Goal: Task Accomplishment & Management: Use online tool/utility

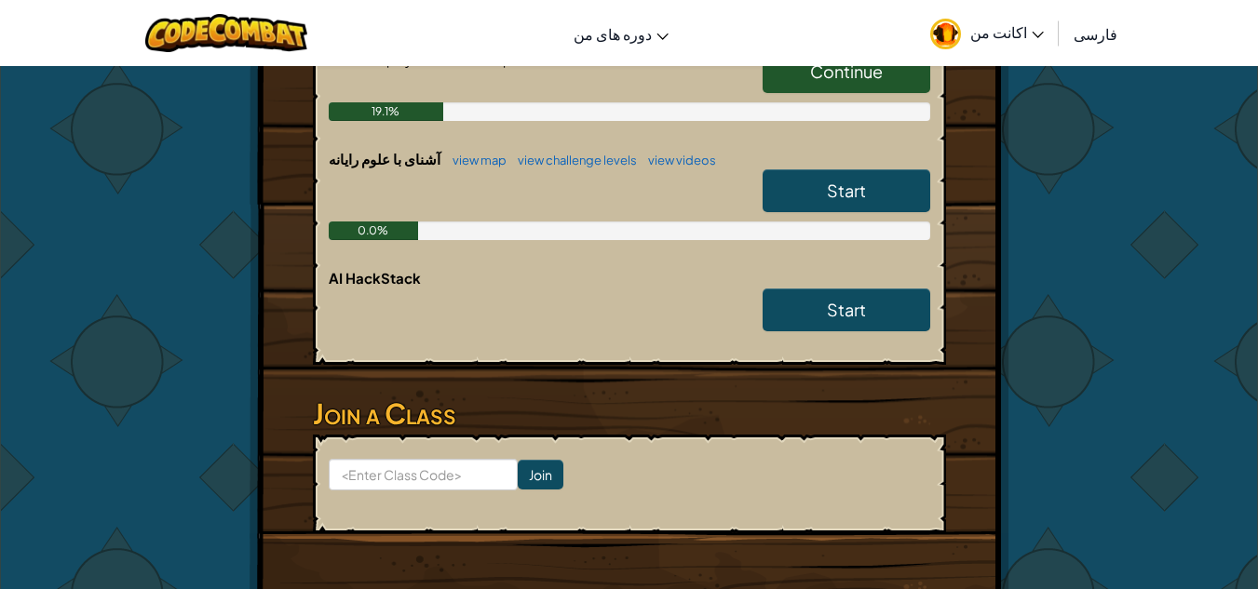
scroll to position [359, 0]
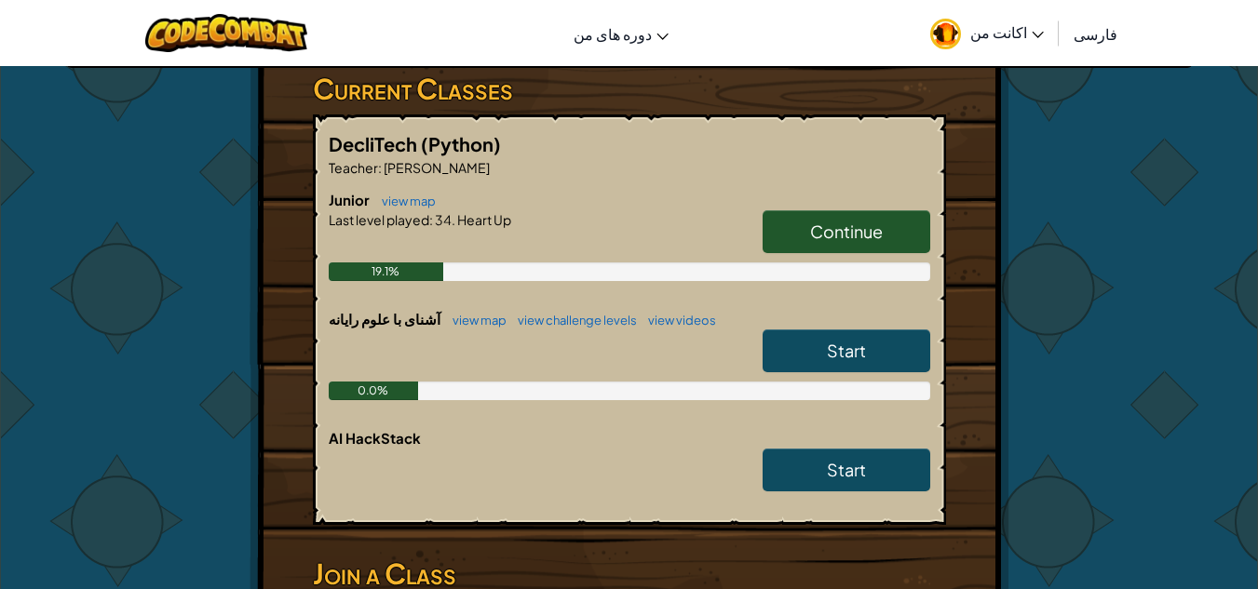
click at [881, 227] on span "Continue" at bounding box center [846, 231] width 73 height 21
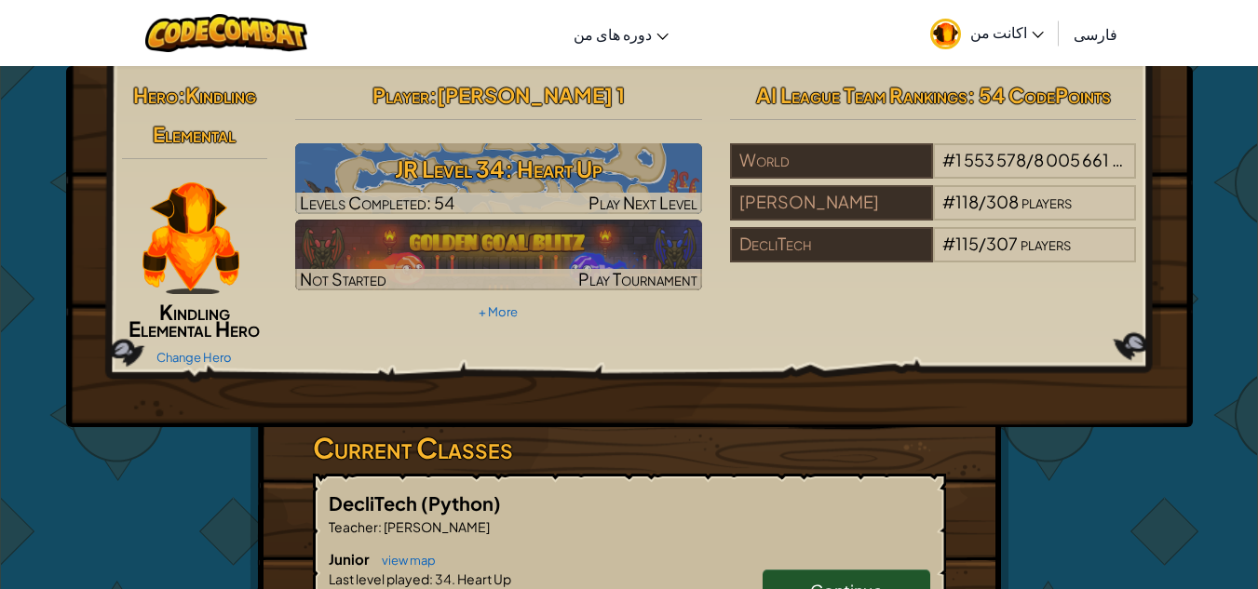
select select "fa"
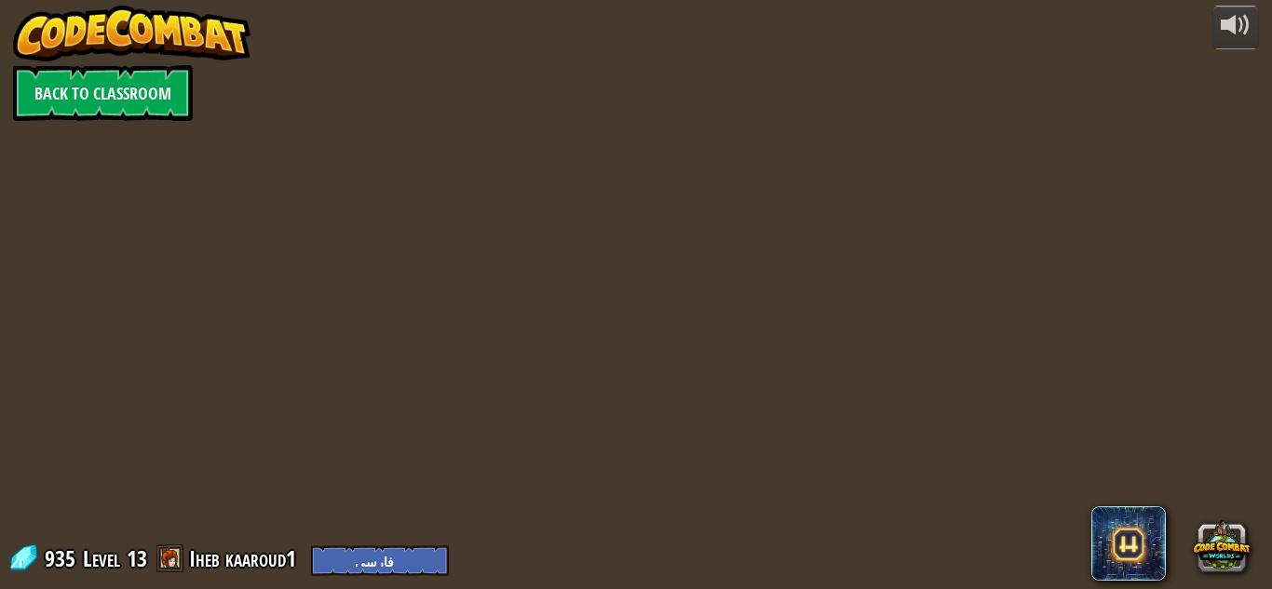
select select "fa"
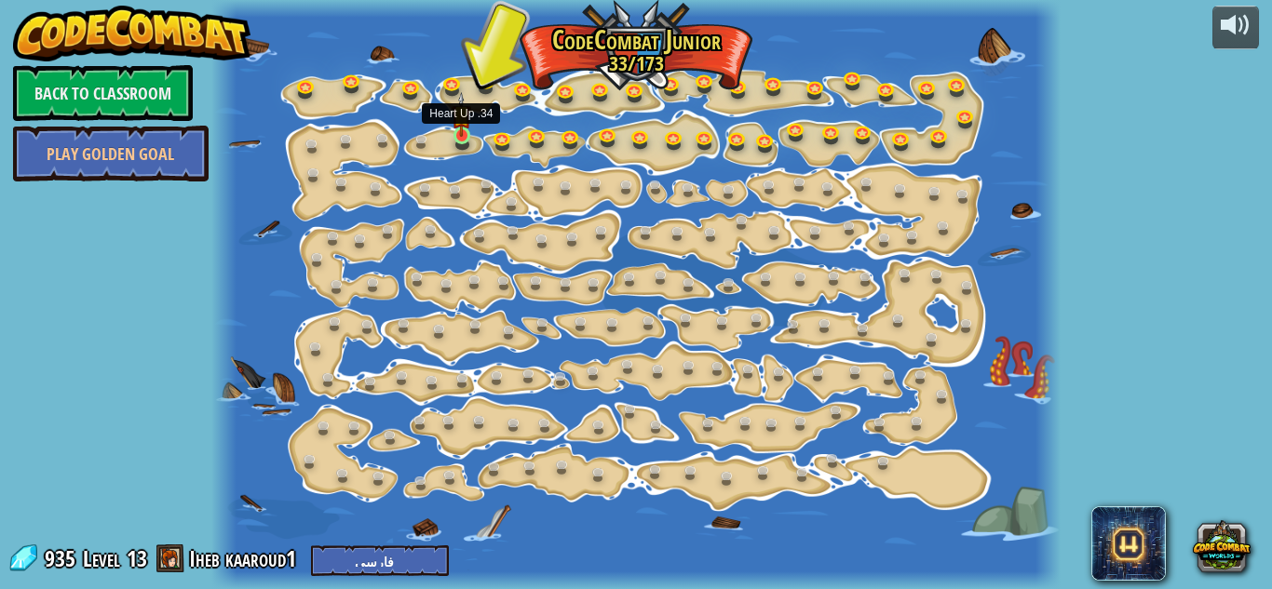
click at [462, 135] on img at bounding box center [461, 114] width 20 height 45
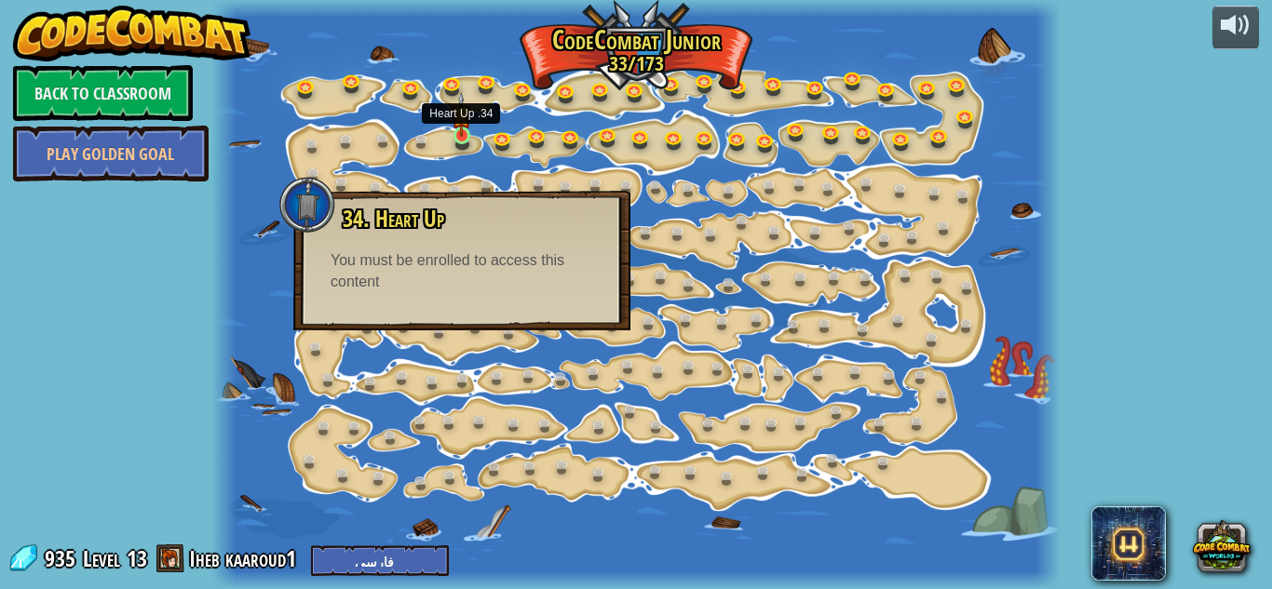
click at [464, 128] on img at bounding box center [461, 114] width 20 height 45
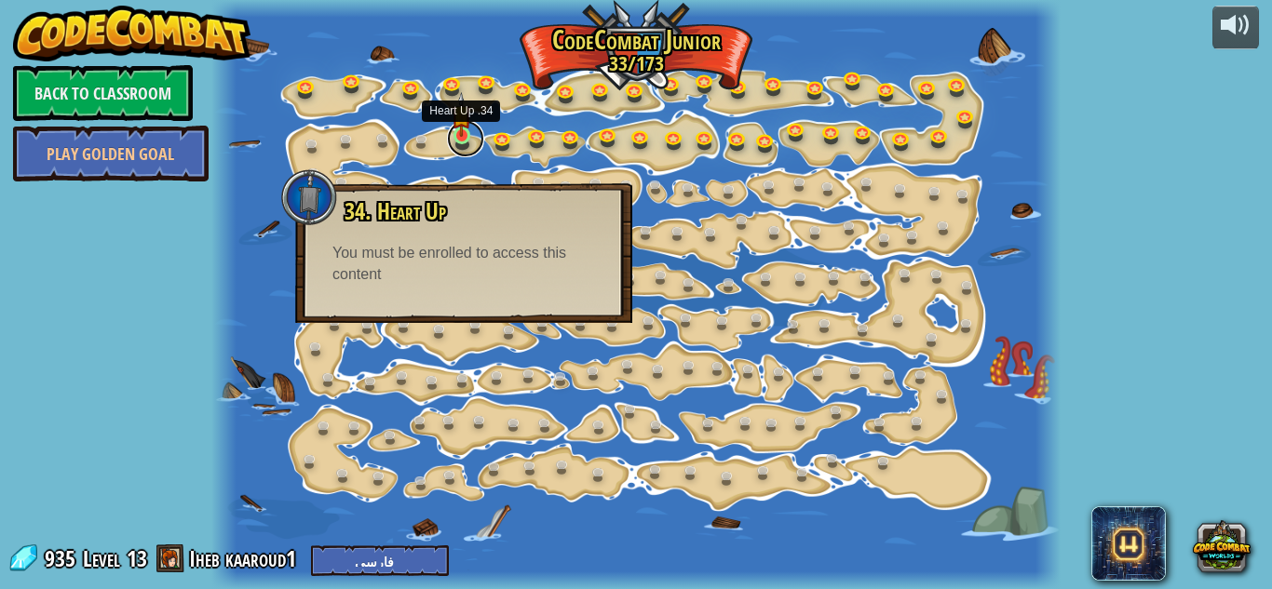
click at [460, 138] on link at bounding box center [465, 138] width 37 height 37
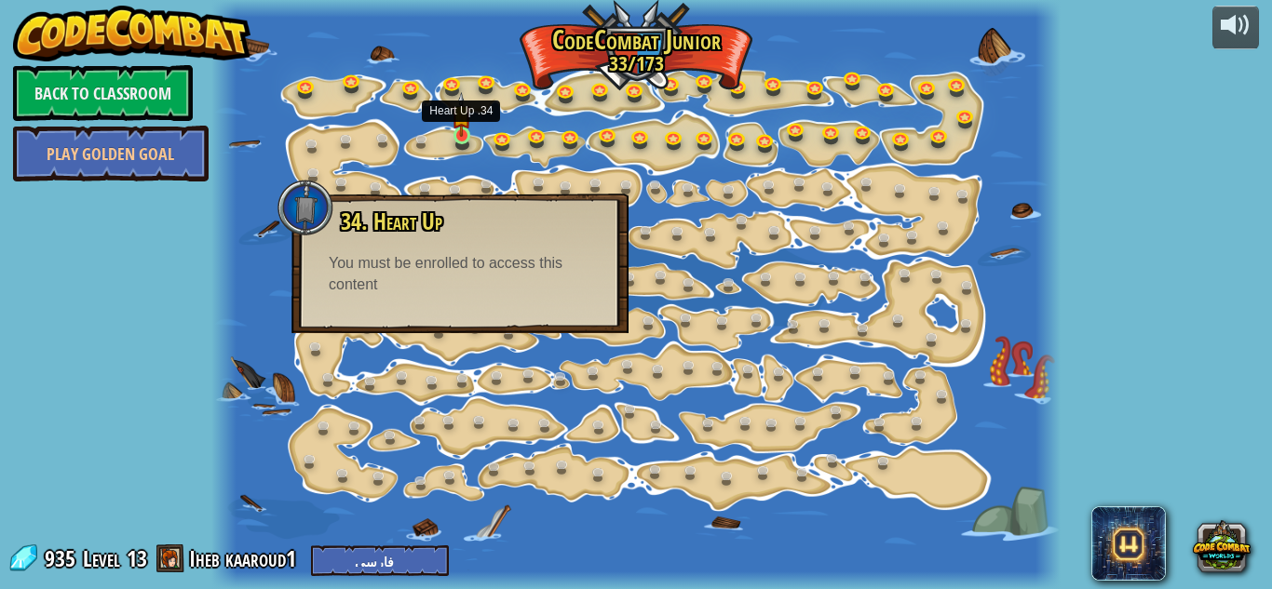
click at [453, 122] on img at bounding box center [461, 114] width 20 height 45
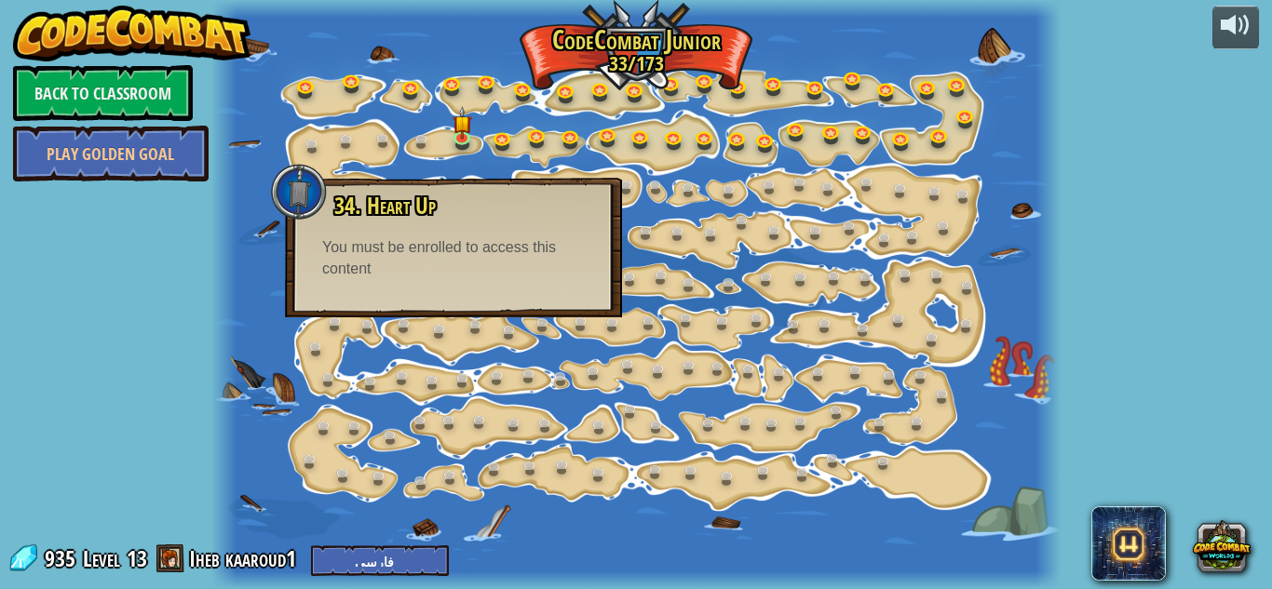
click at [180, 438] on div "powered by Back to Classroom Play Golden Goal 15. Step Change Change step argum…" at bounding box center [636, 294] width 1272 height 589
click at [470, 142] on link at bounding box center [465, 138] width 37 height 37
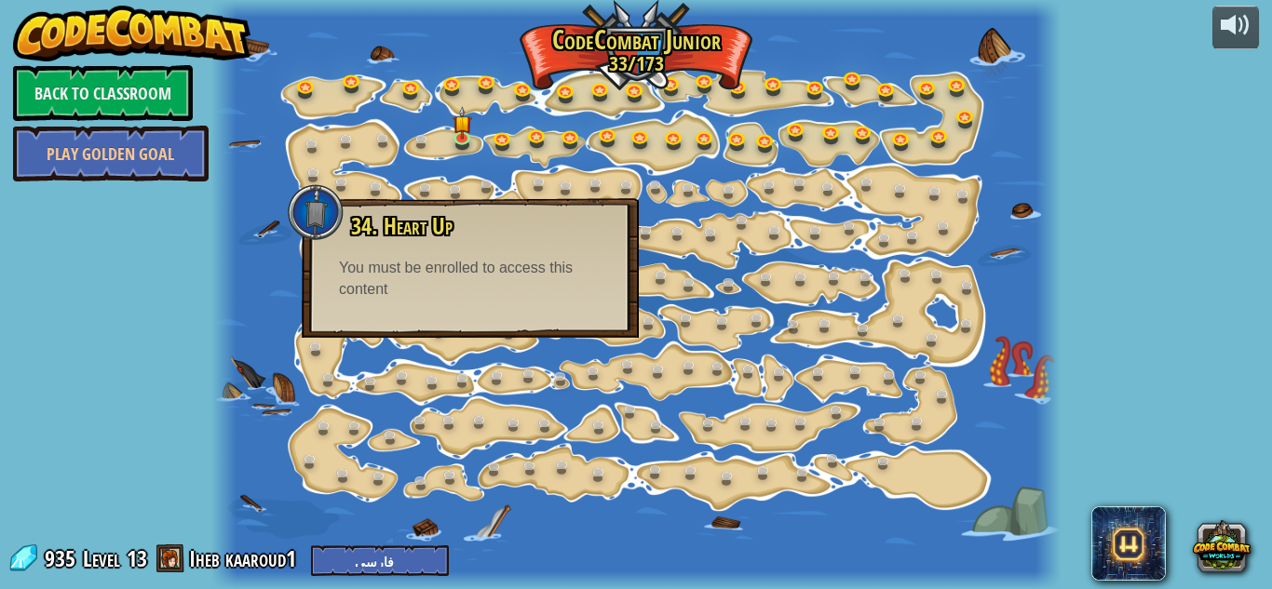
click at [325, 544] on div "935 Level 13 Iheb kaaroud1 English (US) English (UK) 简体中文 繁體中文 русский español …" at bounding box center [227, 560] width 441 height 33
click at [400, 263] on div "You must be enrolled to access this content" at bounding box center [470, 279] width 263 height 43
drag, startPoint x: 347, startPoint y: 263, endPoint x: 368, endPoint y: 263, distance: 20.5
click at [368, 263] on div "You must be enrolled to access this content" at bounding box center [470, 279] width 263 height 43
click at [325, 265] on div "34. Heart Up There's a heart to be had! You must be enrolled to access this con…" at bounding box center [470, 257] width 300 height 87
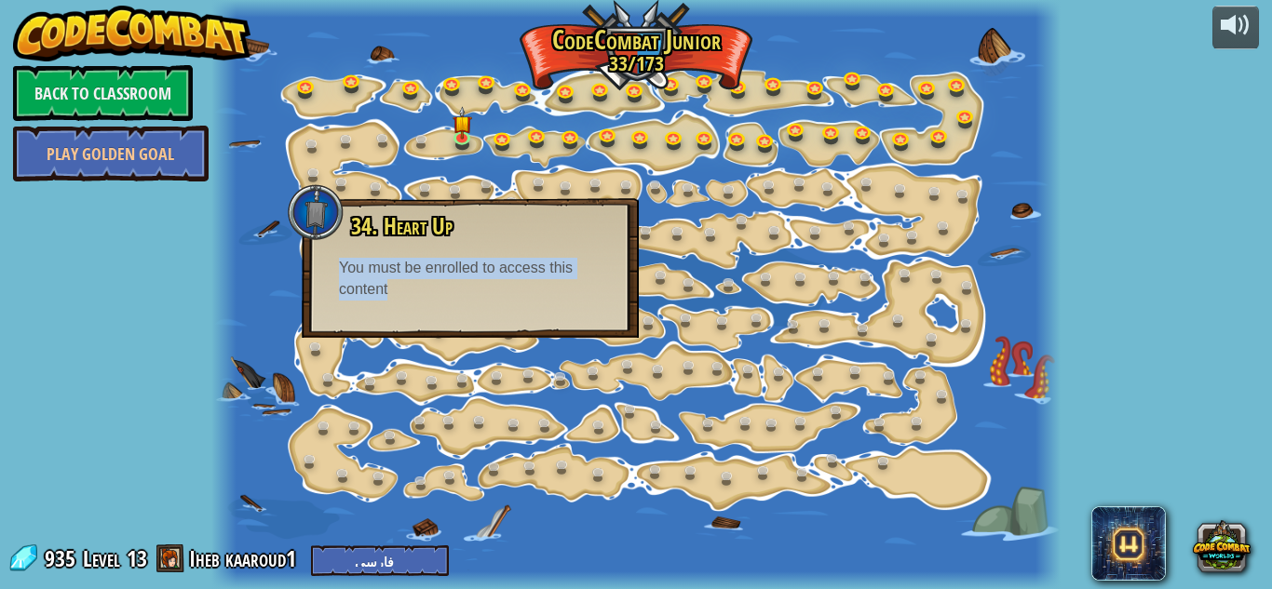
drag, startPoint x: 337, startPoint y: 263, endPoint x: 587, endPoint y: 292, distance: 252.1
click at [587, 292] on div "34. Heart Up There's a heart to be had! You must be enrolled to access this con…" at bounding box center [470, 257] width 300 height 87
click at [261, 292] on div at bounding box center [635, 294] width 849 height 589
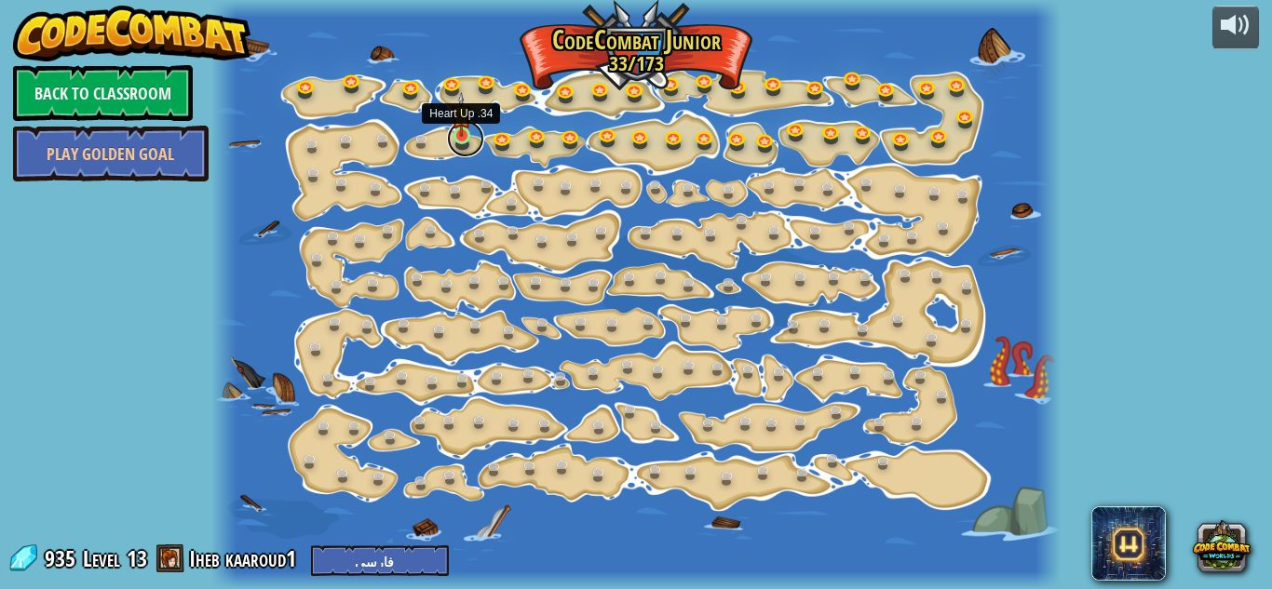
click at [463, 140] on link at bounding box center [465, 138] width 37 height 37
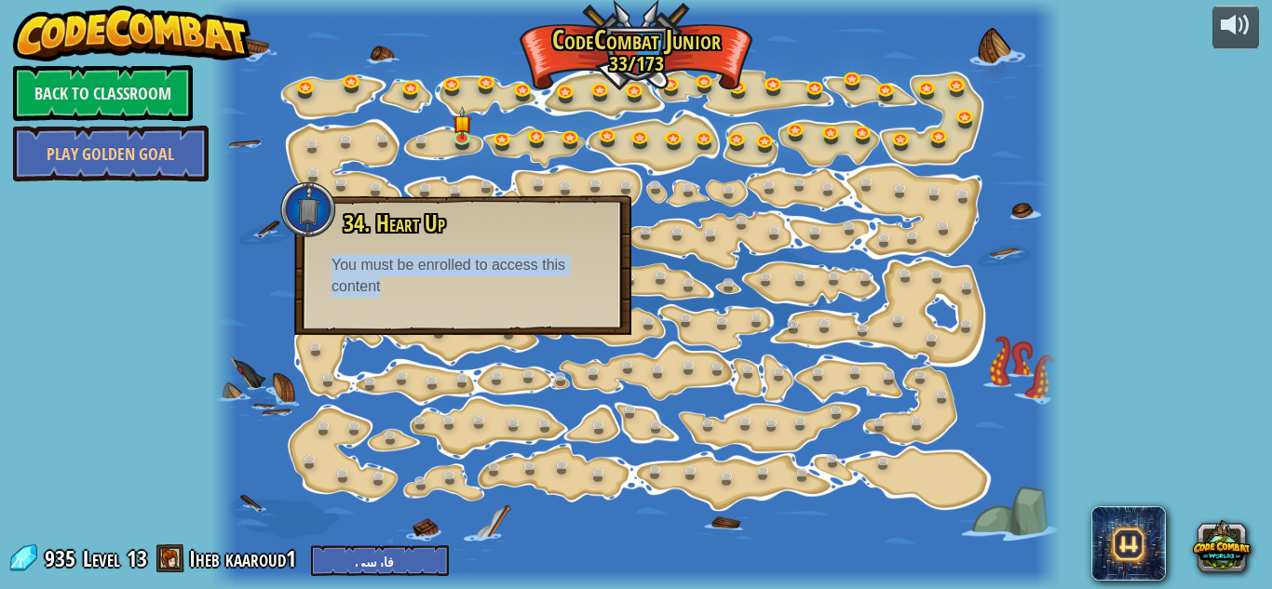
click at [245, 301] on div at bounding box center [635, 294] width 849 height 589
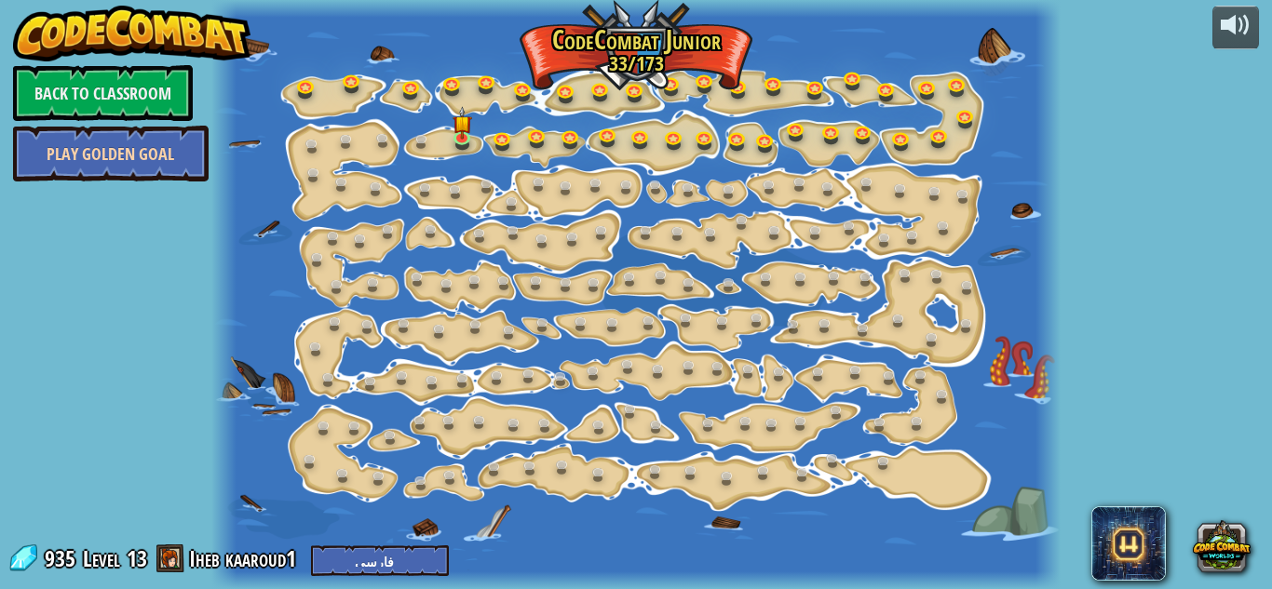
click at [163, 163] on link "Play Golden Goal" at bounding box center [110, 154] width 195 height 56
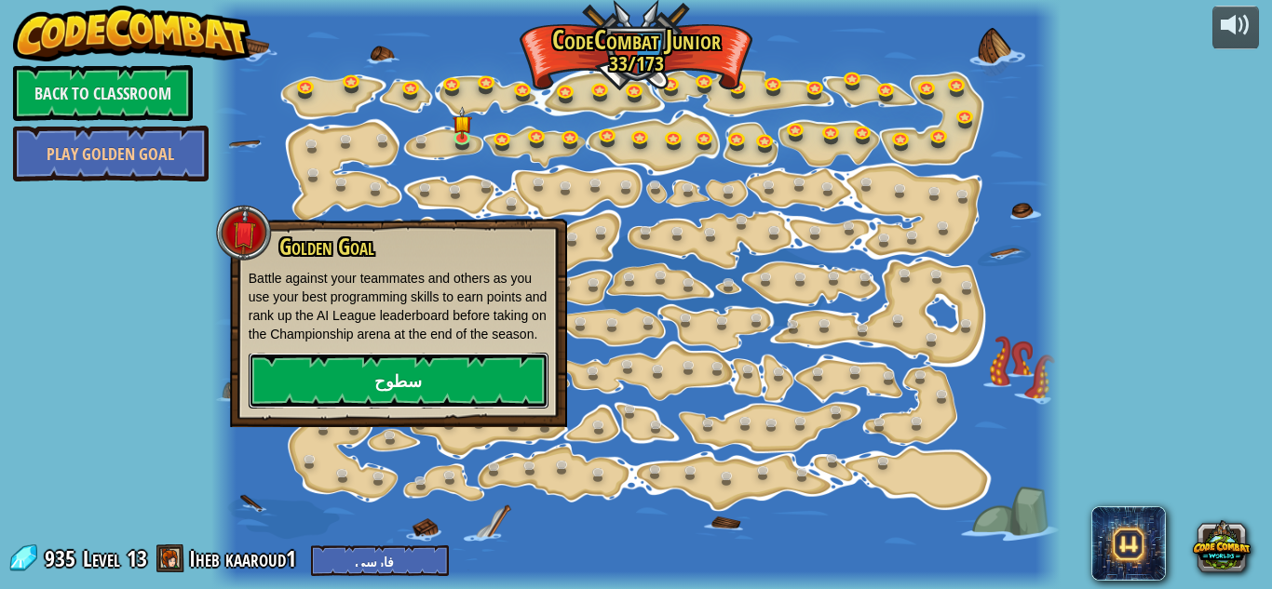
click at [323, 400] on link "سطوح" at bounding box center [399, 381] width 300 height 56
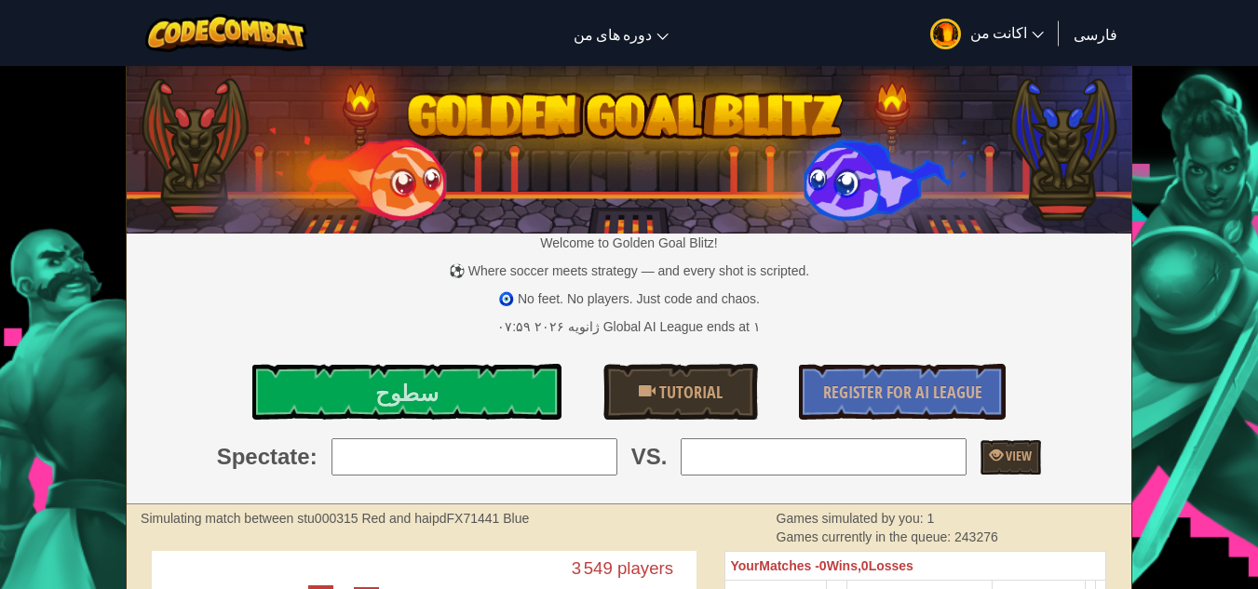
select select "fa"
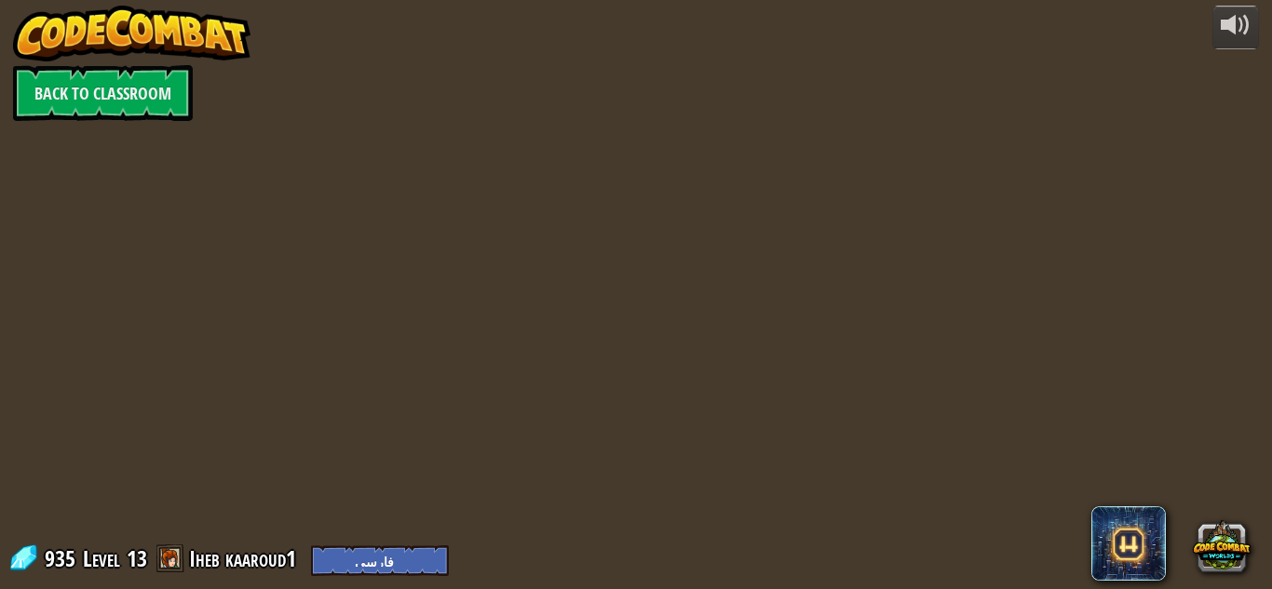
select select "fa"
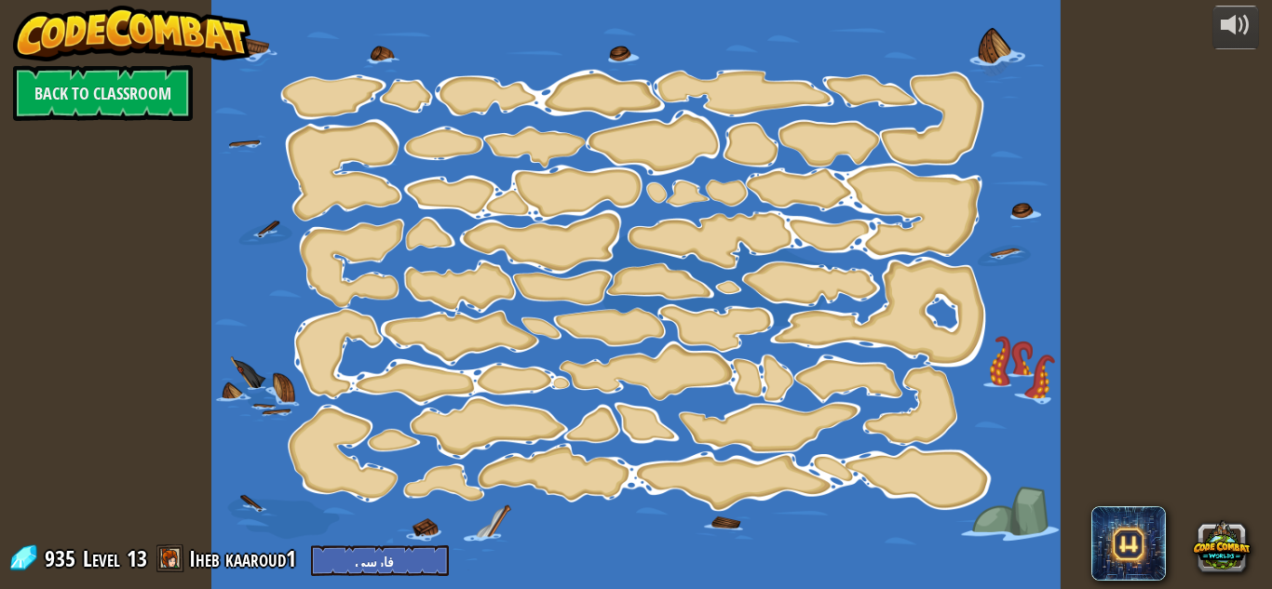
select select "fa"
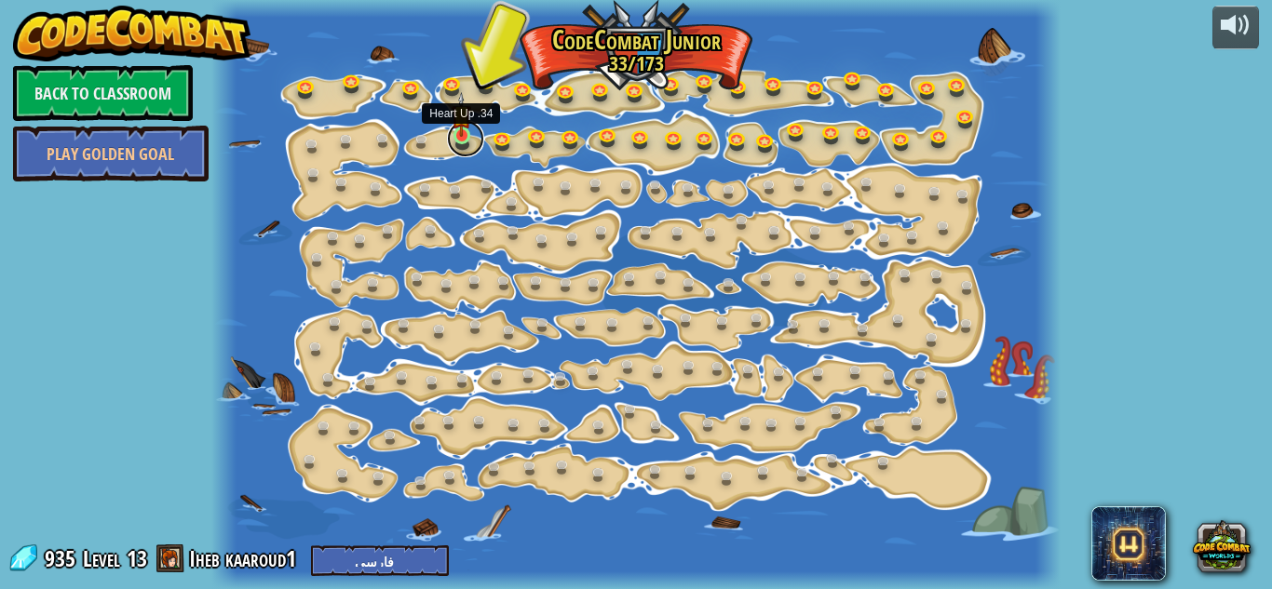
click at [467, 139] on link at bounding box center [465, 138] width 37 height 37
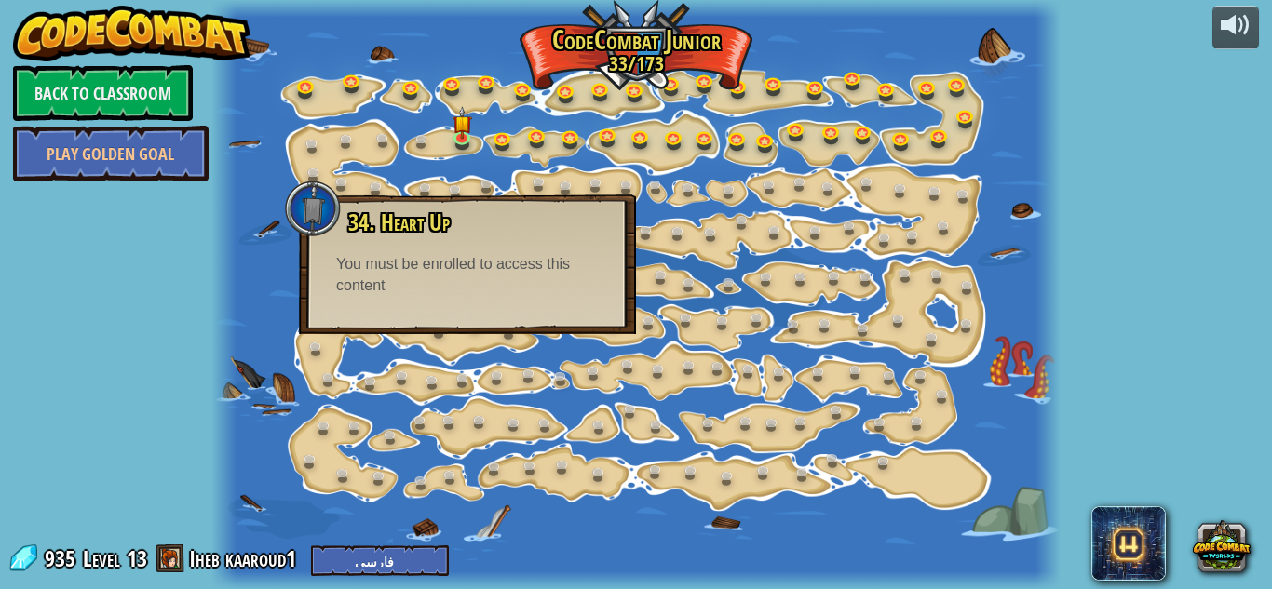
drag, startPoint x: 512, startPoint y: 290, endPoint x: 238, endPoint y: 283, distance: 273.8
click at [238, 283] on div at bounding box center [635, 294] width 849 height 589
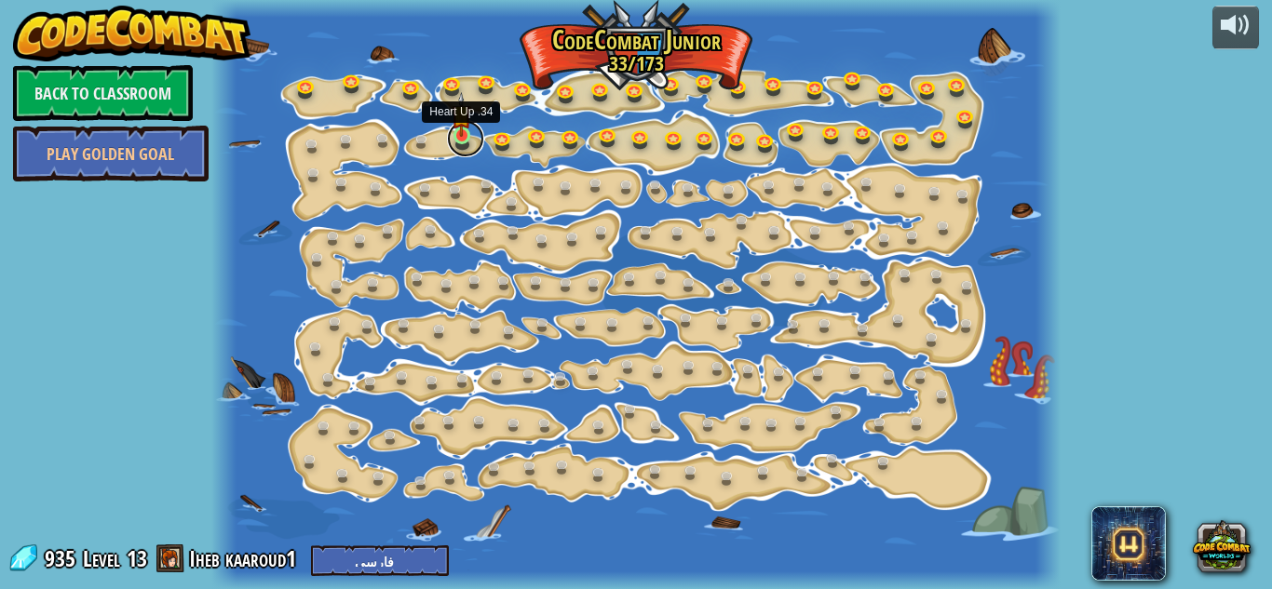
click at [464, 141] on link at bounding box center [465, 138] width 37 height 37
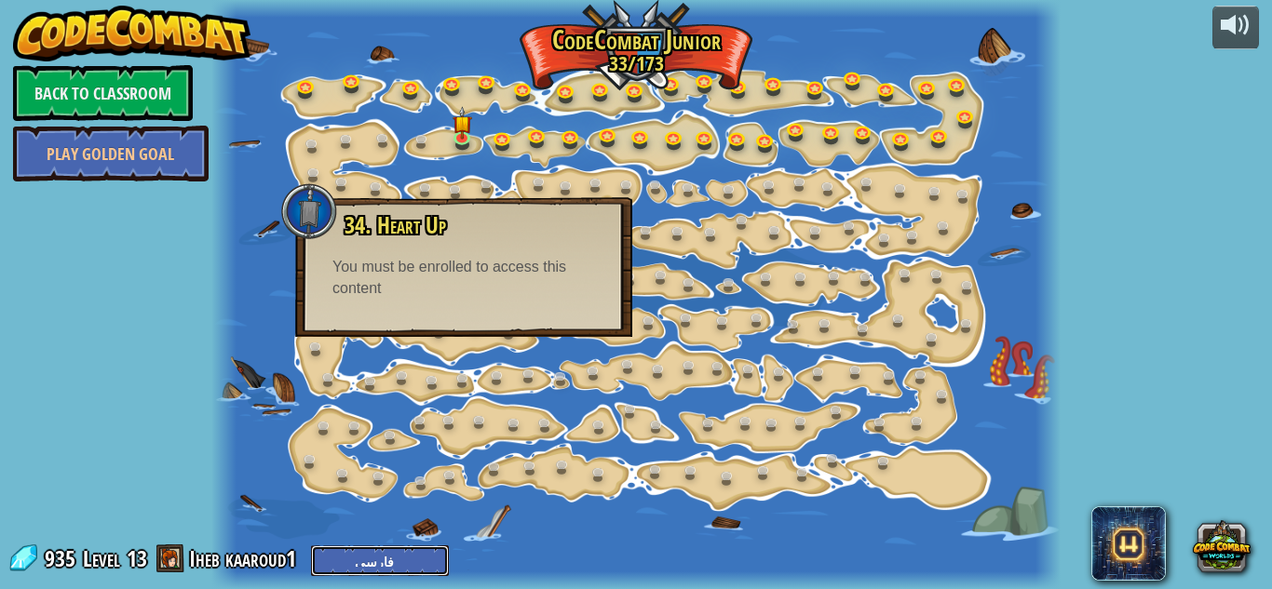
click at [320, 553] on select "English (US) English (UK) 简体中文 繁體中文 русский español (ES) español (América Latin…" at bounding box center [380, 560] width 138 height 31
select select "az"
click at [311, 545] on select "English (US) English (UK) 简体中文 繁體中文 русский español (ES) español (América Latin…" at bounding box center [380, 560] width 138 height 31
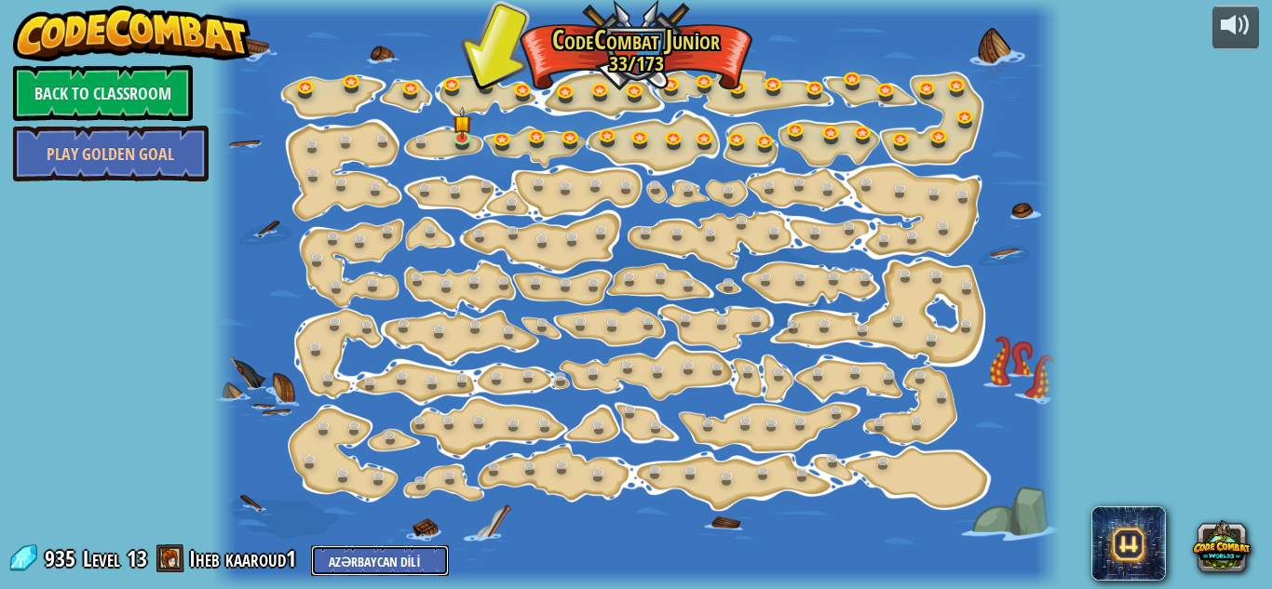
click at [351, 556] on select "English (US) English (UK) 简体中文 繁體中文 русский español (ES) español (América Latin…" at bounding box center [380, 560] width 138 height 31
select select "ar"
click at [311, 545] on select "English (US) English (UK) 简体中文 繁體中文 русский español (ES) español (América Latin…" at bounding box center [380, 560] width 138 height 31
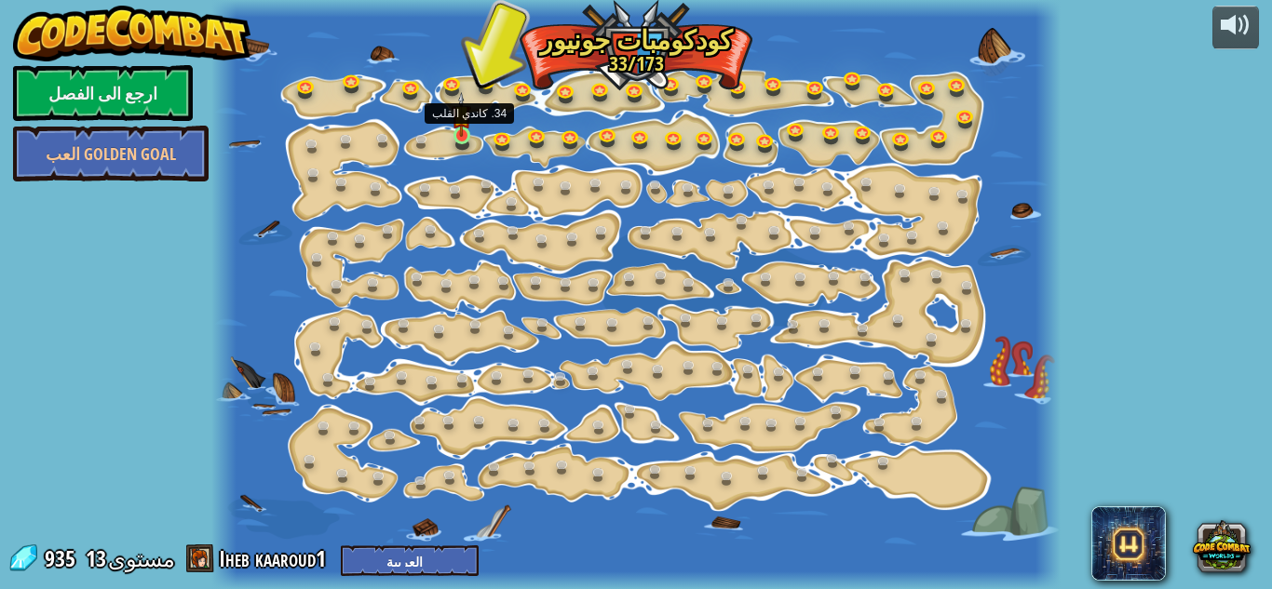
click at [459, 130] on img at bounding box center [461, 114] width 20 height 45
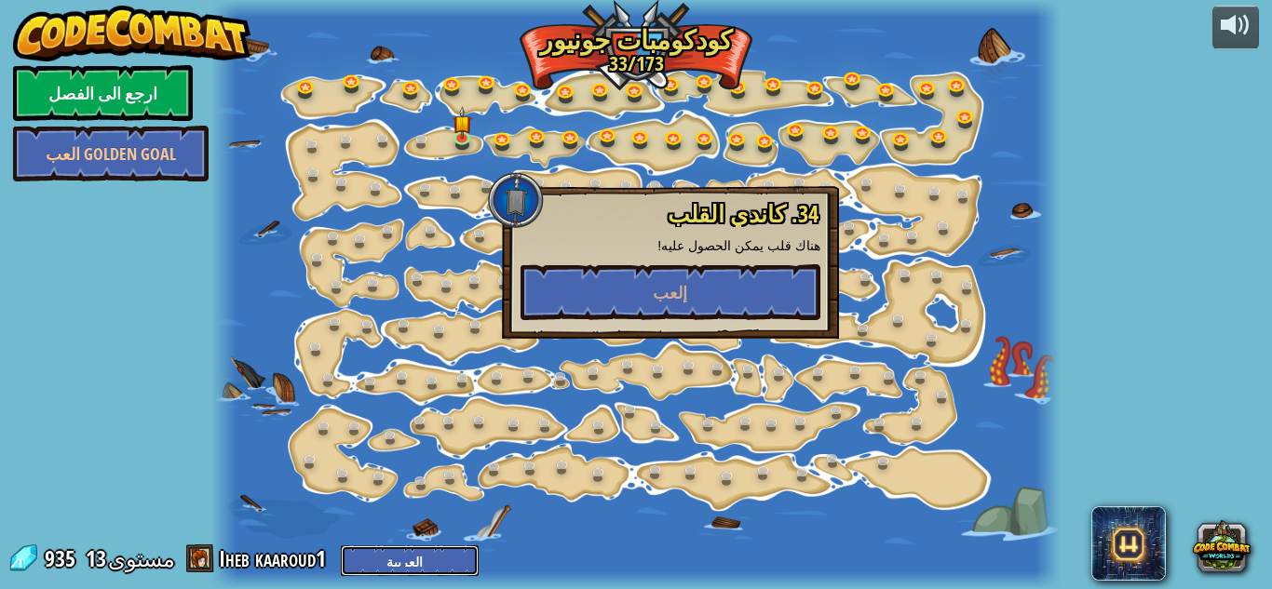
click at [372, 559] on select "English (US) English (UK) 简体中文 繁體中文 русский español (ES) español (América Latin…" at bounding box center [410, 560] width 138 height 31
select select "fr"
click at [341, 545] on select "English (US) English (UK) 简体中文 繁體中文 русский español (ES) español (América Latin…" at bounding box center [410, 560] width 138 height 31
select select "fr"
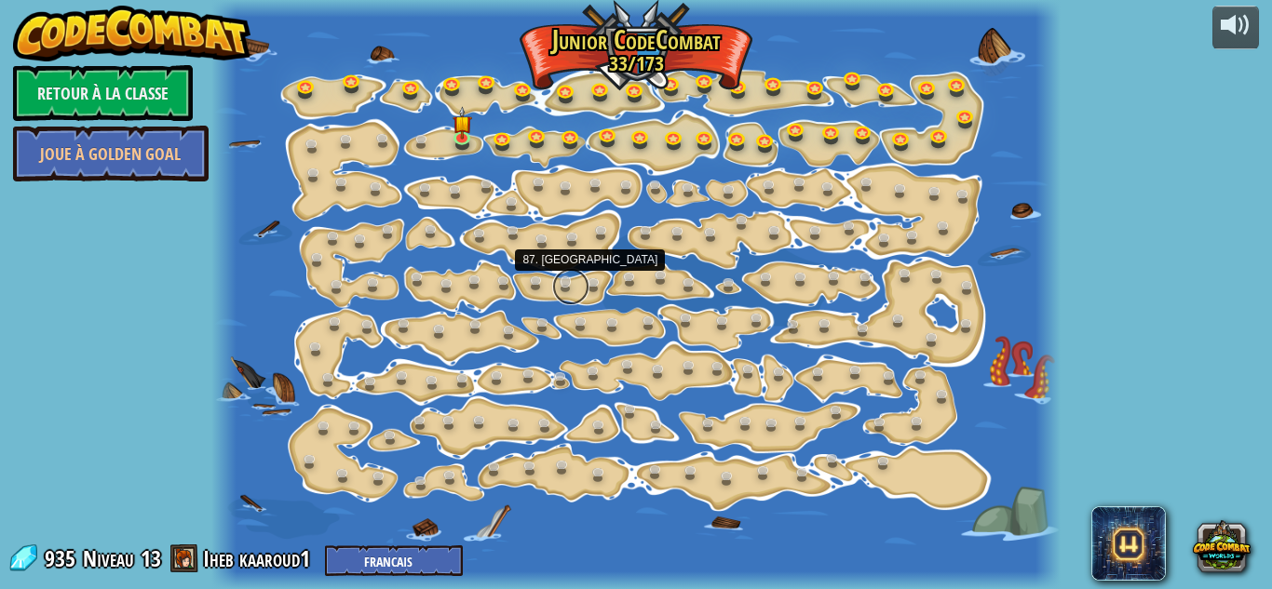
click at [553, 288] on link at bounding box center [570, 286] width 37 height 37
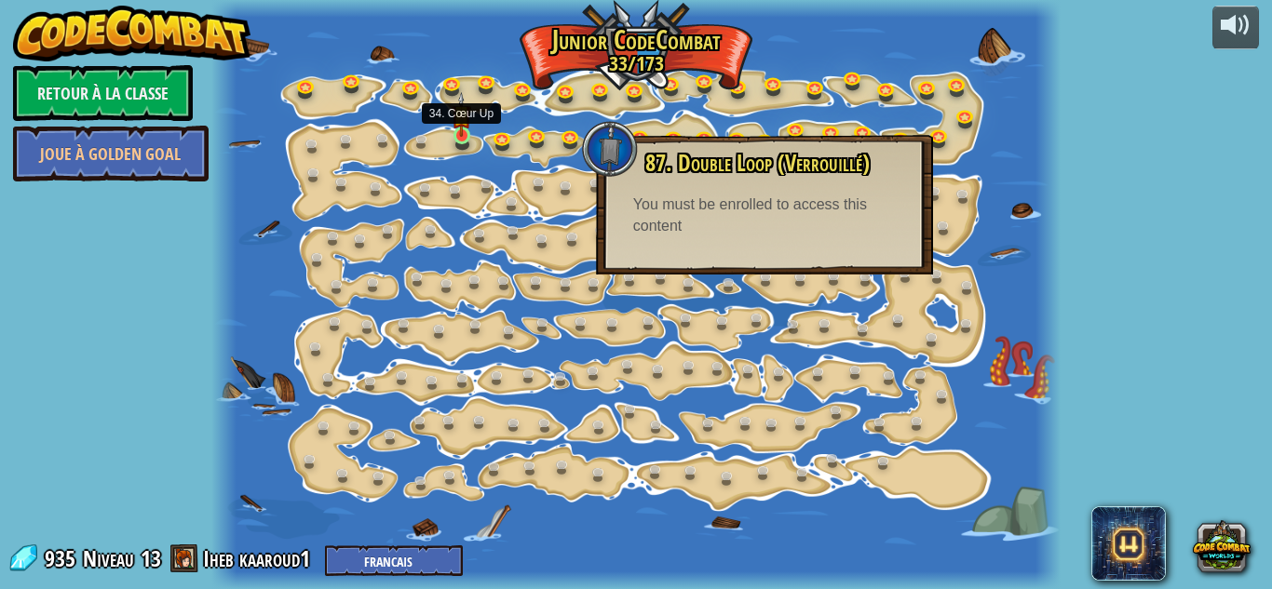
click at [455, 133] on img at bounding box center [461, 114] width 20 height 45
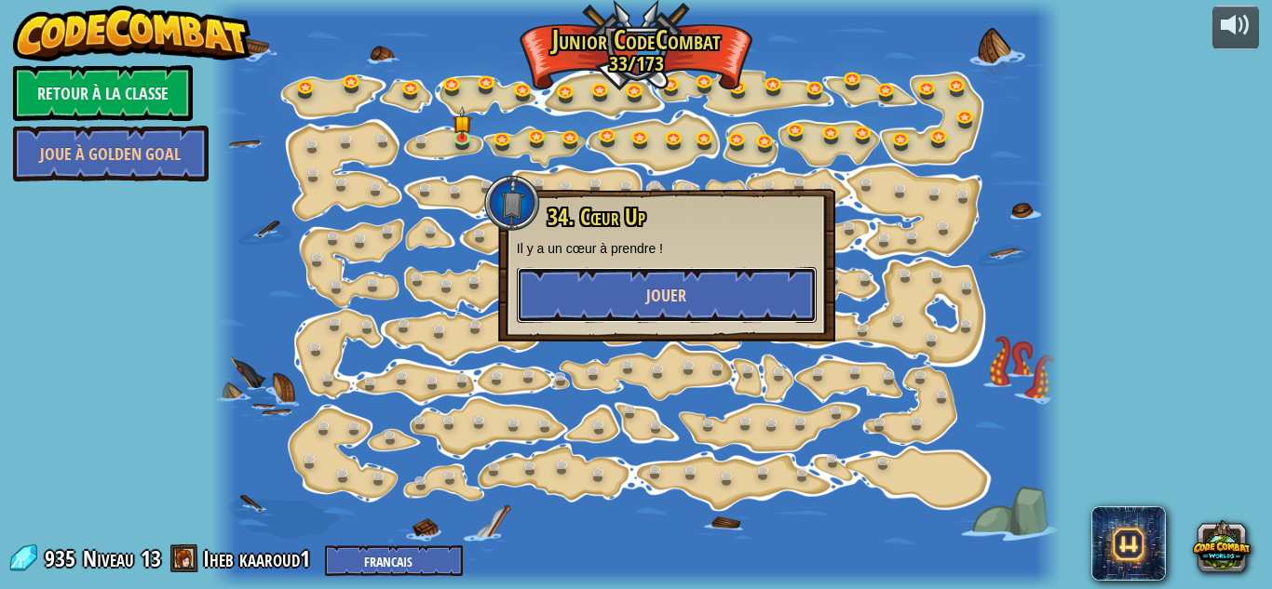
click at [545, 292] on button "Jouer" at bounding box center [667, 295] width 300 height 56
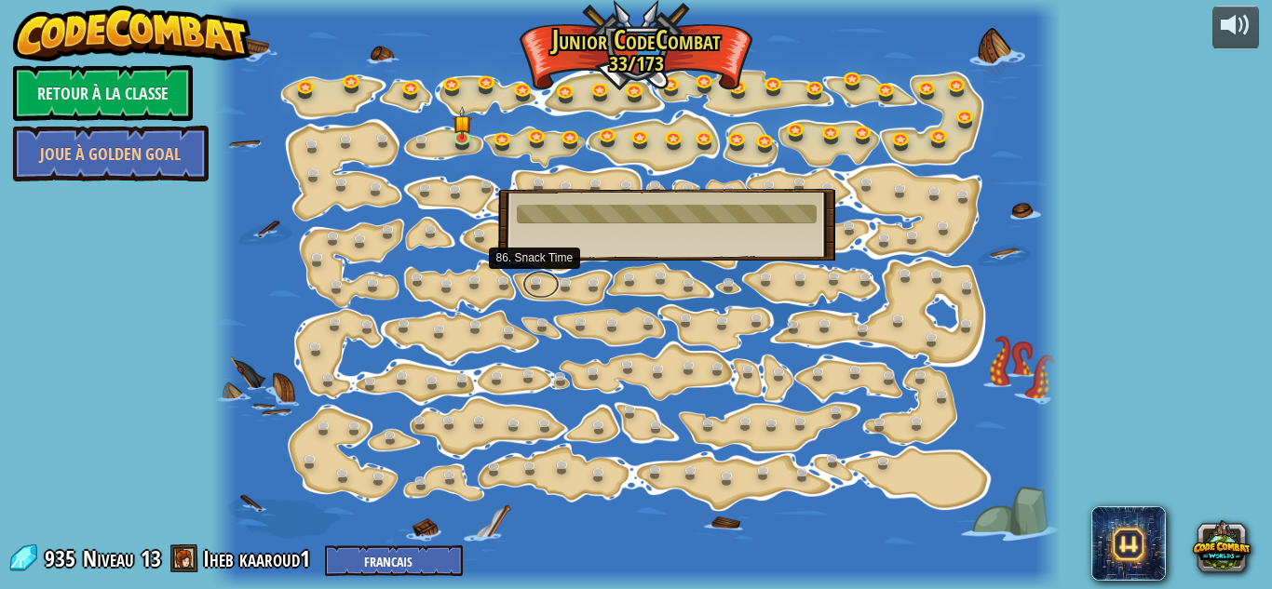
click at [545, 292] on link at bounding box center [540, 285] width 37 height 28
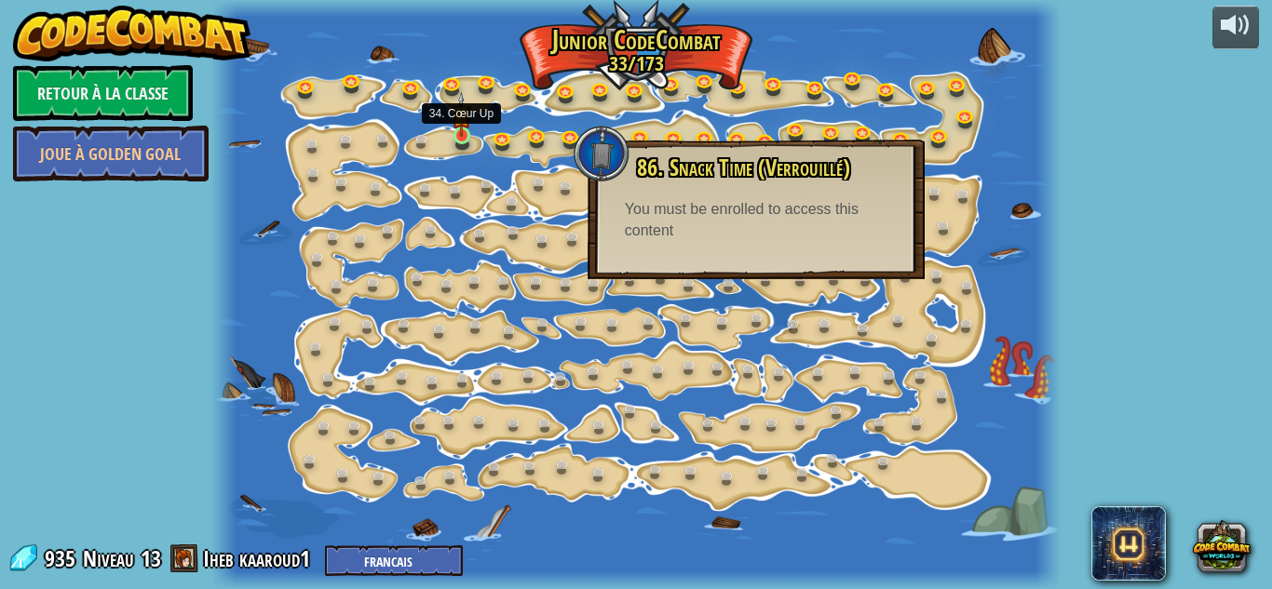
click at [465, 133] on img at bounding box center [461, 114] width 20 height 45
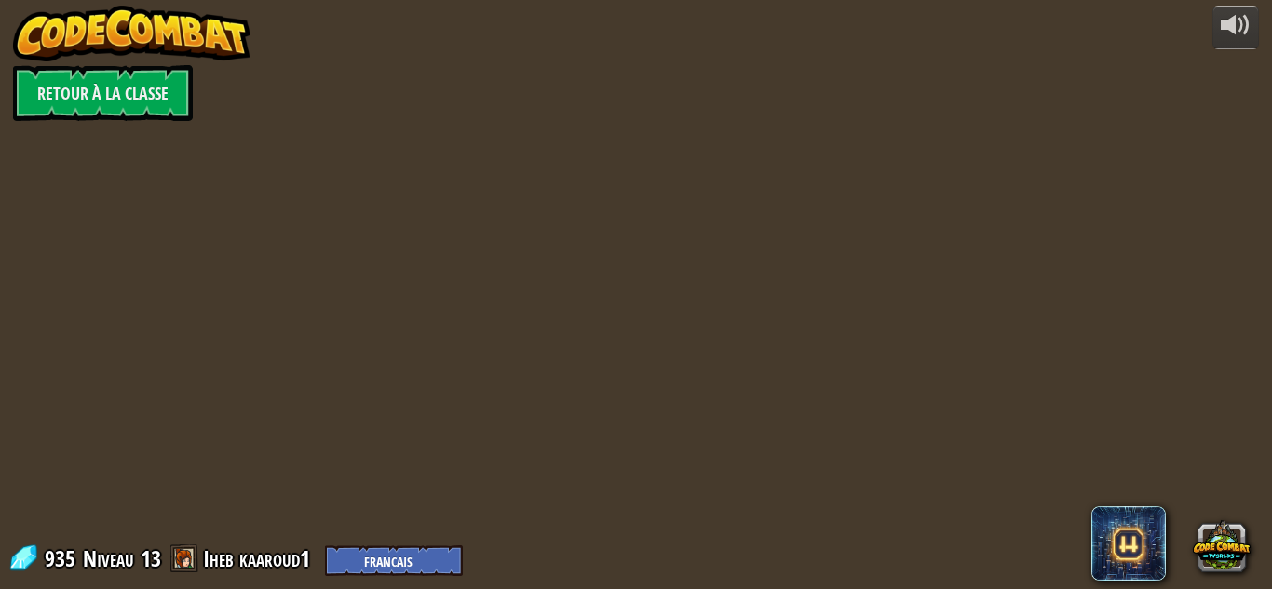
select select "fr"
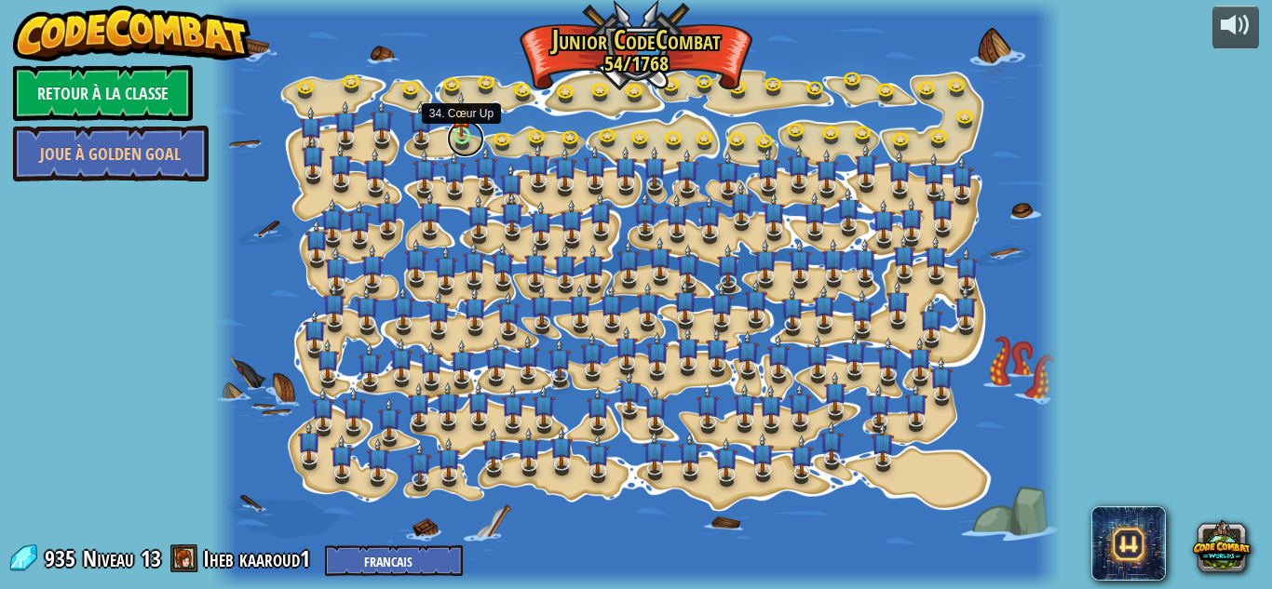
click at [463, 141] on link at bounding box center [465, 138] width 37 height 37
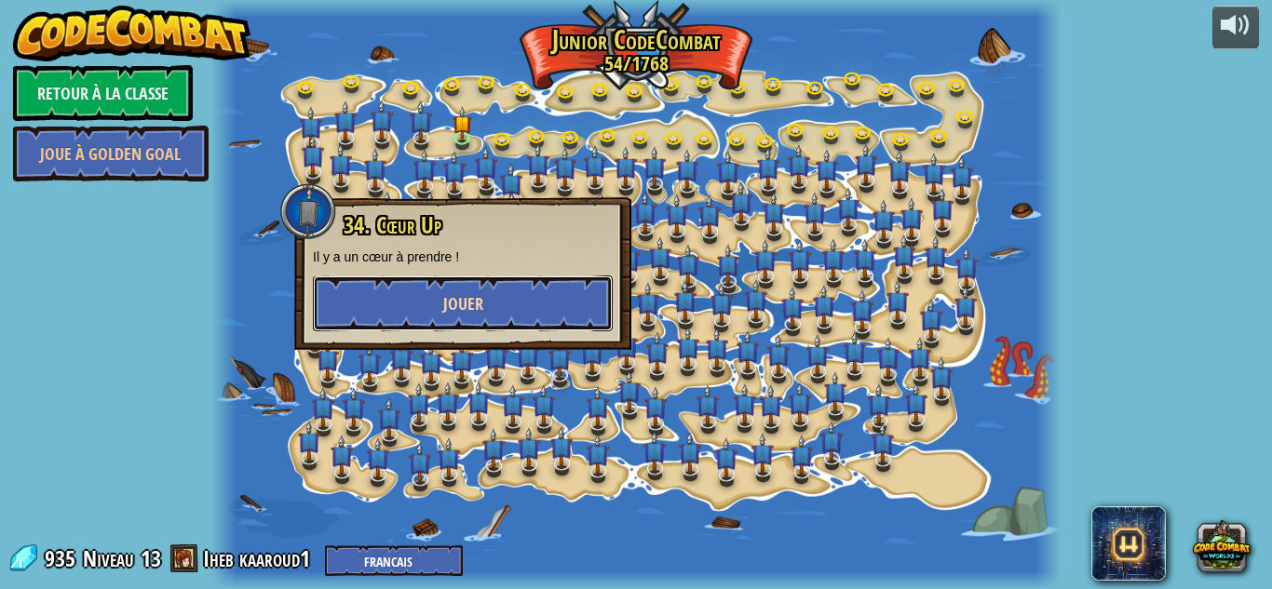
click at [494, 297] on button "Jouer" at bounding box center [463, 304] width 300 height 56
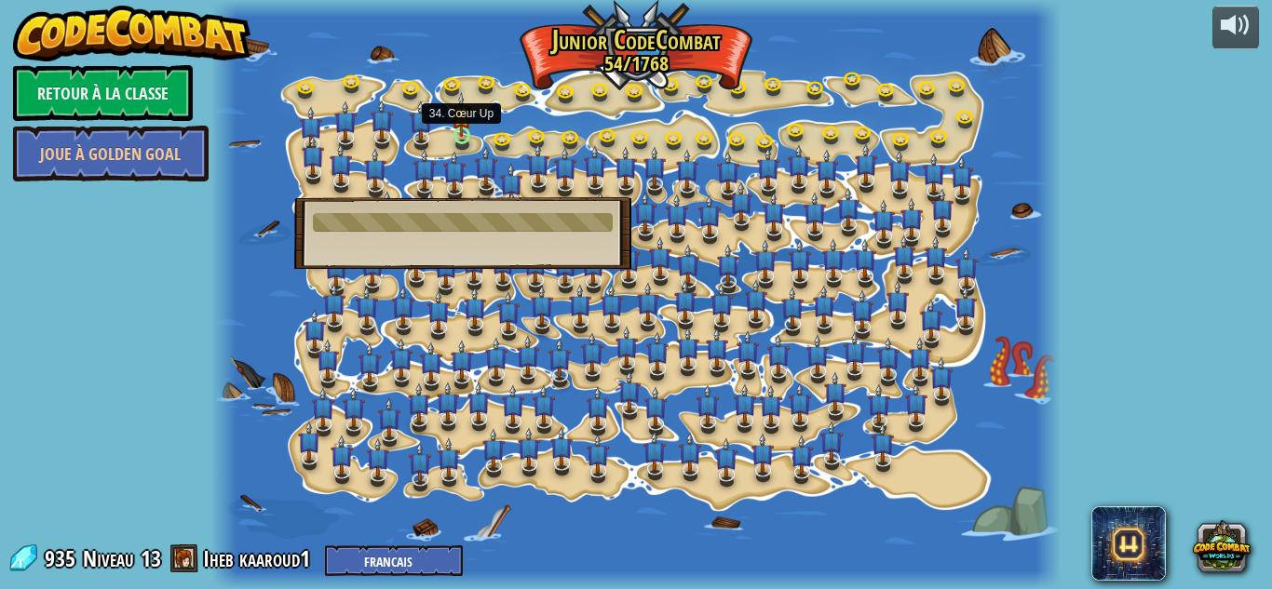
click at [458, 131] on img at bounding box center [461, 114] width 20 height 45
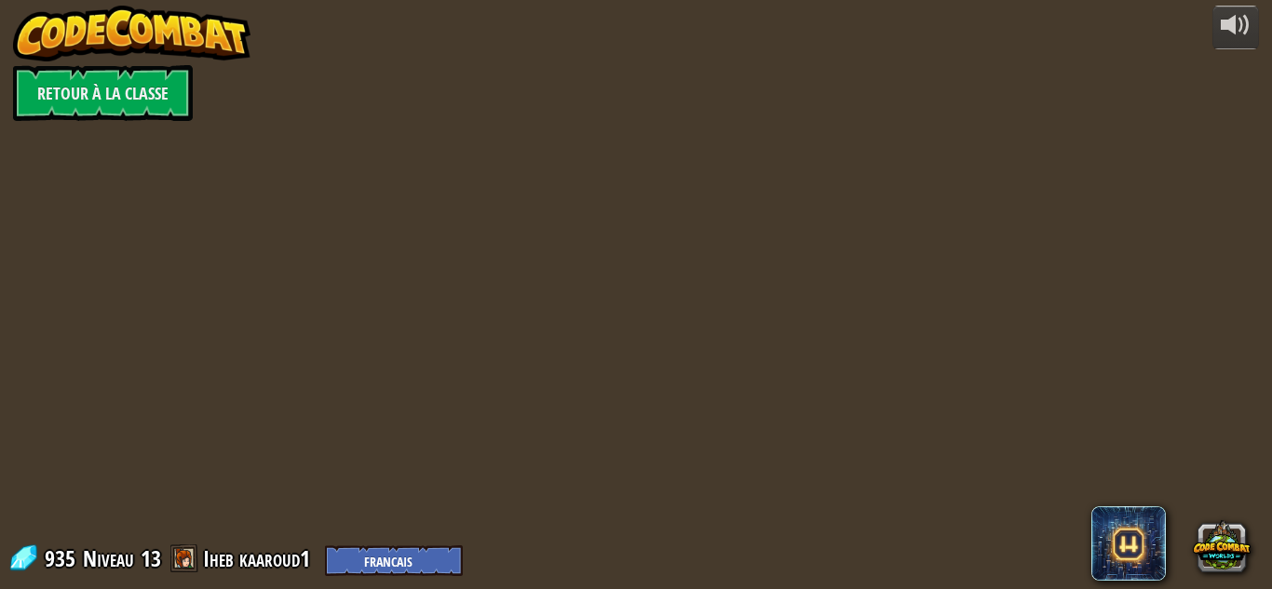
select select "fr"
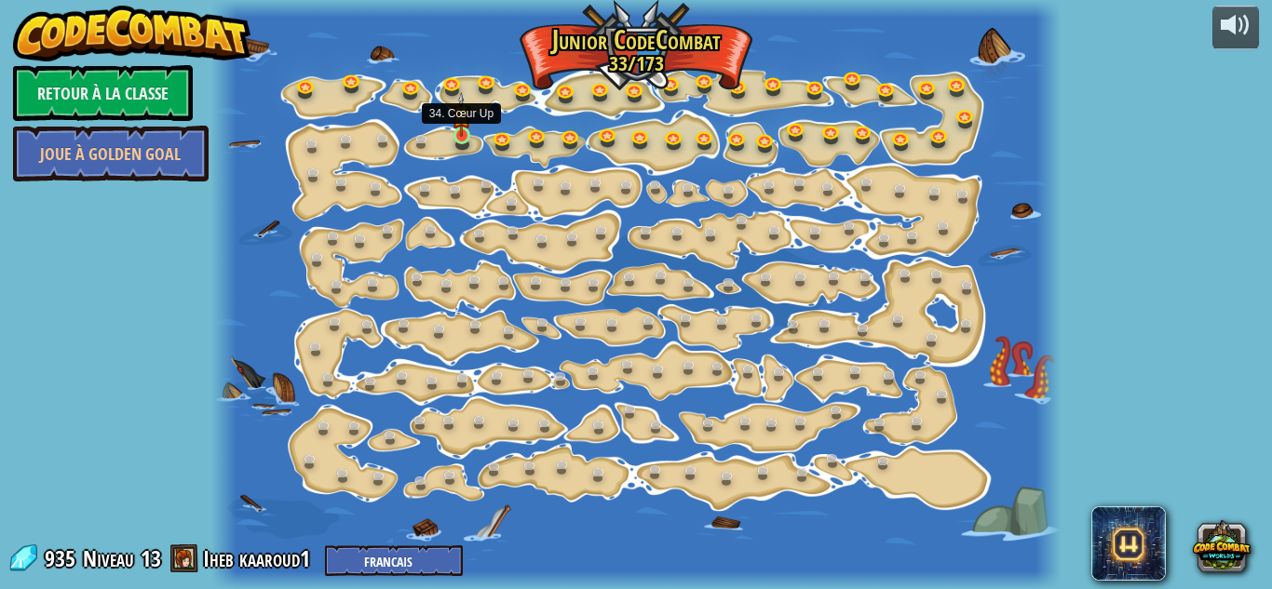
select select "fr"
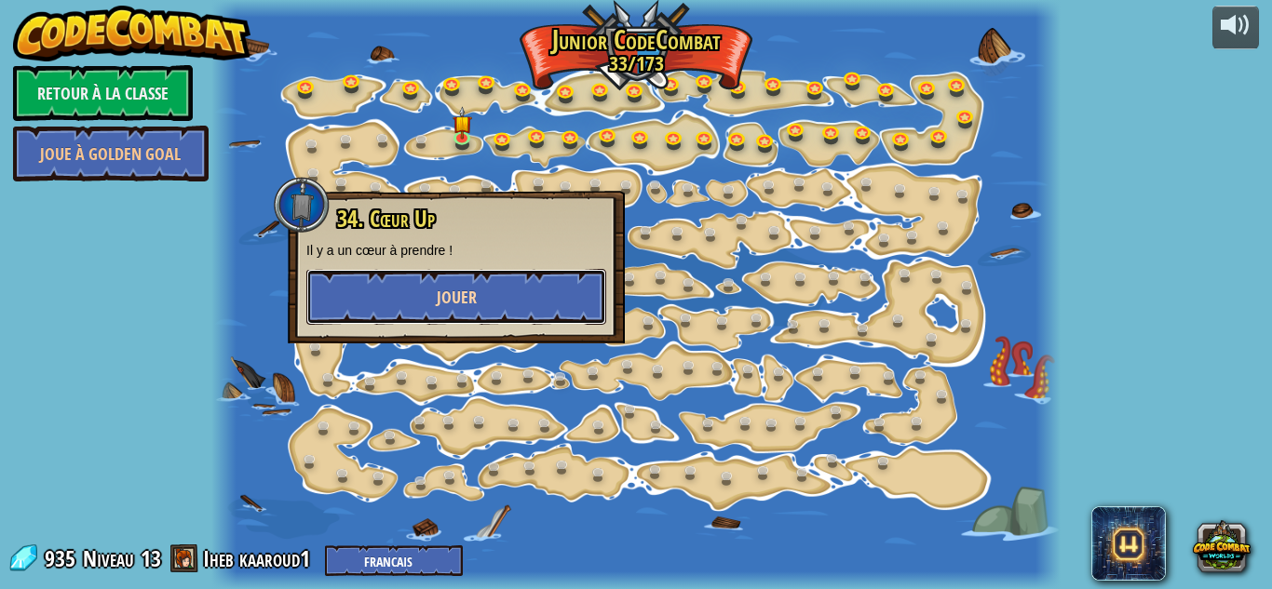
click at [453, 294] on span "Jouer" at bounding box center [457, 297] width 40 height 23
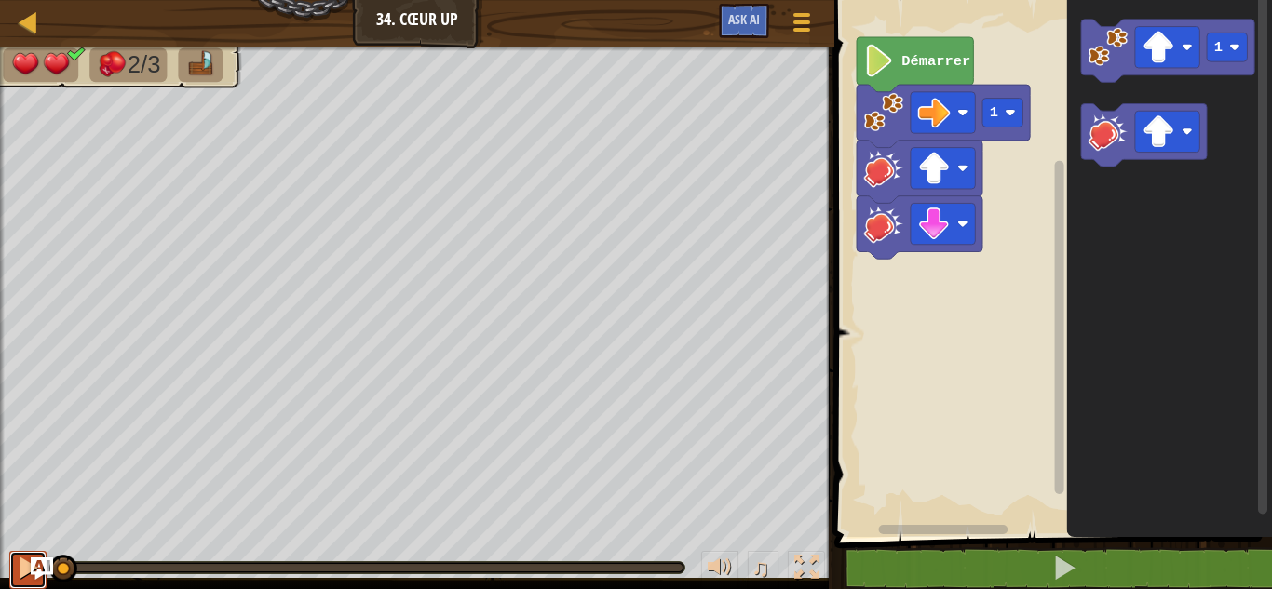
click at [16, 574] on div at bounding box center [28, 568] width 24 height 24
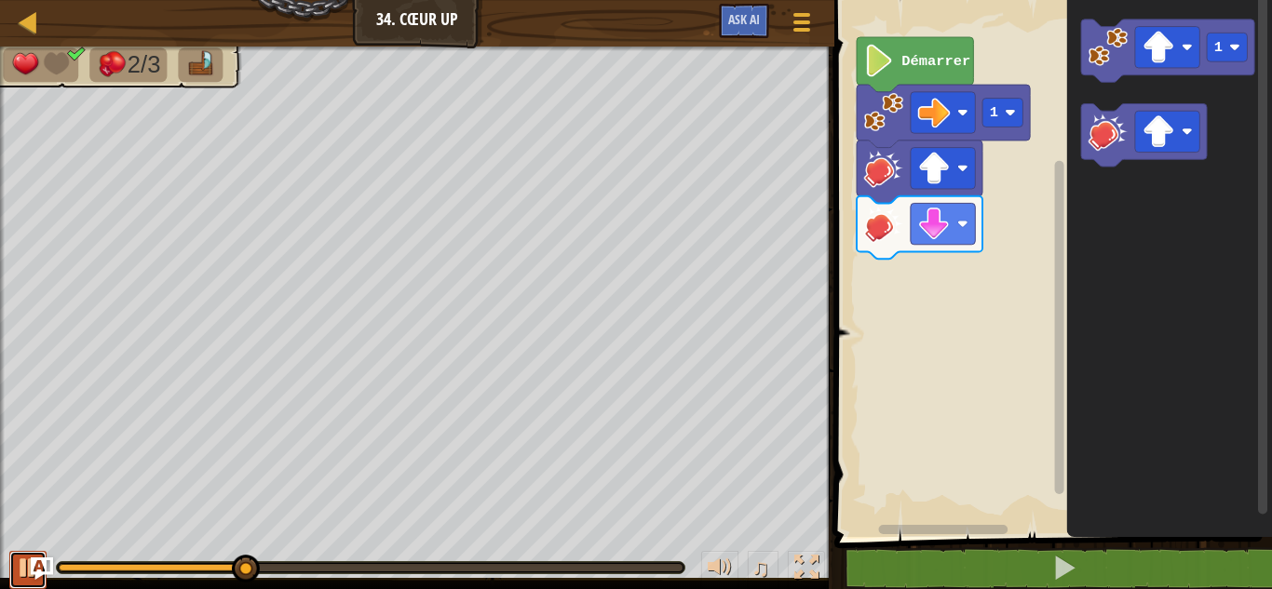
click at [15, 573] on button at bounding box center [27, 570] width 37 height 38
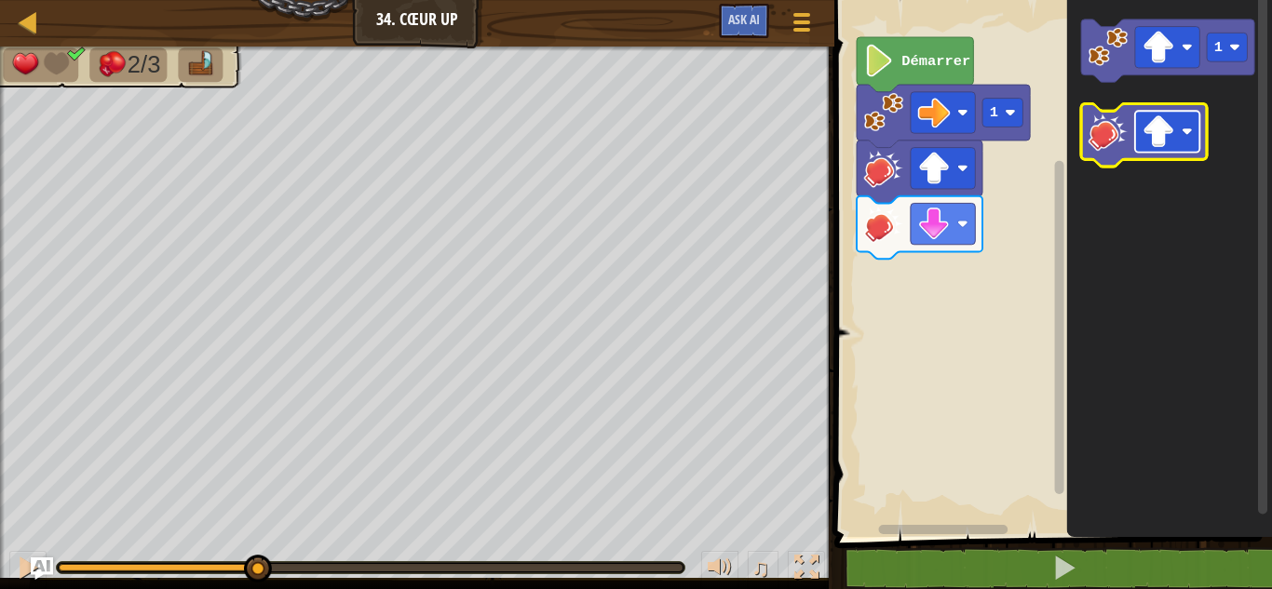
click at [1191, 128] on image "Espace de travail de Blocky" at bounding box center [1186, 132] width 11 height 11
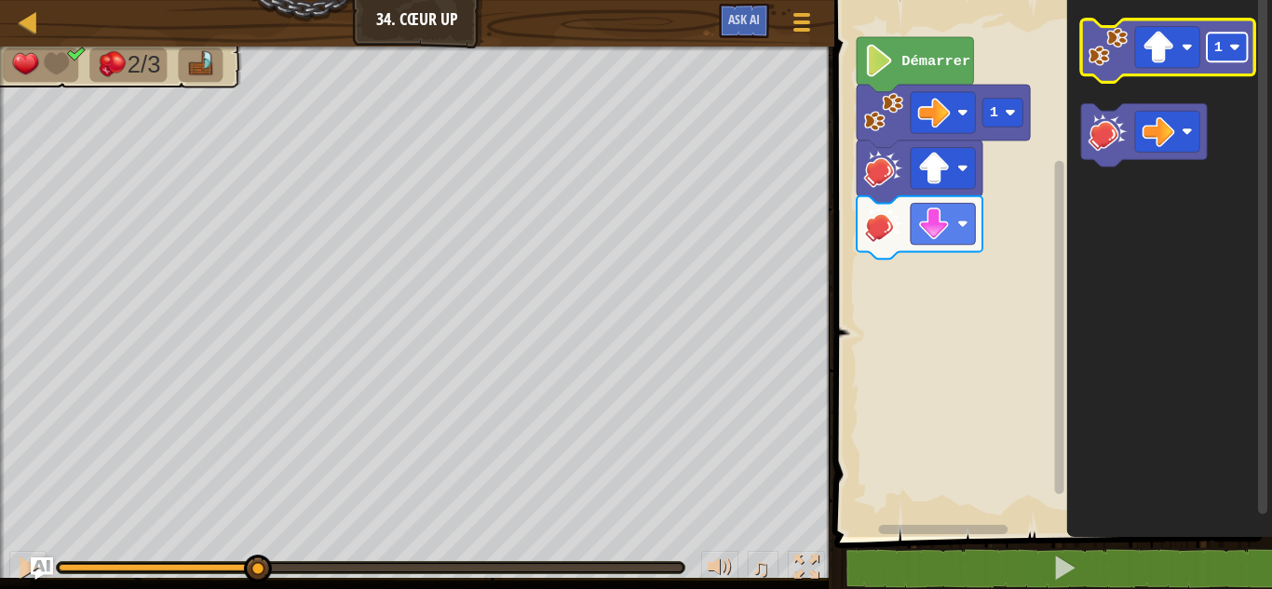
click at [1221, 50] on text "1" at bounding box center [1218, 47] width 8 height 17
click at [1178, 42] on rect "Espace de travail de Blocky" at bounding box center [1167, 47] width 64 height 41
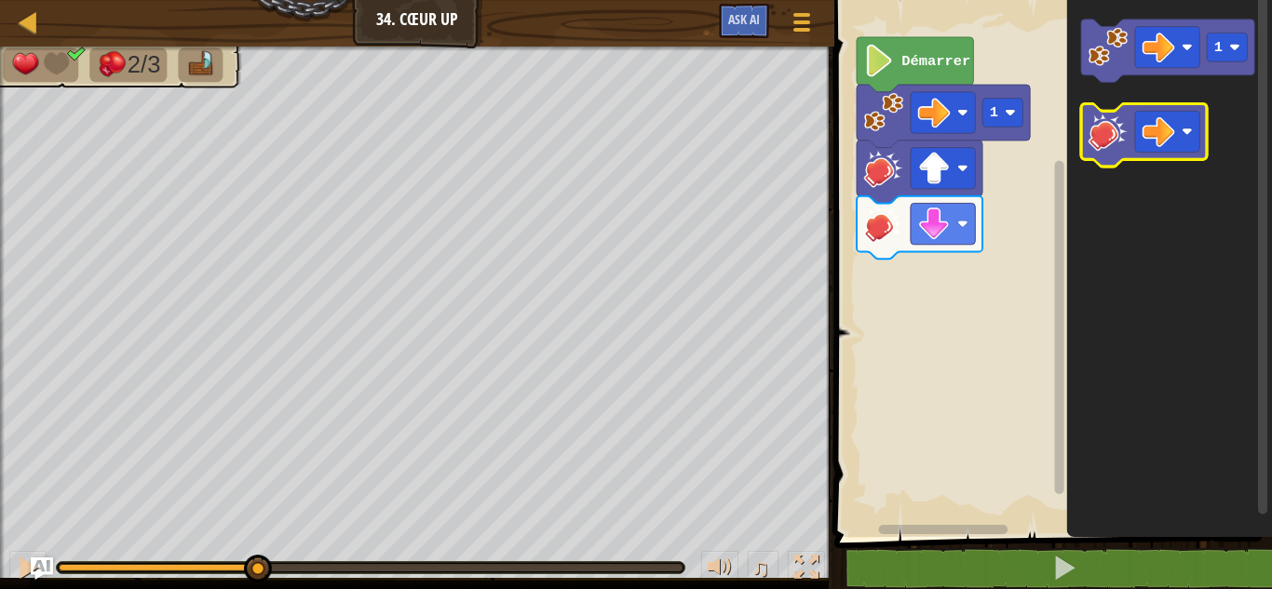
click at [1108, 164] on icon "Espace de travail de Blocky" at bounding box center [1144, 135] width 126 height 63
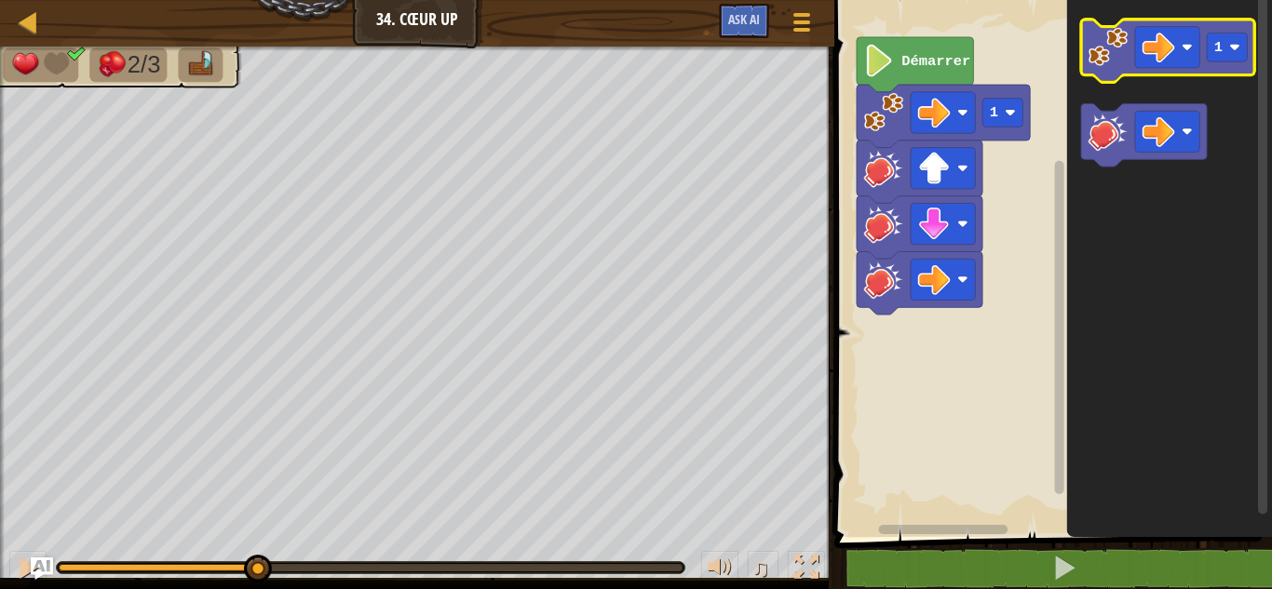
click at [1106, 64] on image "Espace de travail de Blocky" at bounding box center [1107, 46] width 39 height 39
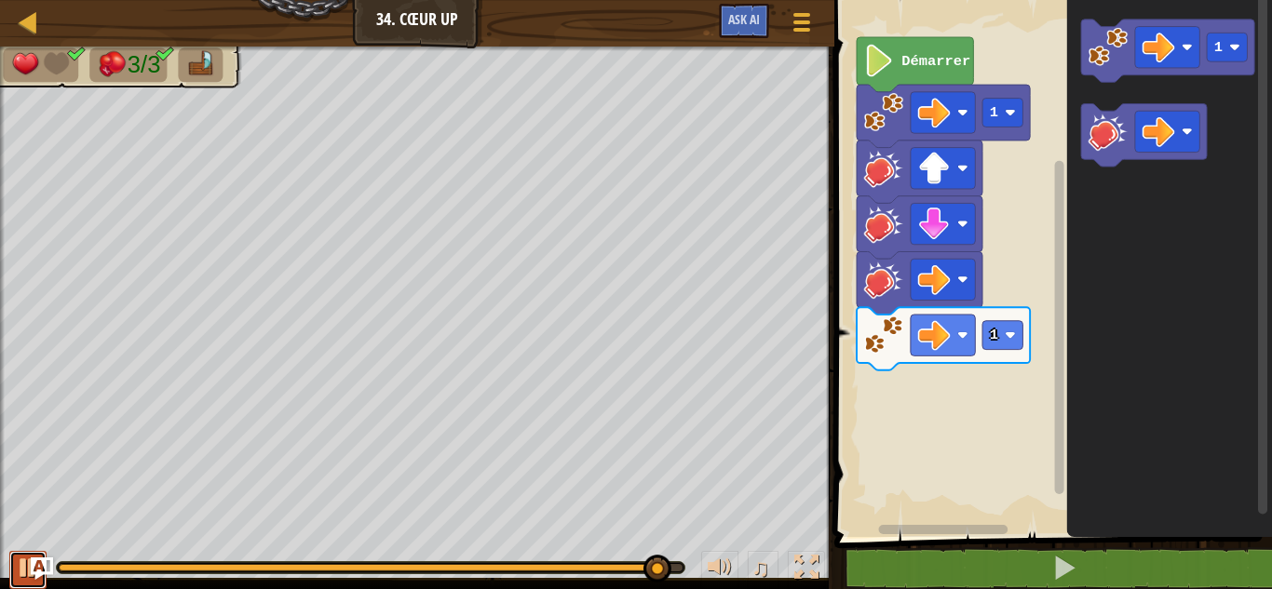
click at [19, 558] on button at bounding box center [27, 570] width 37 height 38
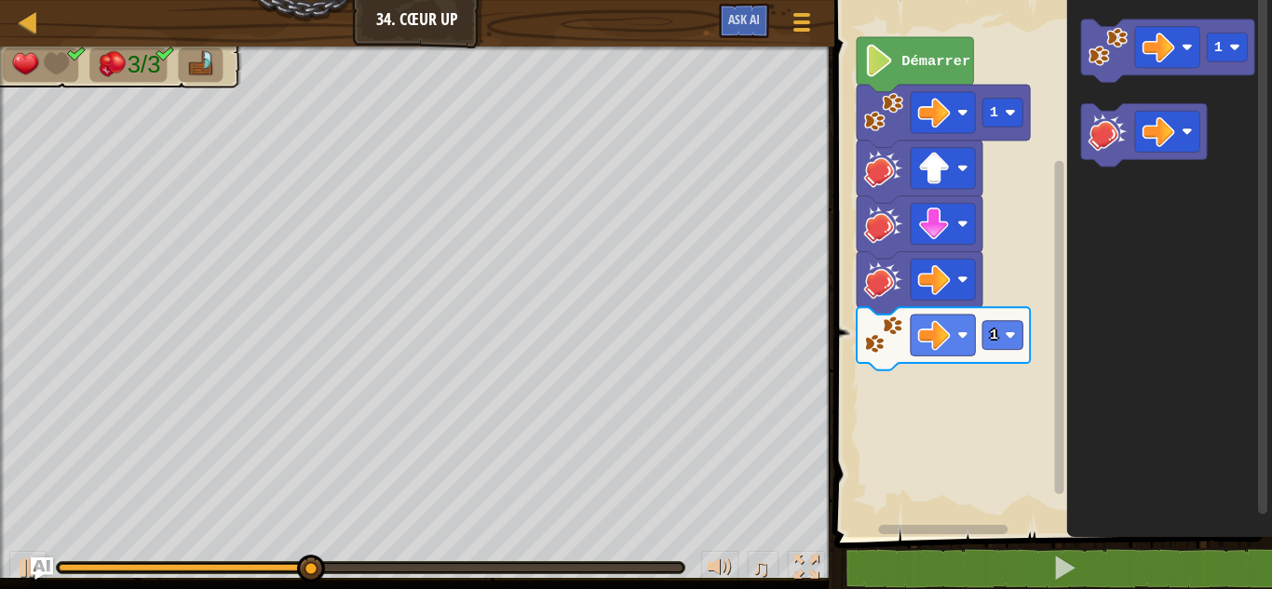
click at [18, 549] on div "♫" at bounding box center [417, 563] width 834 height 56
click at [28, 575] on div at bounding box center [28, 568] width 24 height 24
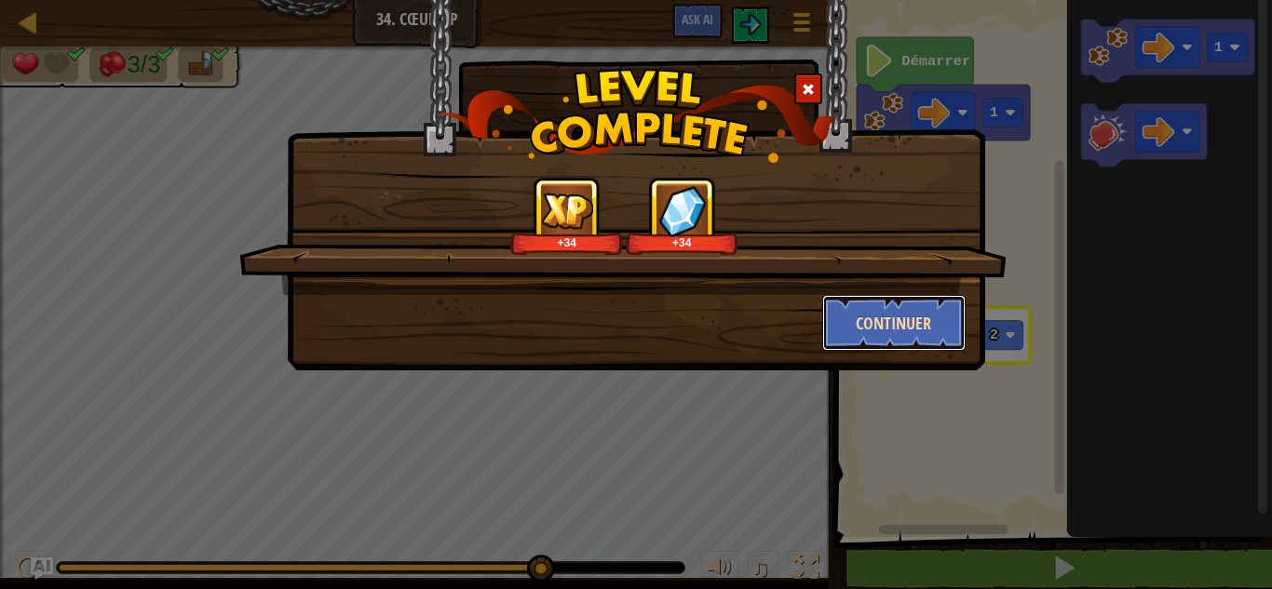
click at [933, 326] on button "Continuer" at bounding box center [894, 323] width 144 height 56
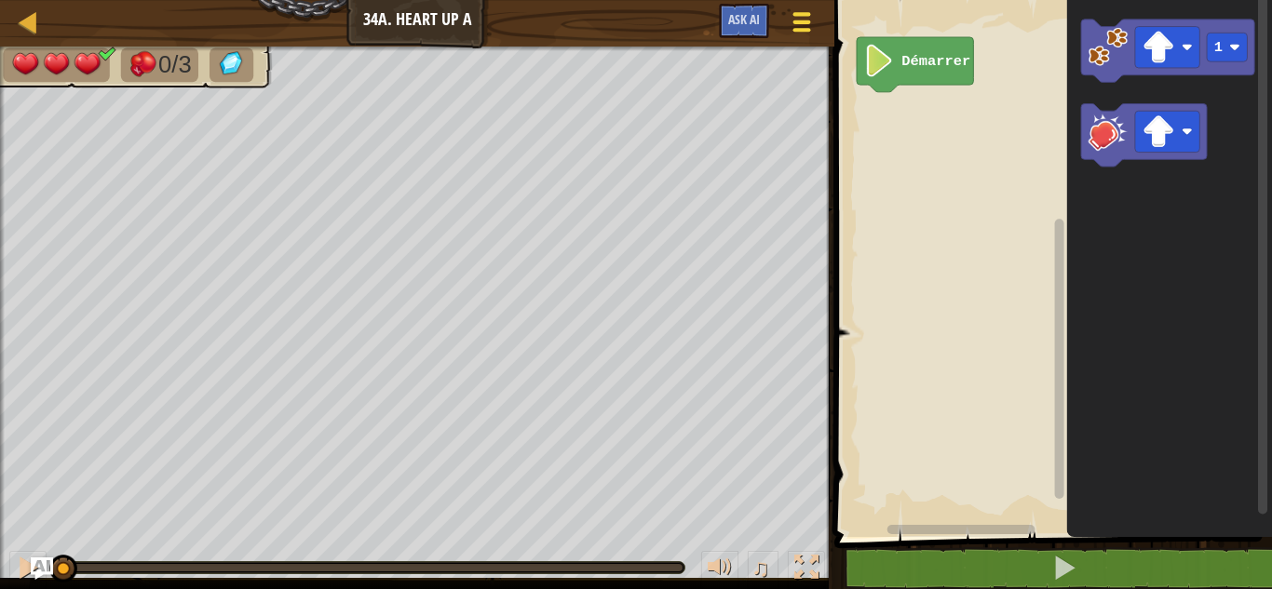
click at [822, 32] on button "Menu du jeu" at bounding box center [801, 26] width 49 height 46
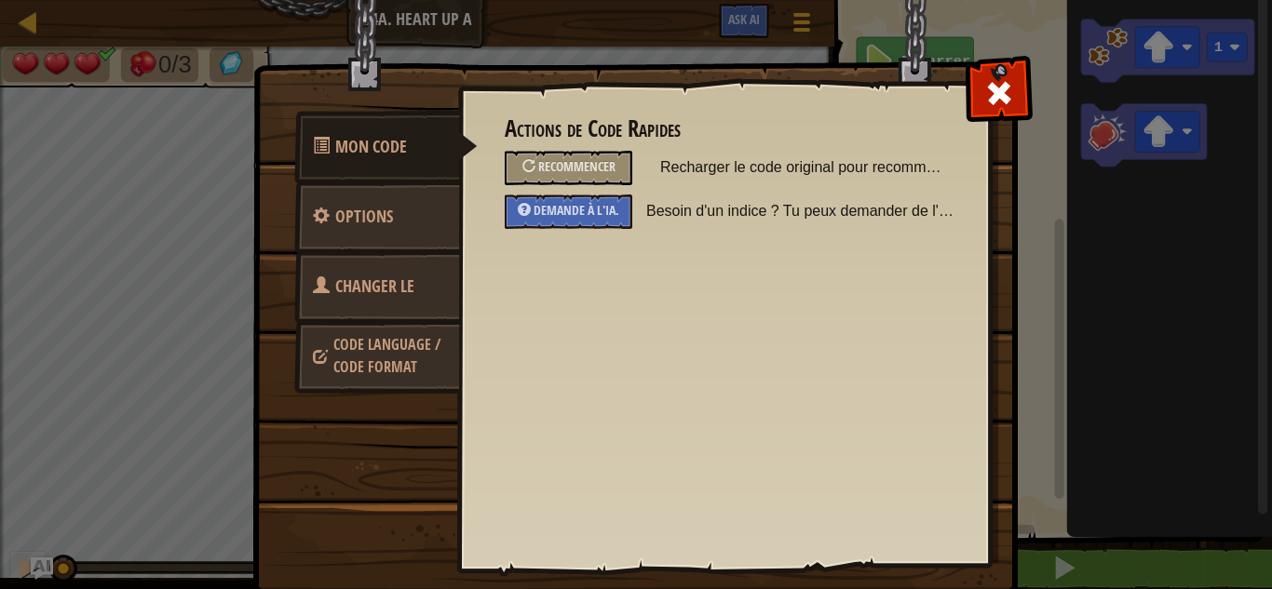
click at [369, 290] on span "Changer le héros" at bounding box center [363, 310] width 101 height 70
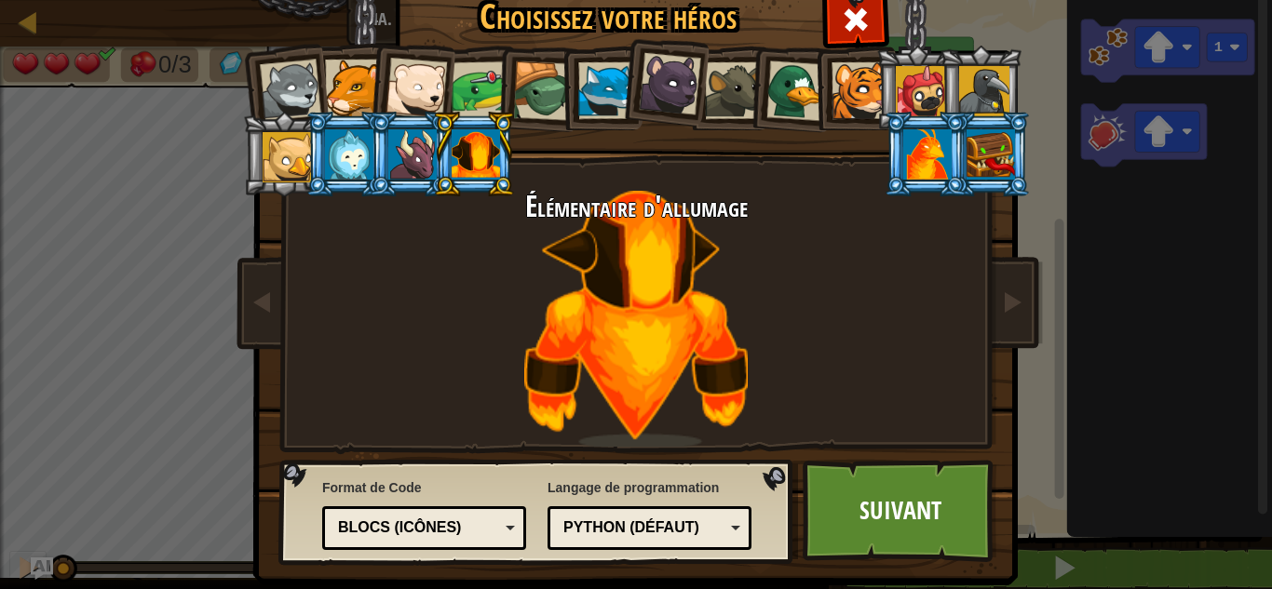
click at [276, 85] on div at bounding box center [290, 90] width 61 height 61
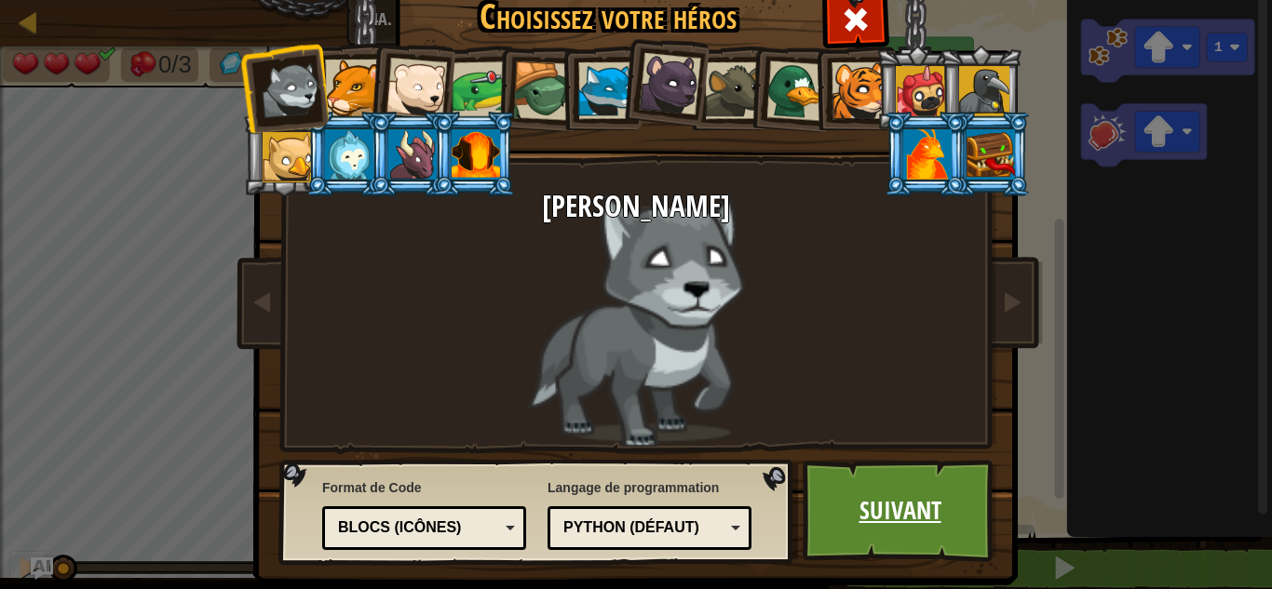
click at [882, 482] on link "Suivant" at bounding box center [899, 511] width 195 height 102
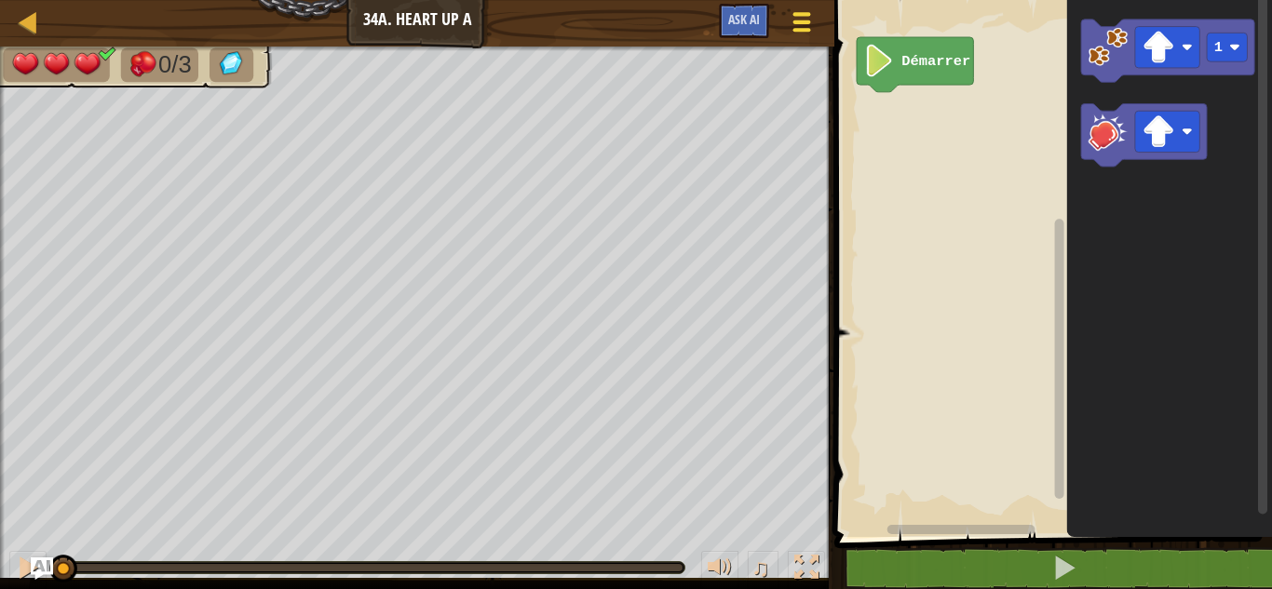
click at [799, 15] on span at bounding box center [802, 14] width 18 height 4
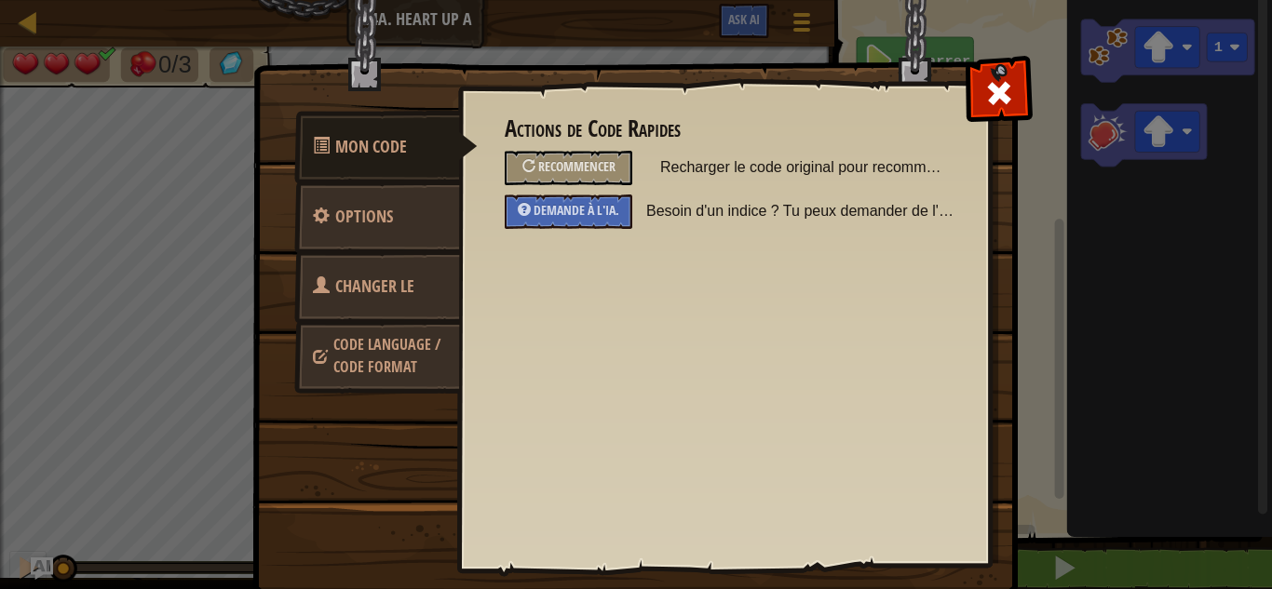
click at [382, 274] on link "Changer le héros" at bounding box center [377, 309] width 166 height 119
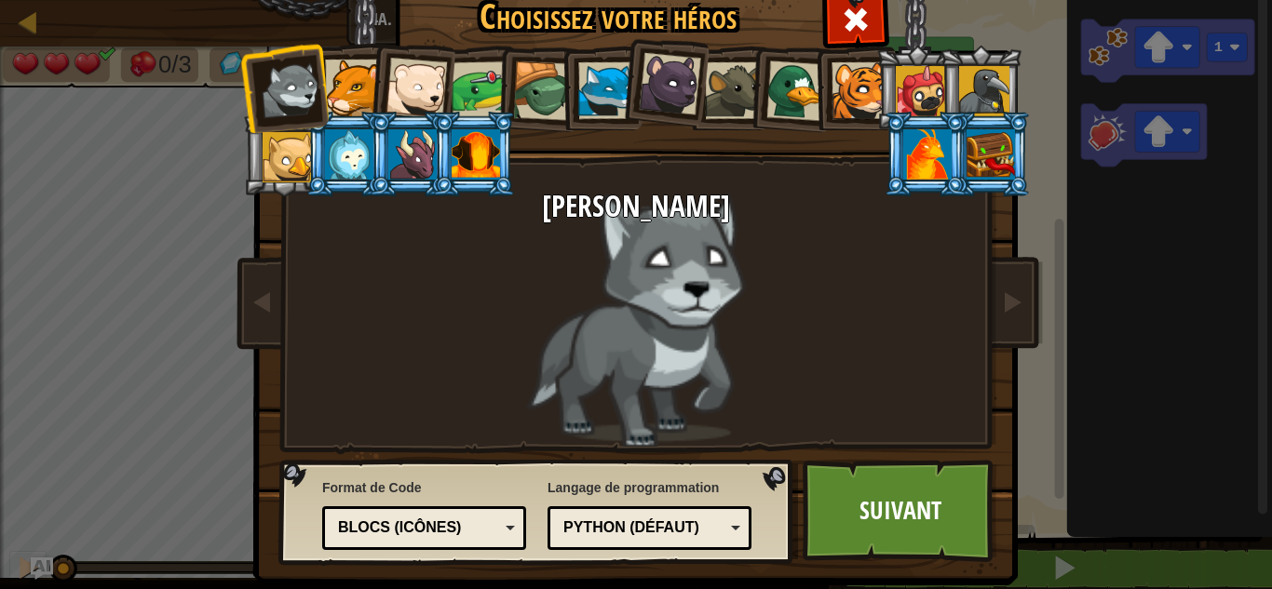
click at [903, 151] on div at bounding box center [927, 154] width 48 height 50
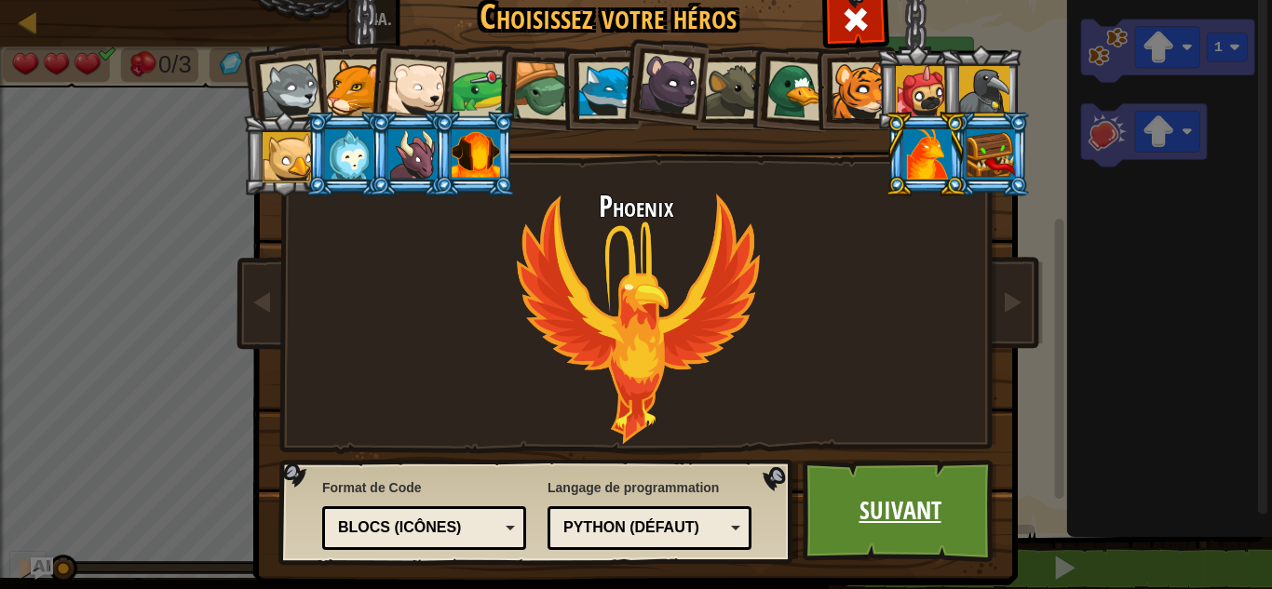
click at [894, 519] on link "Suivant" at bounding box center [899, 511] width 195 height 102
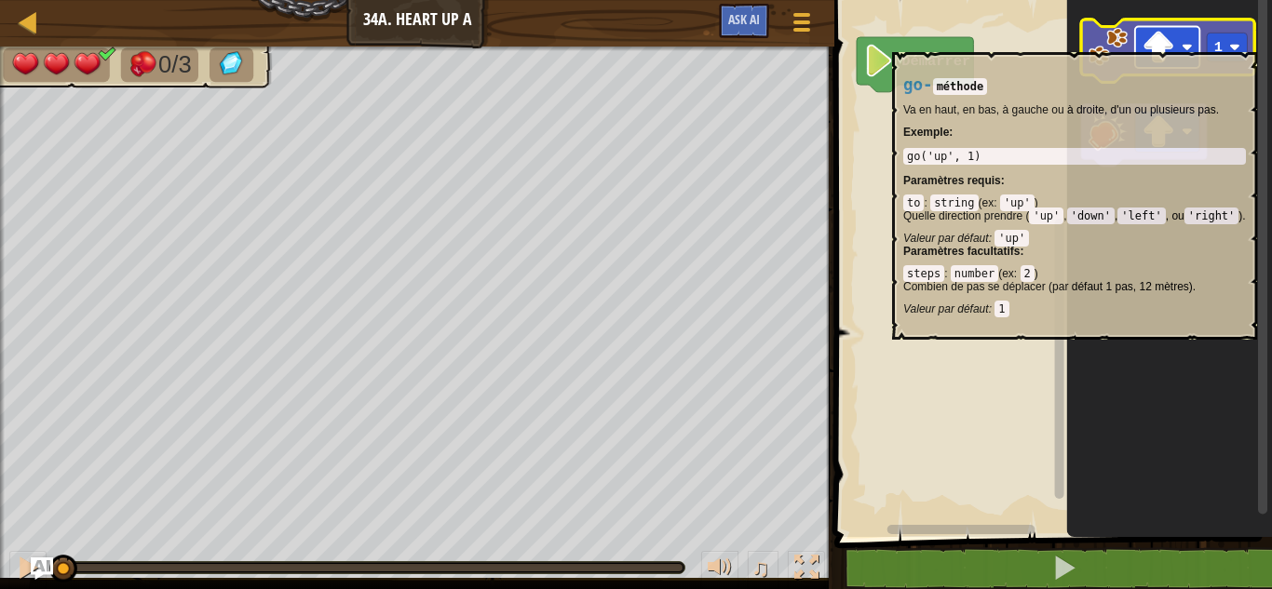
click at [1172, 43] on image "Espace de travail de Blocky" at bounding box center [1158, 47] width 33 height 33
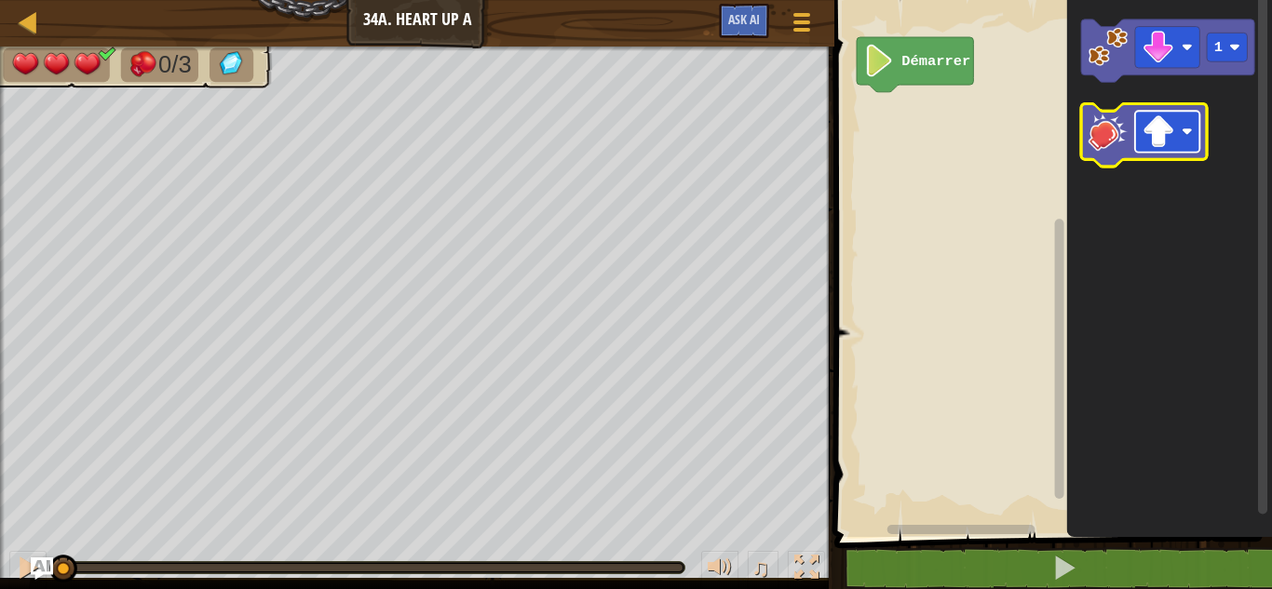
click at [1170, 142] on image "Espace de travail de Blocky" at bounding box center [1158, 131] width 33 height 33
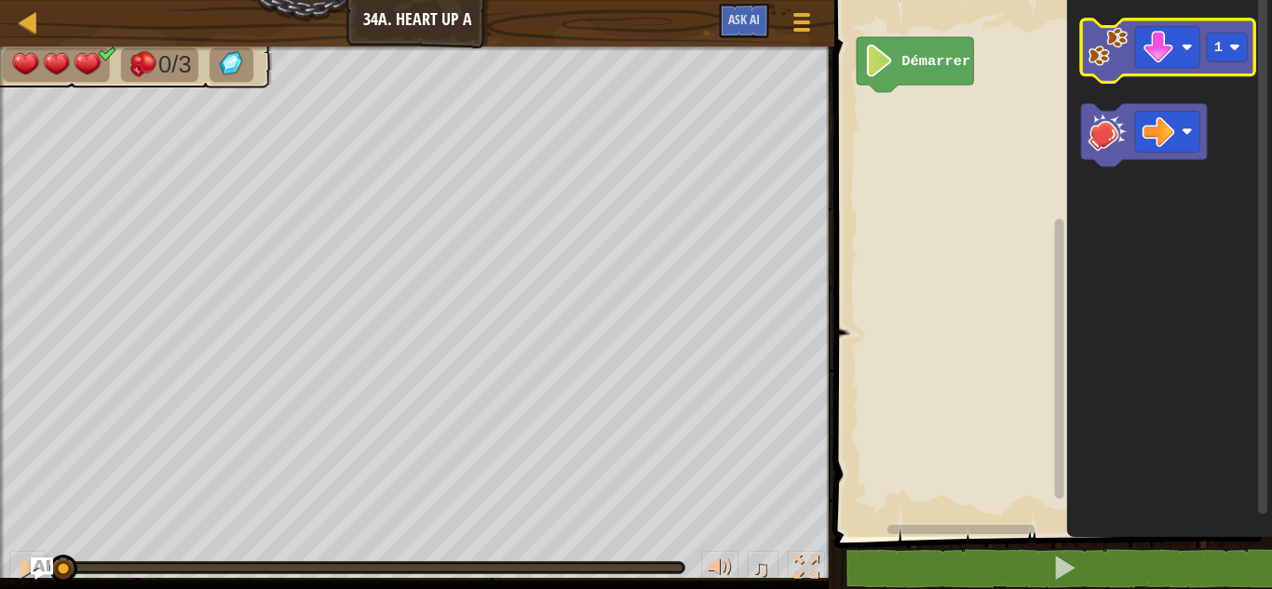
click at [1106, 68] on g "1" at bounding box center [1167, 51] width 173 height 63
click at [1106, 68] on icon "Espace de travail de Blocky" at bounding box center [1167, 51] width 173 height 63
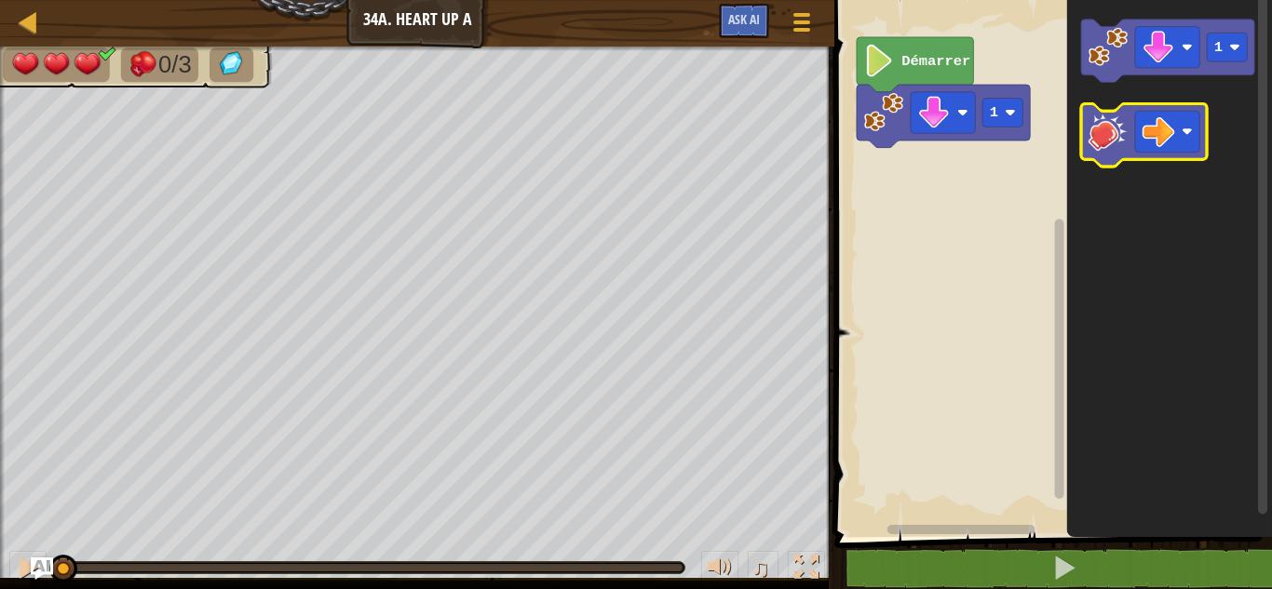
click at [1105, 115] on image "Espace de travail de Blocky" at bounding box center [1107, 131] width 39 height 39
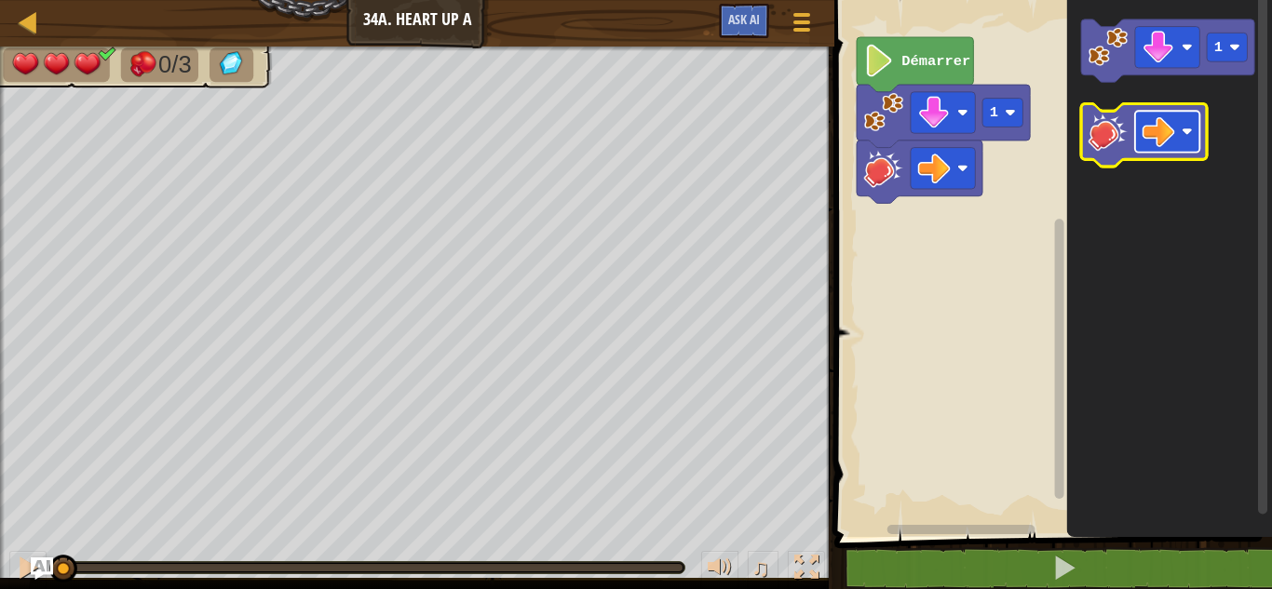
click at [1164, 131] on image "Espace de travail de Blocky" at bounding box center [1158, 131] width 33 height 33
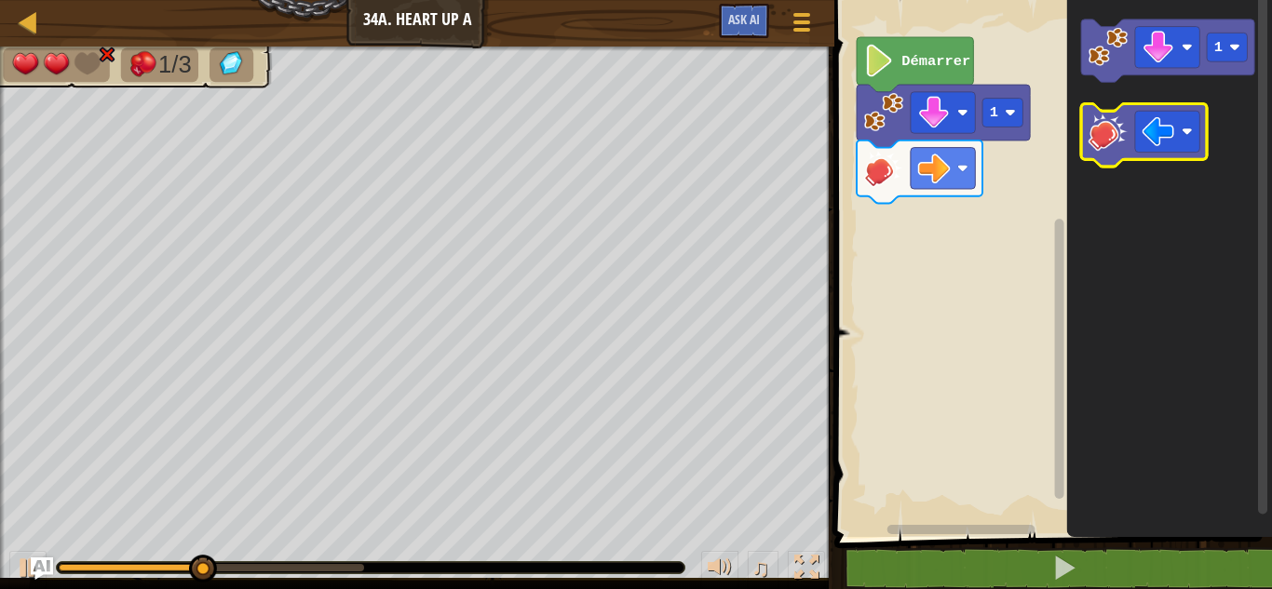
click at [1110, 135] on image "Espace de travail de Blocky" at bounding box center [1107, 131] width 39 height 39
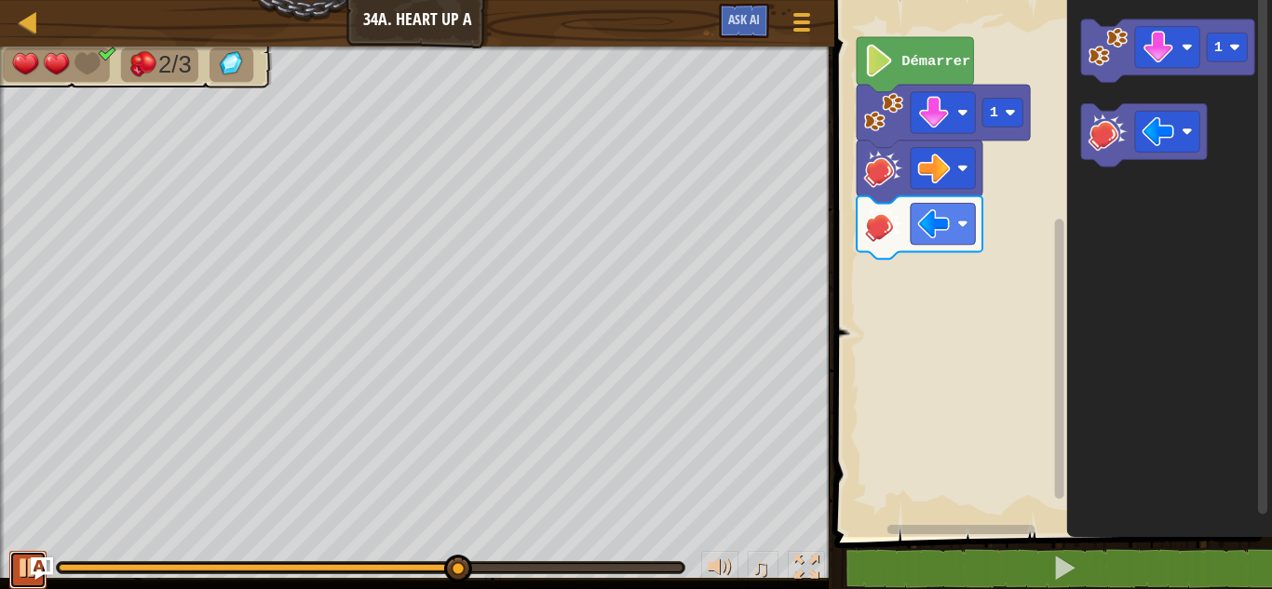
click at [20, 573] on div at bounding box center [28, 568] width 24 height 24
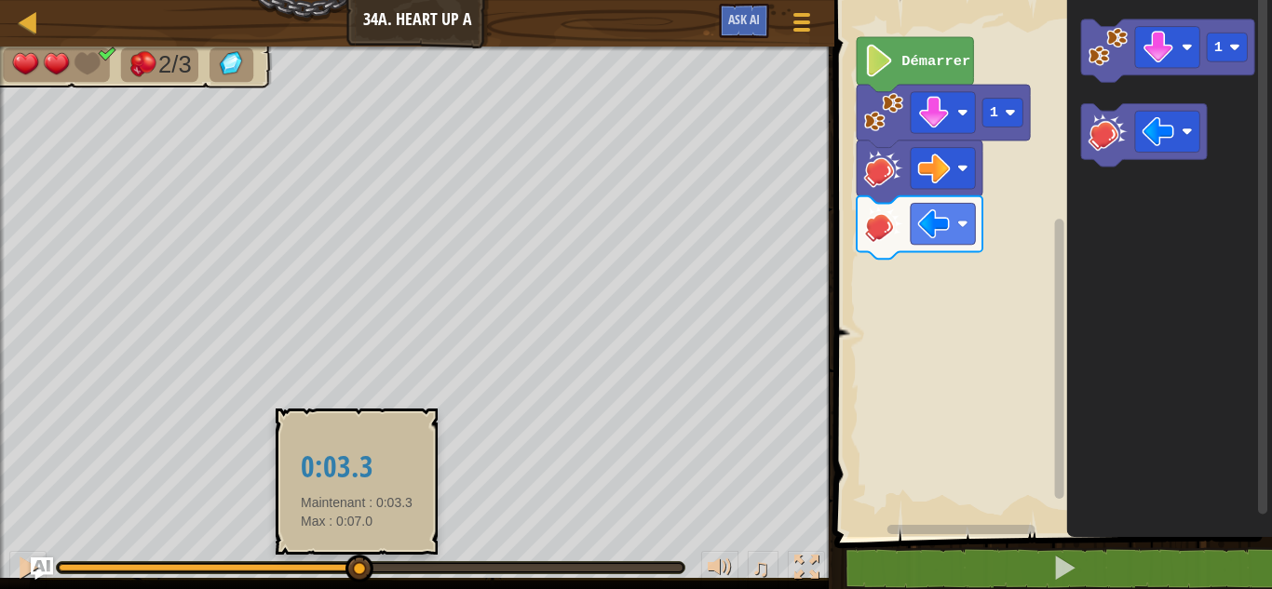
click at [357, 565] on div at bounding box center [208, 567] width 299 height 7
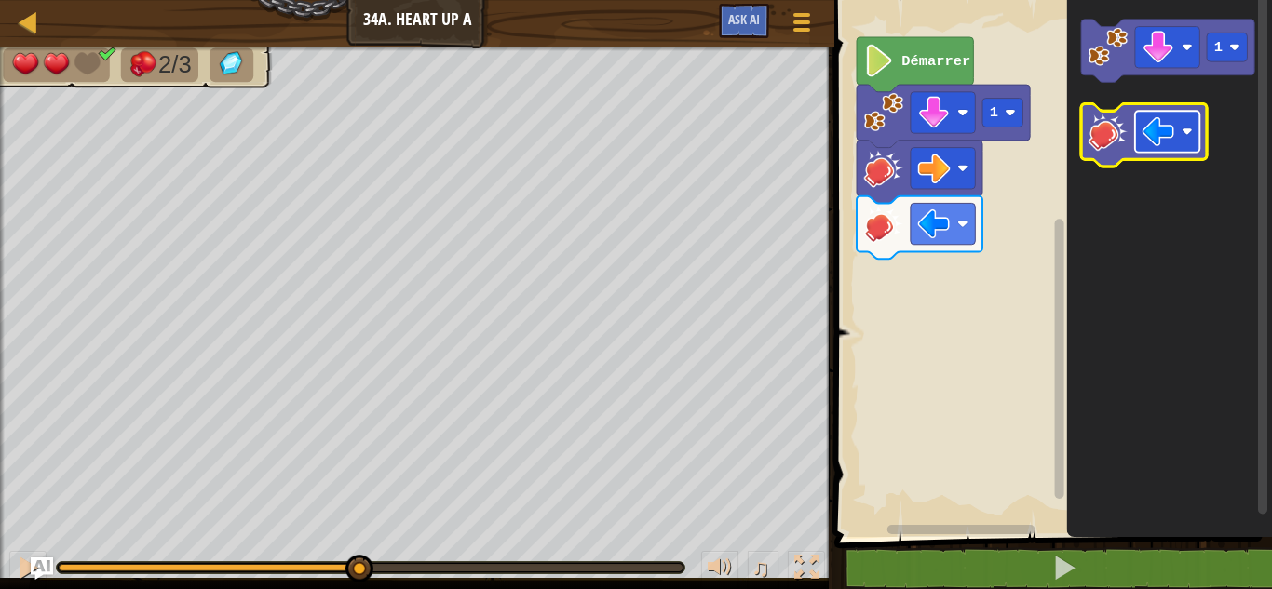
click at [1156, 139] on image "Espace de travail de Blocky" at bounding box center [1158, 131] width 33 height 33
click at [1111, 128] on image "Espace de travail de Blocky" at bounding box center [1107, 131] width 39 height 39
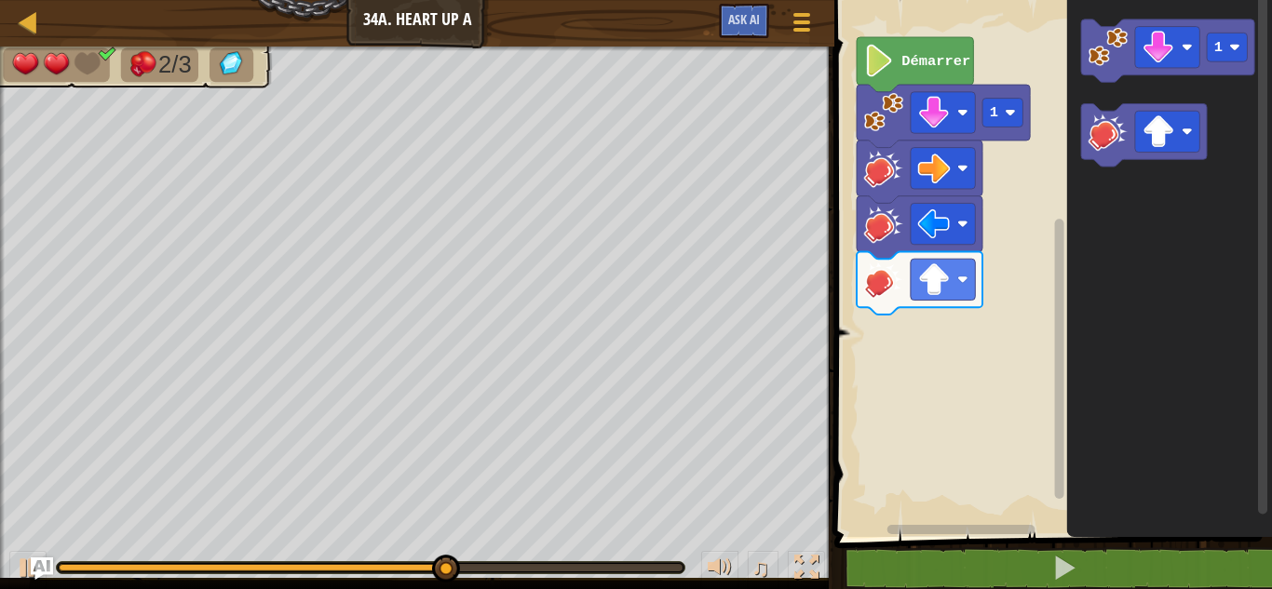
click at [7, 565] on div "♫" at bounding box center [417, 563] width 834 height 56
click at [17, 565] on div at bounding box center [28, 568] width 24 height 24
click at [453, 562] on div at bounding box center [370, 567] width 627 height 11
click at [446, 566] on div at bounding box center [314, 567] width 510 height 7
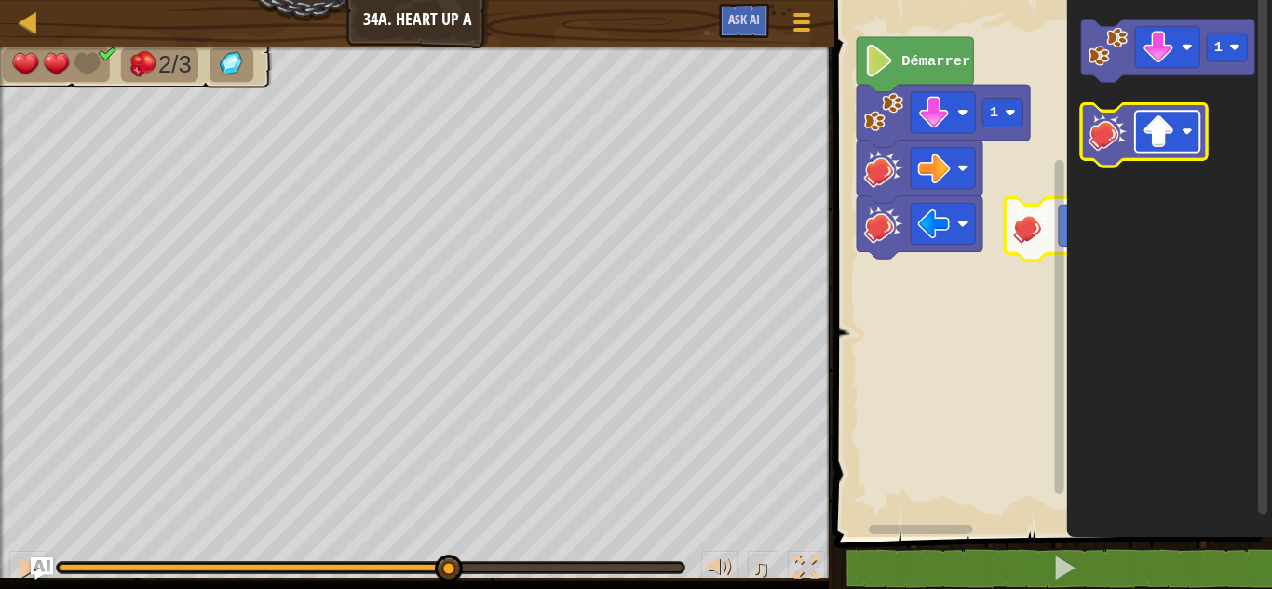
click at [1189, 147] on rect "Espace de travail de Blocky" at bounding box center [1167, 131] width 64 height 41
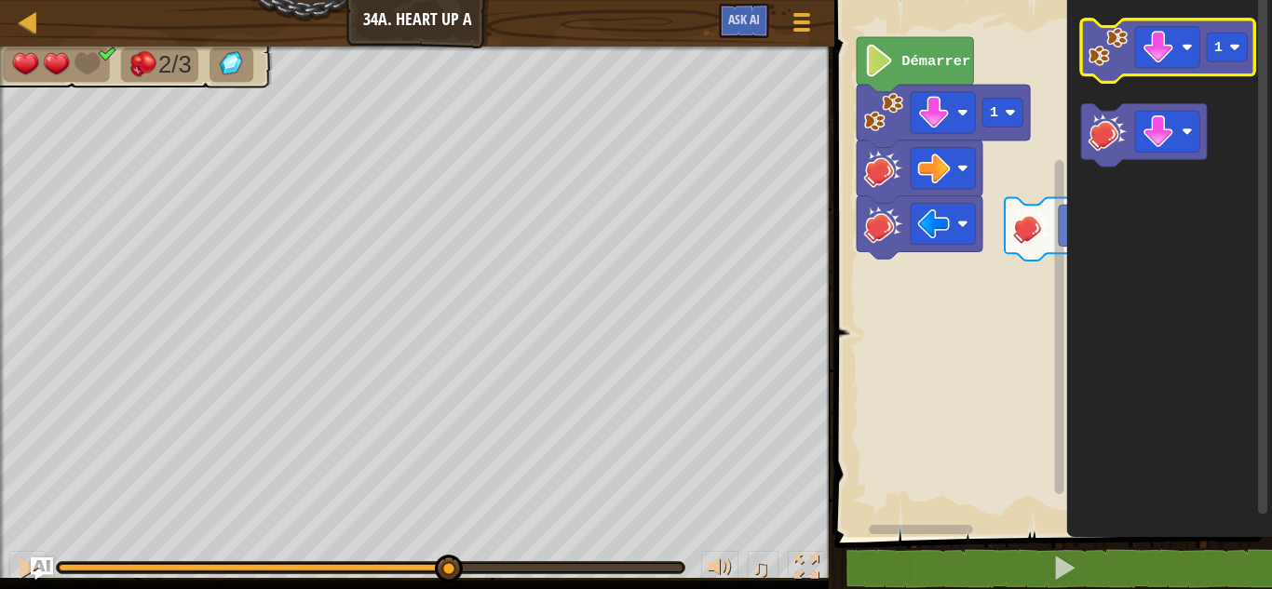
click at [1107, 61] on image "Espace de travail de Blocky" at bounding box center [1107, 46] width 39 height 39
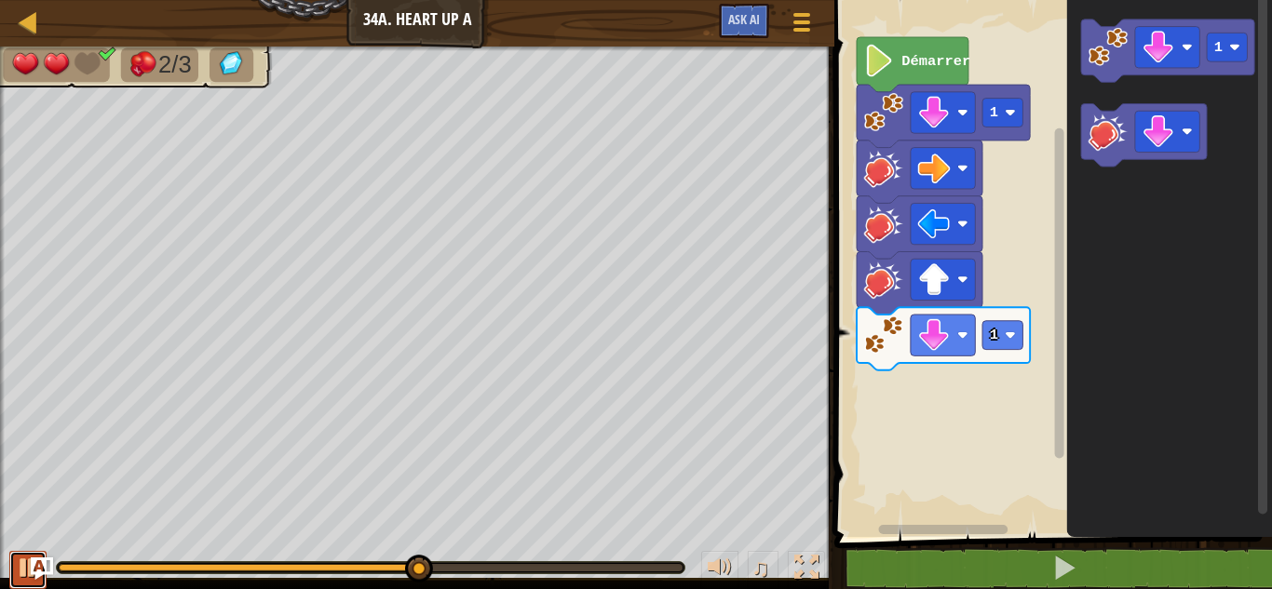
click at [22, 561] on div at bounding box center [28, 568] width 24 height 24
click at [1118, 151] on image "Espace de travail de Blocky" at bounding box center [1107, 131] width 39 height 39
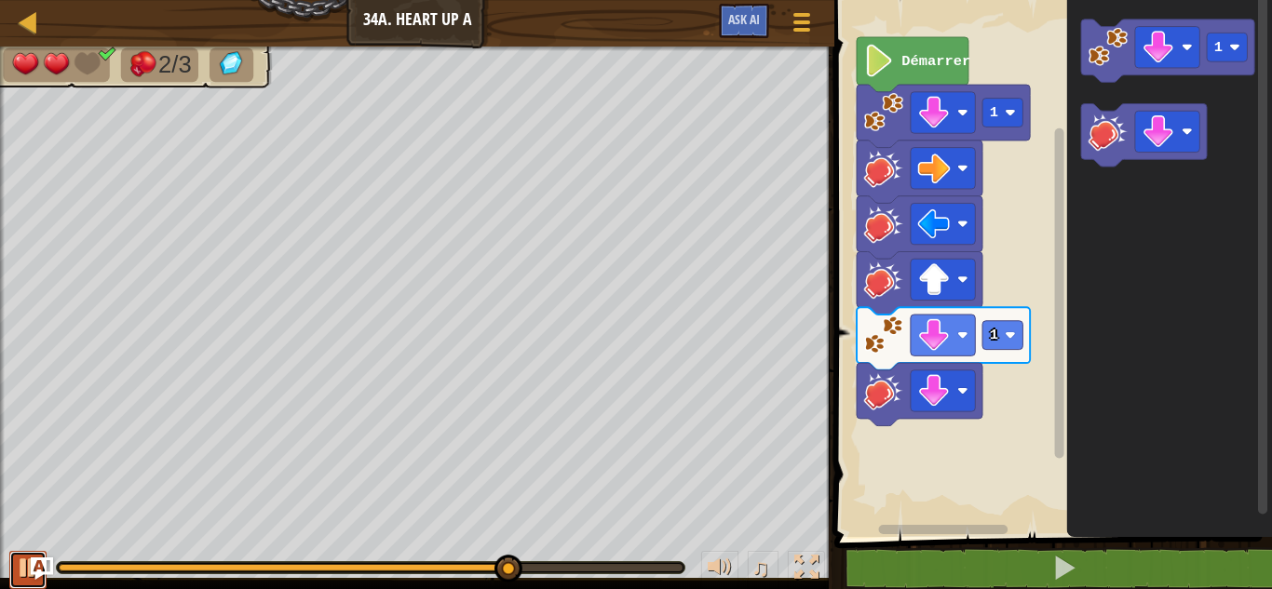
click at [16, 572] on div at bounding box center [28, 568] width 24 height 24
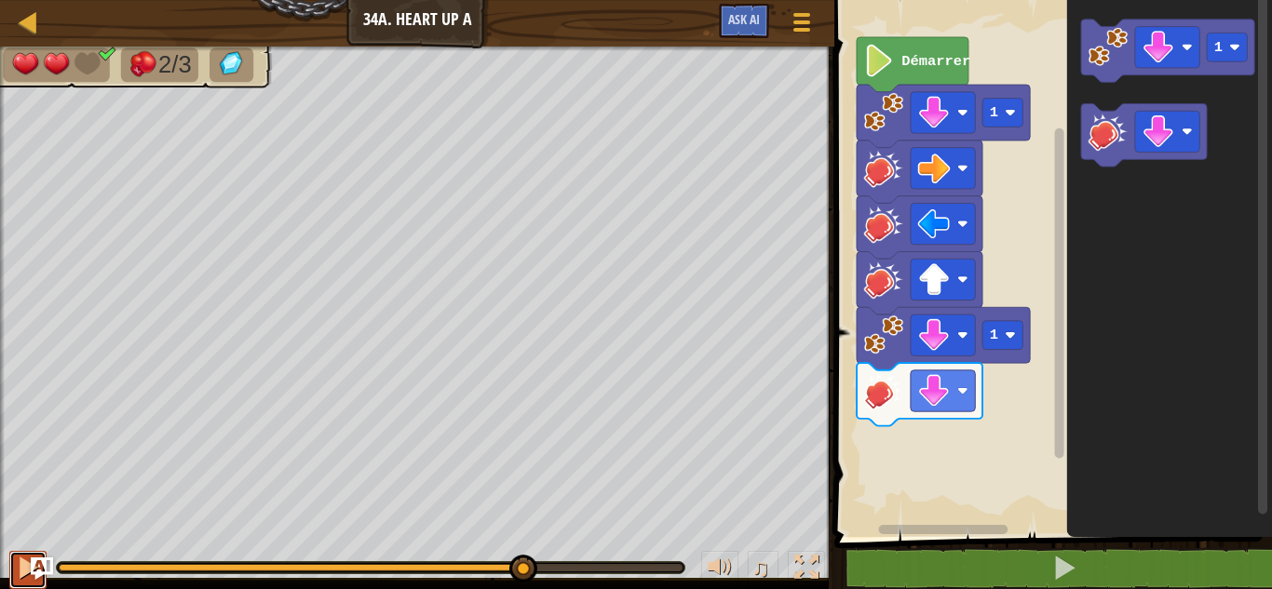
click at [14, 567] on button at bounding box center [27, 570] width 37 height 38
click at [10, 564] on button at bounding box center [27, 570] width 37 height 38
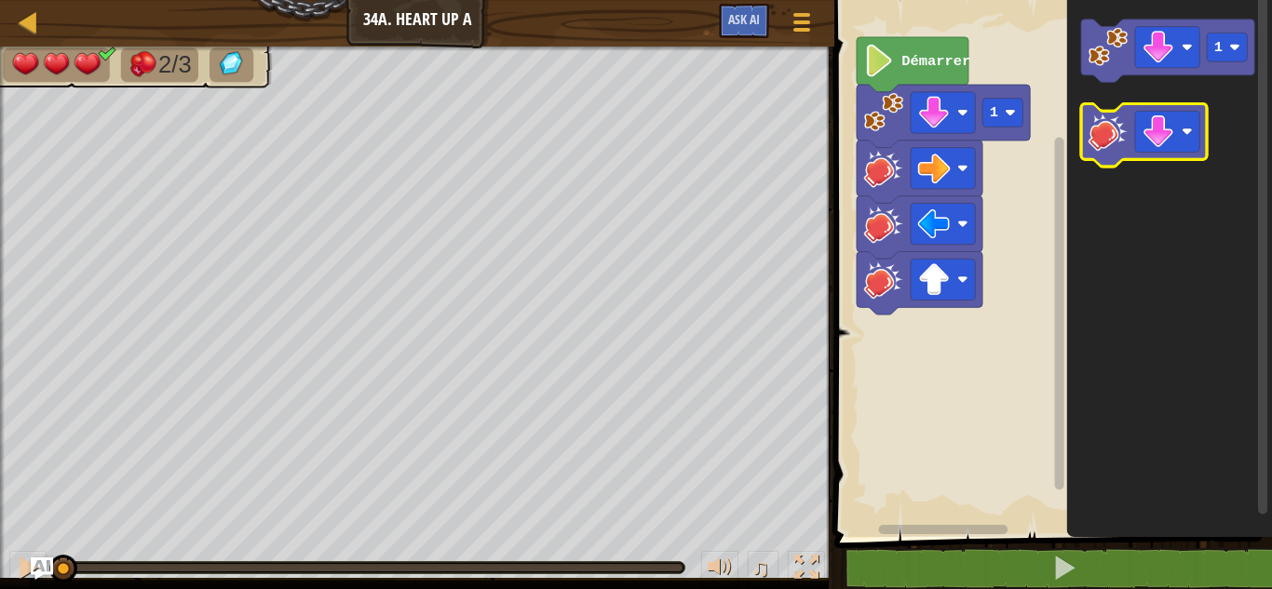
click at [1111, 130] on image "Espace de travail de Blocky" at bounding box center [1107, 131] width 39 height 39
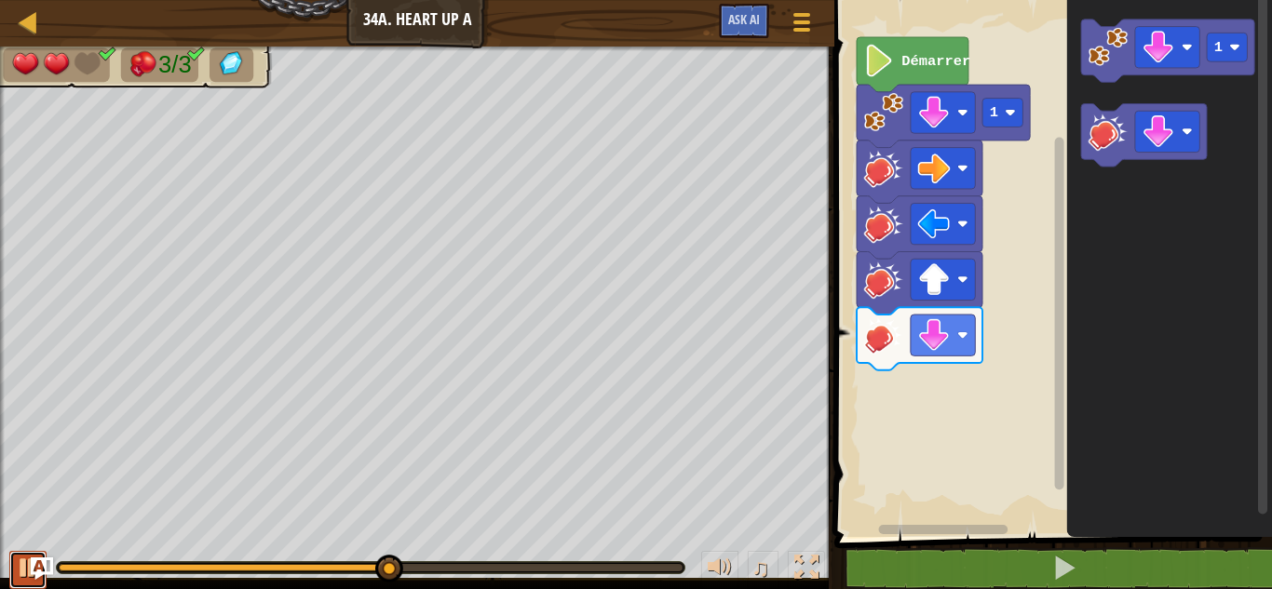
click at [17, 572] on div at bounding box center [28, 568] width 24 height 24
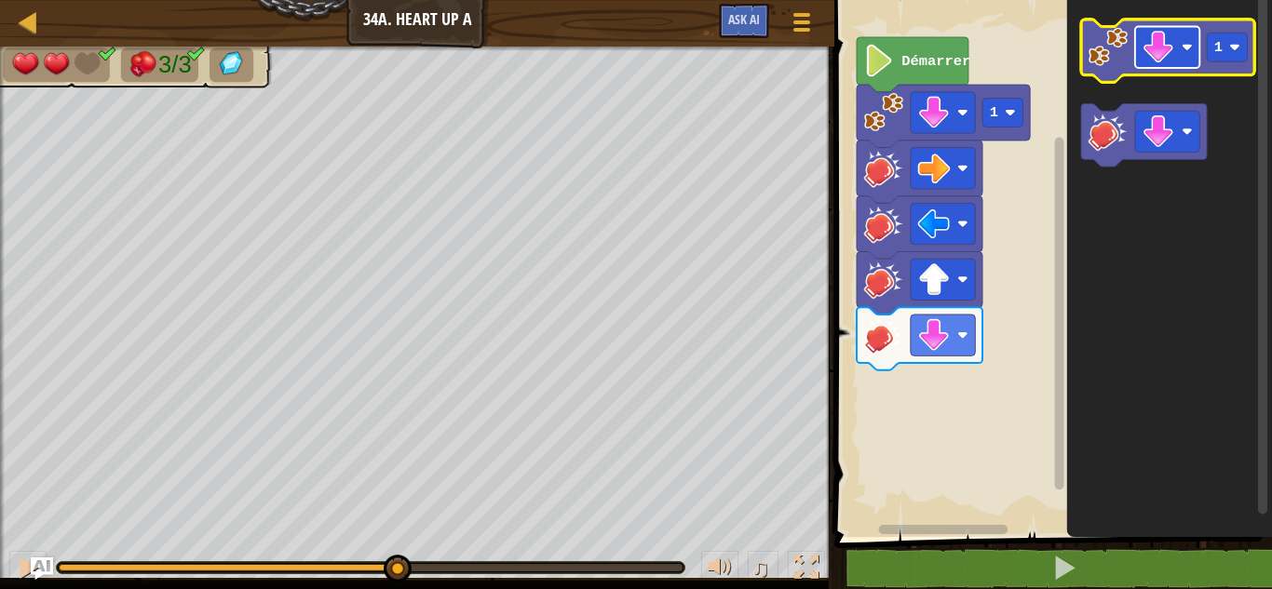
click at [1187, 56] on rect "Espace de travail de Blocky" at bounding box center [1167, 47] width 64 height 41
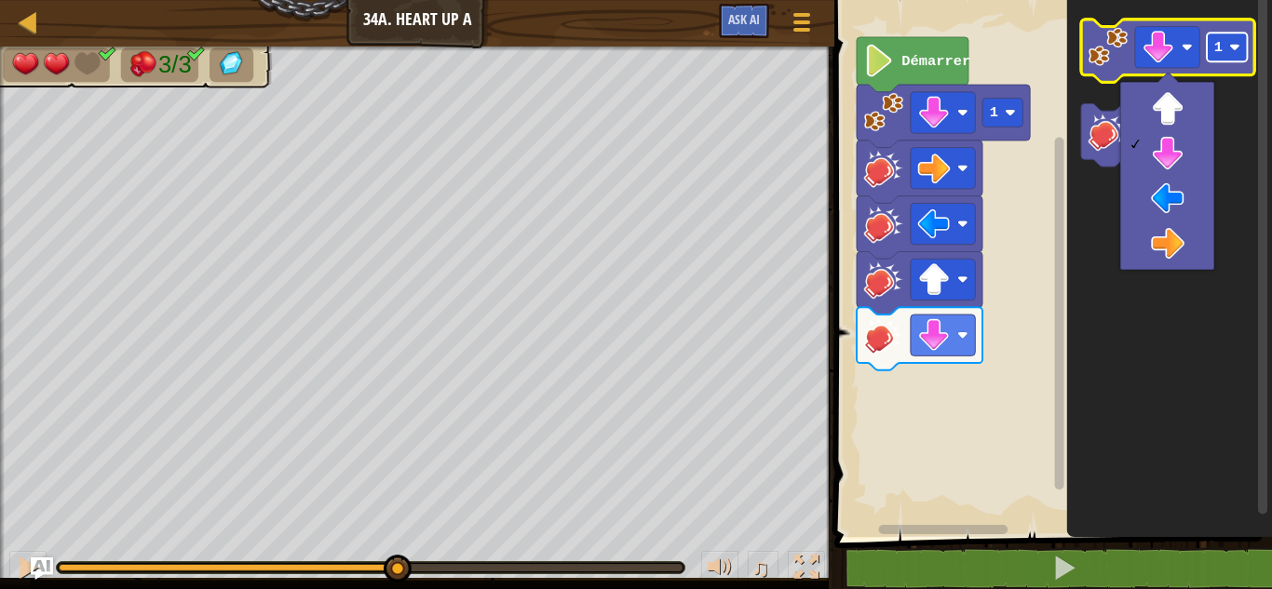
click at [1225, 49] on rect "Espace de travail de Blocky" at bounding box center [1226, 47] width 40 height 29
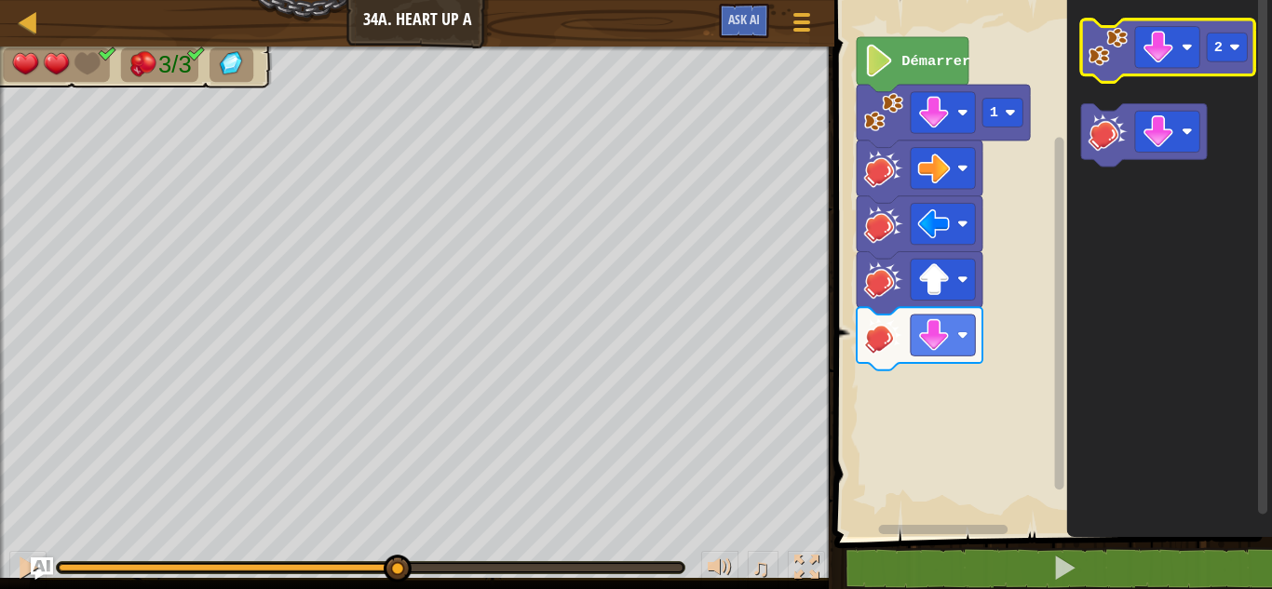
click at [1120, 59] on image "Espace de travail de Blocky" at bounding box center [1107, 46] width 39 height 39
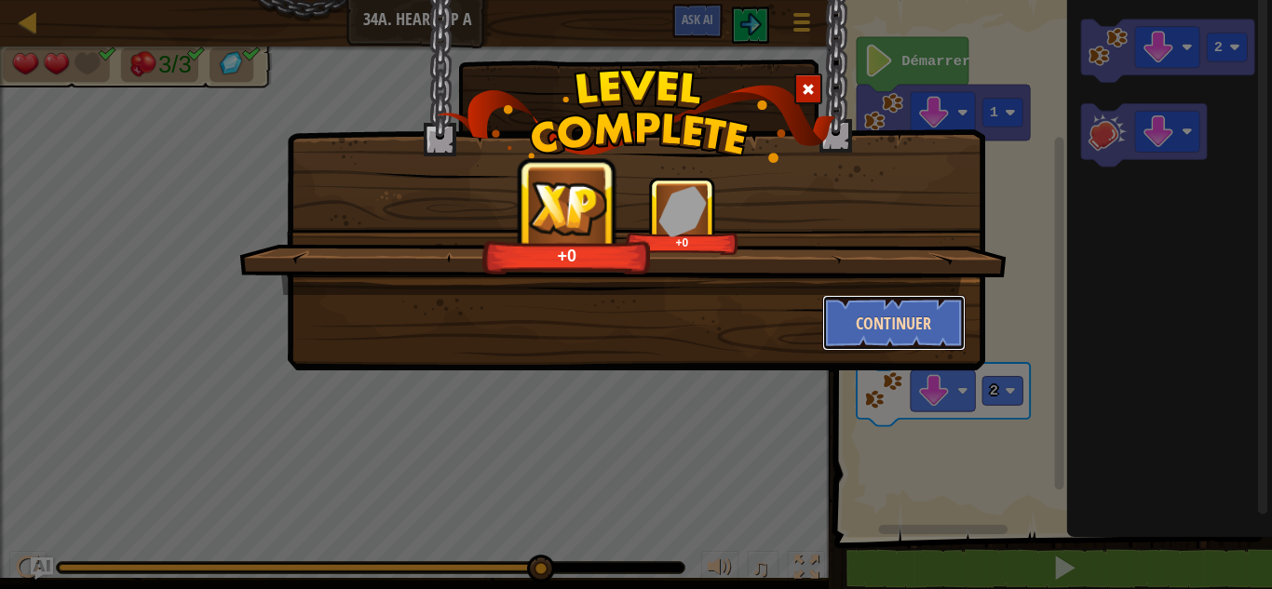
click at [909, 329] on button "Continuer" at bounding box center [894, 323] width 144 height 56
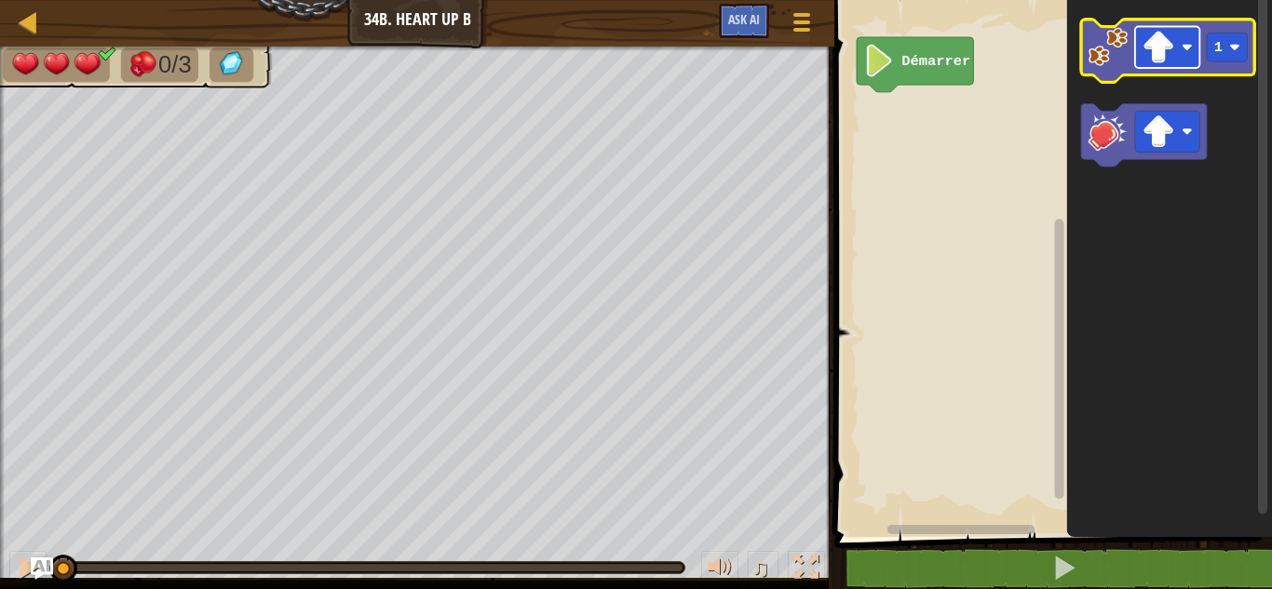
click at [1170, 55] on image "Espace de travail de Blocky" at bounding box center [1158, 47] width 33 height 33
click at [1096, 56] on image "Espace de travail de Blocky" at bounding box center [1107, 46] width 39 height 39
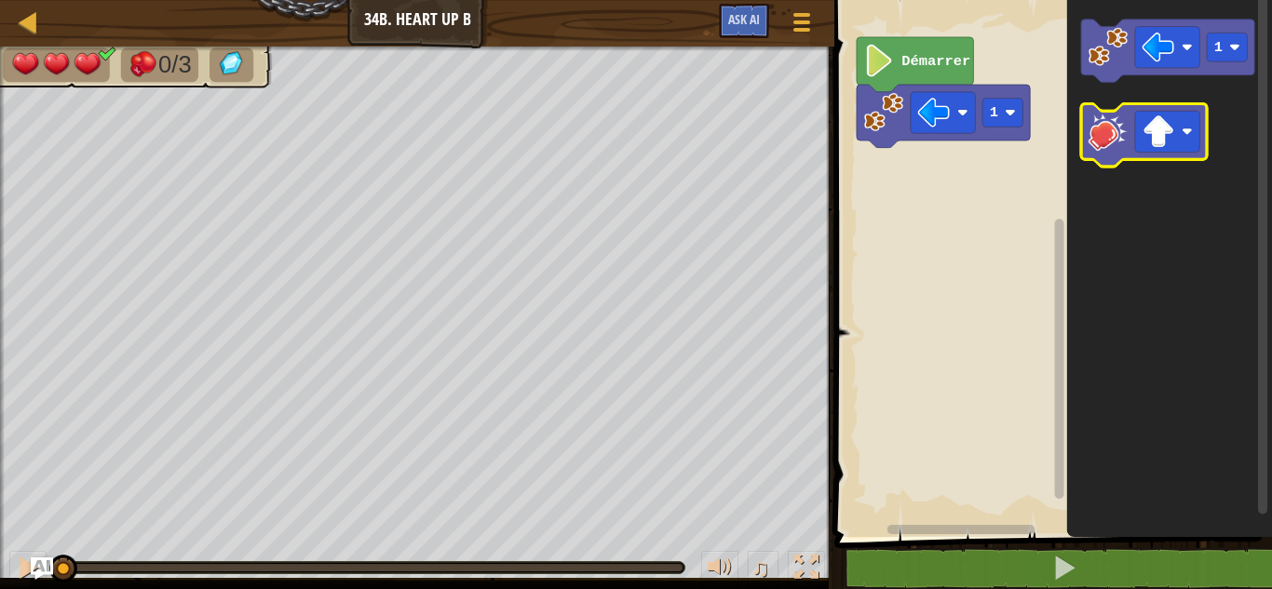
click at [1100, 128] on image "Espace de travail de Blocky" at bounding box center [1107, 131] width 39 height 39
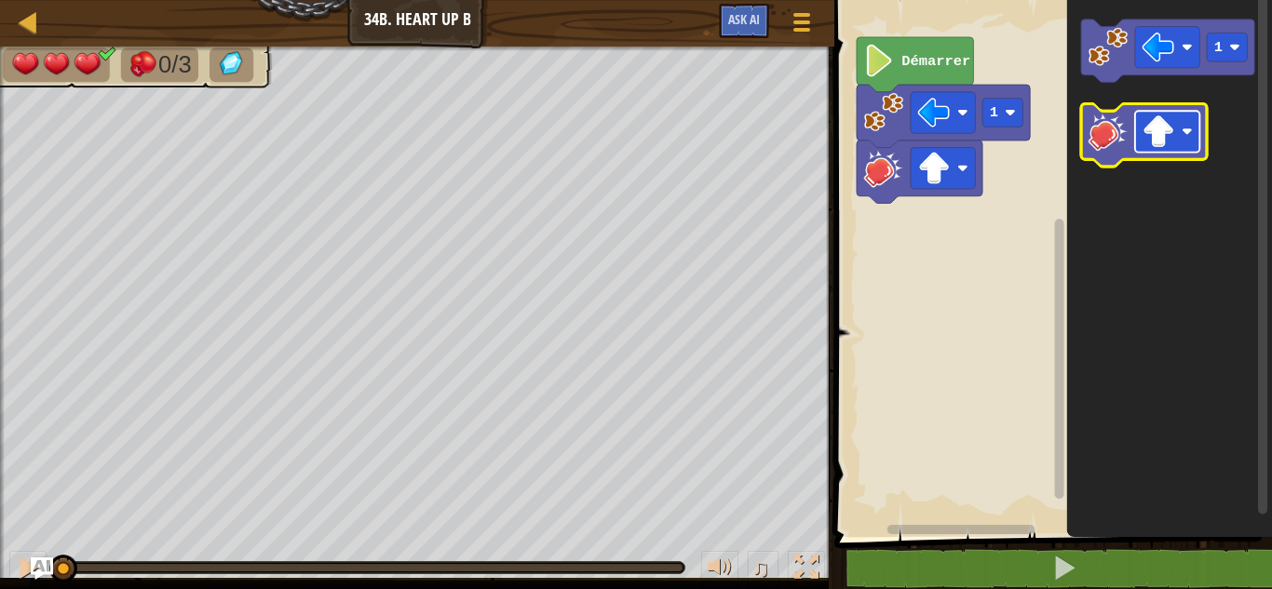
click at [1169, 139] on image "Espace de travail de Blocky" at bounding box center [1158, 131] width 33 height 33
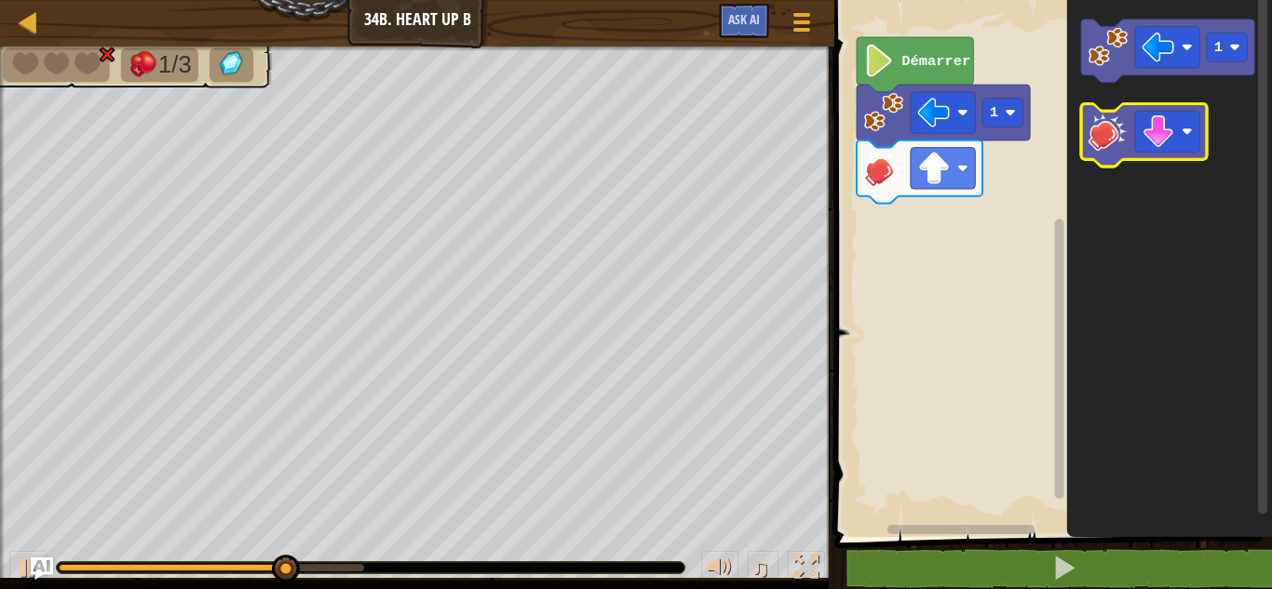
click at [1120, 151] on image "Espace de travail de Blocky" at bounding box center [1107, 131] width 39 height 39
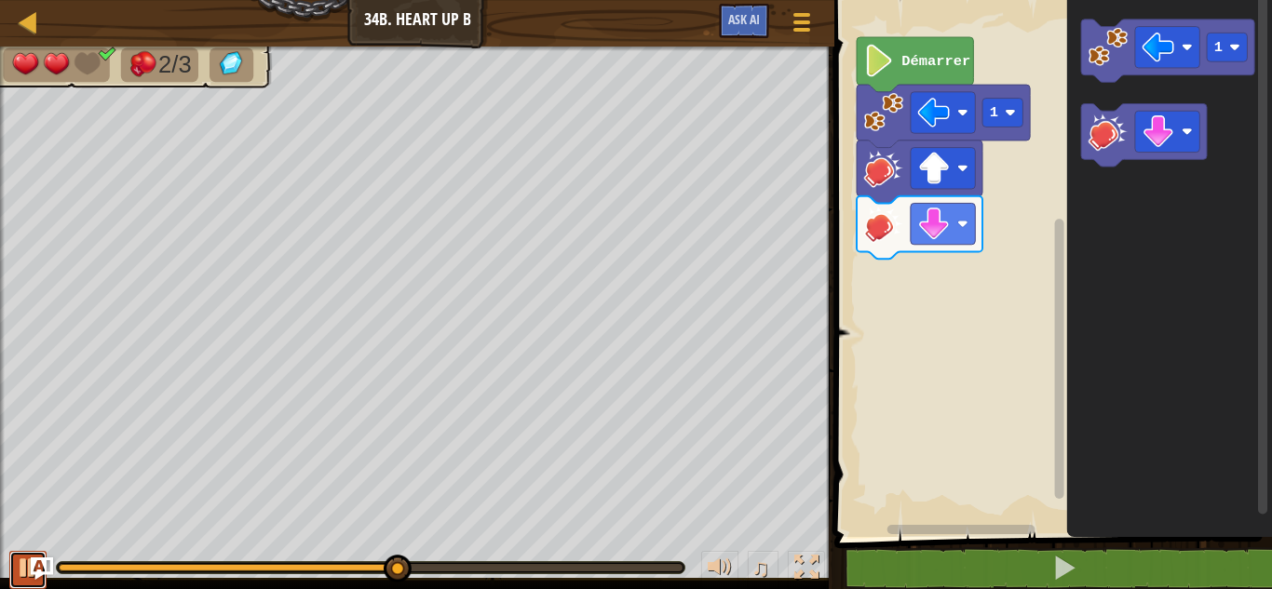
click at [16, 556] on div at bounding box center [28, 568] width 24 height 24
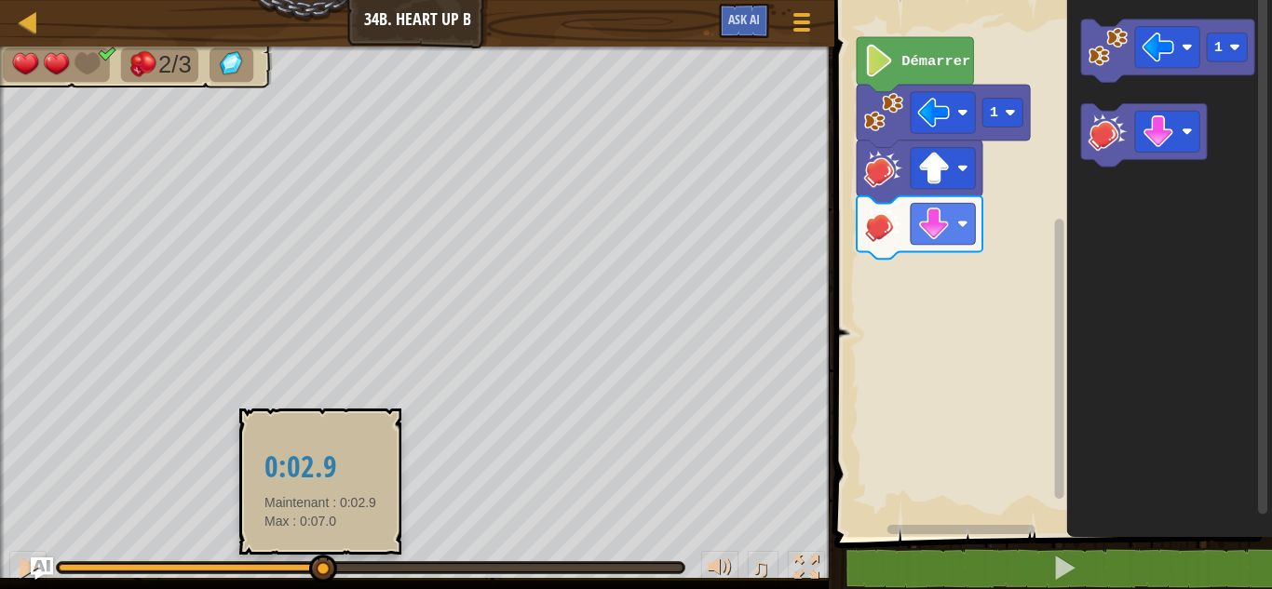
click at [321, 566] on div at bounding box center [190, 567] width 263 height 7
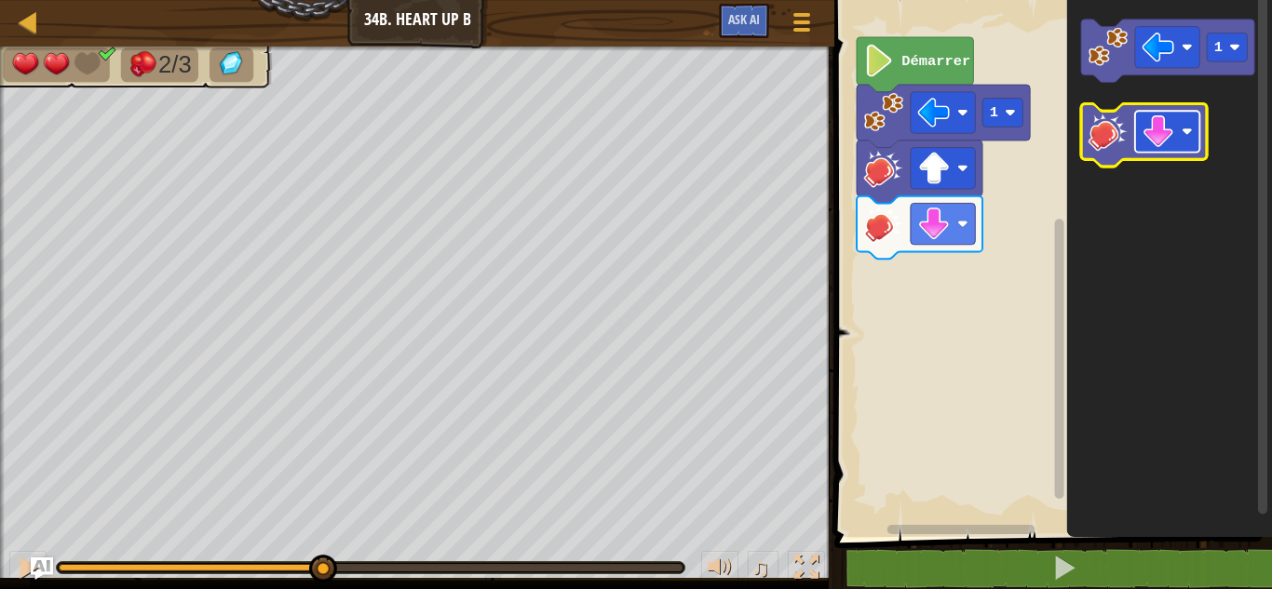
click at [1140, 136] on rect "Espace de travail de Blocky" at bounding box center [1167, 131] width 64 height 41
click at [1111, 140] on image "Espace de travail de Blocky" at bounding box center [1107, 131] width 39 height 39
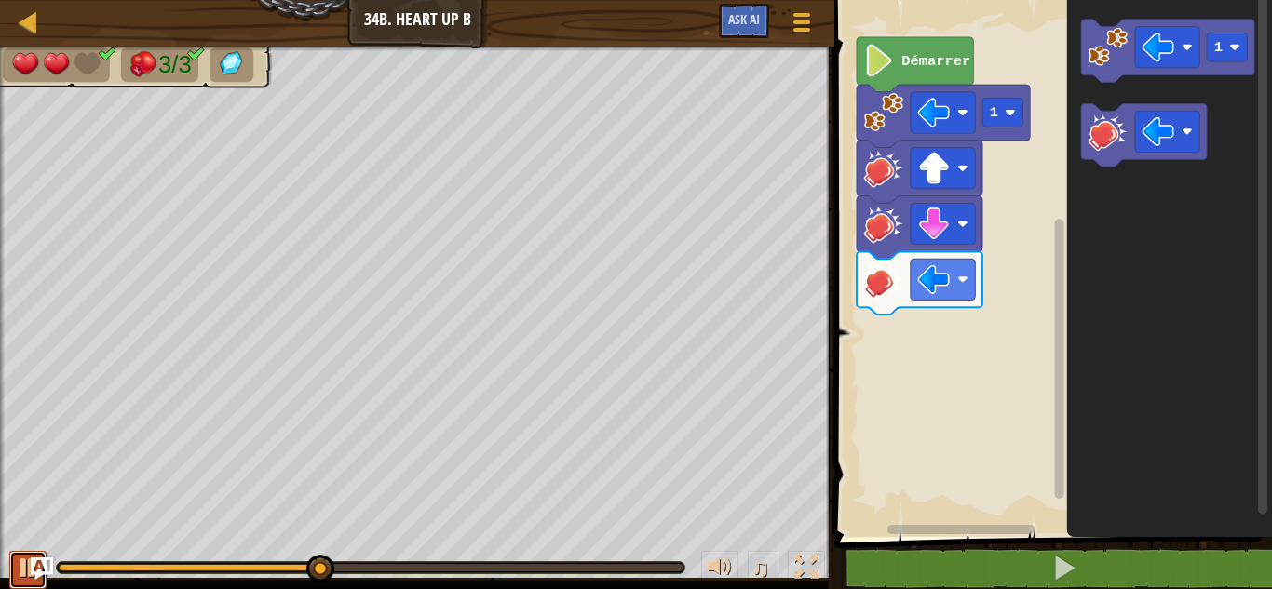
click at [24, 571] on div at bounding box center [28, 568] width 24 height 24
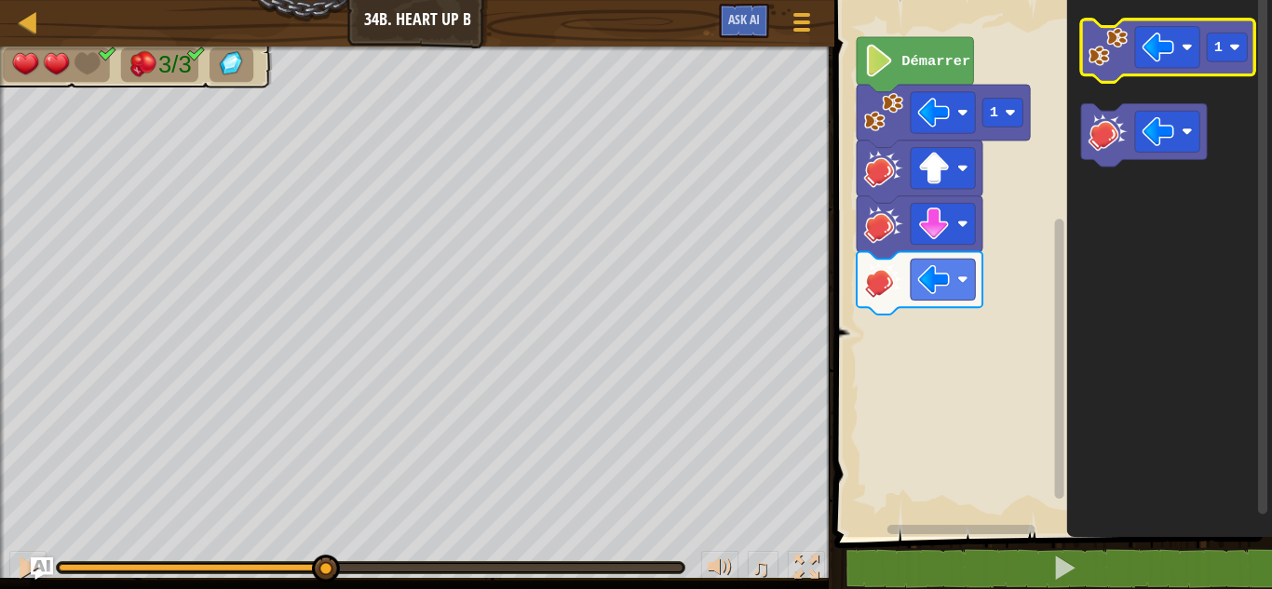
click at [1244, 64] on icon "Espace de travail de Blocky" at bounding box center [1167, 51] width 173 height 63
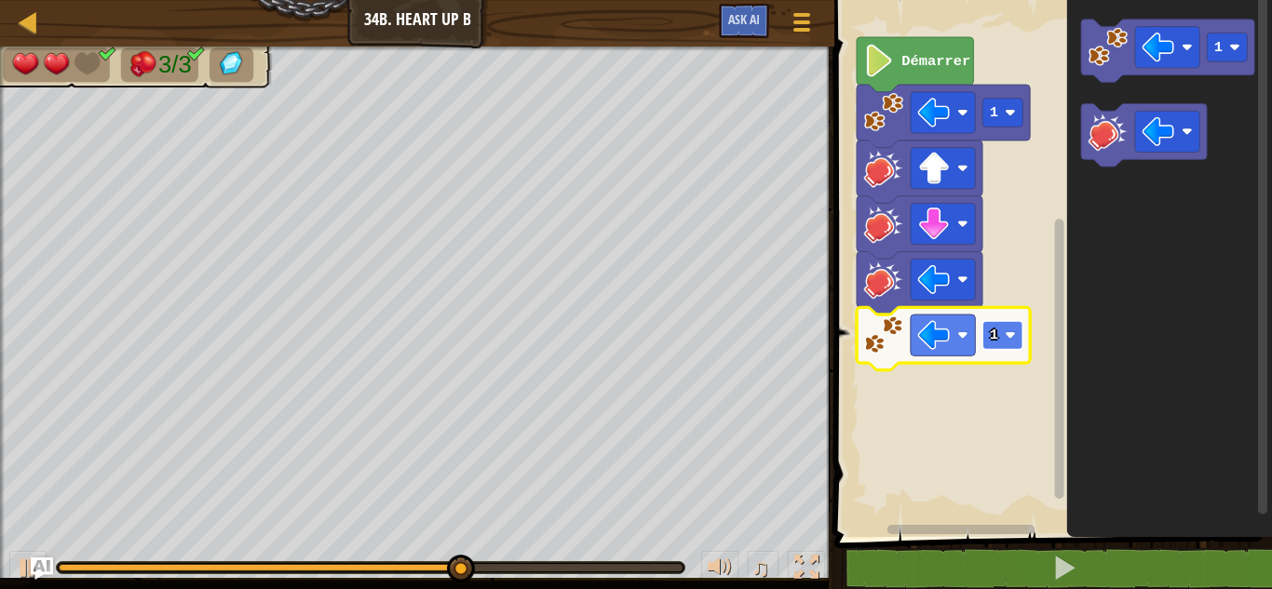
click at [994, 341] on text "1" at bounding box center [994, 335] width 8 height 17
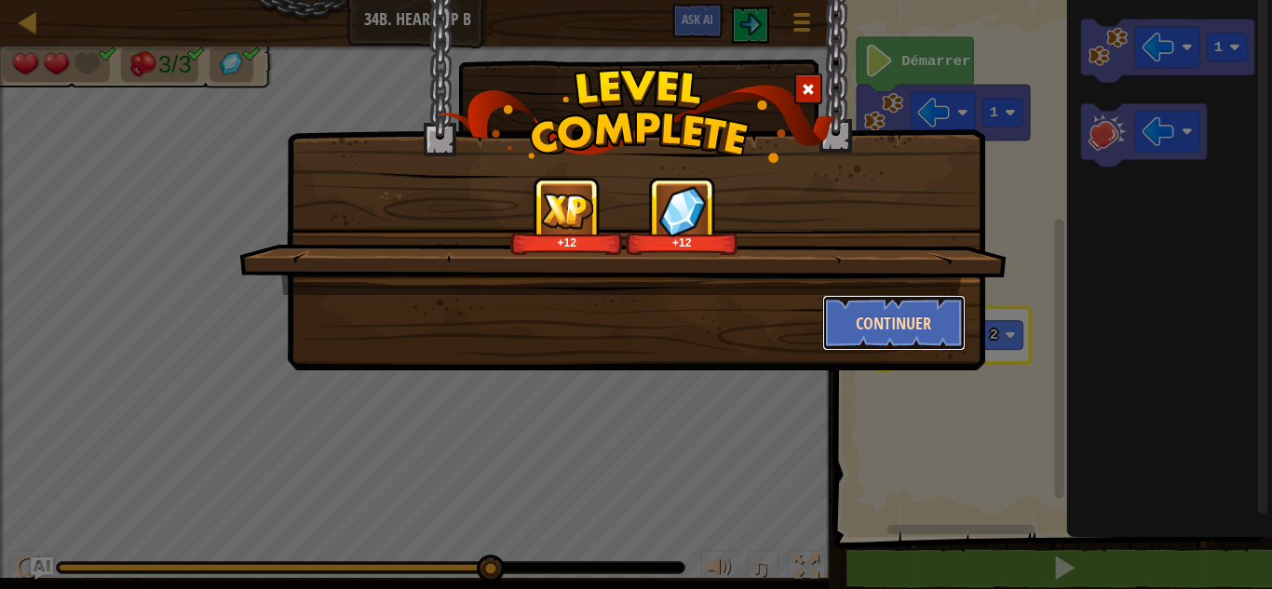
click at [933, 333] on button "Continuer" at bounding box center [894, 323] width 144 height 56
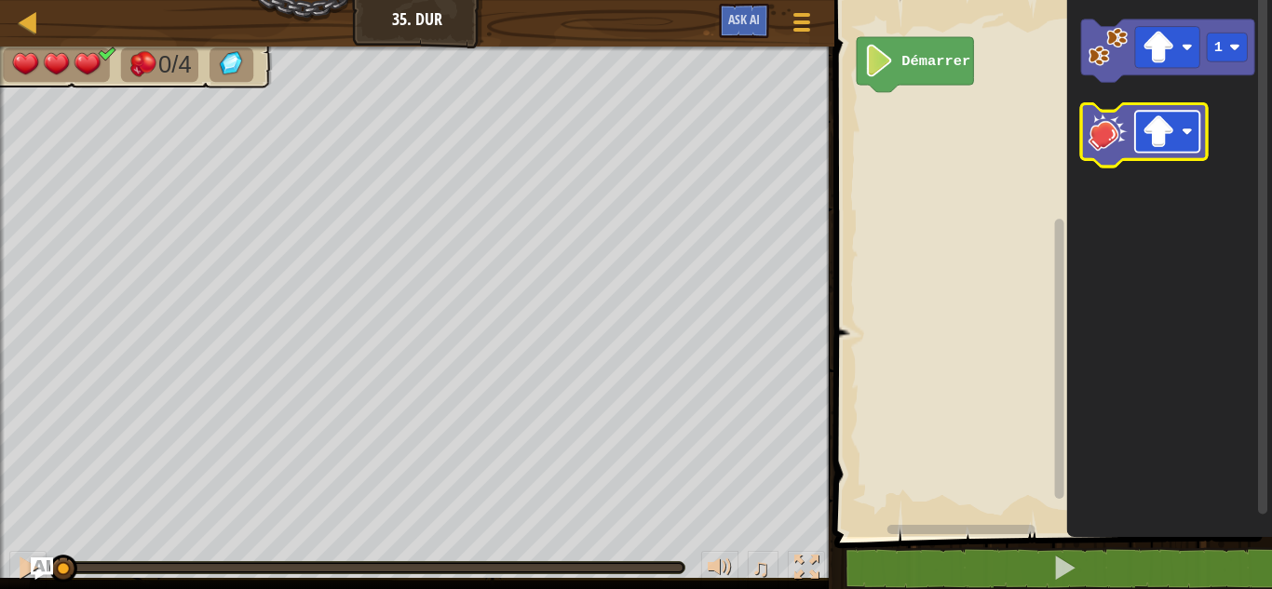
click at [1165, 128] on image "Espace de travail de Blocky" at bounding box center [1158, 131] width 33 height 33
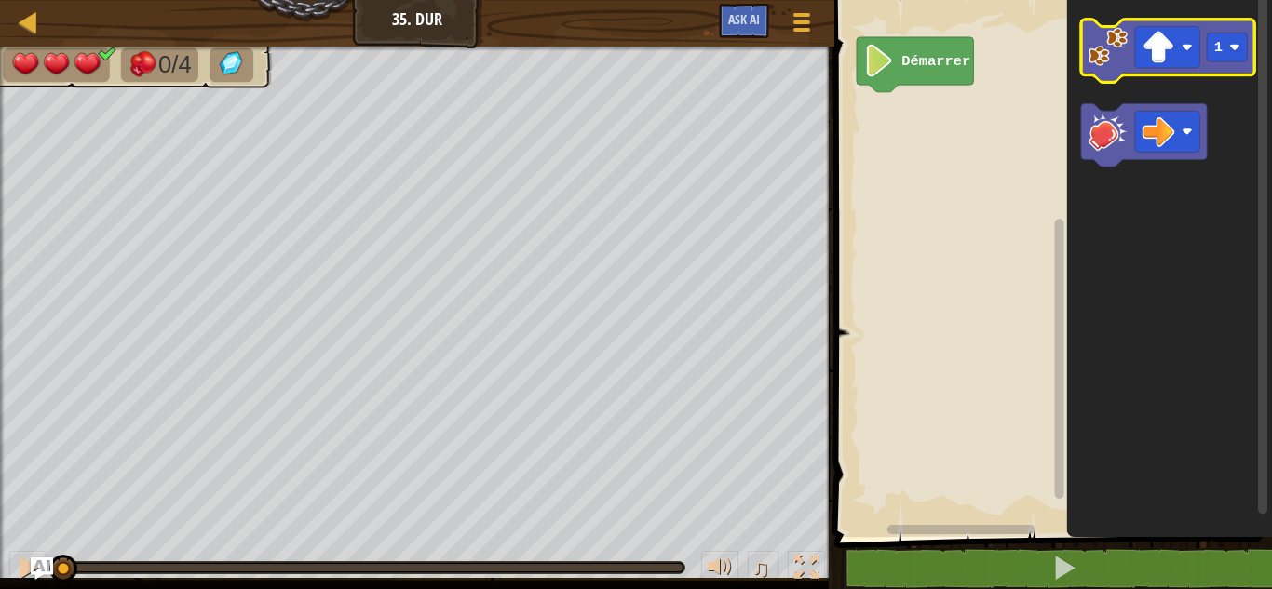
click at [1127, 62] on image "Espace de travail de Blocky" at bounding box center [1107, 46] width 39 height 39
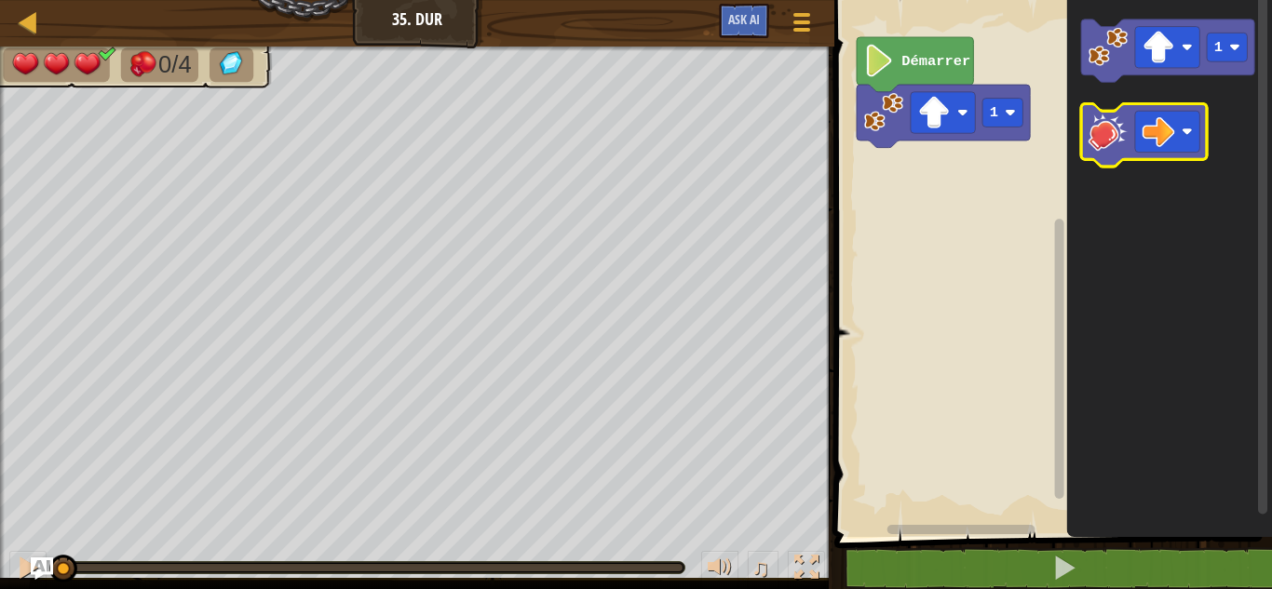
click at [1111, 157] on icon "Espace de travail de Blocky" at bounding box center [1144, 135] width 126 height 63
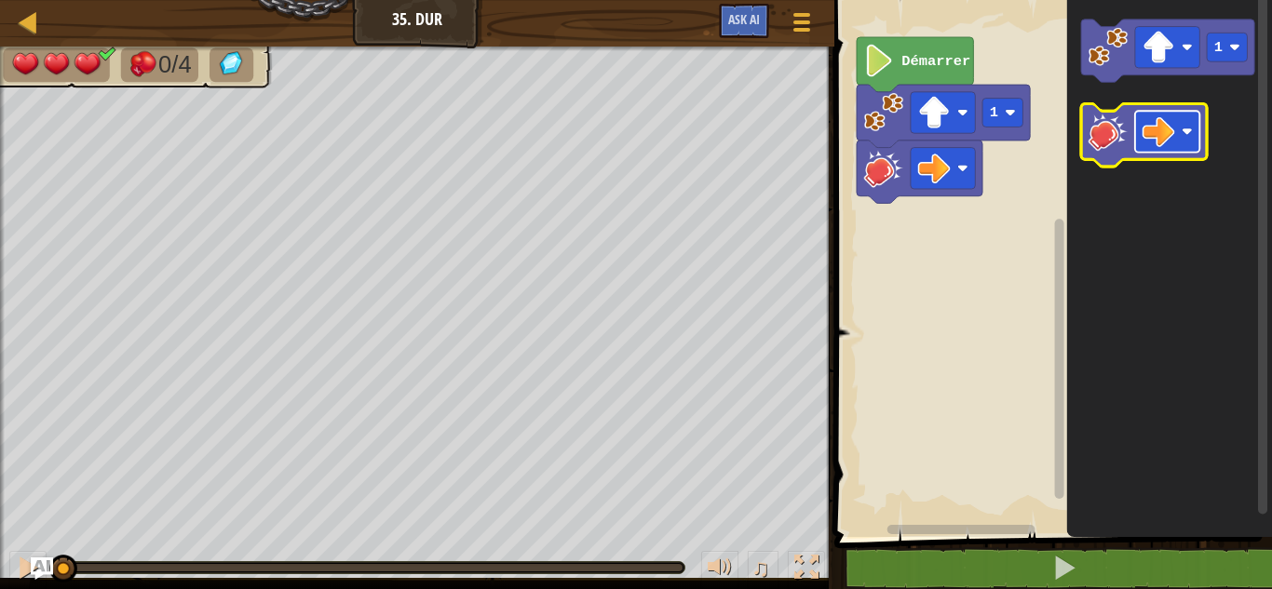
click at [1153, 129] on image "Espace de travail de Blocky" at bounding box center [1158, 131] width 33 height 33
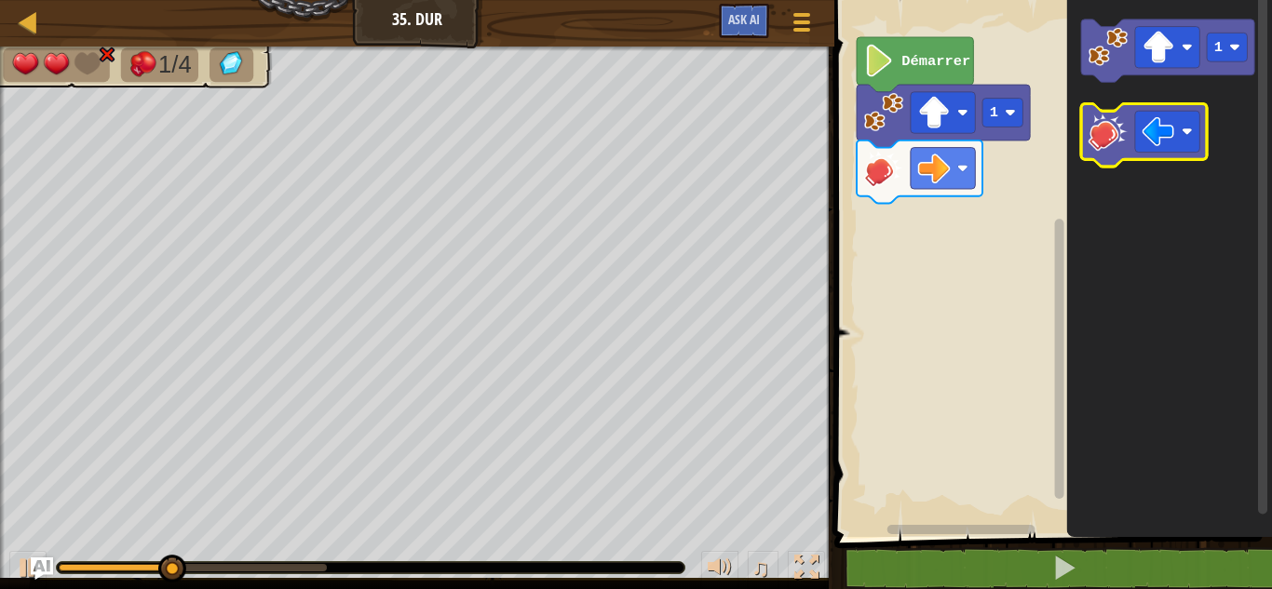
click at [1102, 136] on image "Espace de travail de Blocky" at bounding box center [1107, 131] width 39 height 39
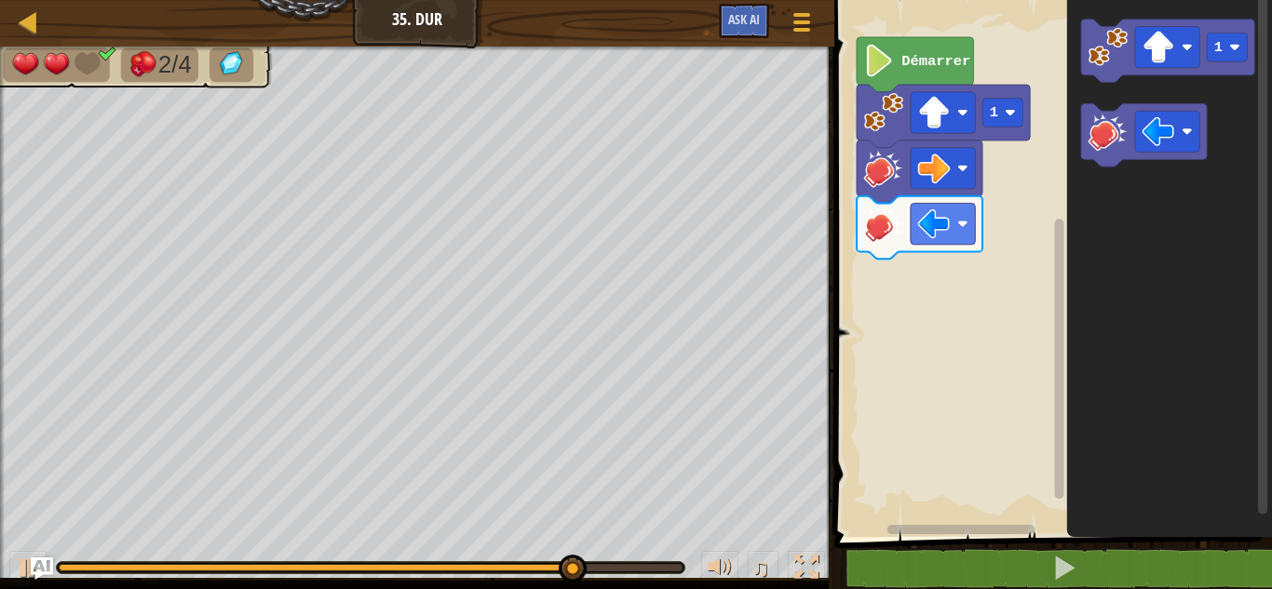
click at [0, 494] on div at bounding box center [2, 326] width 5 height 559
click at [20, 561] on div at bounding box center [28, 568] width 24 height 24
click at [549, 572] on div at bounding box center [370, 567] width 627 height 11
click at [546, 568] on div at bounding box center [303, 567] width 488 height 7
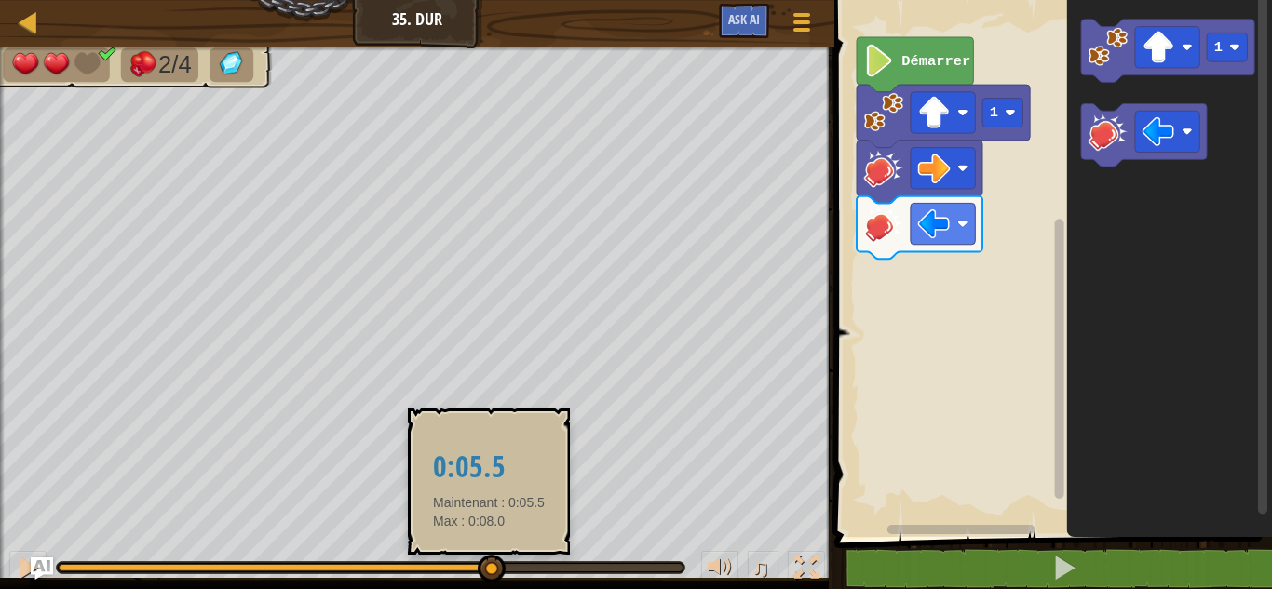
click at [490, 564] on div at bounding box center [274, 567] width 431 height 7
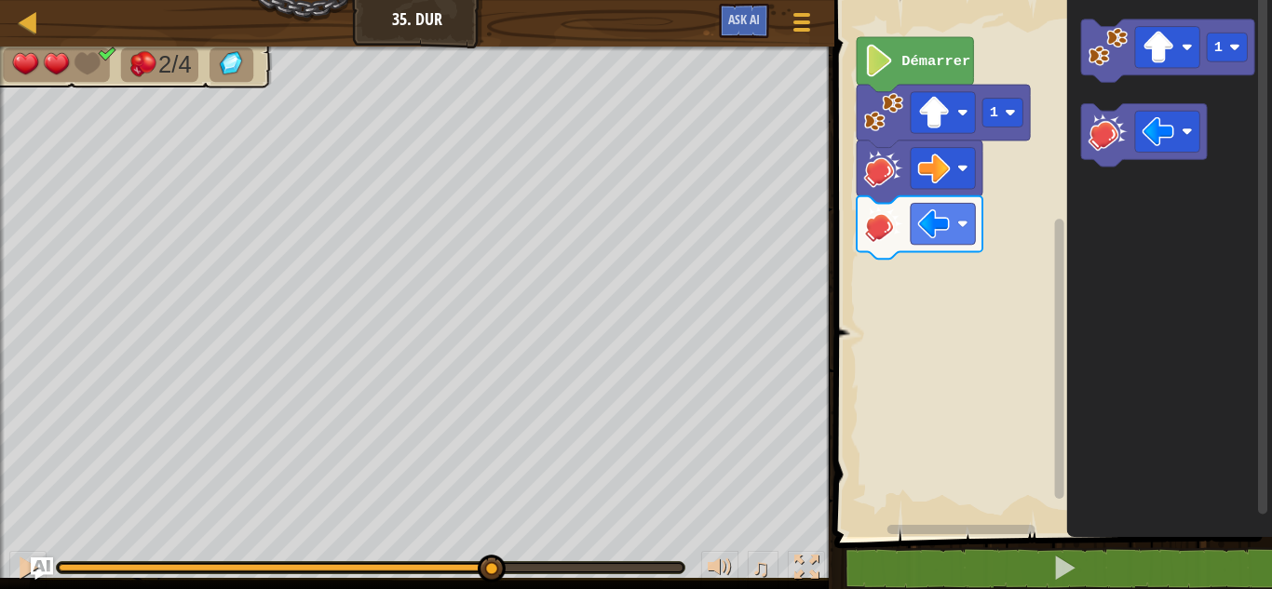
click at [453, 555] on div "♫" at bounding box center [417, 563] width 834 height 56
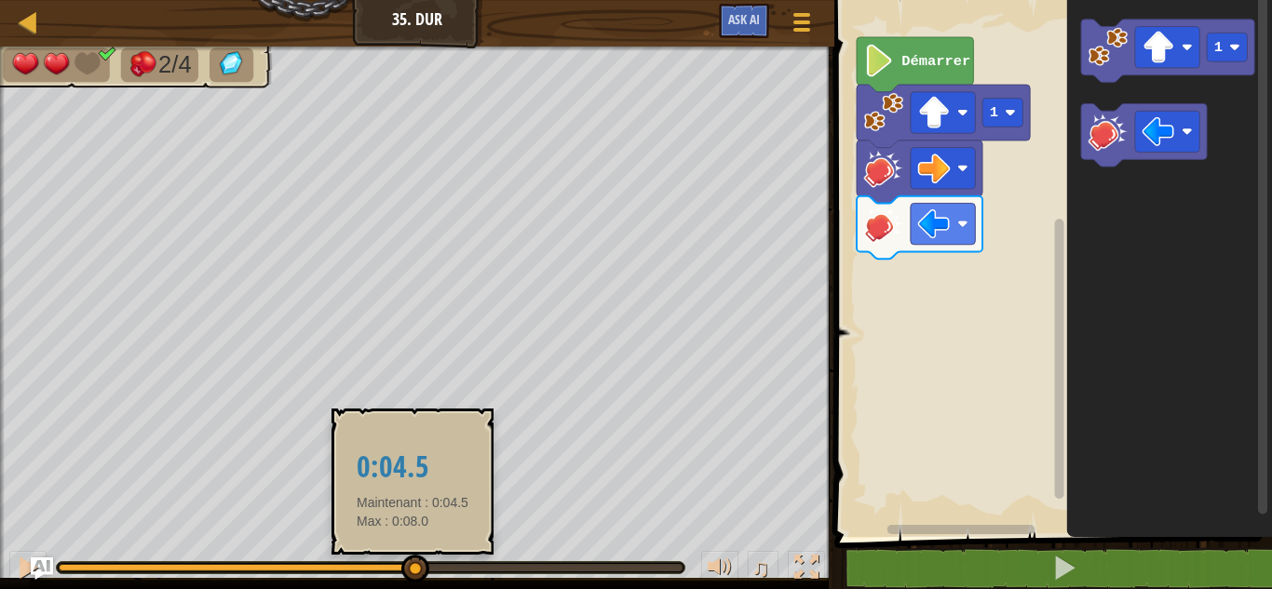
click at [413, 565] on div at bounding box center [236, 567] width 355 height 7
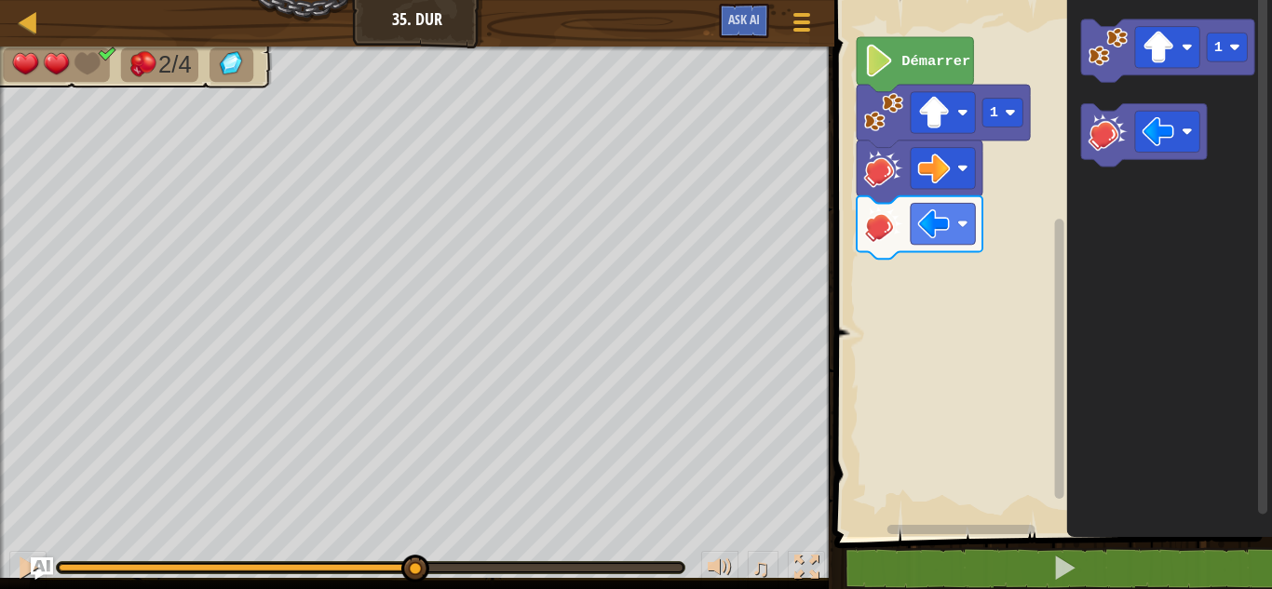
click at [357, 555] on div "♫" at bounding box center [417, 563] width 834 height 56
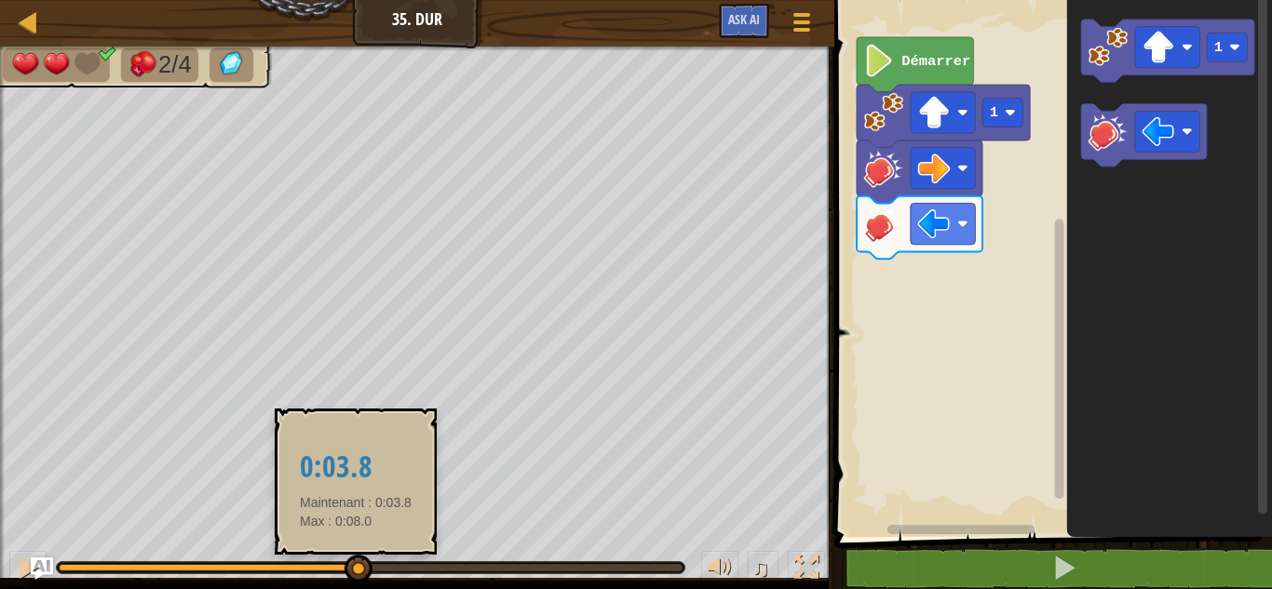
click at [357, 565] on div at bounding box center [208, 567] width 298 height 7
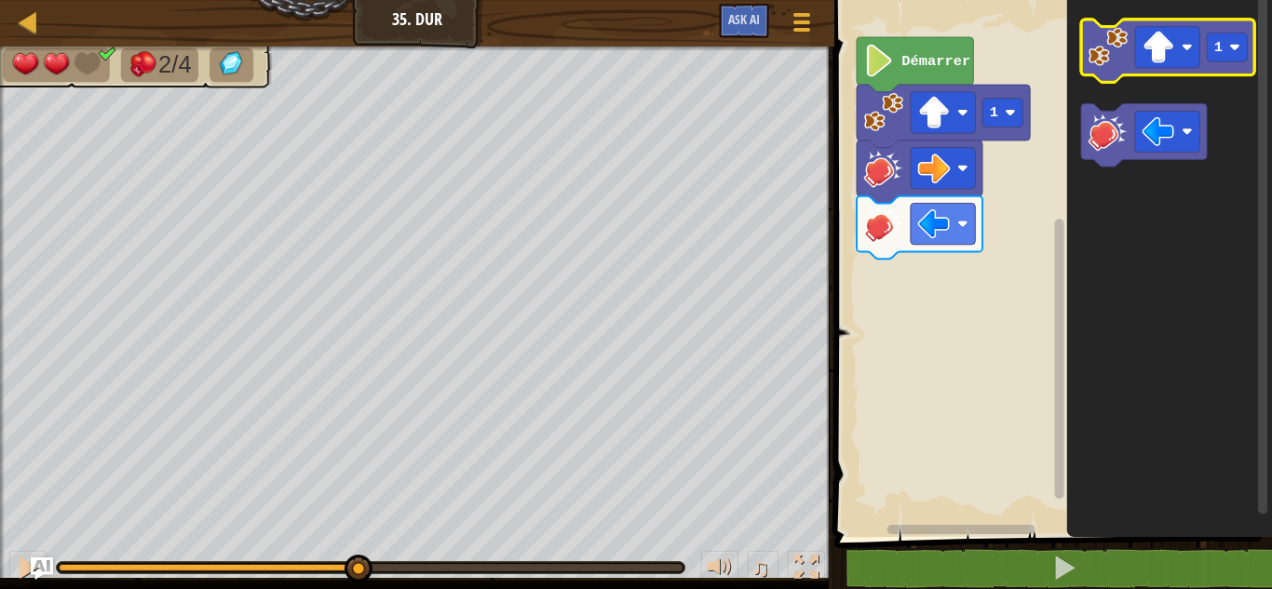
click at [1112, 59] on image "Espace de travail de Blocky" at bounding box center [1107, 46] width 39 height 39
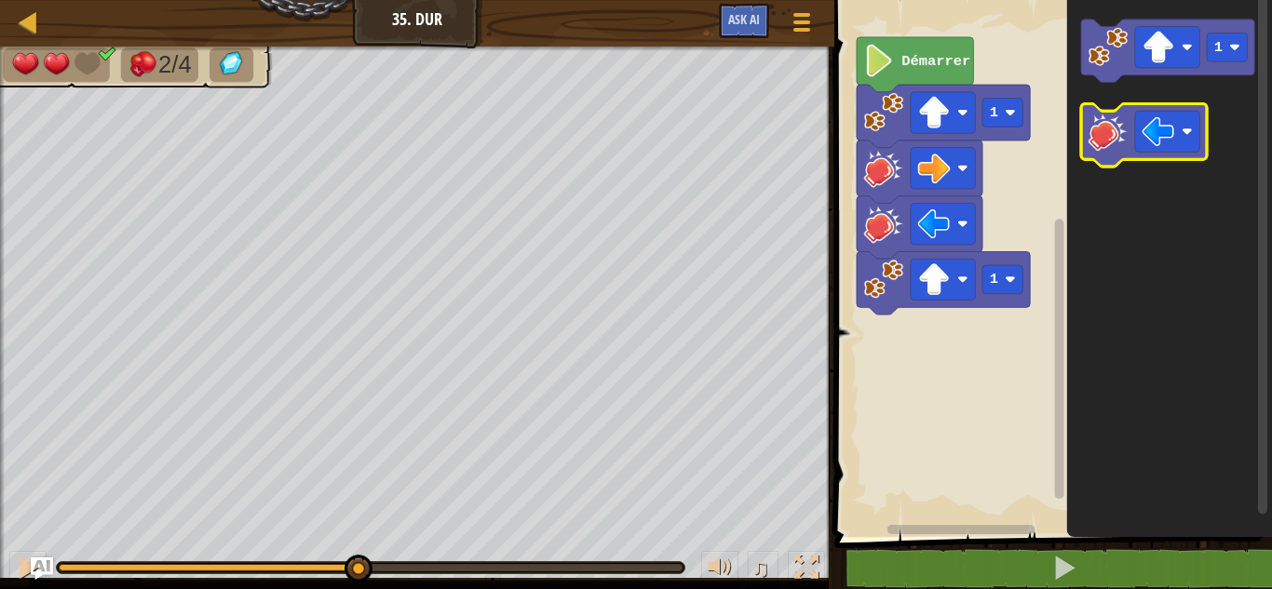
click at [1102, 129] on image "Espace de travail de Blocky" at bounding box center [1107, 131] width 39 height 39
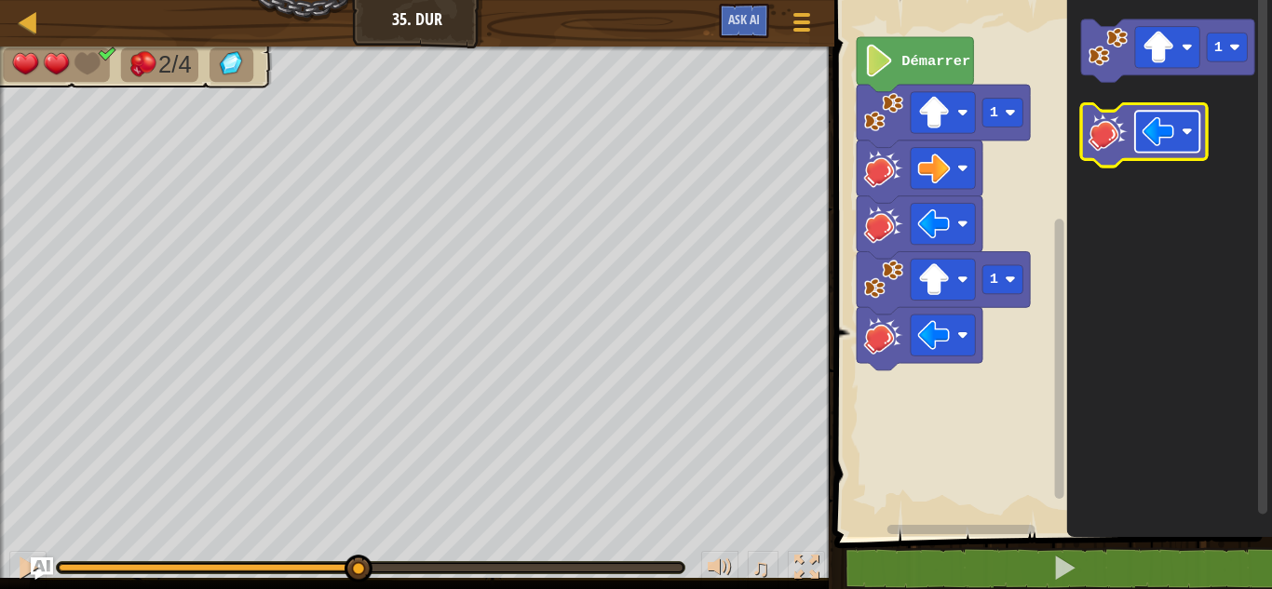
click at [1168, 148] on rect "Espace de travail de Blocky" at bounding box center [1167, 131] width 64 height 41
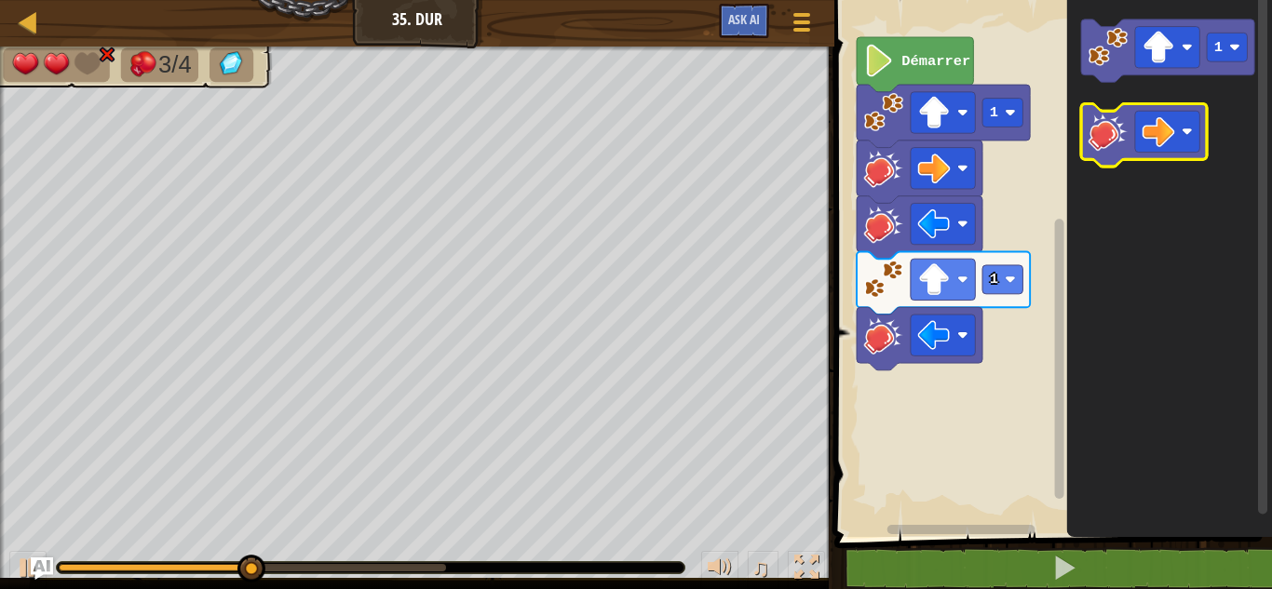
click at [1108, 117] on image "Espace de travail de Blocky" at bounding box center [1107, 131] width 39 height 39
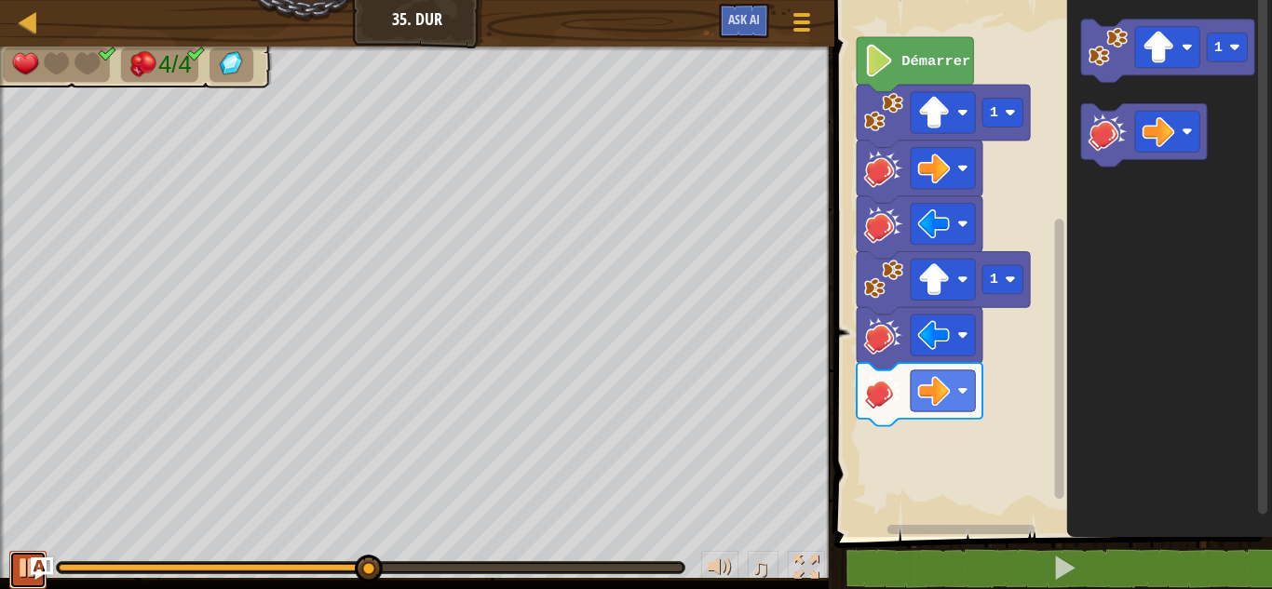
click at [20, 572] on div at bounding box center [28, 568] width 24 height 24
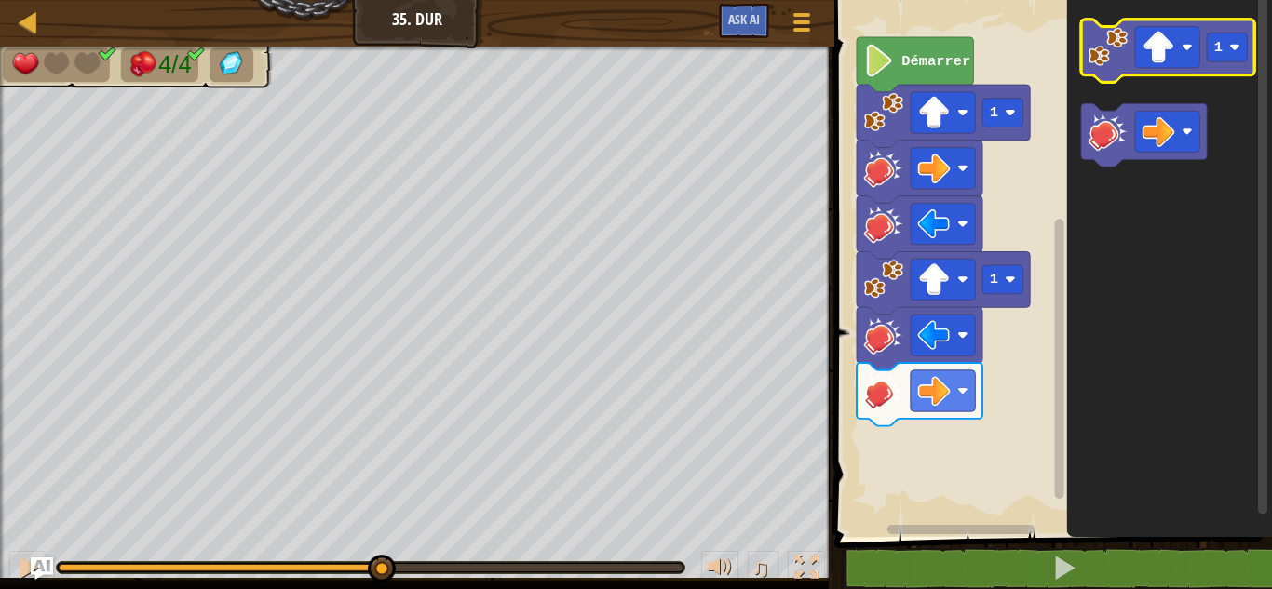
click at [1098, 52] on image "Espace de travail de Blocky" at bounding box center [1107, 46] width 39 height 39
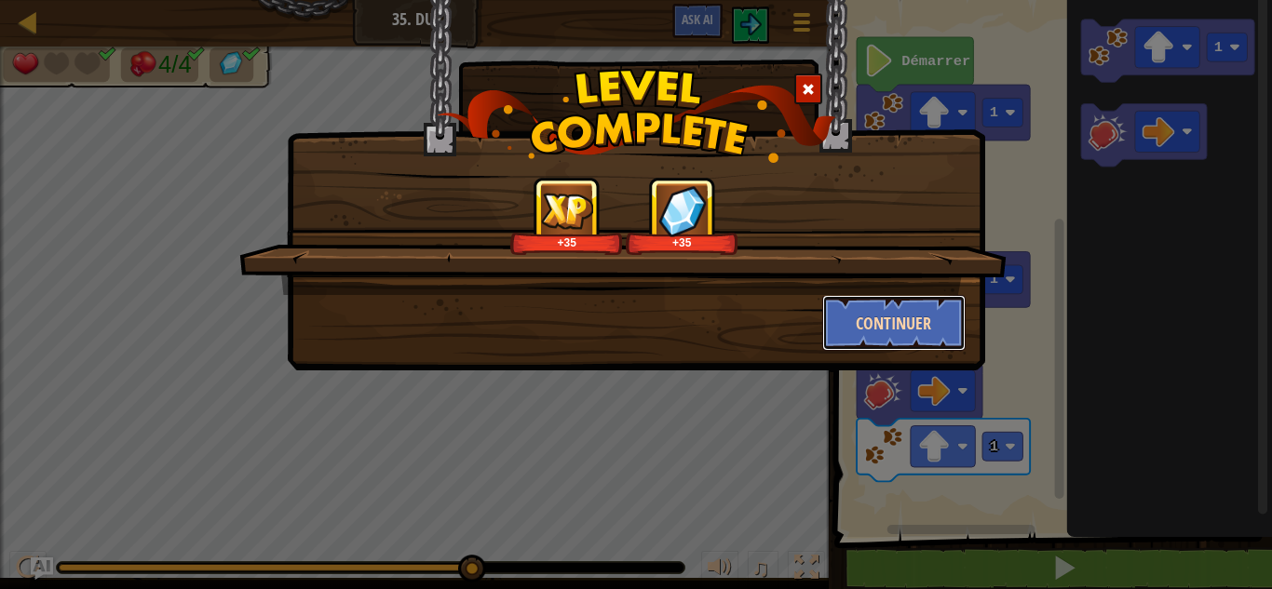
click at [882, 318] on button "Continuer" at bounding box center [894, 323] width 144 height 56
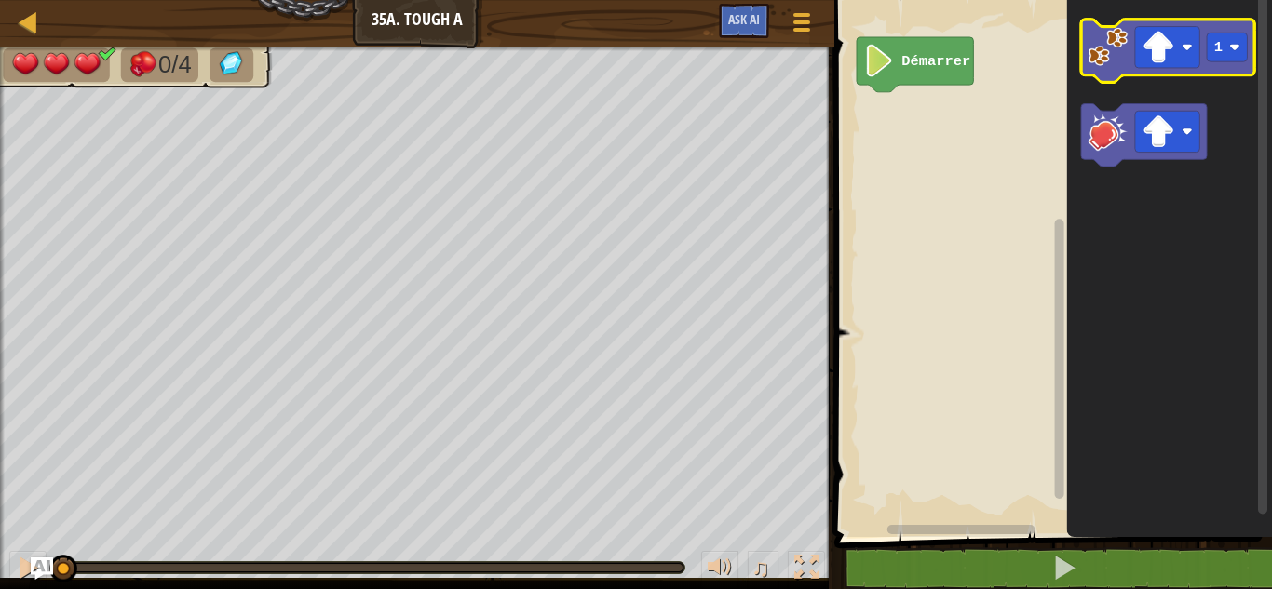
click at [1104, 47] on image "Espace de travail de Blocky" at bounding box center [1107, 46] width 39 height 39
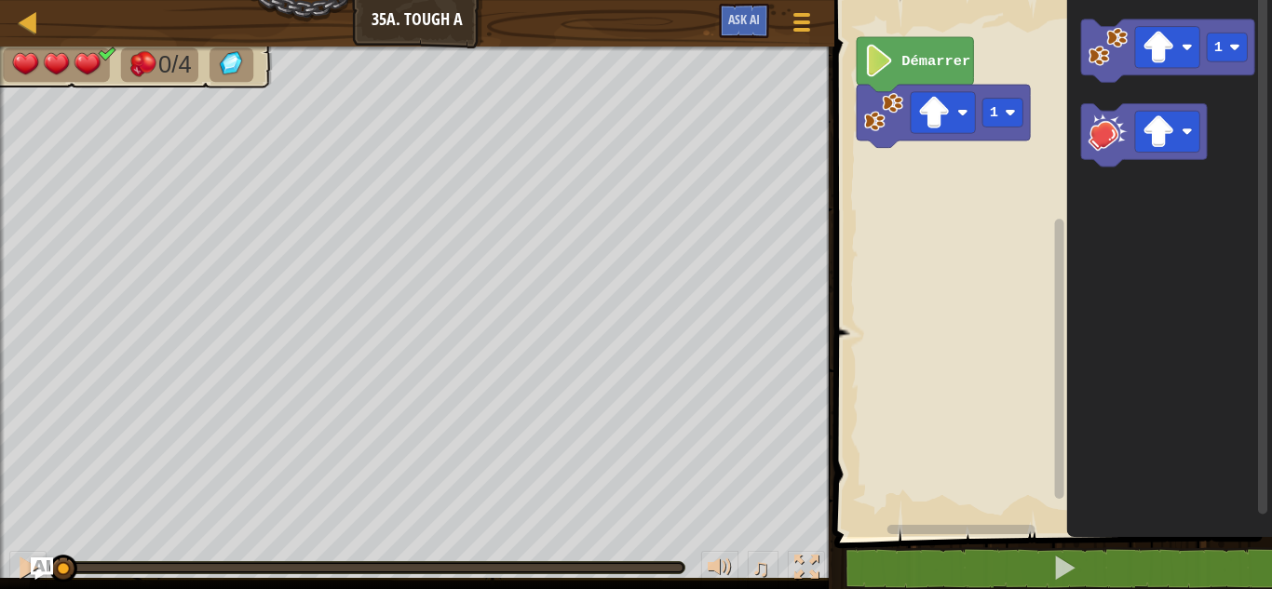
click at [879, 124] on image "Espace de travail de Blocky" at bounding box center [883, 111] width 39 height 39
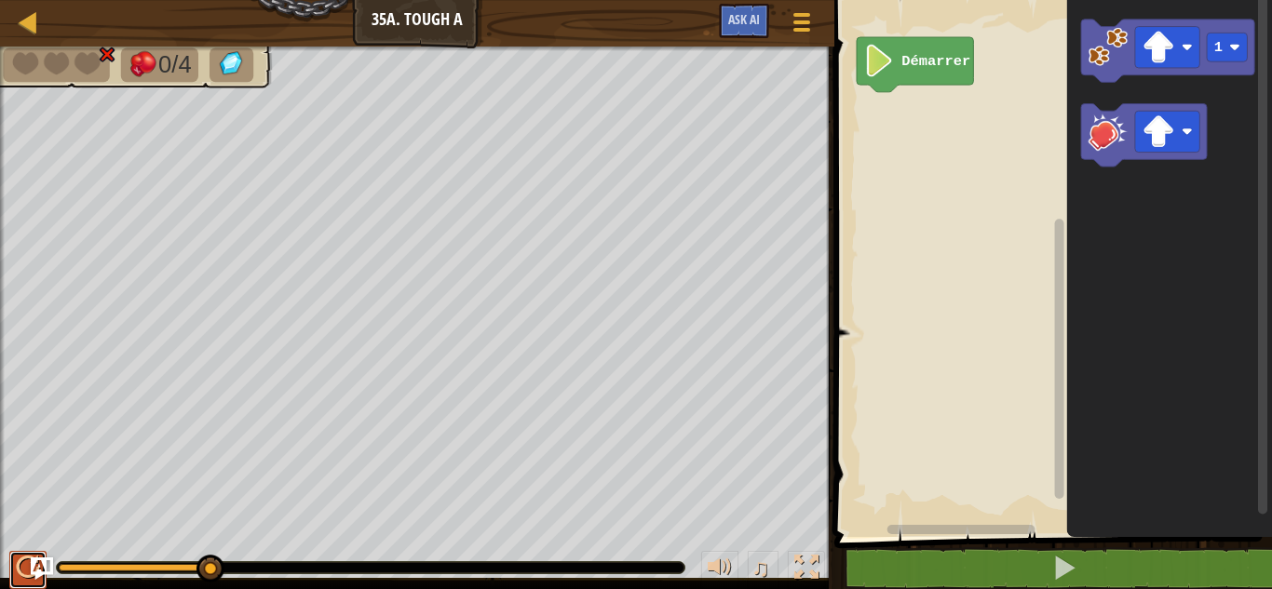
click at [15, 565] on button at bounding box center [27, 570] width 37 height 38
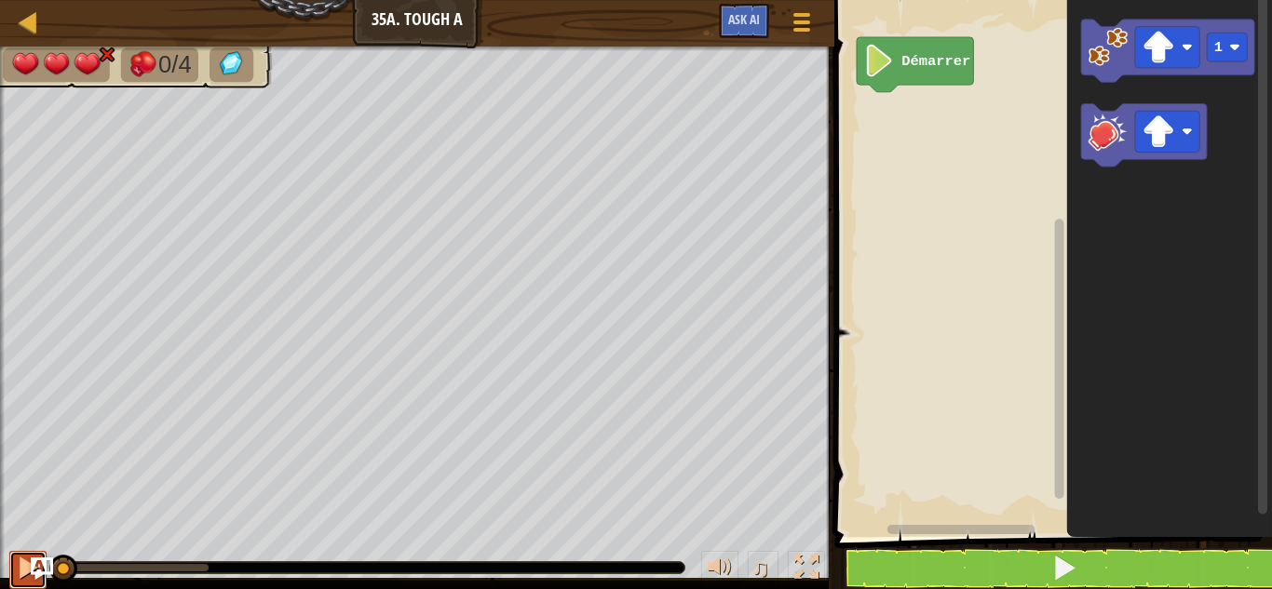
click at [15, 565] on button at bounding box center [27, 570] width 37 height 38
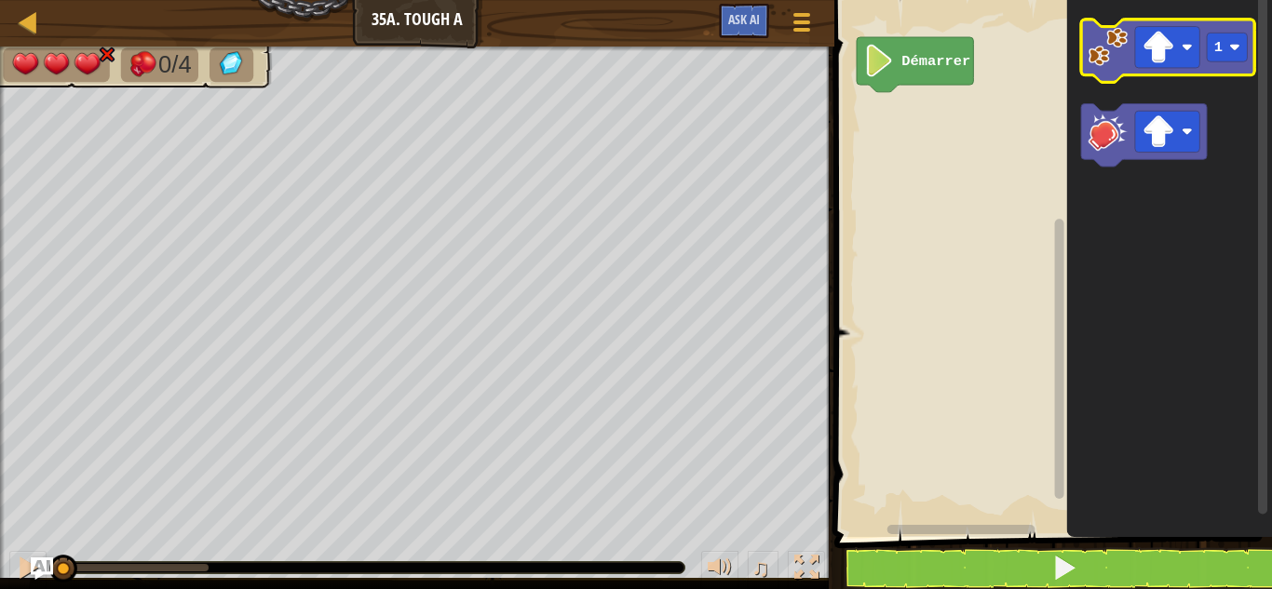
click at [1235, 65] on icon "Espace de travail de Blocky" at bounding box center [1167, 51] width 173 height 63
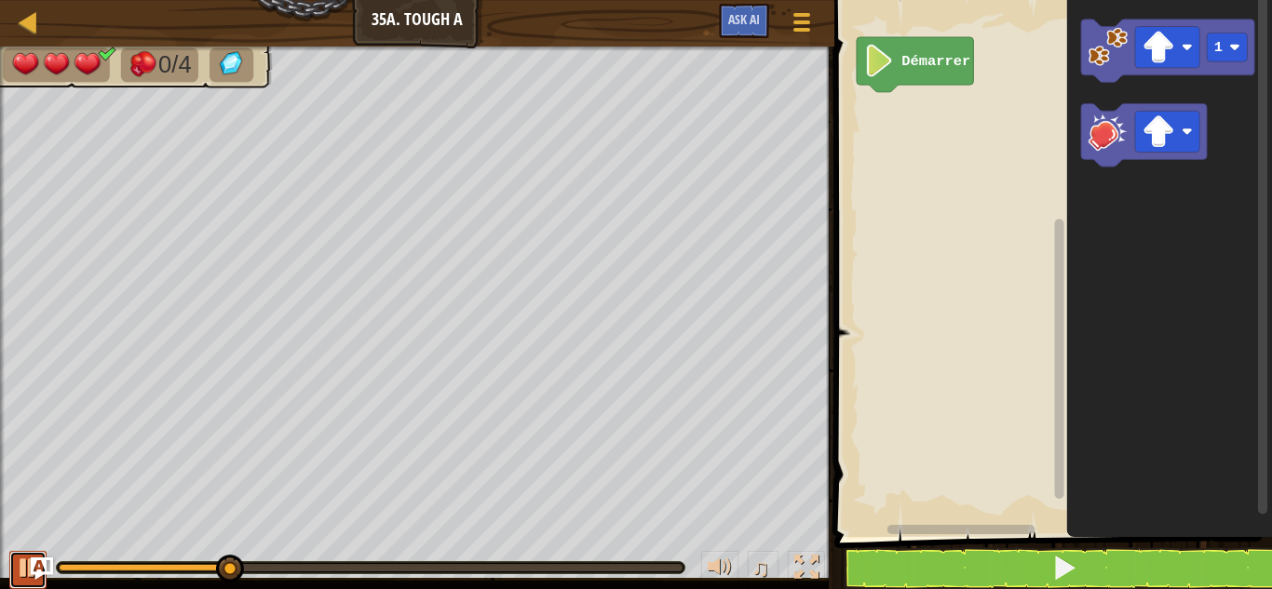
click at [17, 568] on div at bounding box center [28, 568] width 24 height 24
drag, startPoint x: 236, startPoint y: 566, endPoint x: 31, endPoint y: 578, distance: 206.1
click at [31, 578] on div "Carte Junior 35a. Tough A Menu du jeu Ask AI 1 הההההההההההההההההההההההההההההההה…" at bounding box center [636, 294] width 1272 height 589
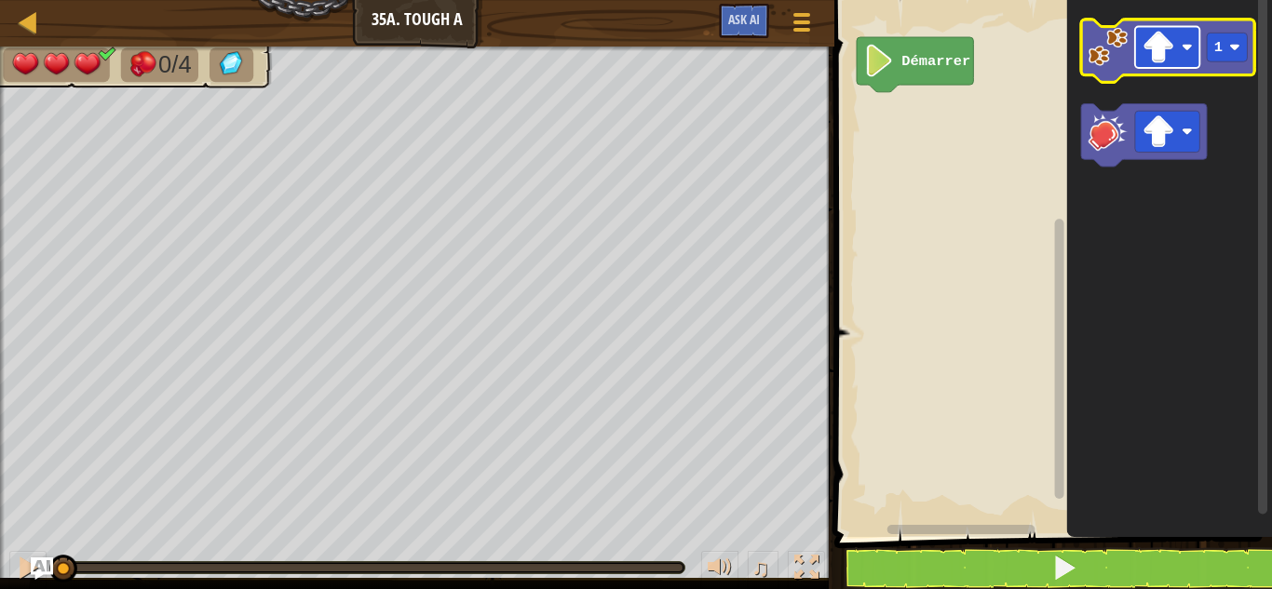
click at [1174, 45] on image "Espace de travail de Blocky" at bounding box center [1158, 47] width 33 height 33
click at [1111, 65] on image "Espace de travail de Blocky" at bounding box center [1107, 46] width 39 height 39
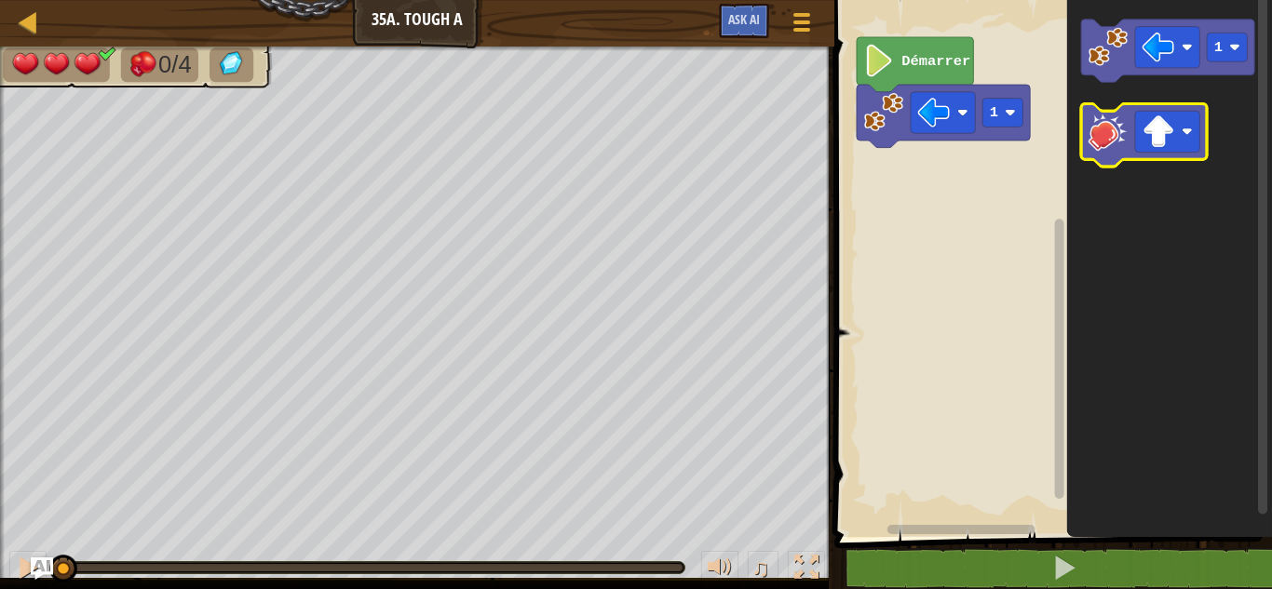
click at [1103, 150] on image "Espace de travail de Blocky" at bounding box center [1107, 131] width 39 height 39
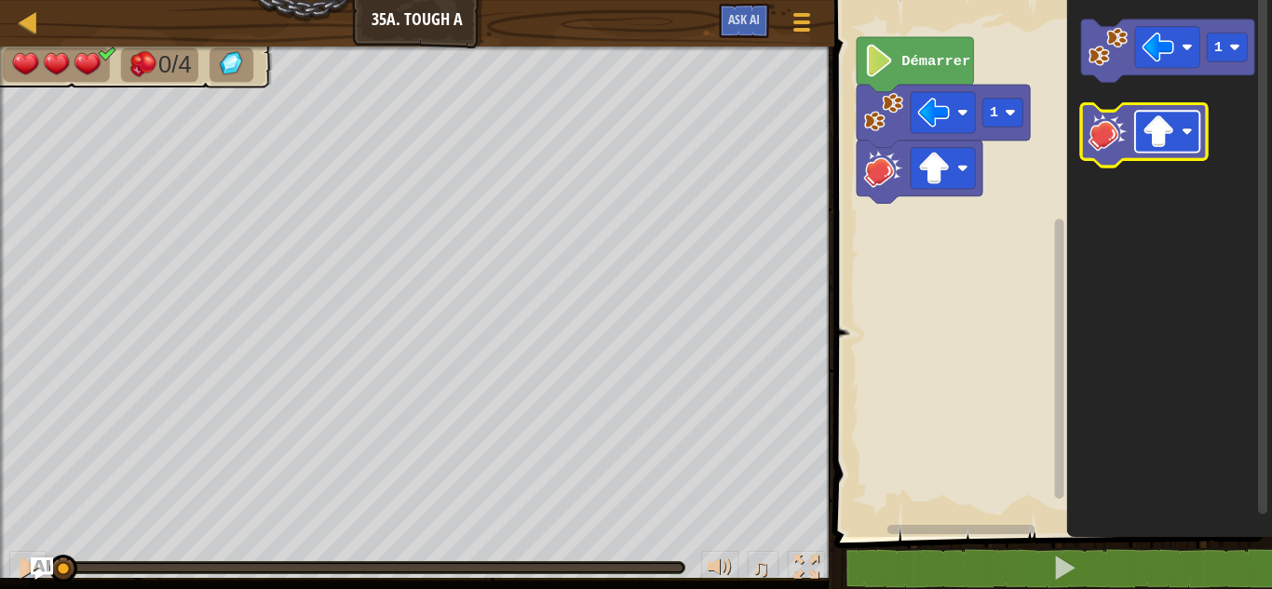
click at [1154, 134] on image "Espace de travail de Blocky" at bounding box center [1158, 131] width 33 height 33
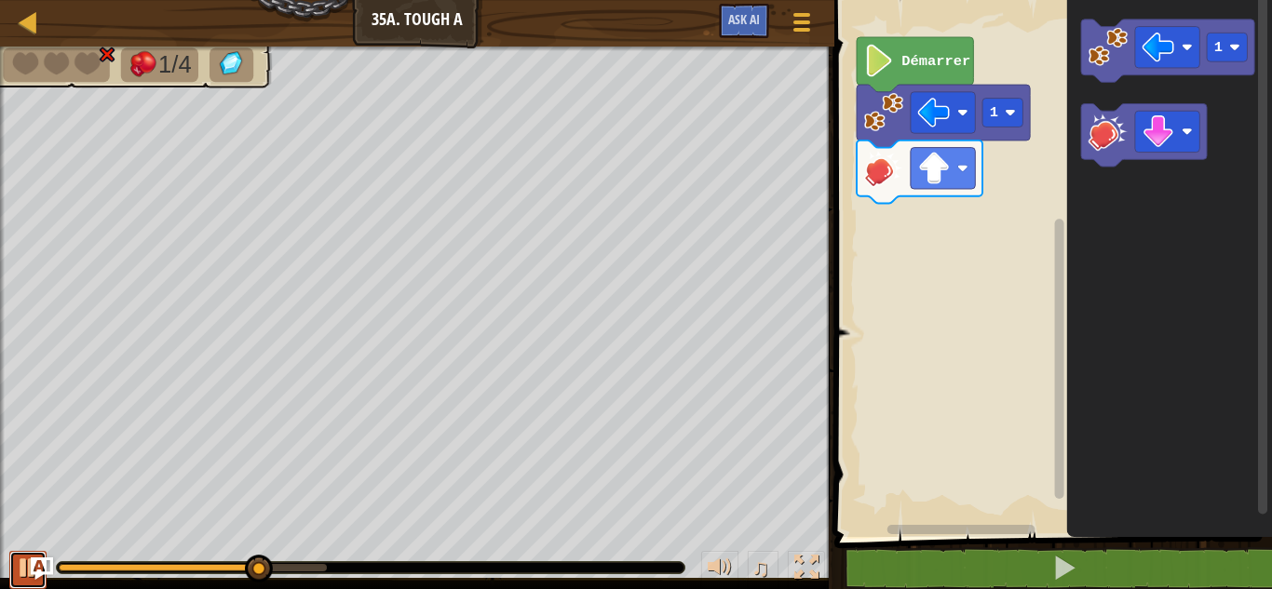
click at [20, 576] on div at bounding box center [28, 568] width 24 height 24
click at [1089, 125] on image "Espace de travail de Blocky" at bounding box center [1107, 131] width 39 height 39
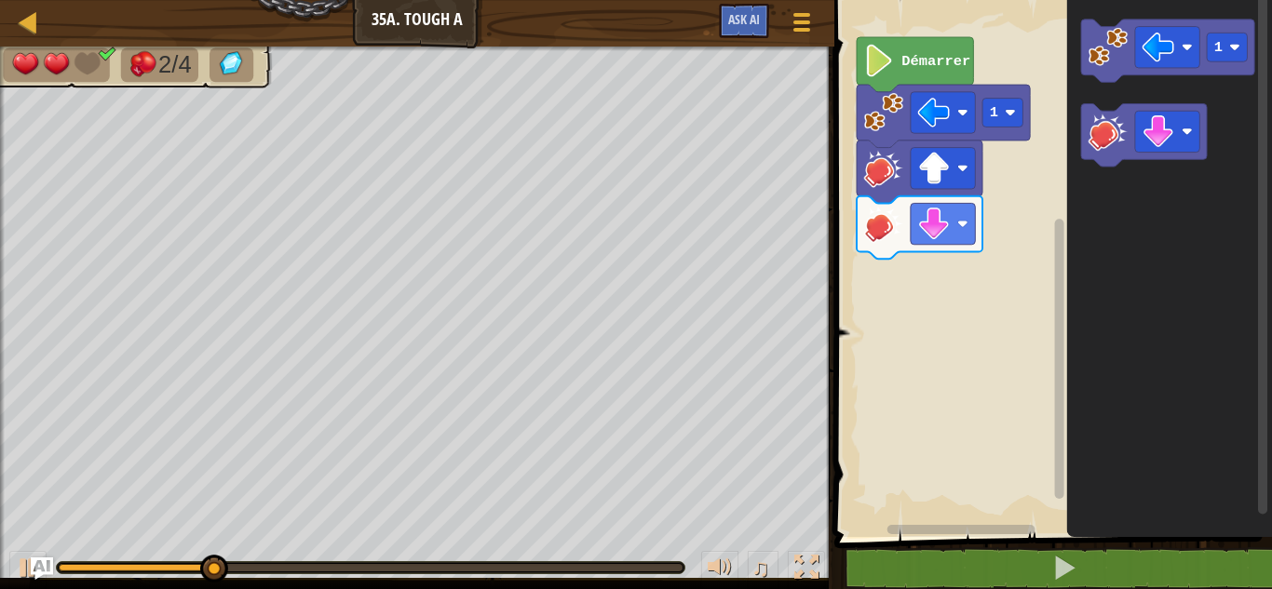
click at [7, 559] on div "♫" at bounding box center [417, 563] width 834 height 56
click at [10, 562] on button at bounding box center [27, 570] width 37 height 38
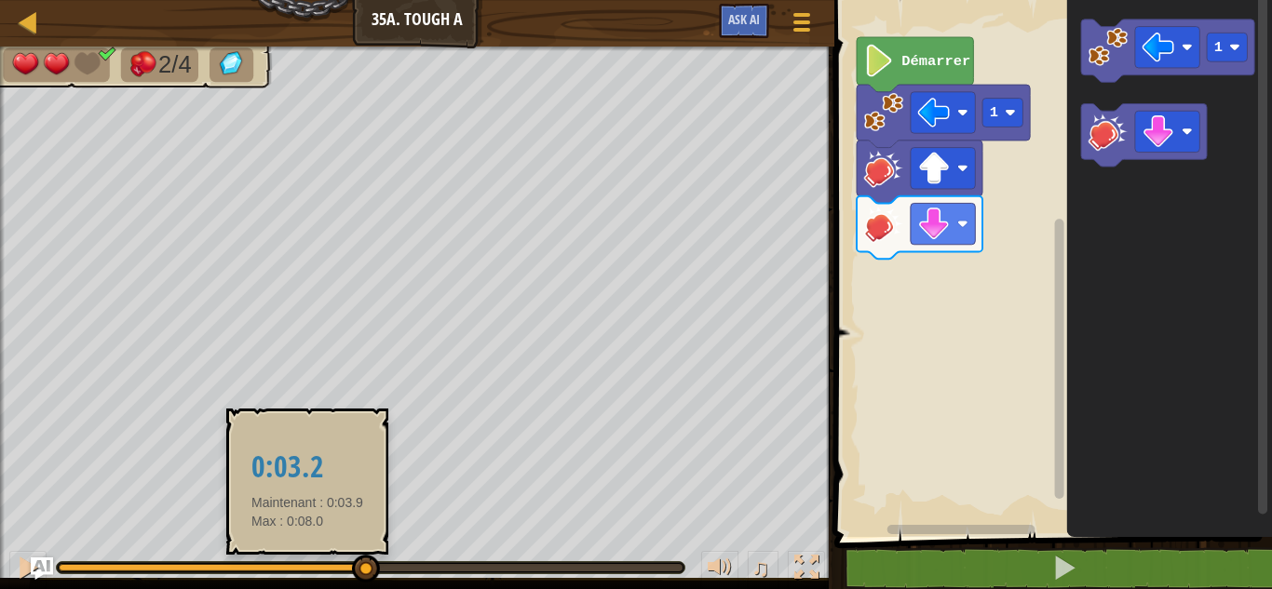
click at [308, 566] on div at bounding box center [211, 567] width 305 height 7
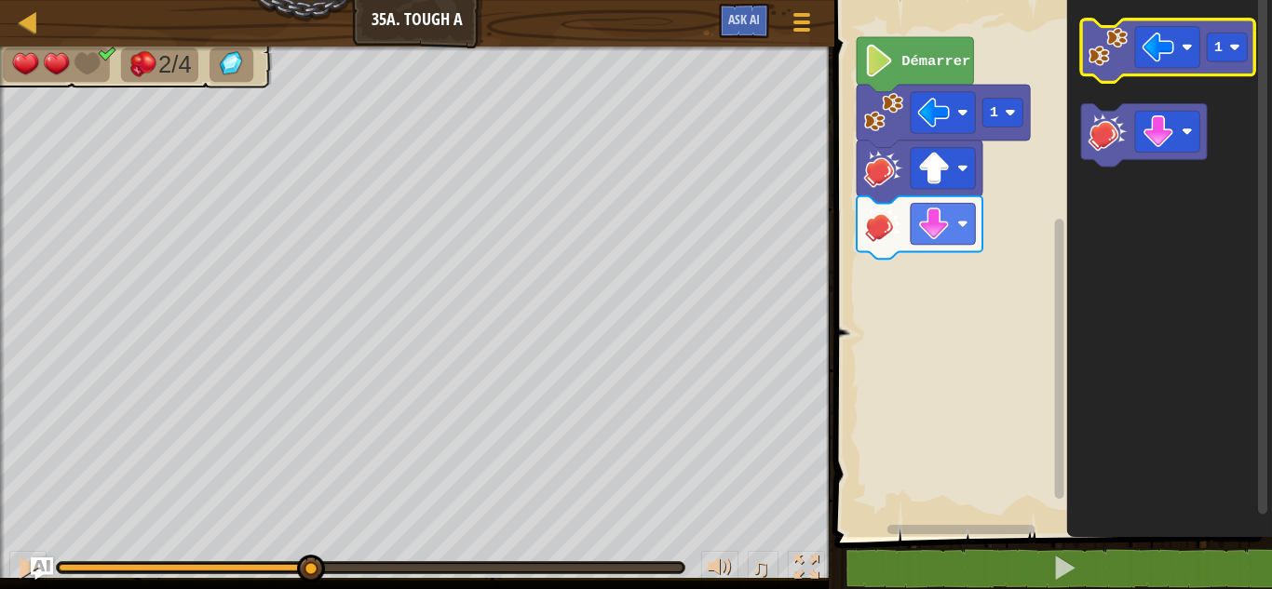
click at [1121, 64] on image "Espace de travail de Blocky" at bounding box center [1107, 46] width 39 height 39
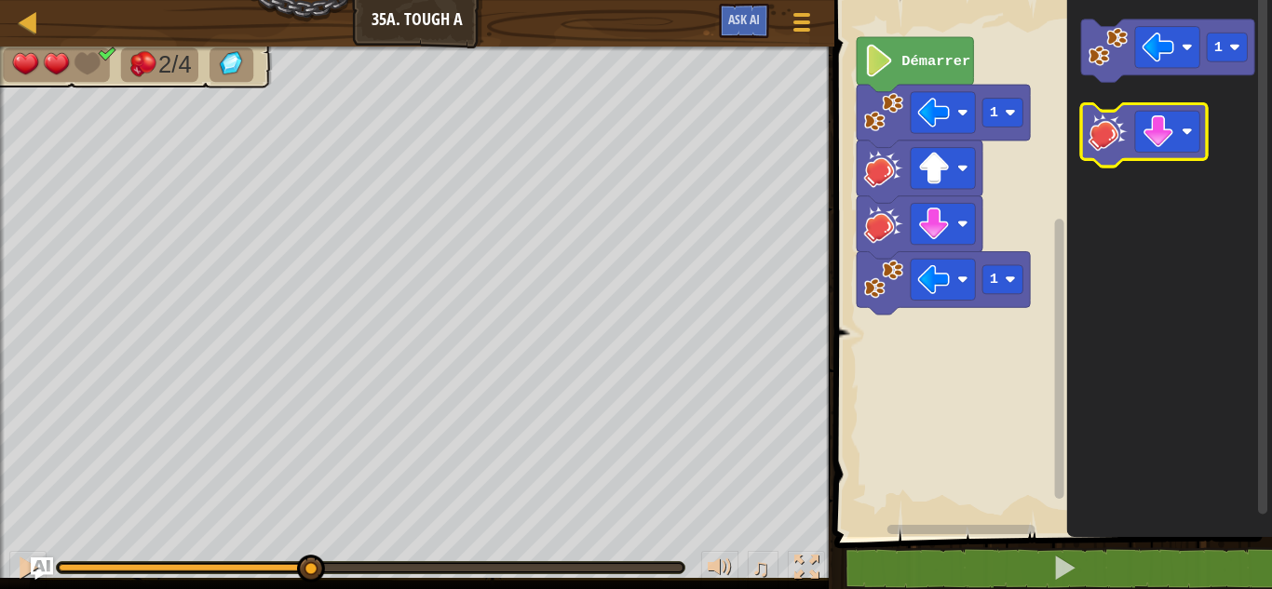
click at [1099, 154] on icon "Espace de travail de Blocky" at bounding box center [1144, 135] width 126 height 63
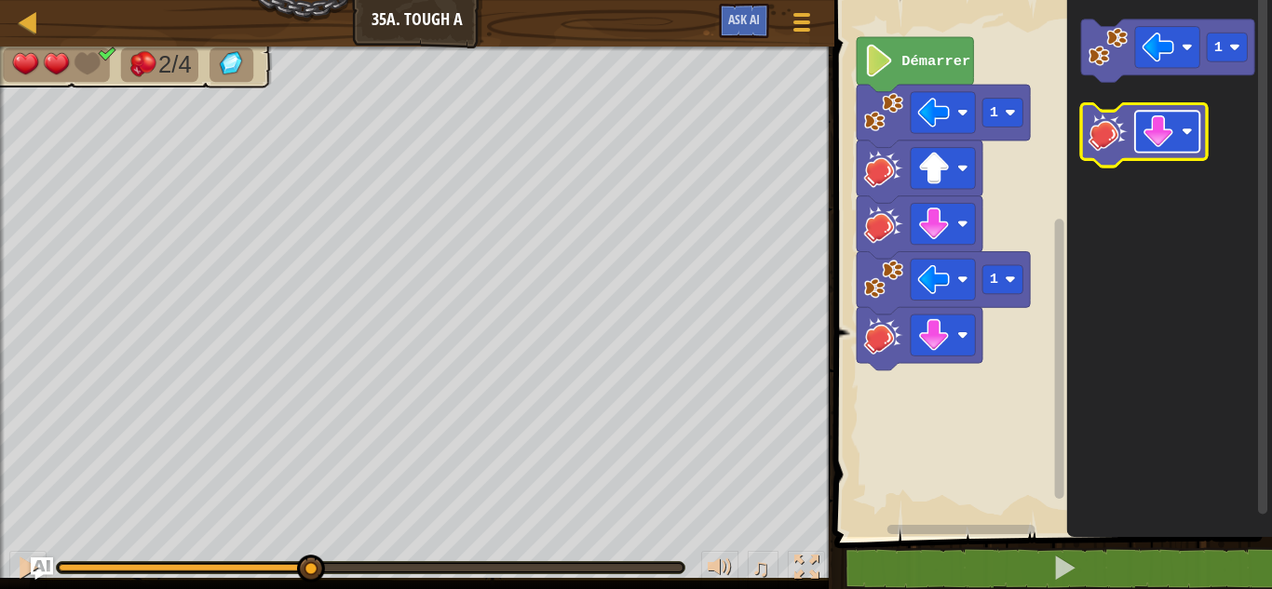
click at [1164, 141] on image "Espace de travail de Blocky" at bounding box center [1158, 131] width 33 height 33
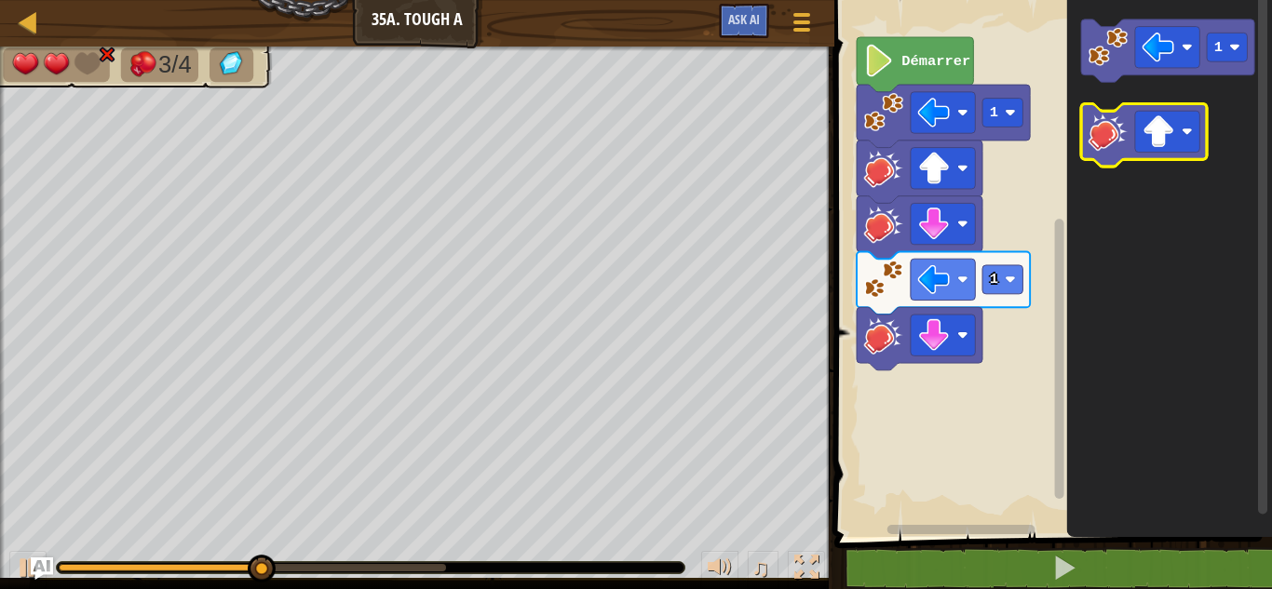
click at [1109, 141] on image "Espace de travail de Blocky" at bounding box center [1107, 131] width 39 height 39
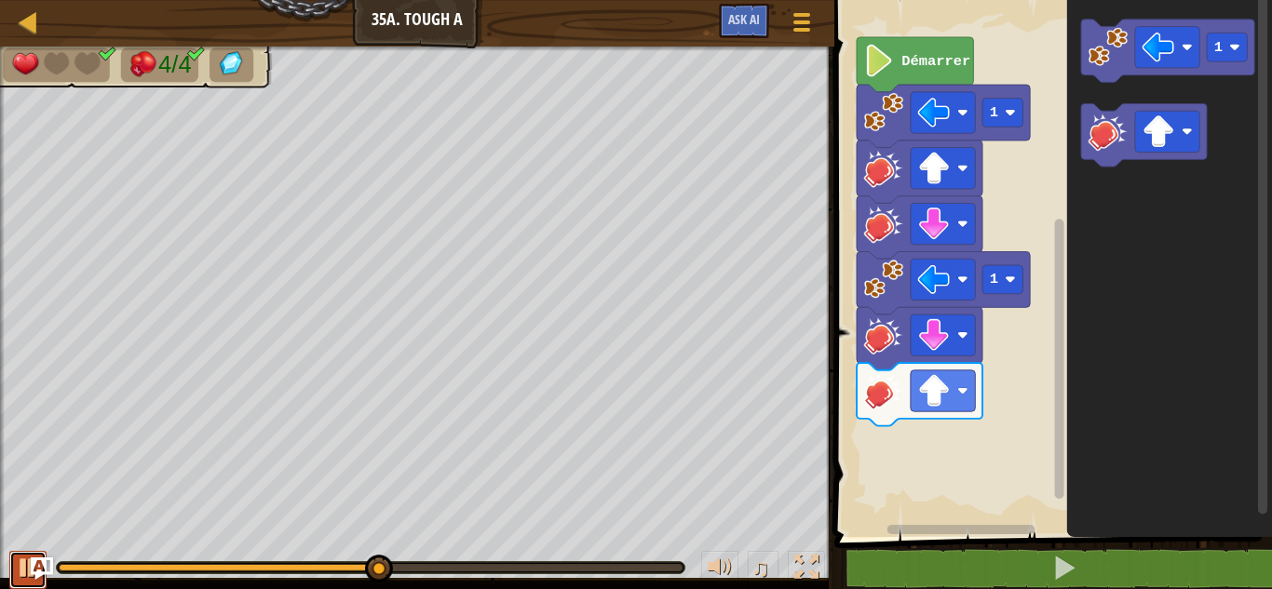
click at [25, 574] on div at bounding box center [28, 568] width 24 height 24
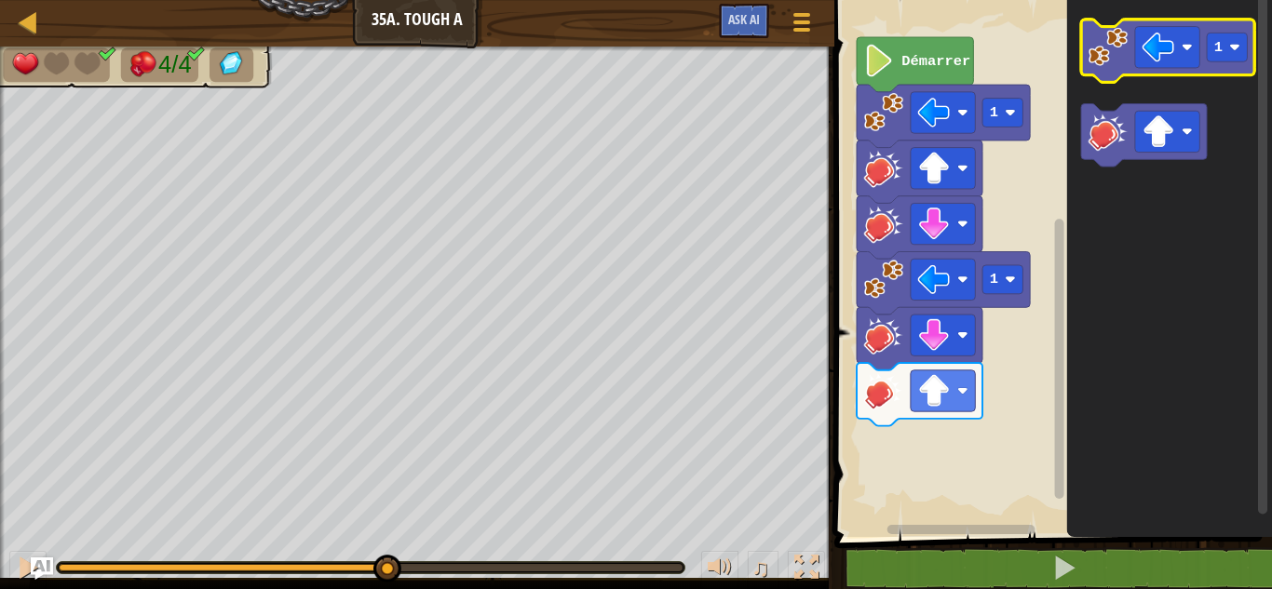
click at [1084, 51] on icon "Espace de travail de Blocky" at bounding box center [1167, 51] width 173 height 63
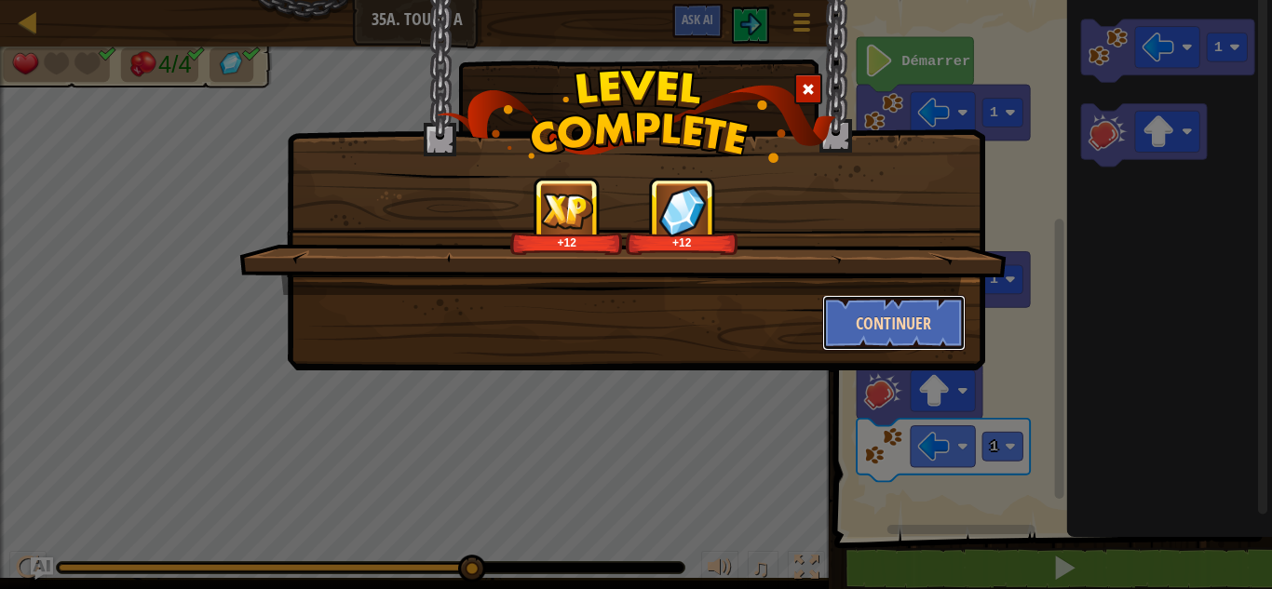
click at [890, 312] on button "Continuer" at bounding box center [894, 323] width 144 height 56
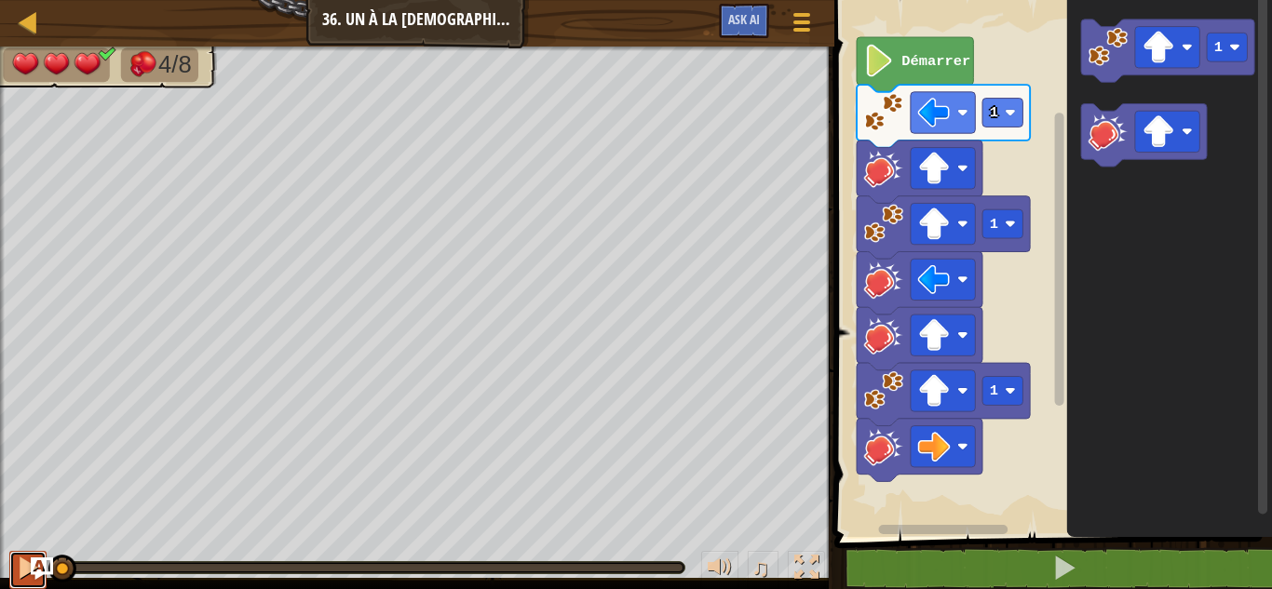
click at [23, 563] on div at bounding box center [28, 568] width 24 height 24
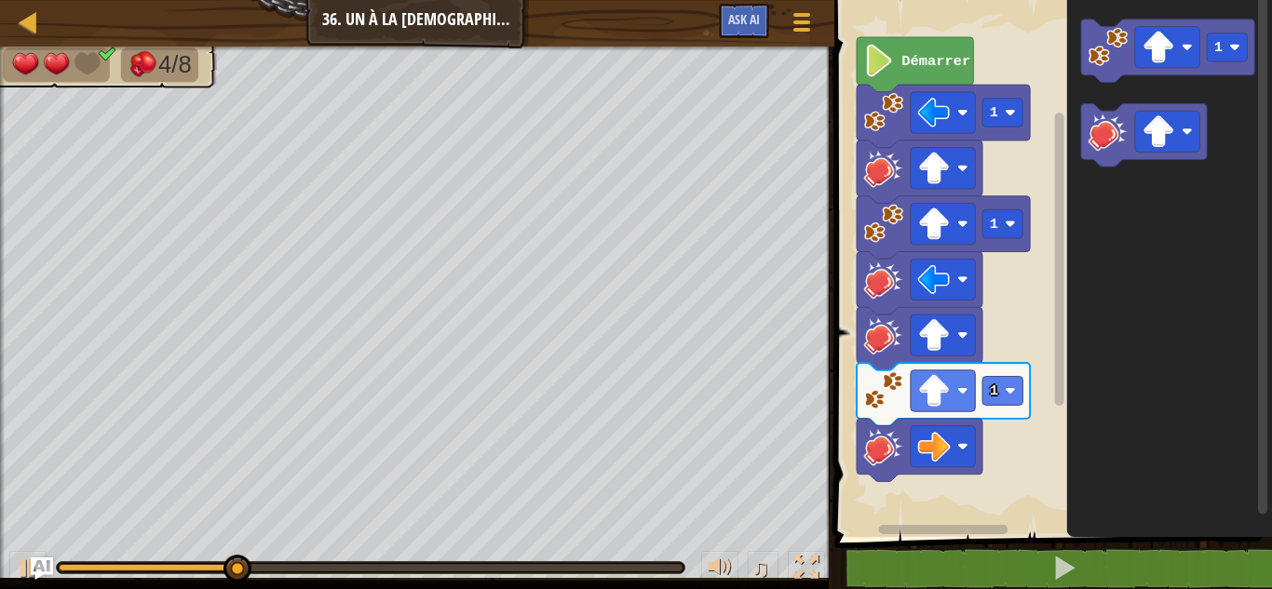
click at [8, 572] on div "♫" at bounding box center [417, 563] width 834 height 56
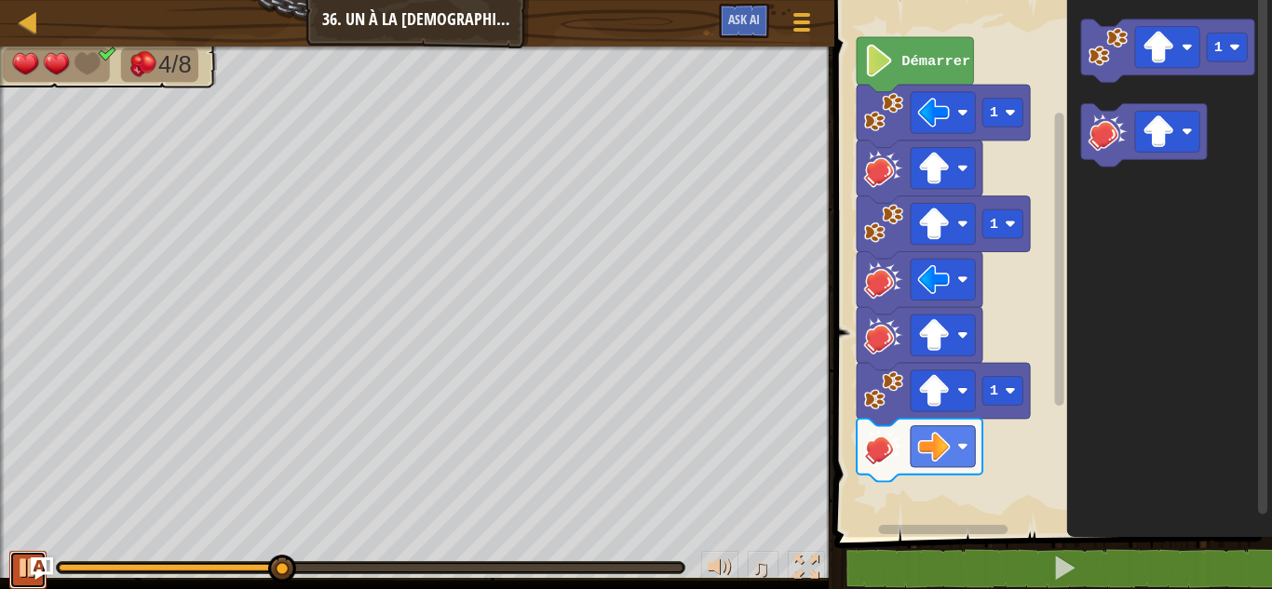
click at [23, 562] on div at bounding box center [28, 568] width 24 height 24
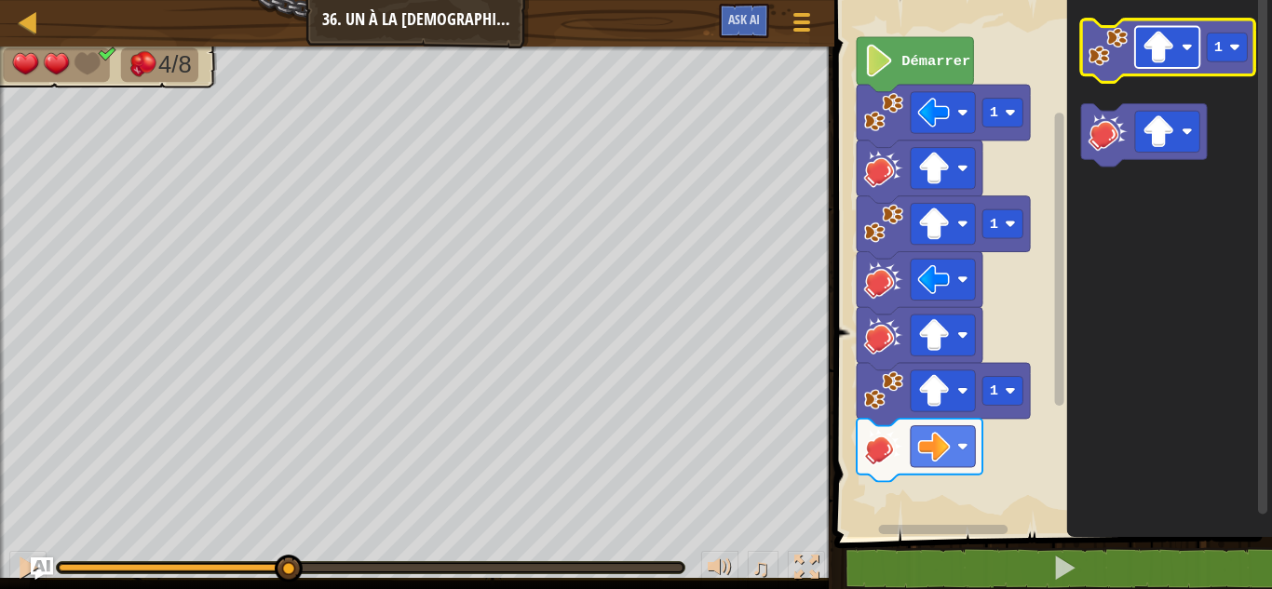
click at [1189, 39] on rect "Espace de travail de Blocky" at bounding box center [1167, 47] width 64 height 41
click at [1101, 61] on image "Espace de travail de Blocky" at bounding box center [1107, 46] width 39 height 39
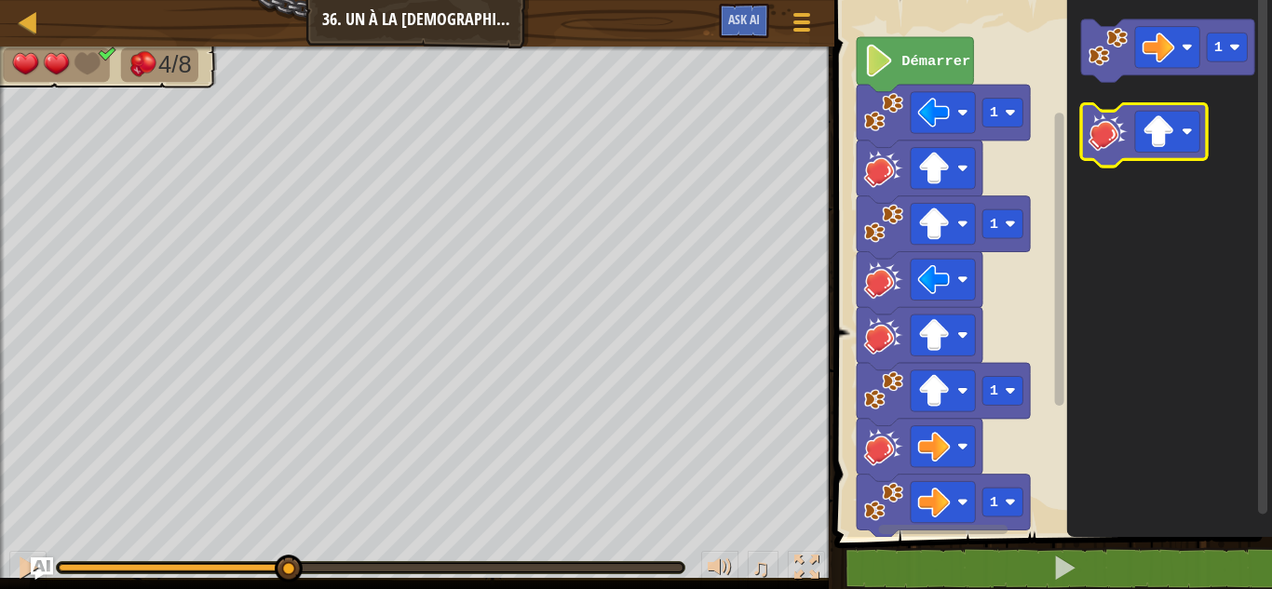
click at [1108, 138] on image "Espace de travail de Blocky" at bounding box center [1107, 131] width 39 height 39
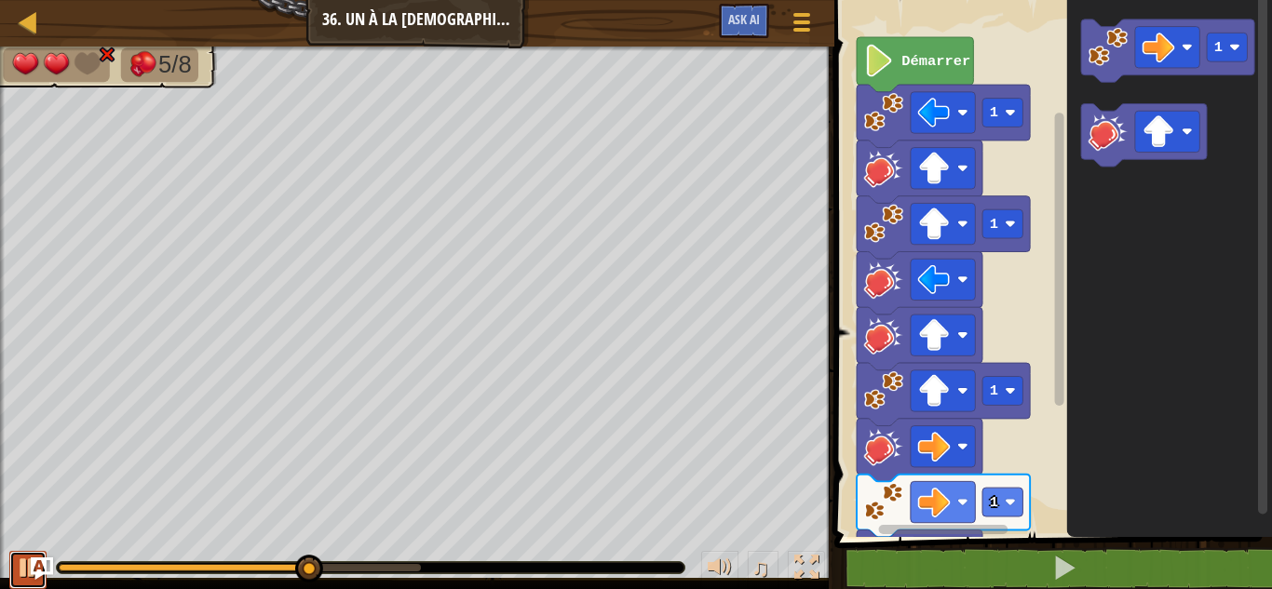
click at [12, 564] on button at bounding box center [27, 570] width 37 height 38
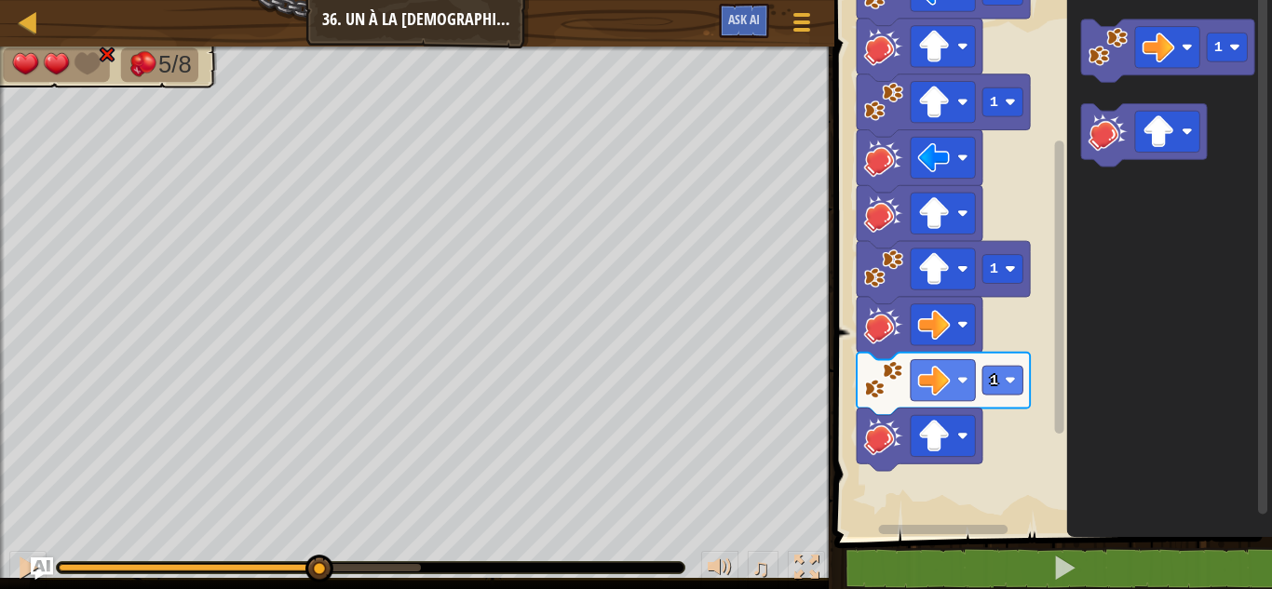
click at [1058, 359] on rect "Espace de travail de Blocky" at bounding box center [1059, 287] width 9 height 293
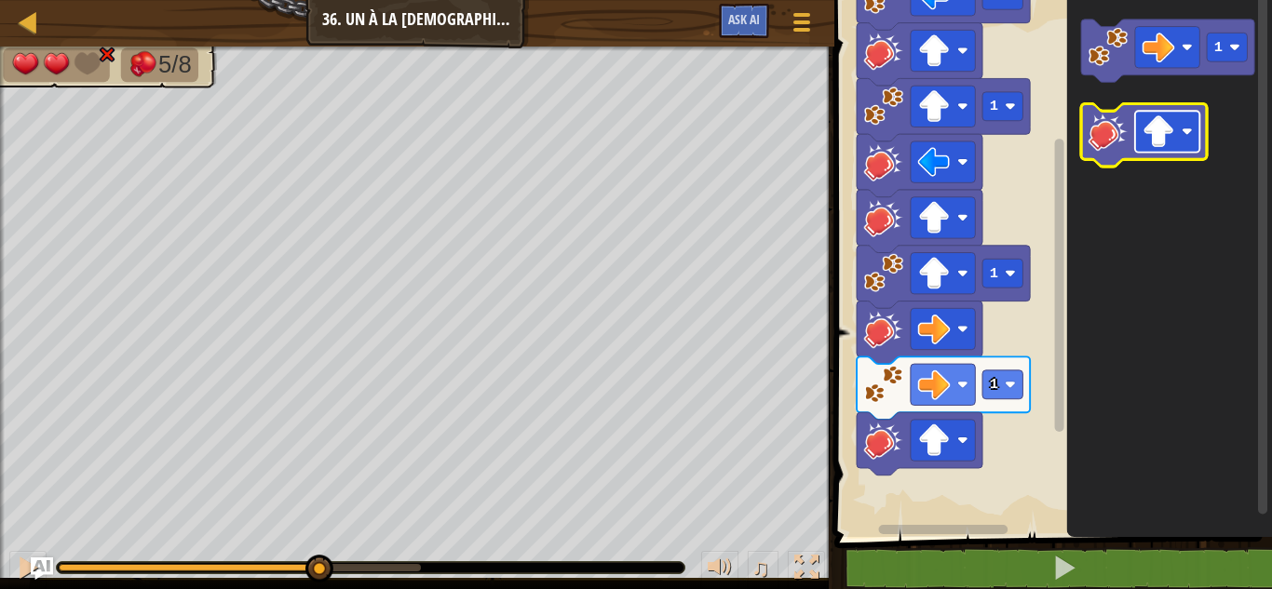
click at [1167, 138] on image "Espace de travail de Blocky" at bounding box center [1158, 131] width 33 height 33
click at [1102, 131] on image "Espace de travail de Blocky" at bounding box center [1107, 131] width 39 height 39
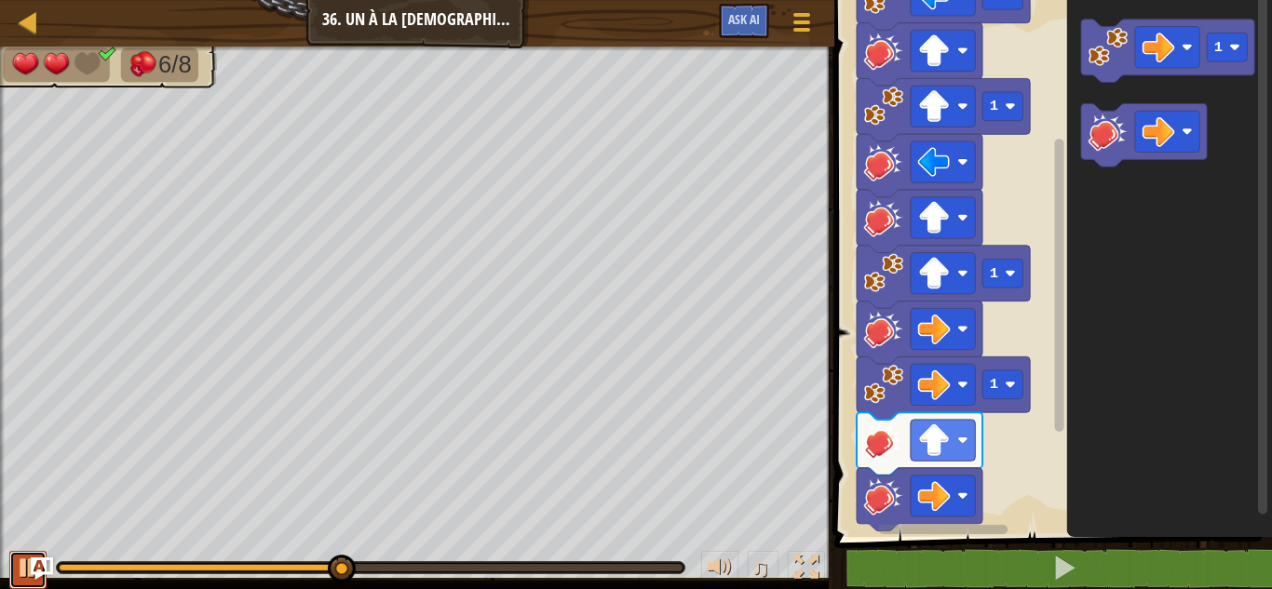
click at [12, 569] on button at bounding box center [27, 570] width 37 height 38
click at [17, 564] on div at bounding box center [28, 568] width 24 height 24
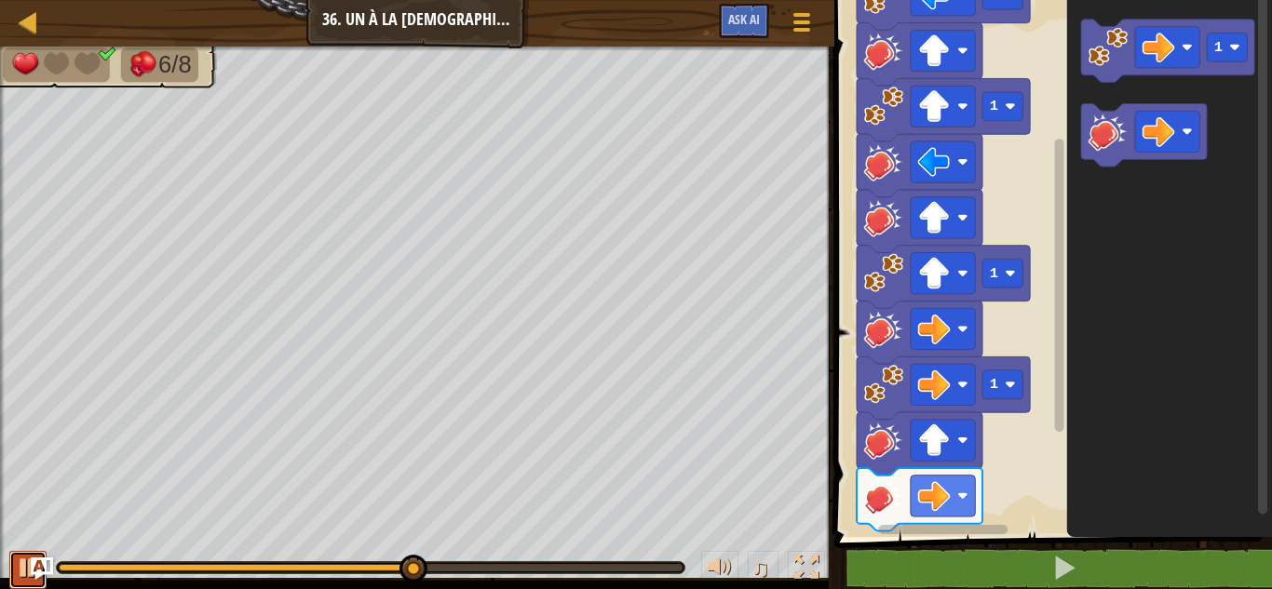
click at [15, 563] on button at bounding box center [27, 570] width 37 height 38
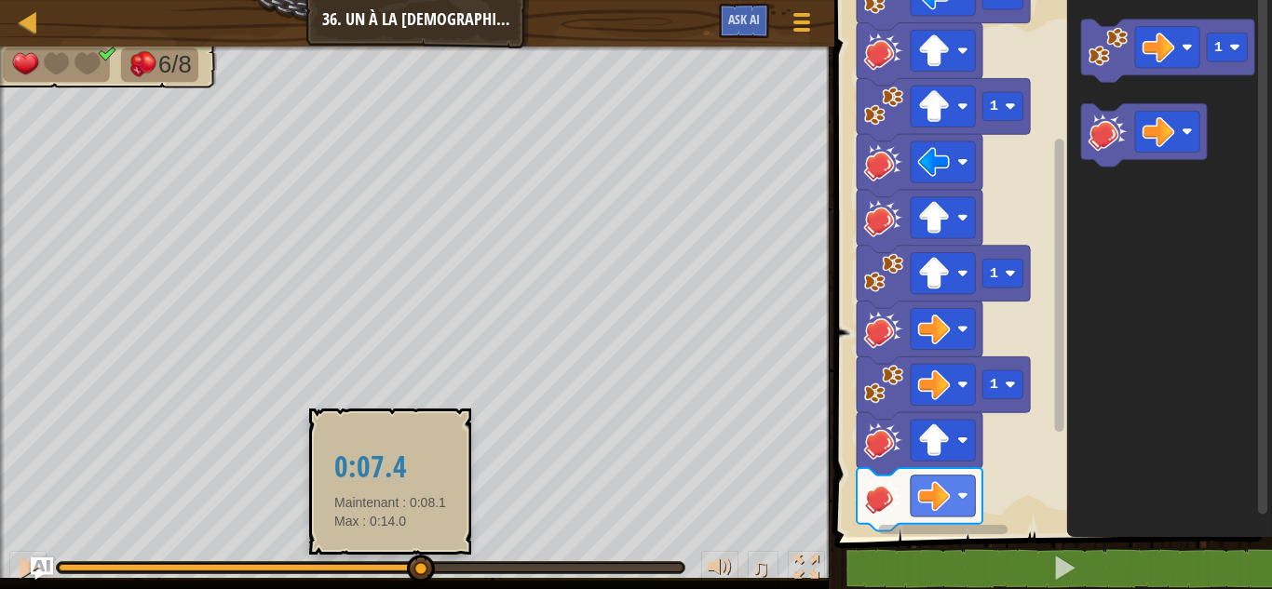
click at [391, 566] on div at bounding box center [239, 567] width 360 height 7
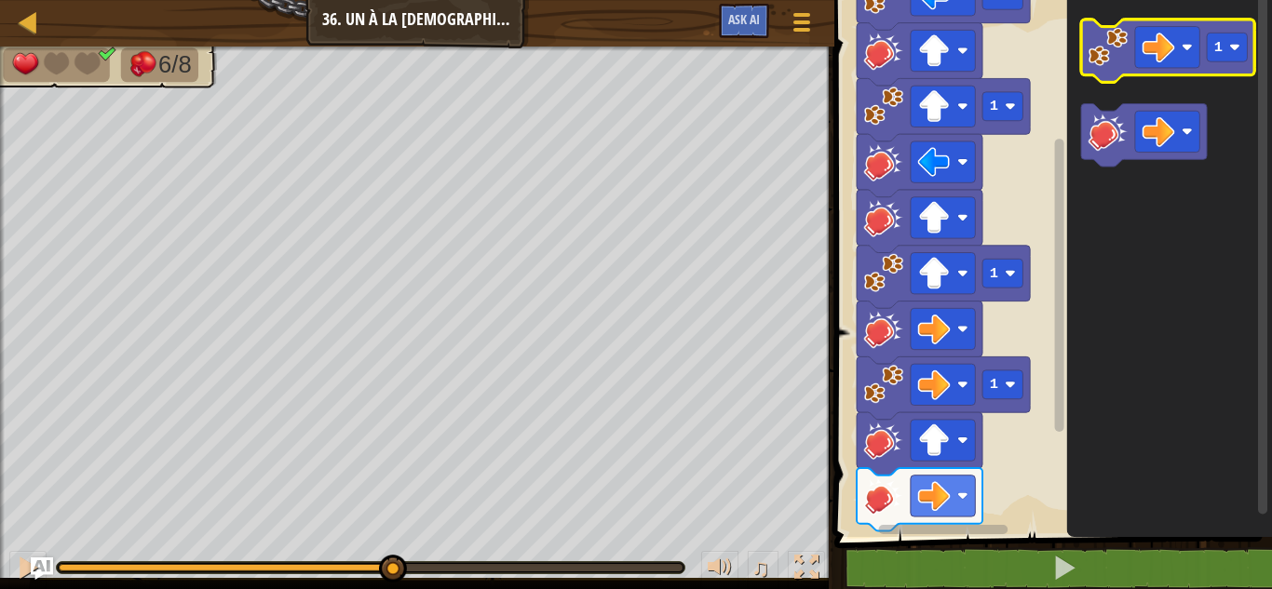
click at [1113, 47] on image "Espace de travail de Blocky" at bounding box center [1107, 46] width 39 height 39
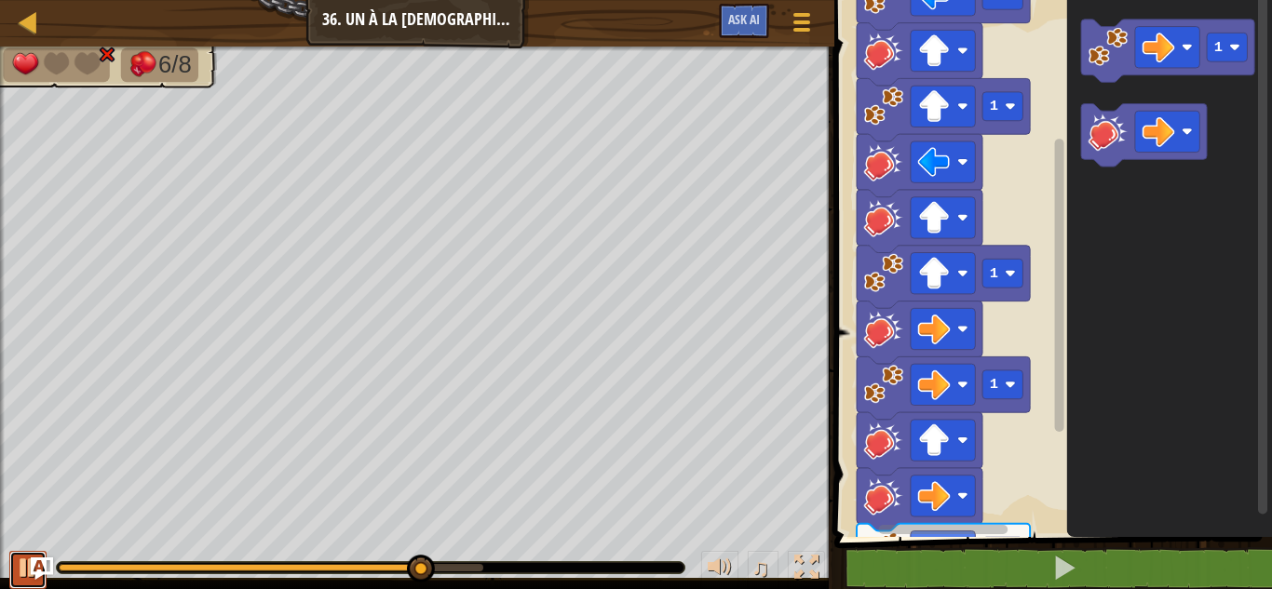
click at [18, 571] on div at bounding box center [28, 568] width 24 height 24
click at [1165, 108] on icon "Espace de travail de Blocky" at bounding box center [1144, 135] width 126 height 63
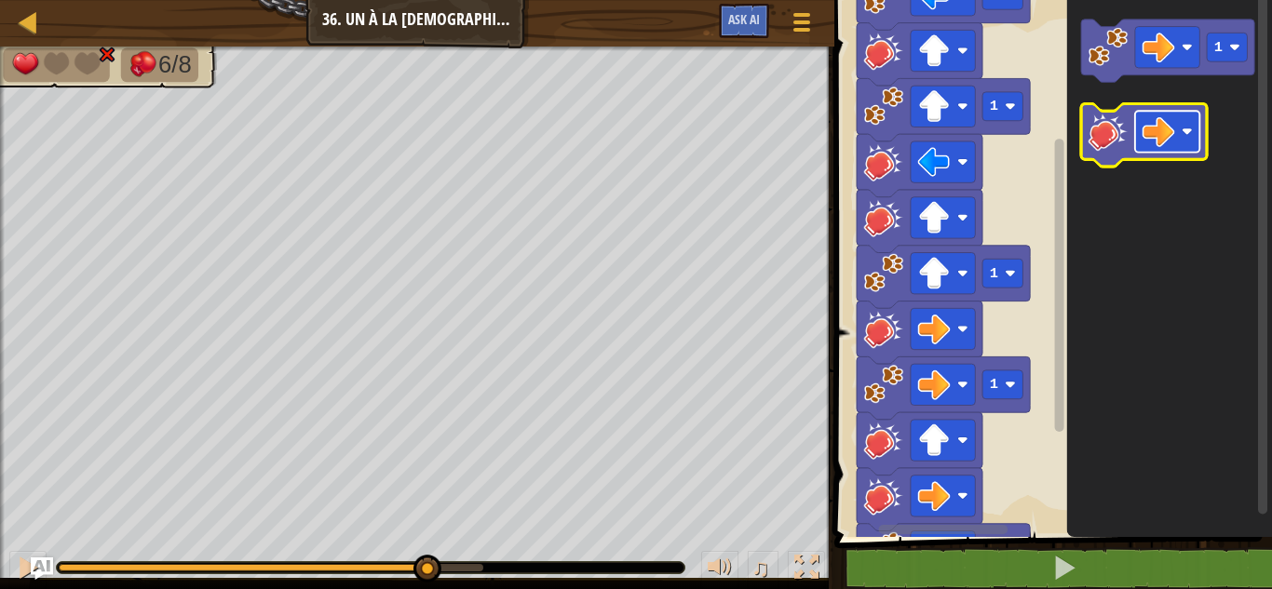
click at [1167, 138] on image "Espace de travail de Blocky" at bounding box center [1158, 131] width 33 height 33
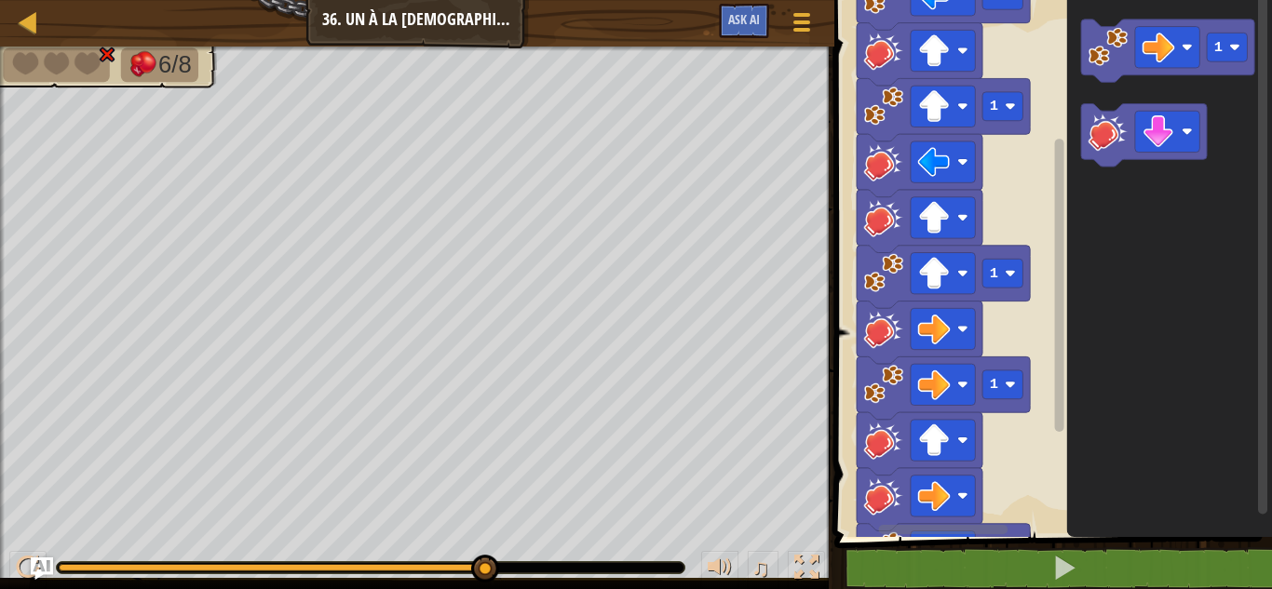
drag, startPoint x: 1052, startPoint y: 220, endPoint x: 1062, endPoint y: 282, distance: 63.2
click at [1062, 282] on icon "Espace de travail de Blocky" at bounding box center [1059, 258] width 14 height 532
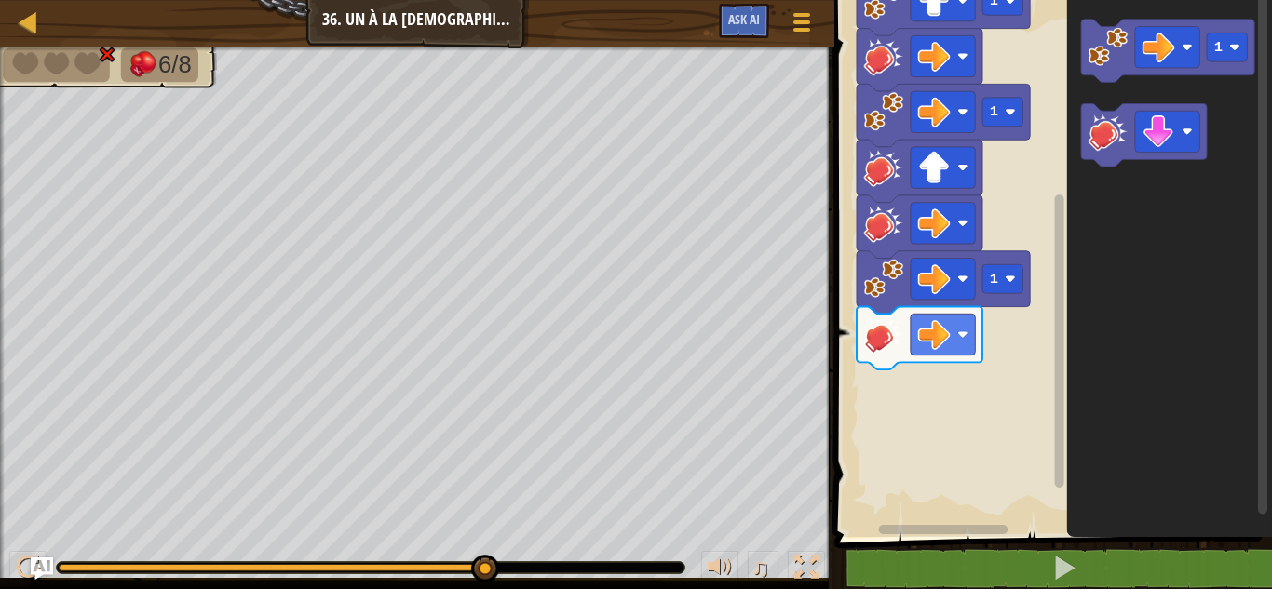
click at [1064, 311] on g "Espace de travail de Blocky" at bounding box center [1059, 258] width 14 height 532
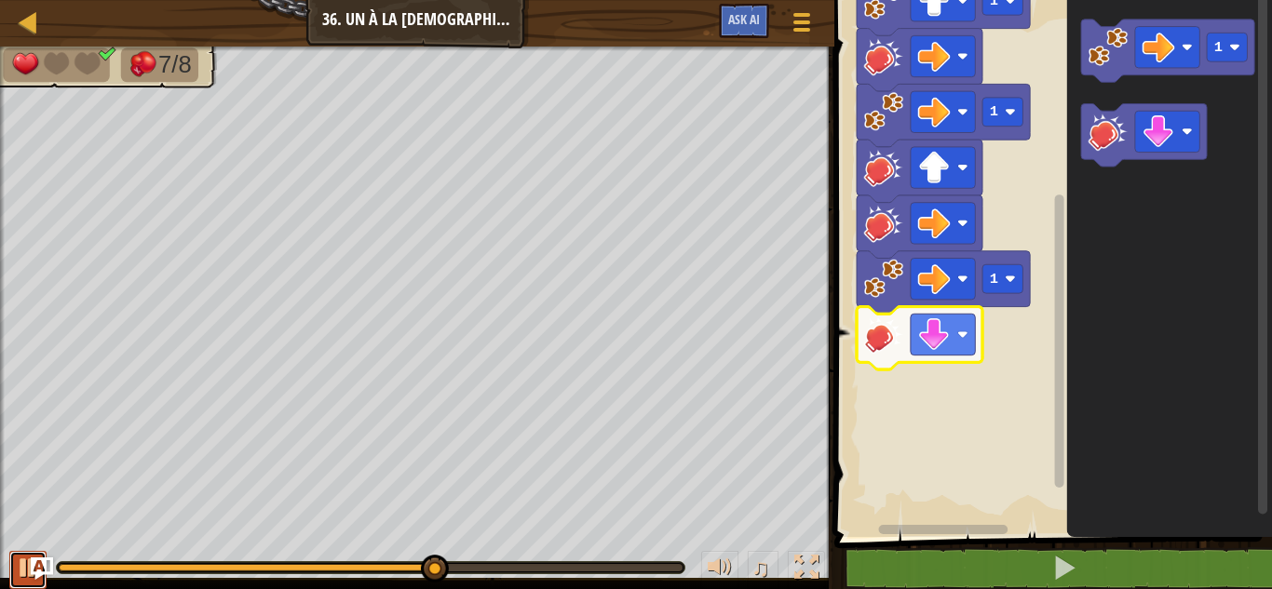
click at [23, 560] on div at bounding box center [28, 568] width 24 height 24
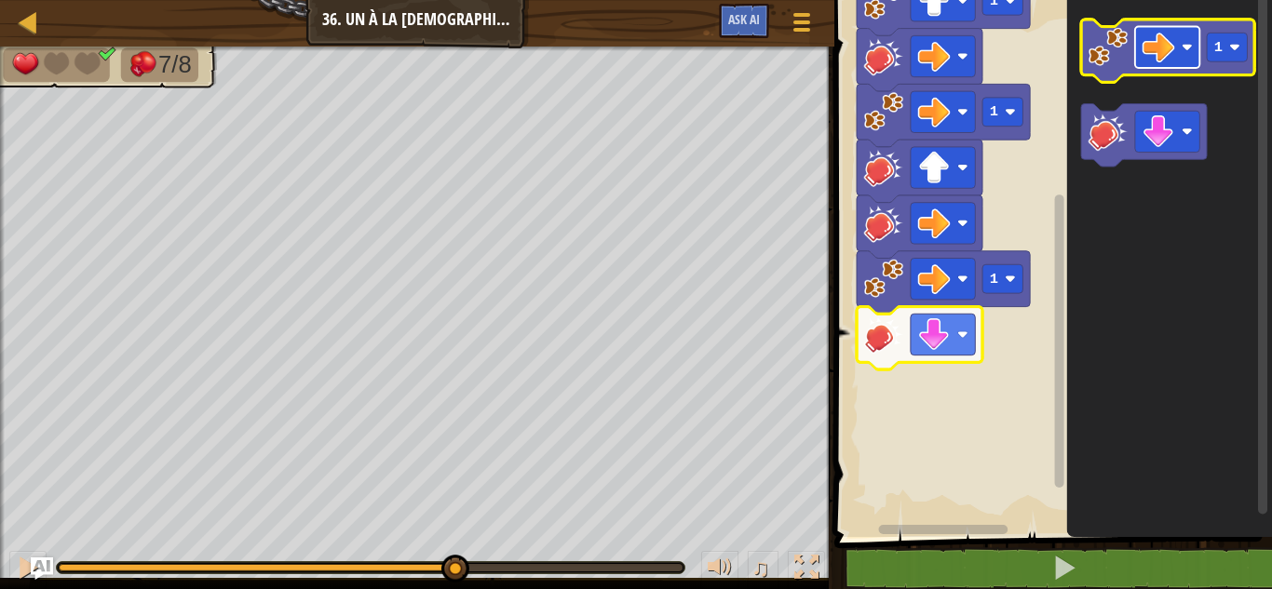
click at [1185, 51] on image "Espace de travail de Blocky" at bounding box center [1186, 47] width 11 height 11
click at [1165, 45] on image "Espace de travail de Blocky" at bounding box center [1158, 47] width 33 height 33
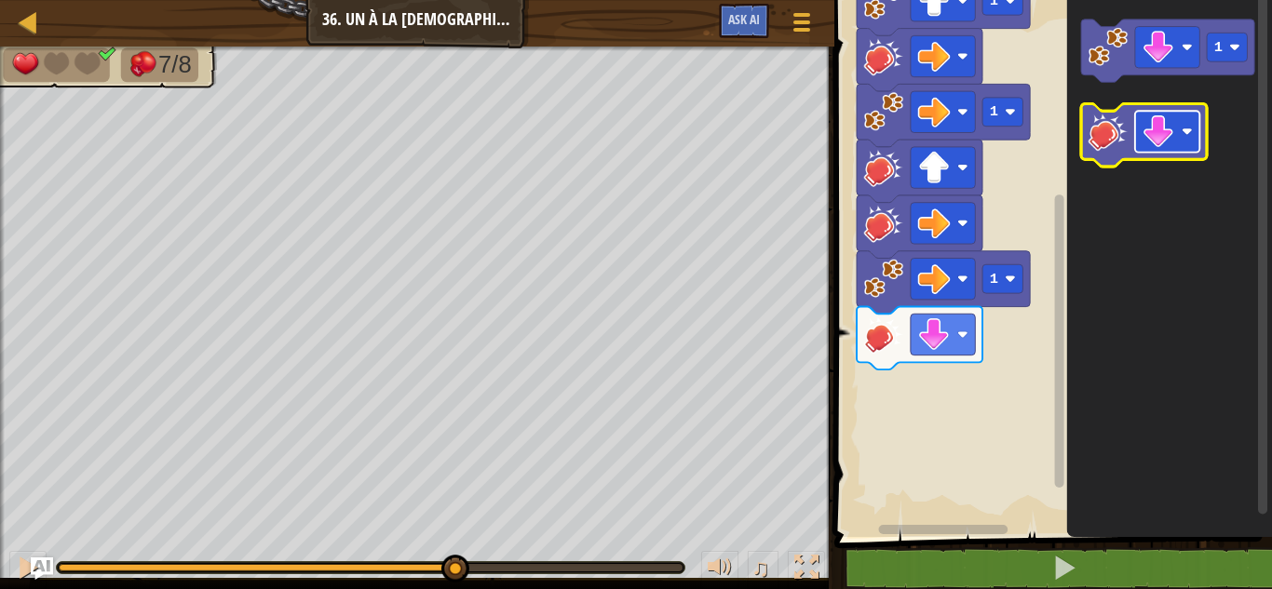
click at [1160, 141] on image "Espace de travail de Blocky" at bounding box center [1158, 131] width 33 height 33
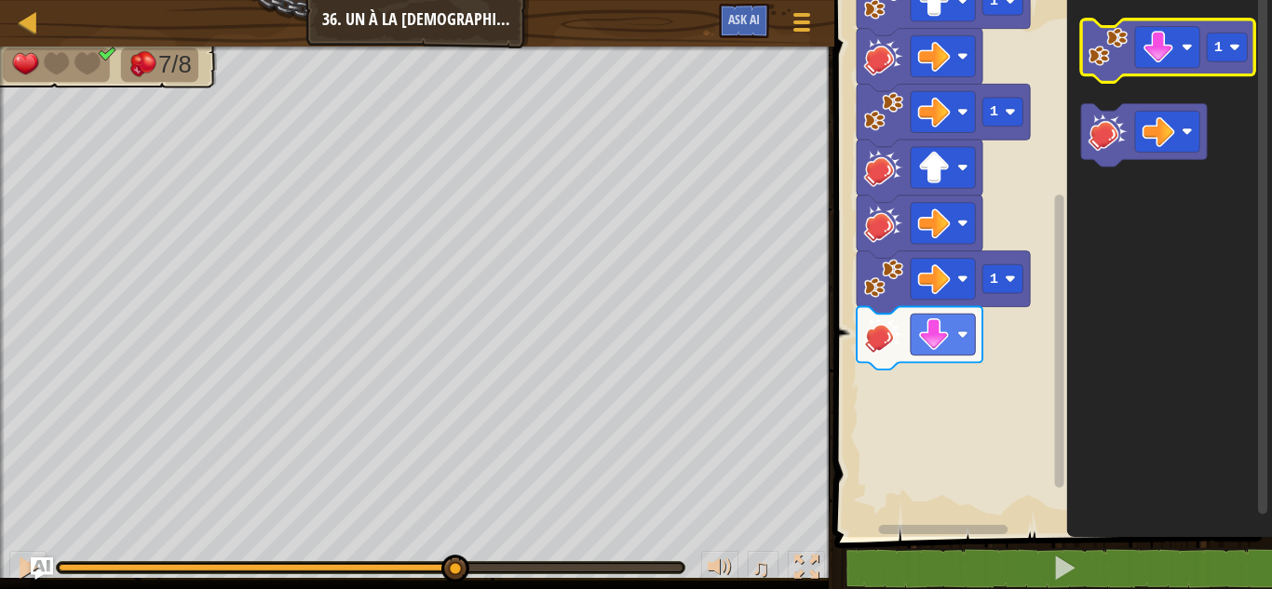
click at [1118, 47] on image "Espace de travail de Blocky" at bounding box center [1107, 46] width 39 height 39
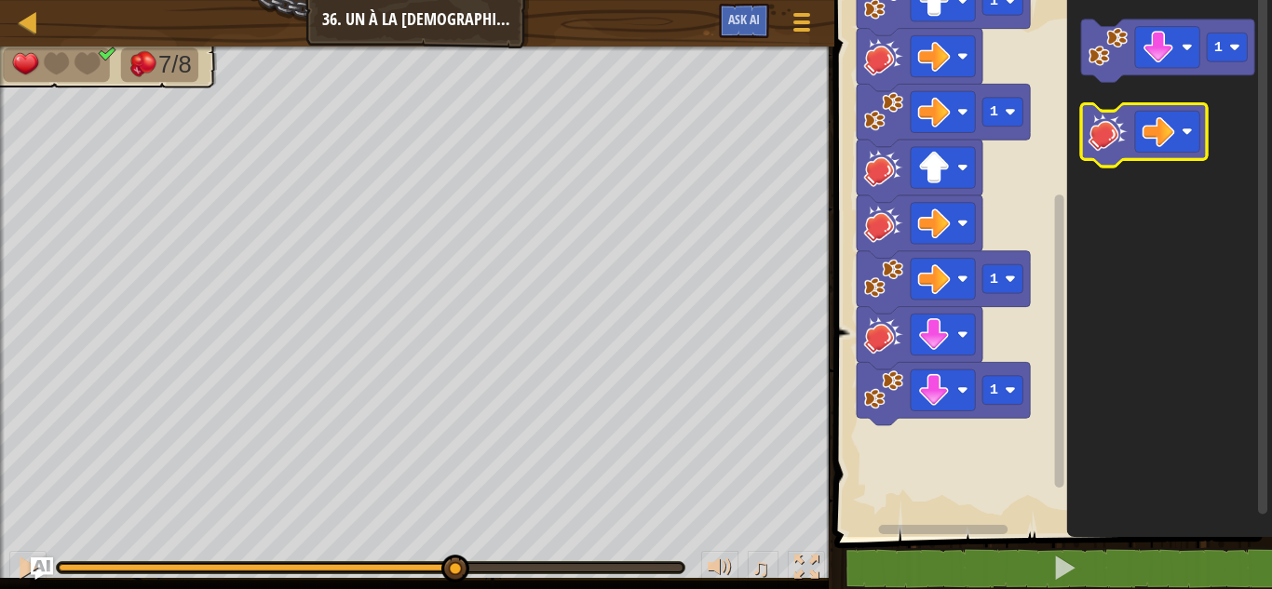
click at [1113, 146] on image "Espace de travail de Blocky" at bounding box center [1107, 131] width 39 height 39
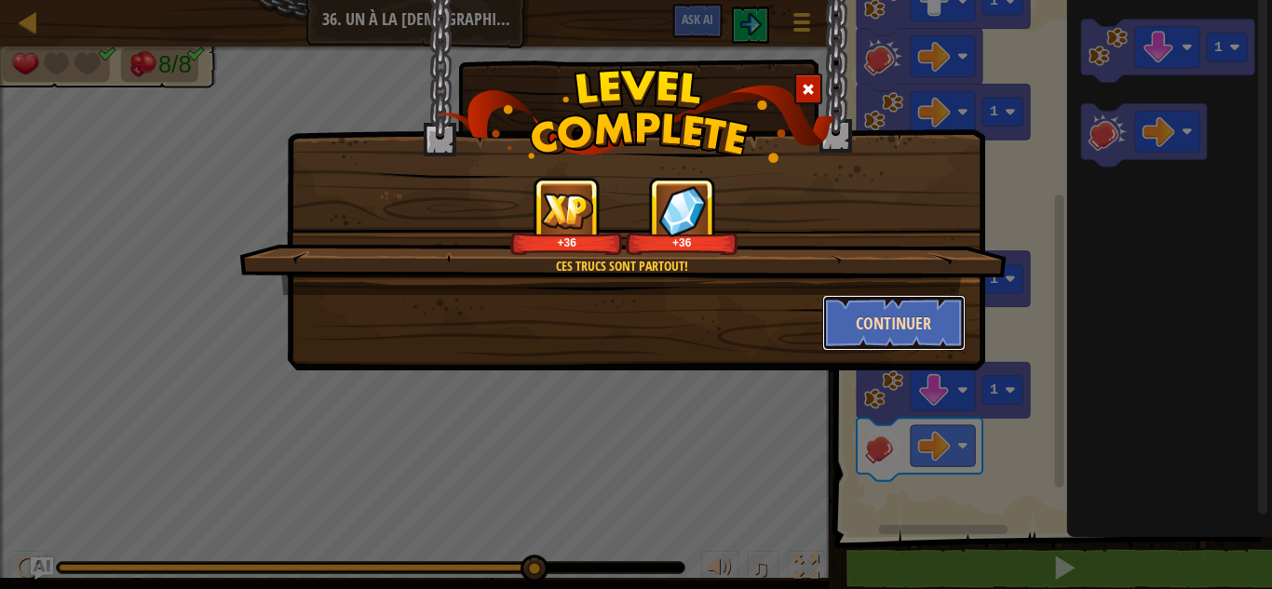
click at [914, 314] on button "Continuer" at bounding box center [894, 323] width 144 height 56
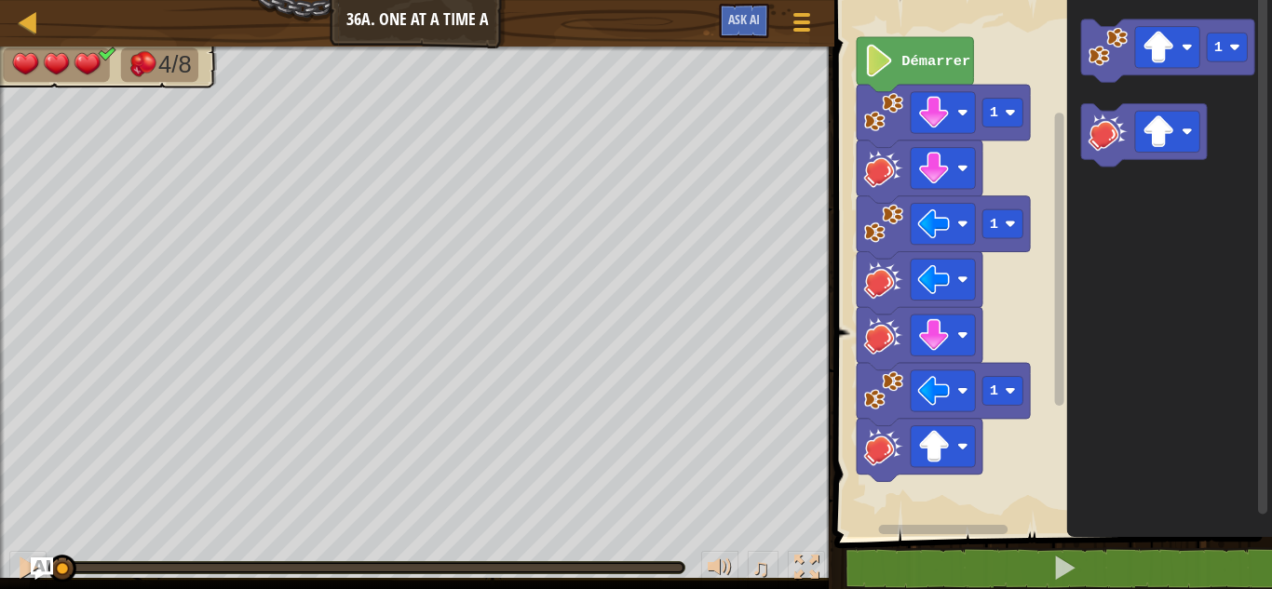
click at [8, 572] on div "♫" at bounding box center [417, 563] width 834 height 56
click at [12, 562] on button at bounding box center [27, 570] width 37 height 38
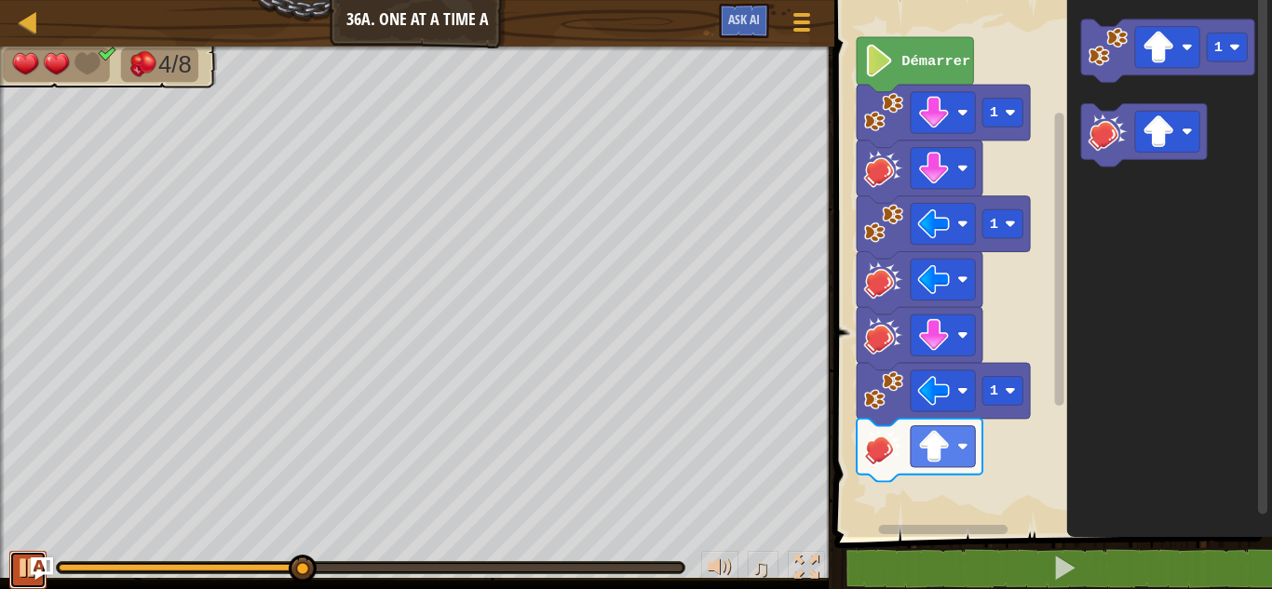
click at [12, 559] on button at bounding box center [27, 570] width 37 height 38
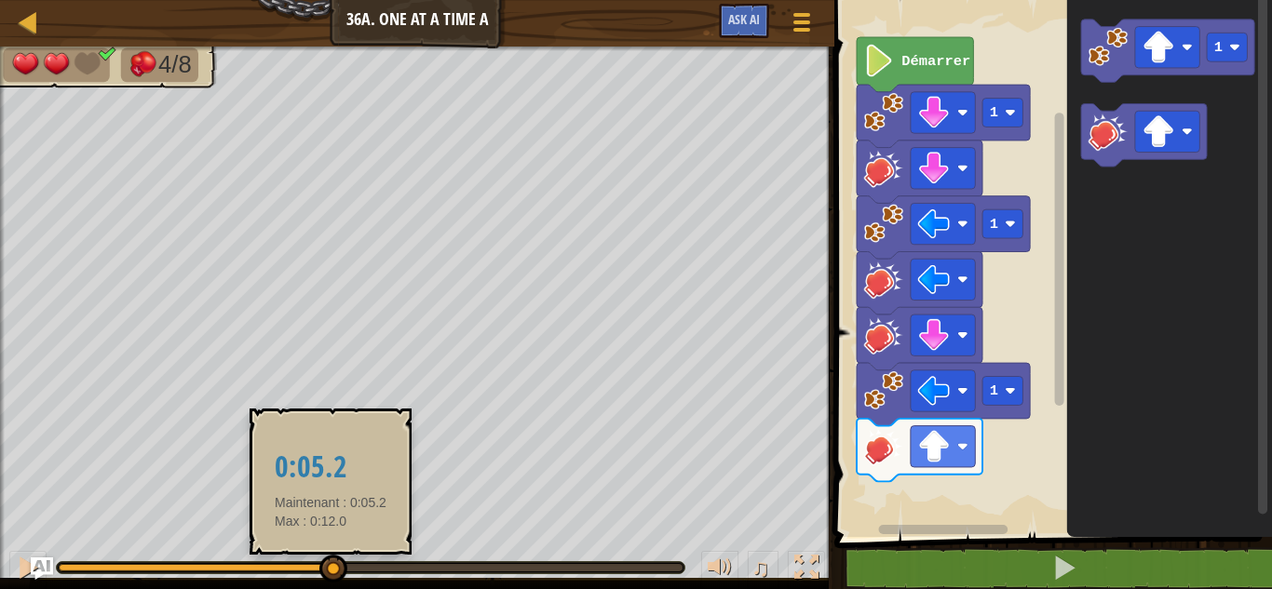
click at [331, 571] on div at bounding box center [195, 567] width 273 height 7
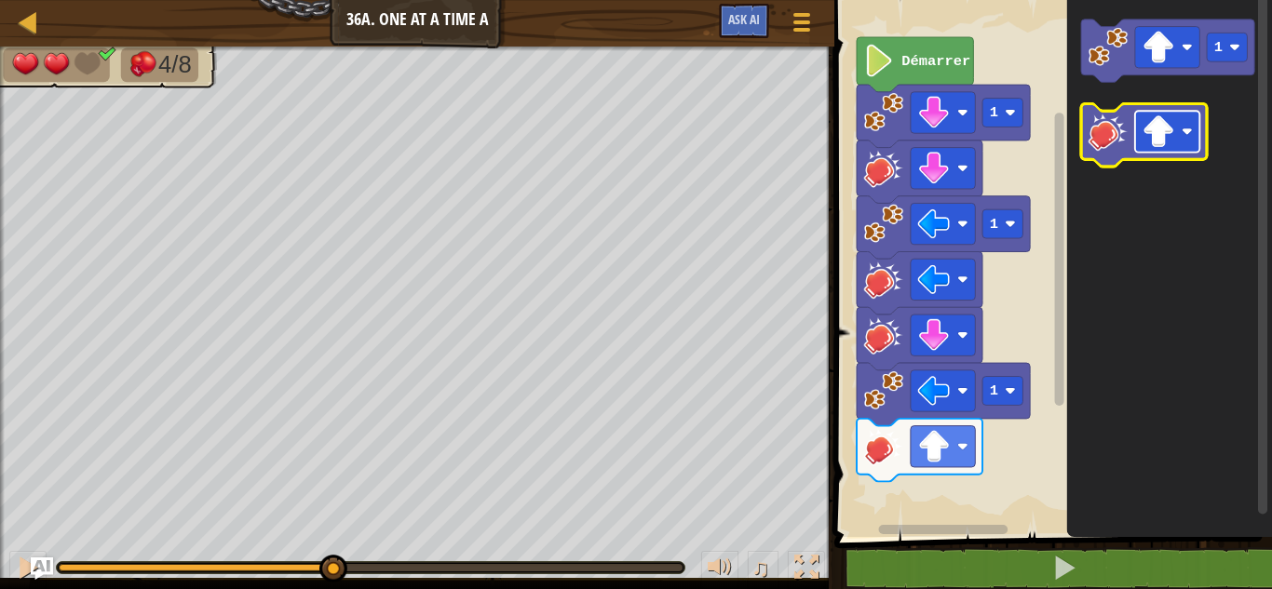
click at [1174, 139] on image "Espace de travail de Blocky" at bounding box center [1158, 131] width 33 height 33
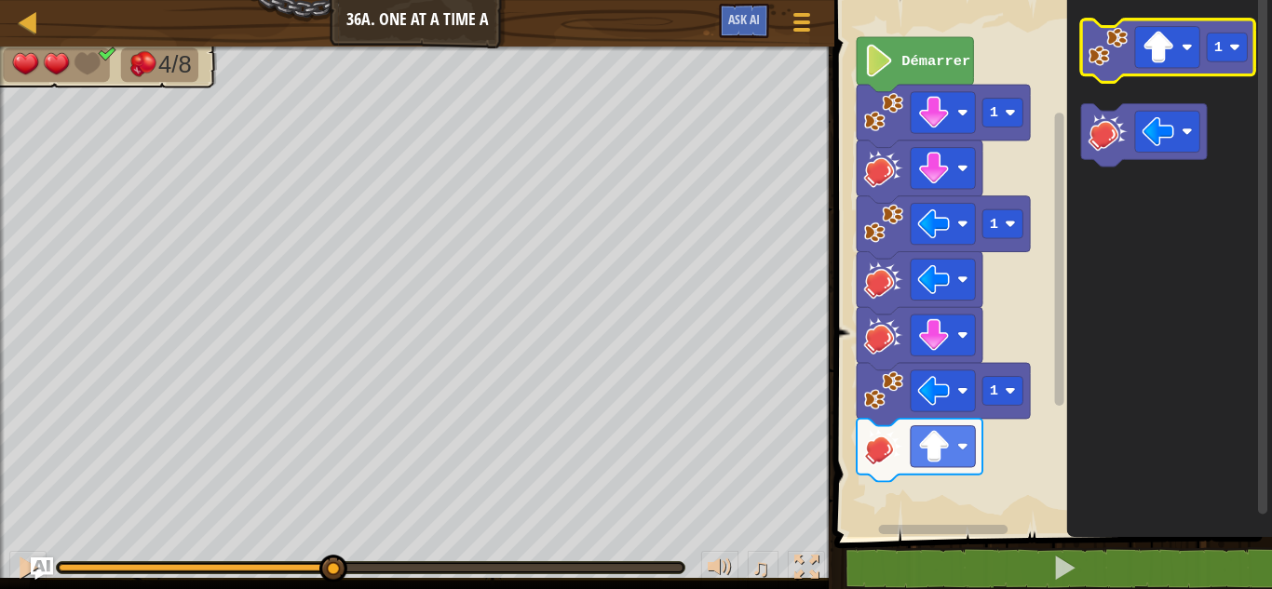
click at [1102, 44] on image "Espace de travail de Blocky" at bounding box center [1107, 46] width 39 height 39
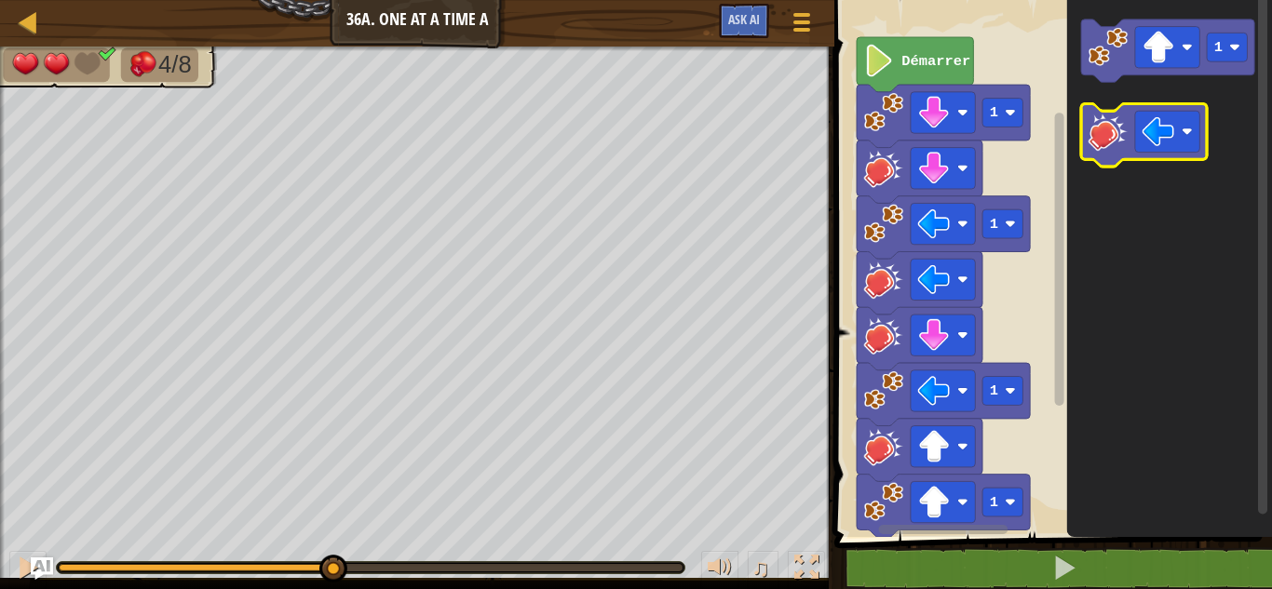
click at [1111, 110] on rect "Espace de travail de Blocky" at bounding box center [1144, 135] width 126 height 63
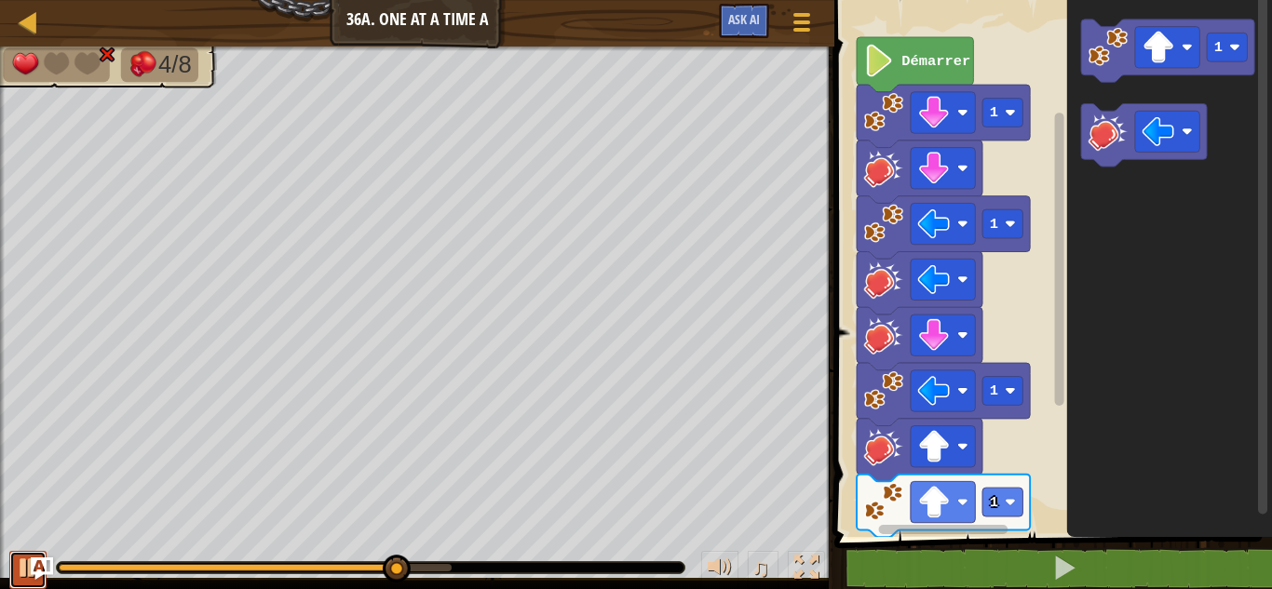
click at [15, 573] on button at bounding box center [27, 570] width 37 height 38
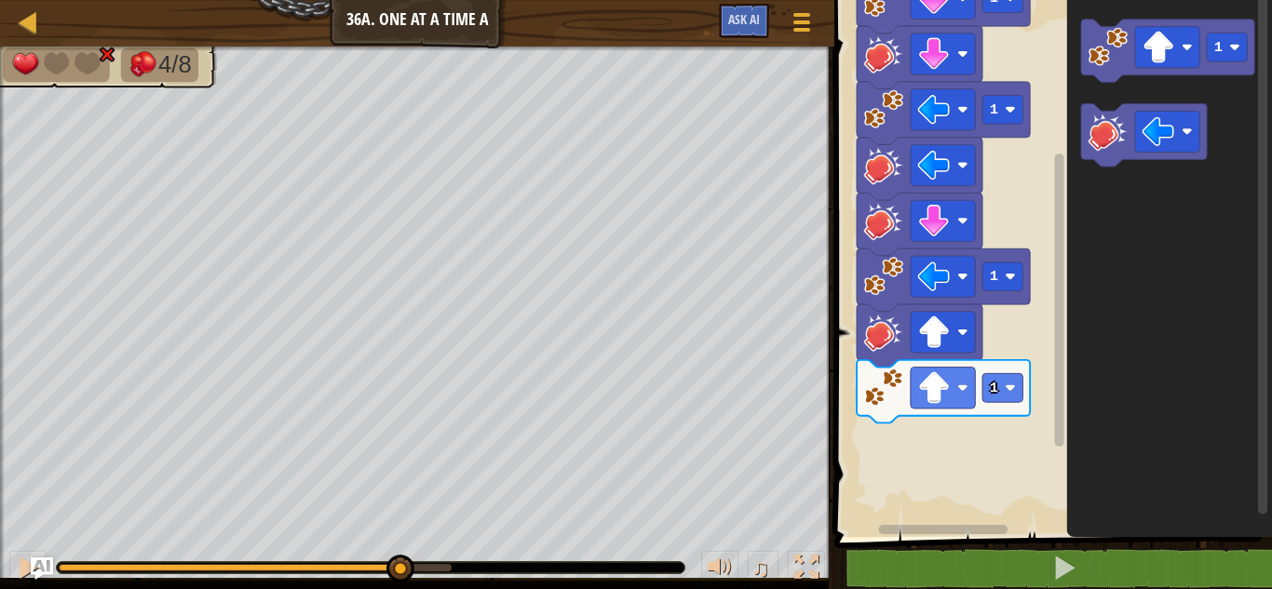
click at [1061, 334] on rect "Espace de travail de Blocky" at bounding box center [1059, 300] width 9 height 293
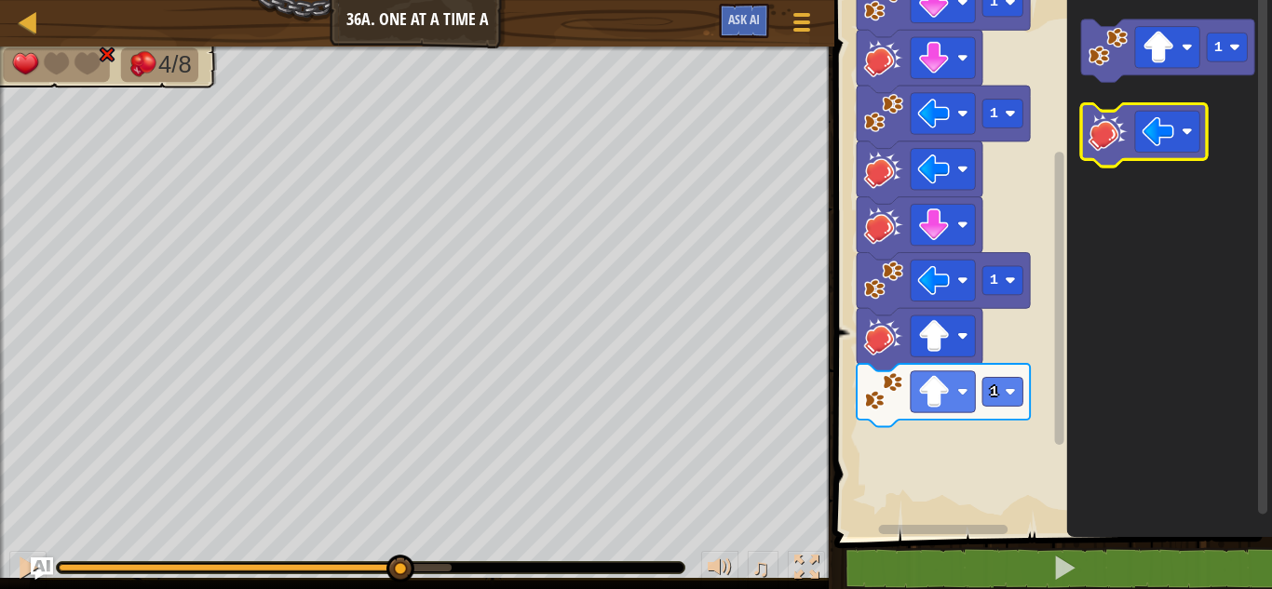
click at [1114, 154] on icon "Espace de travail de Blocky" at bounding box center [1144, 135] width 126 height 63
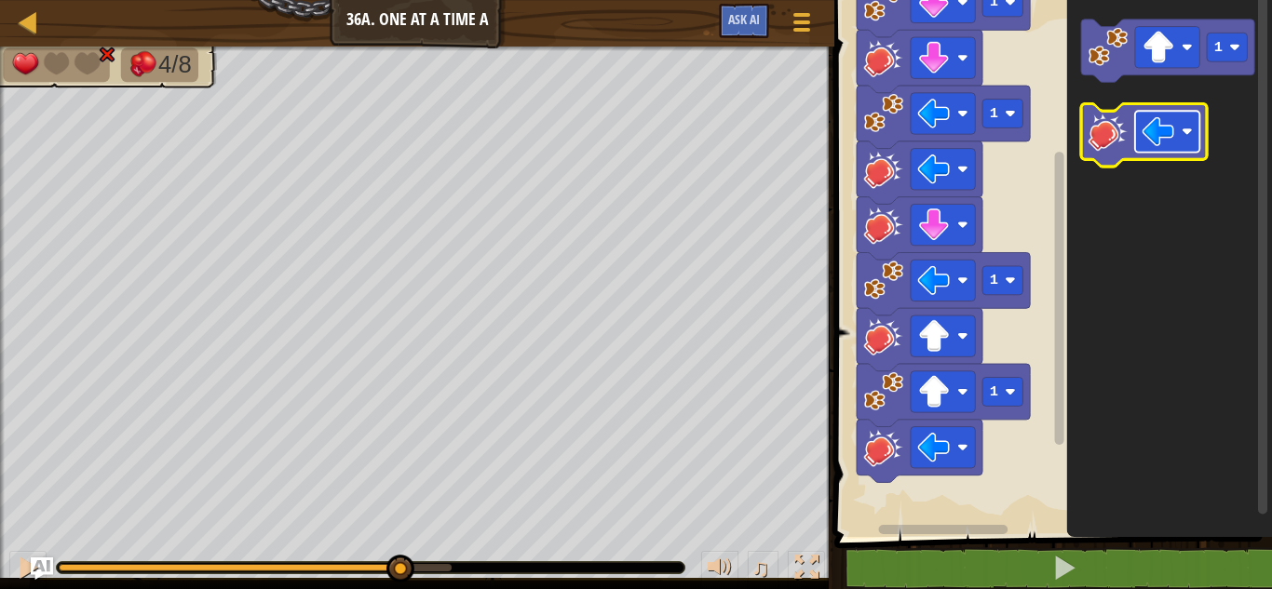
click at [1166, 141] on image "Espace de travail de Blocky" at bounding box center [1158, 131] width 33 height 33
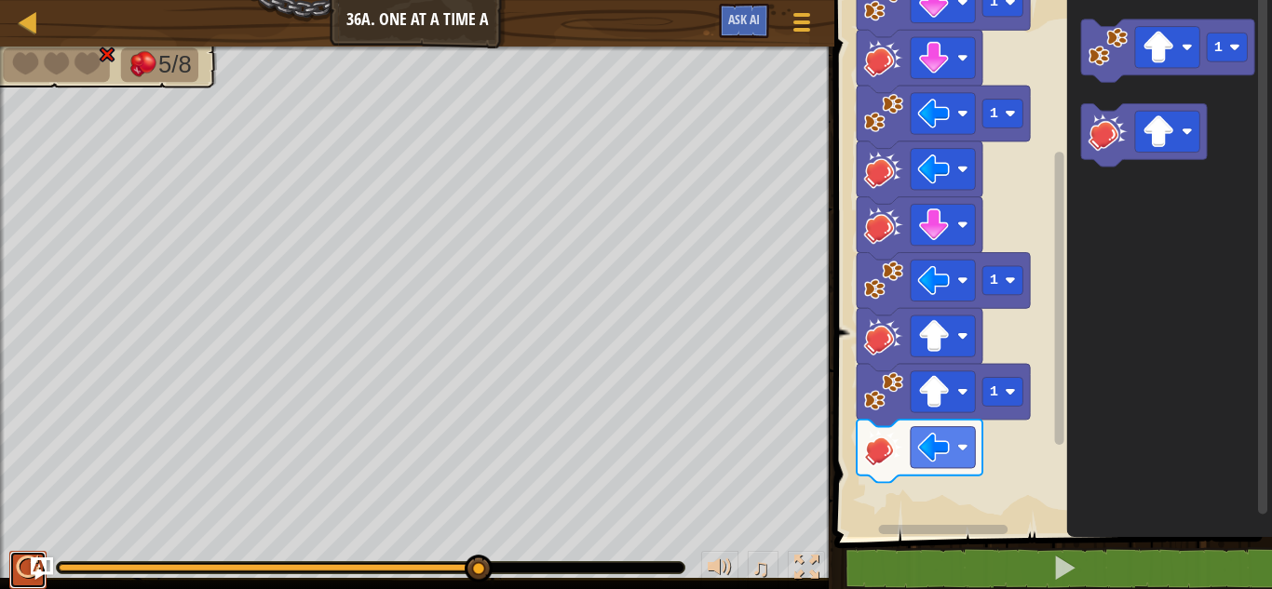
click at [21, 576] on div at bounding box center [28, 568] width 24 height 24
click at [35, 578] on img "Ask AI" at bounding box center [42, 569] width 24 height 24
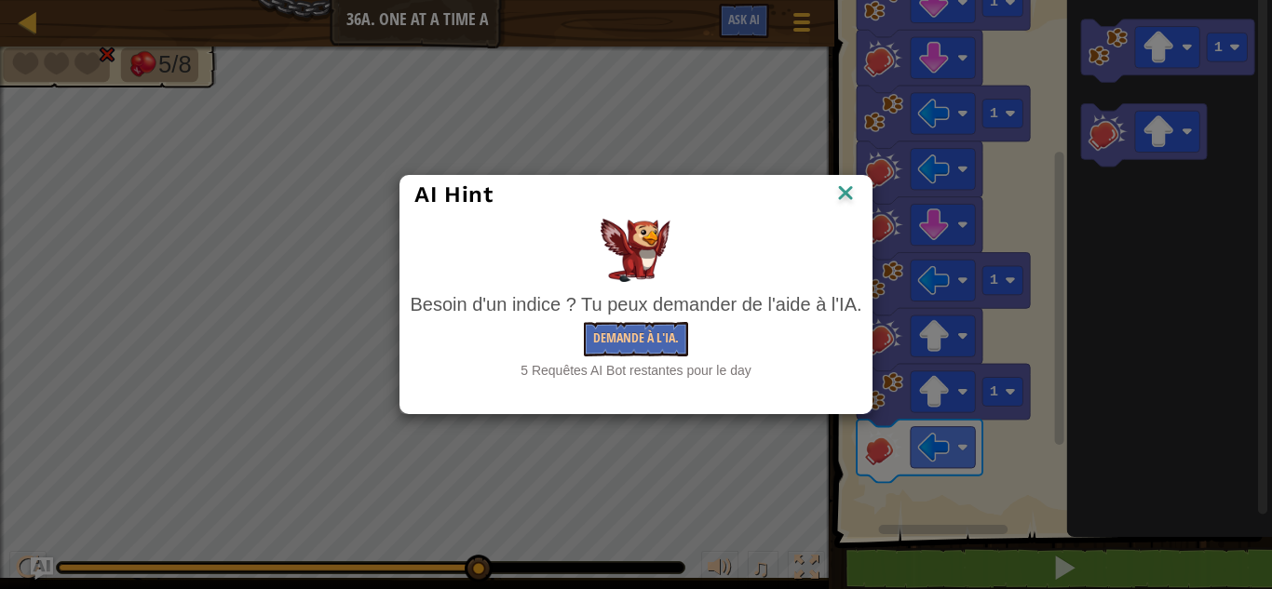
click at [830, 179] on div "AI Hint" at bounding box center [635, 195] width 470 height 38
click at [839, 184] on img at bounding box center [845, 195] width 24 height 28
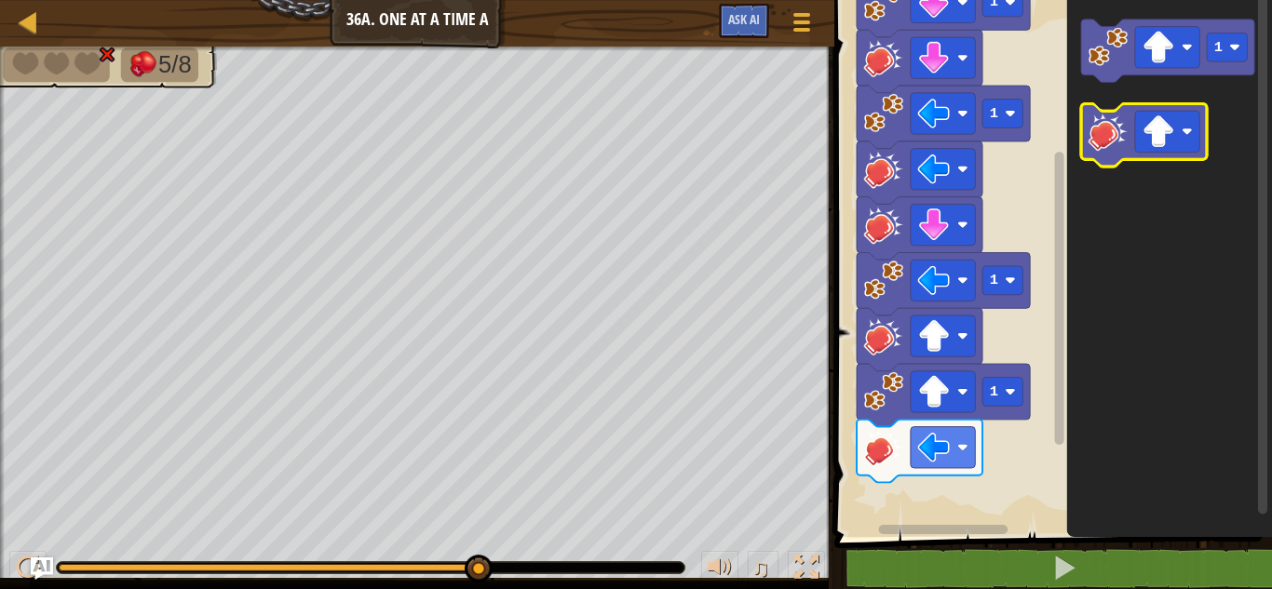
click at [1100, 141] on image "Espace de travail de Blocky" at bounding box center [1107, 131] width 39 height 39
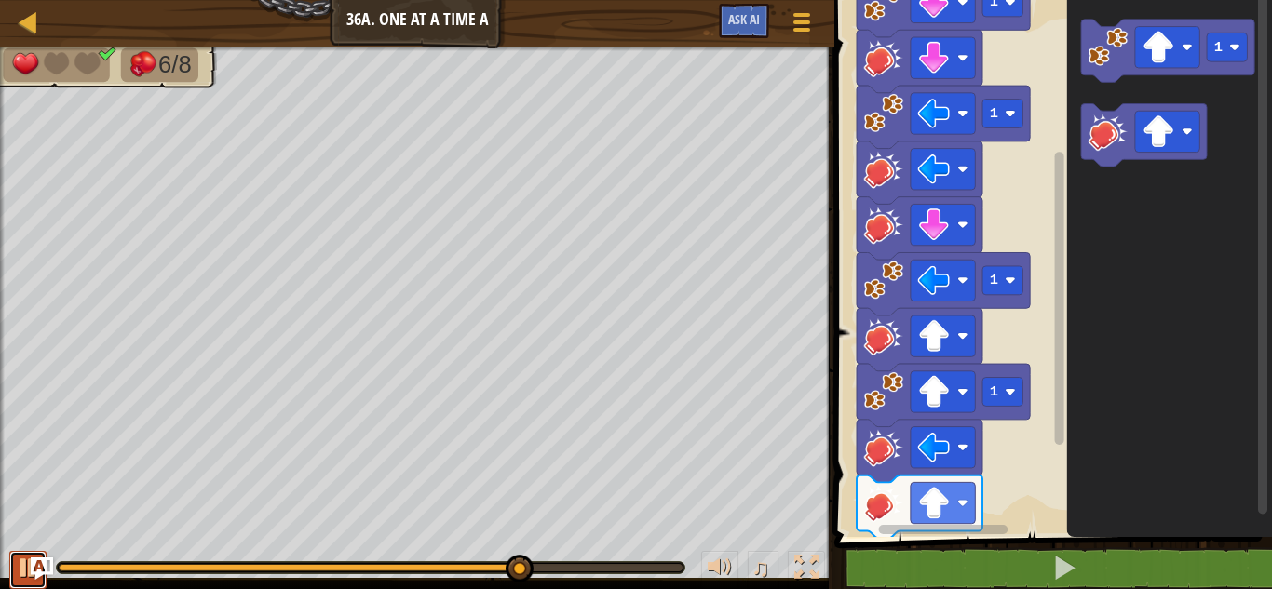
click at [22, 572] on div at bounding box center [28, 568] width 24 height 24
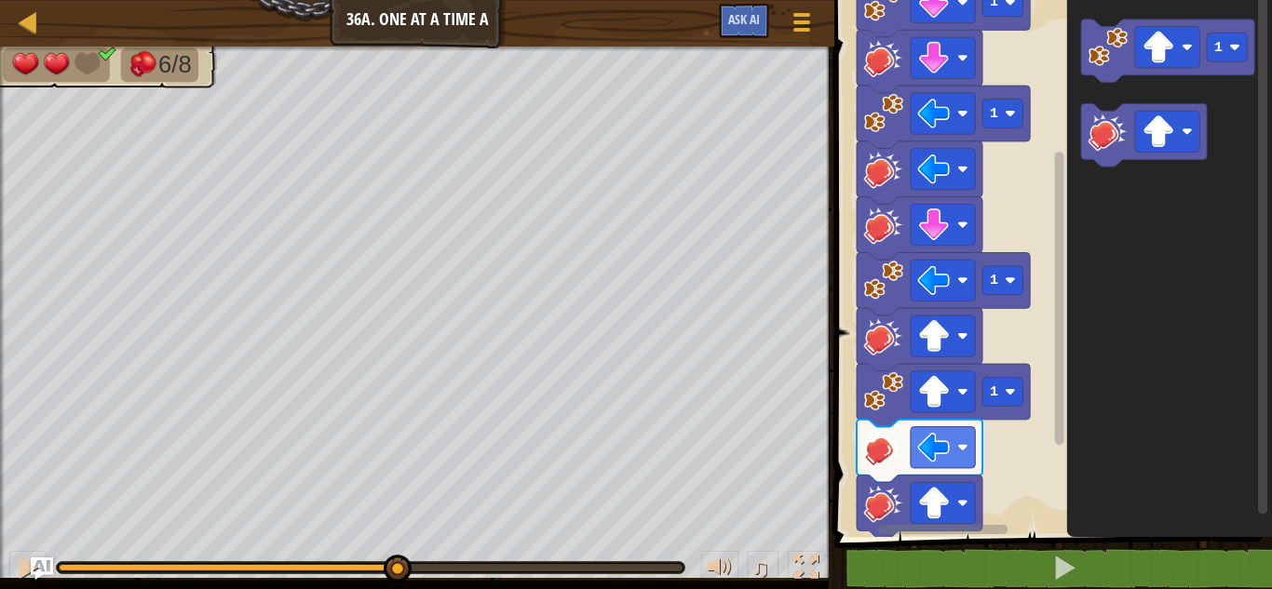
click at [396, 565] on div at bounding box center [227, 567] width 337 height 7
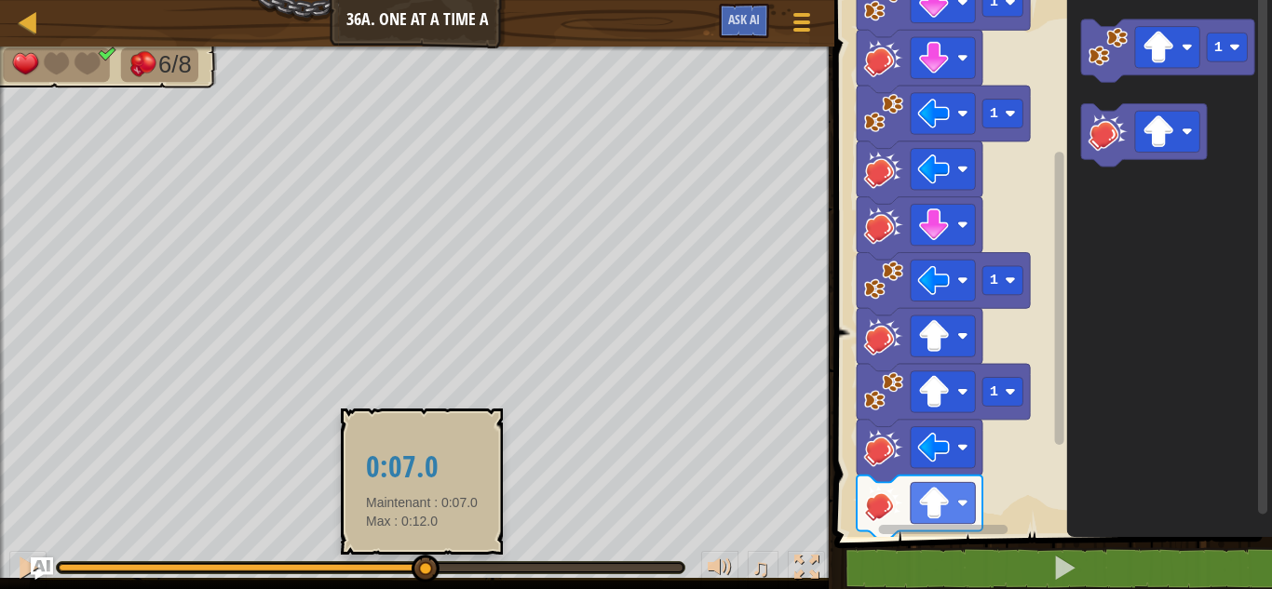
click at [423, 569] on div at bounding box center [371, 567] width 624 height 7
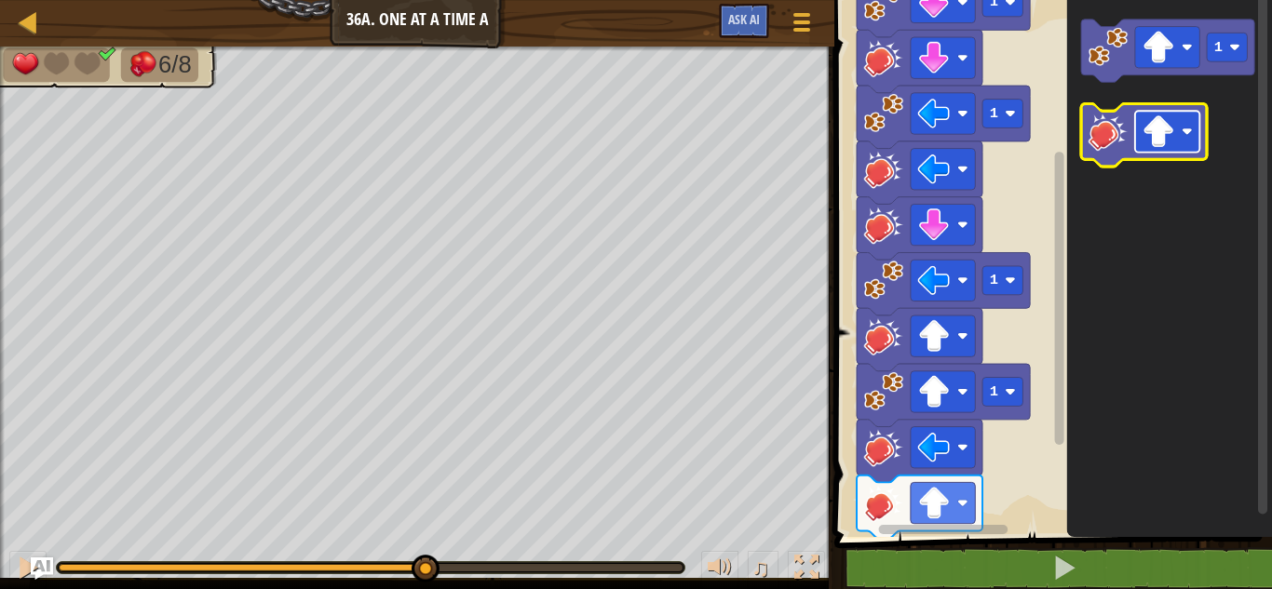
click at [1169, 138] on image "Espace de travail de Blocky" at bounding box center [1158, 131] width 33 height 33
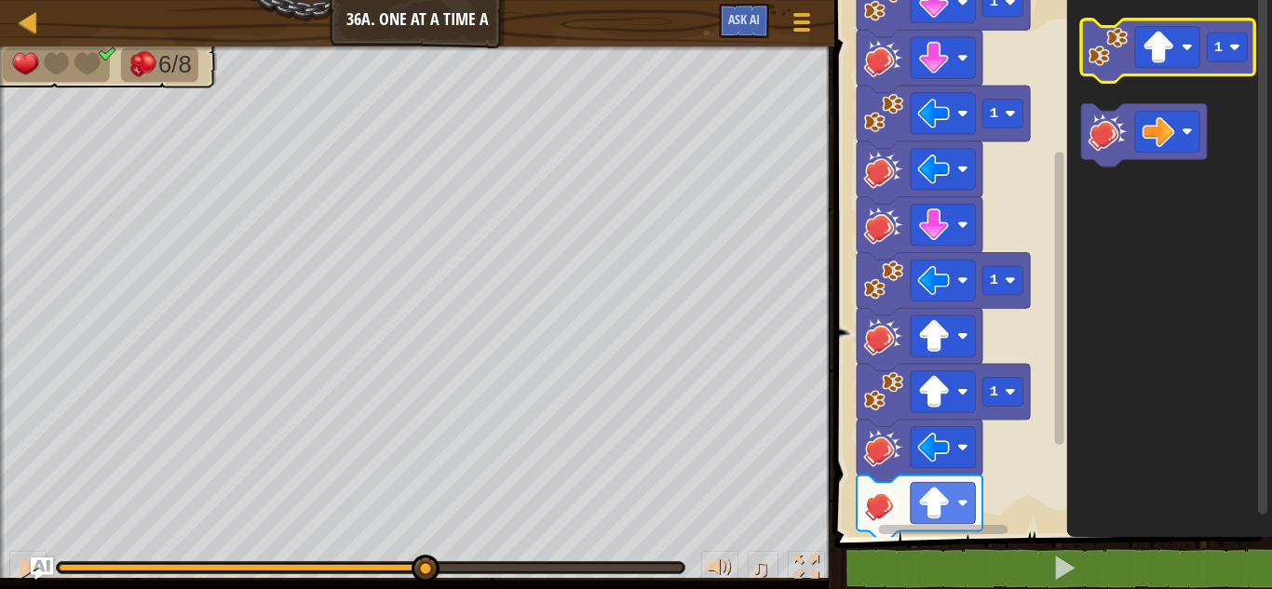
click at [1092, 48] on image "Espace de travail de Blocky" at bounding box center [1107, 46] width 39 height 39
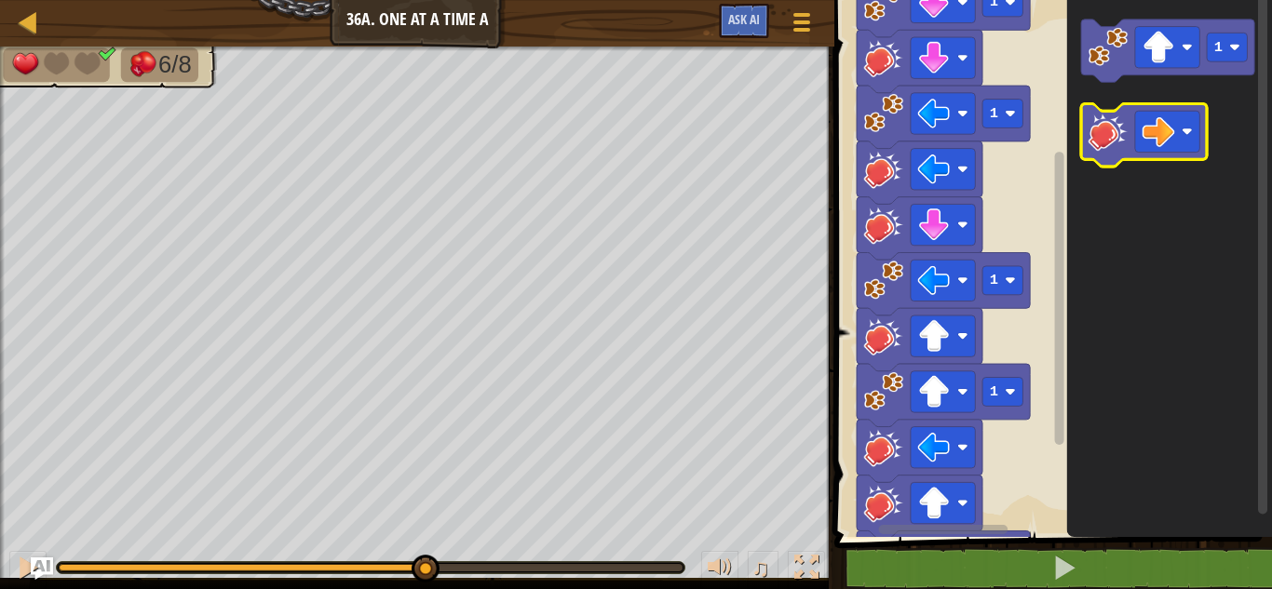
click at [1114, 137] on image "Espace de travail de Blocky" at bounding box center [1107, 131] width 39 height 39
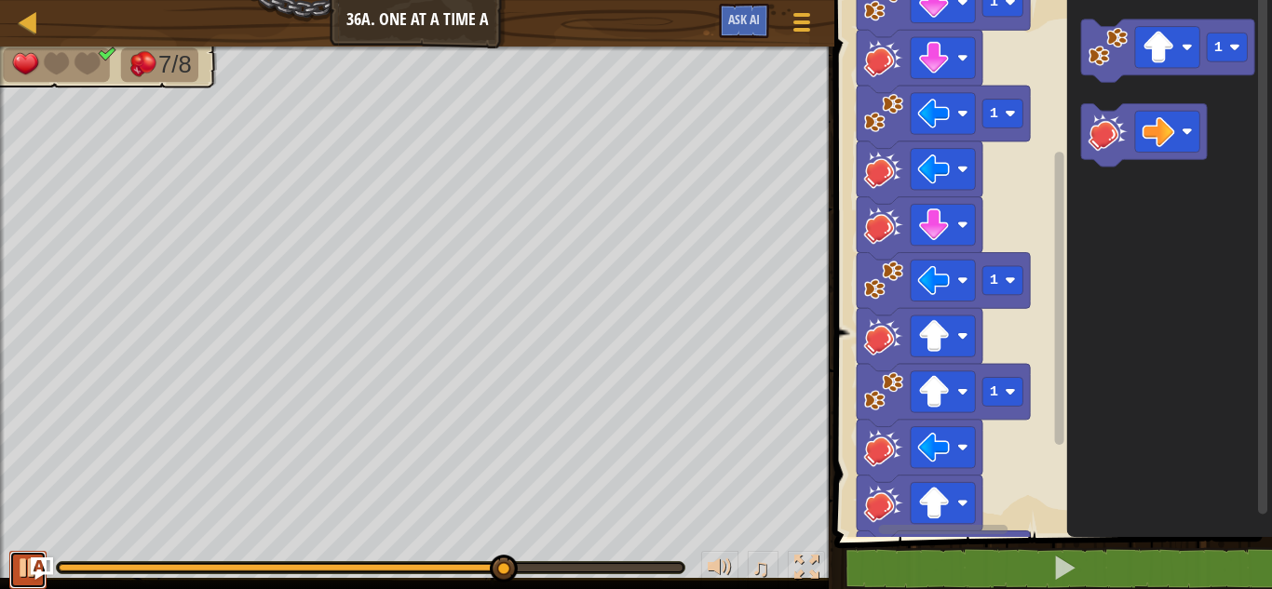
click at [22, 576] on div at bounding box center [28, 568] width 24 height 24
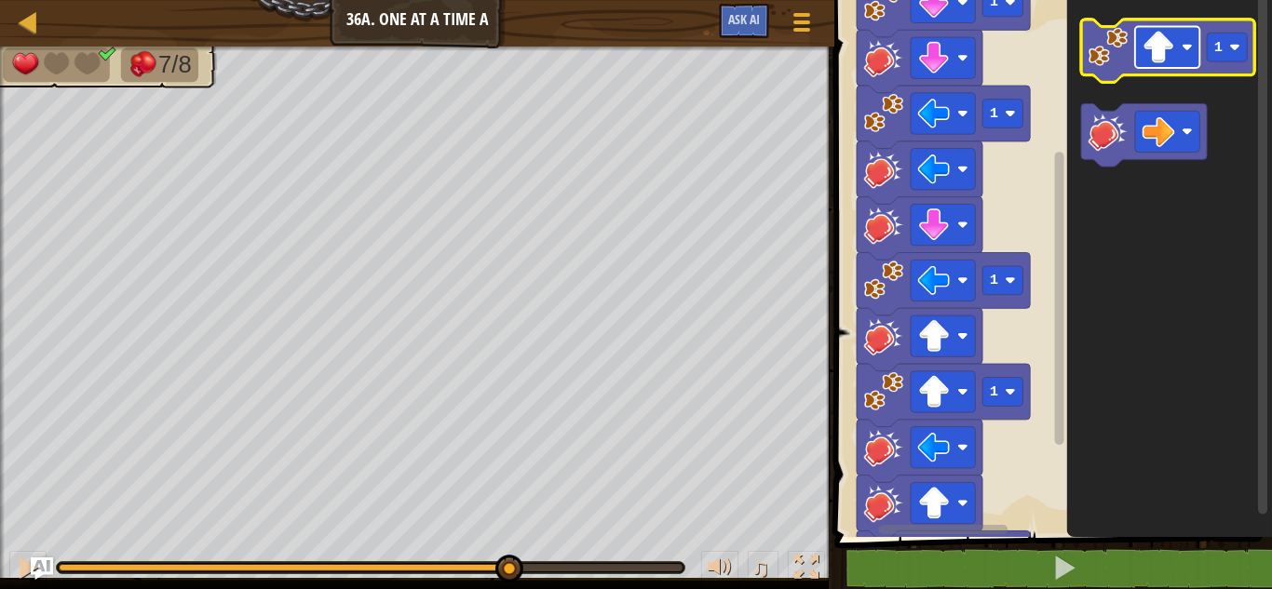
click at [1179, 51] on rect "Espace de travail de Blocky" at bounding box center [1167, 47] width 64 height 41
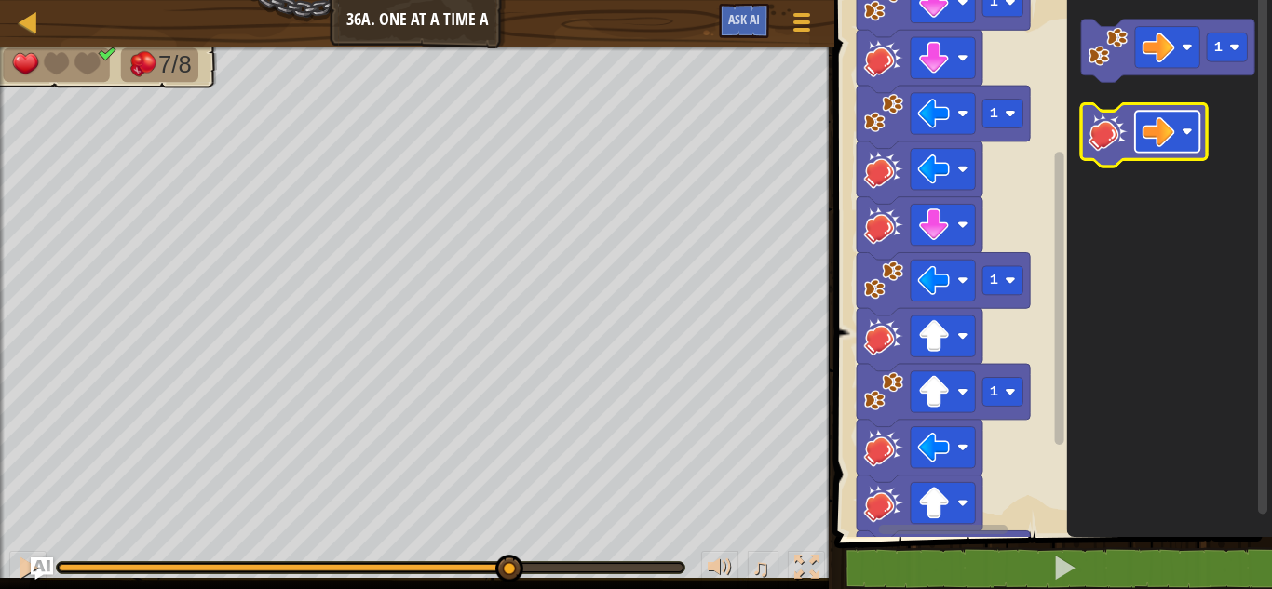
click at [1167, 135] on image "Espace de travail de Blocky" at bounding box center [1158, 131] width 33 height 33
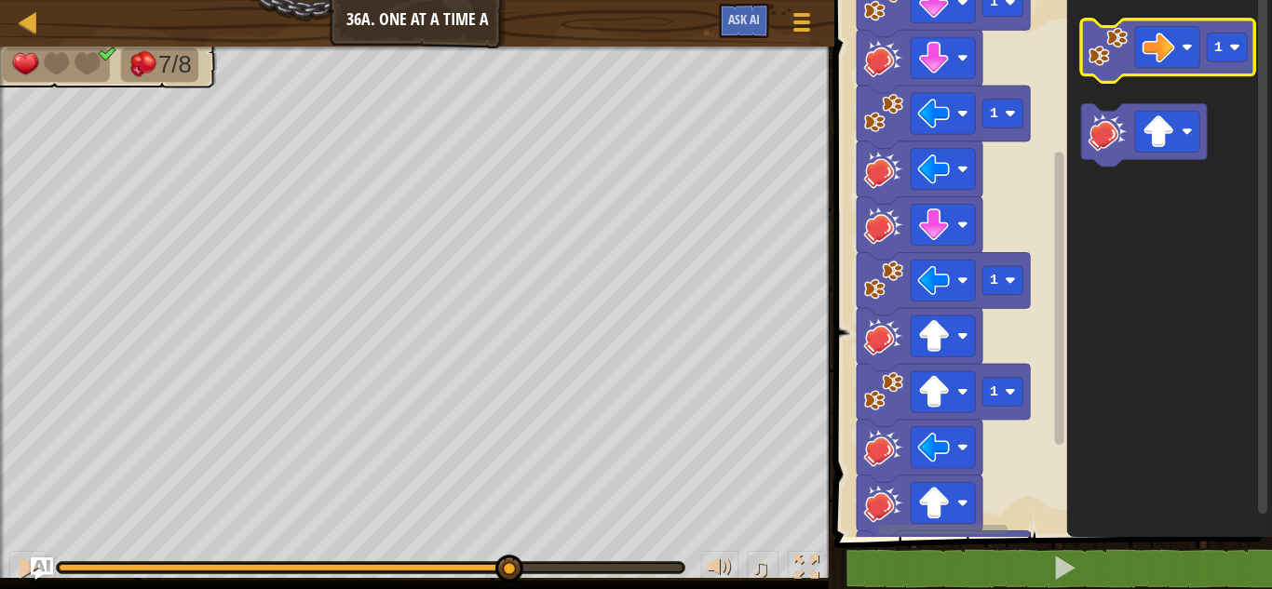
click at [1125, 68] on icon "Espace de travail de Blocky" at bounding box center [1167, 51] width 173 height 63
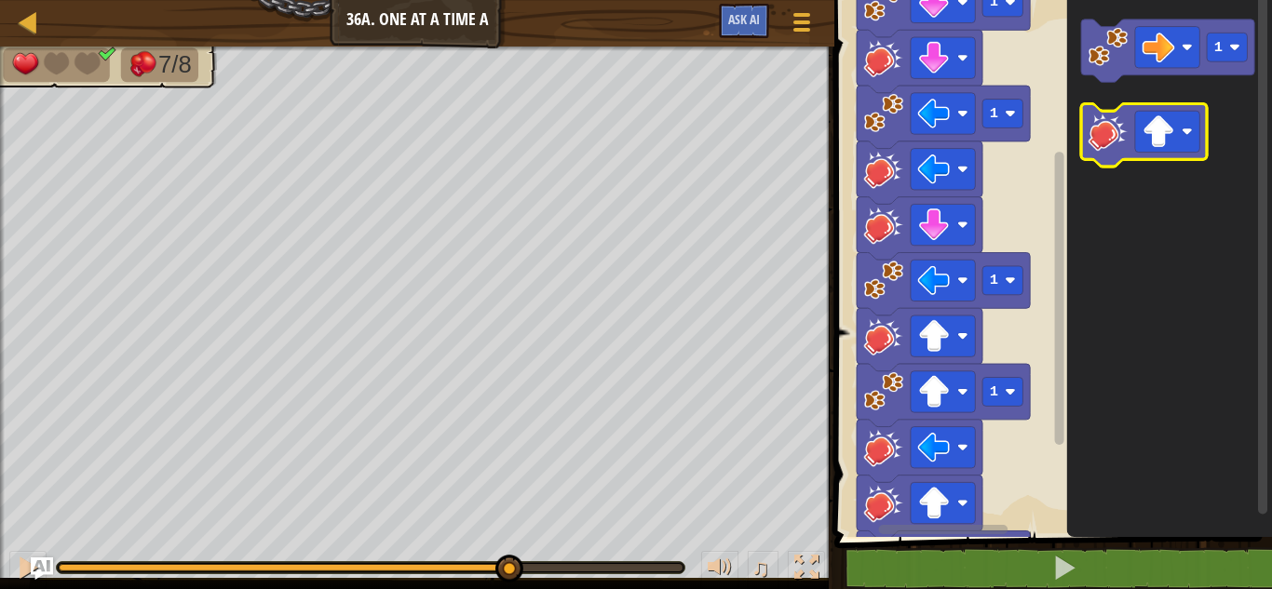
click at [1106, 130] on image "Espace de travail de Blocky" at bounding box center [1107, 131] width 39 height 39
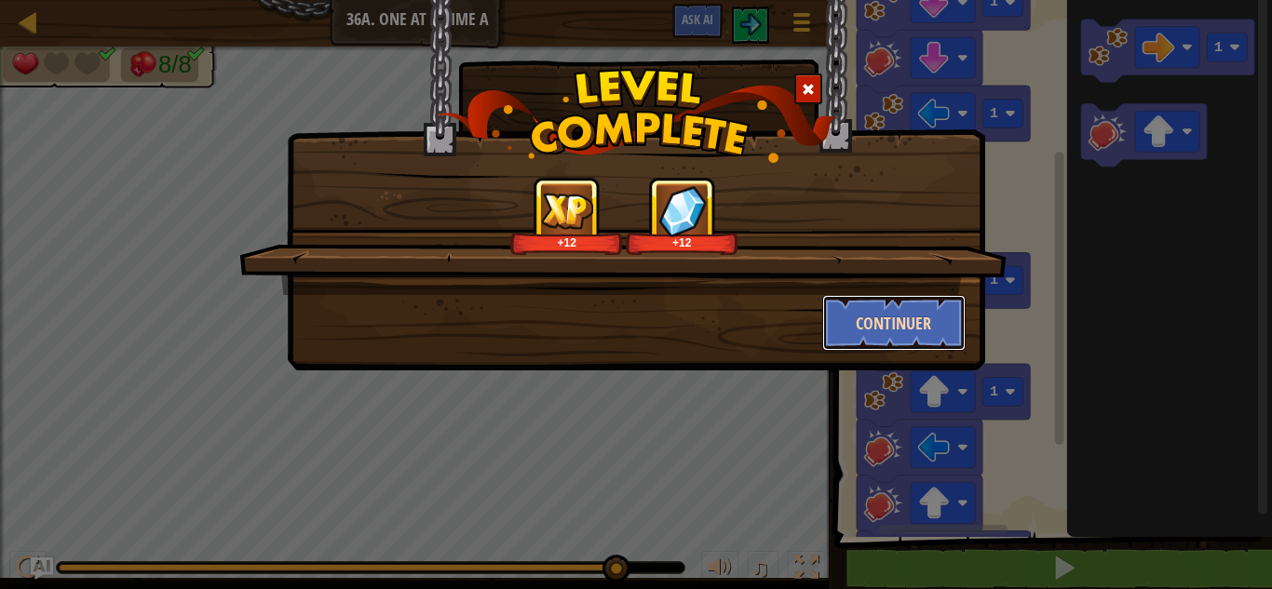
click at [883, 331] on button "Continuer" at bounding box center [894, 323] width 144 height 56
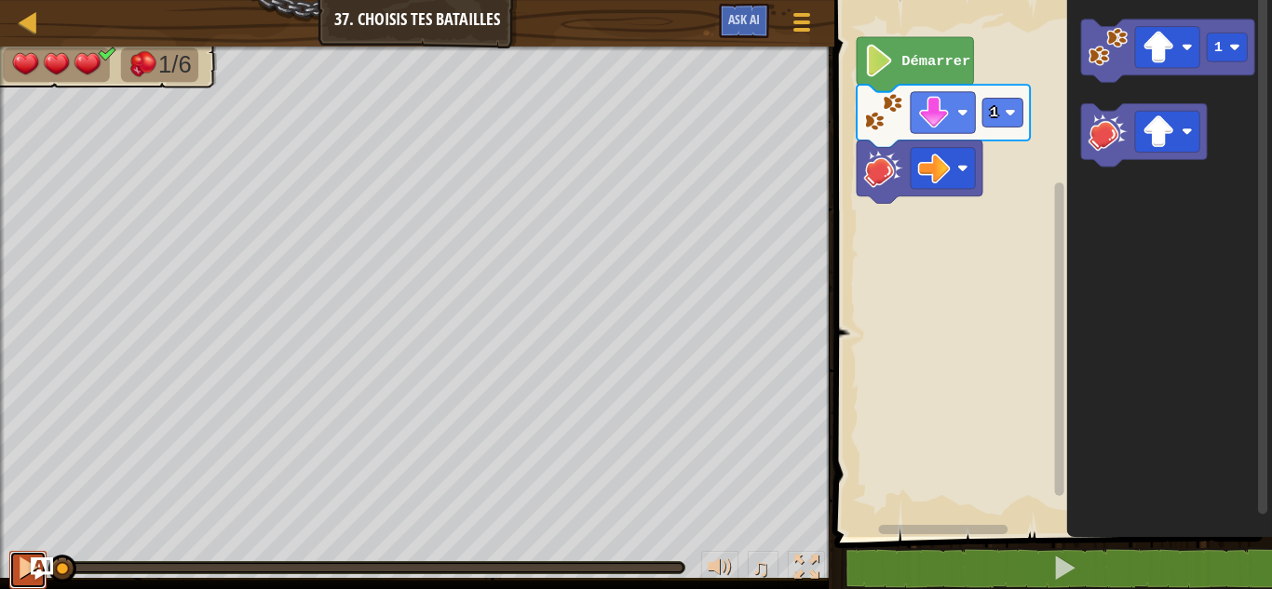
click at [23, 570] on div at bounding box center [28, 568] width 24 height 24
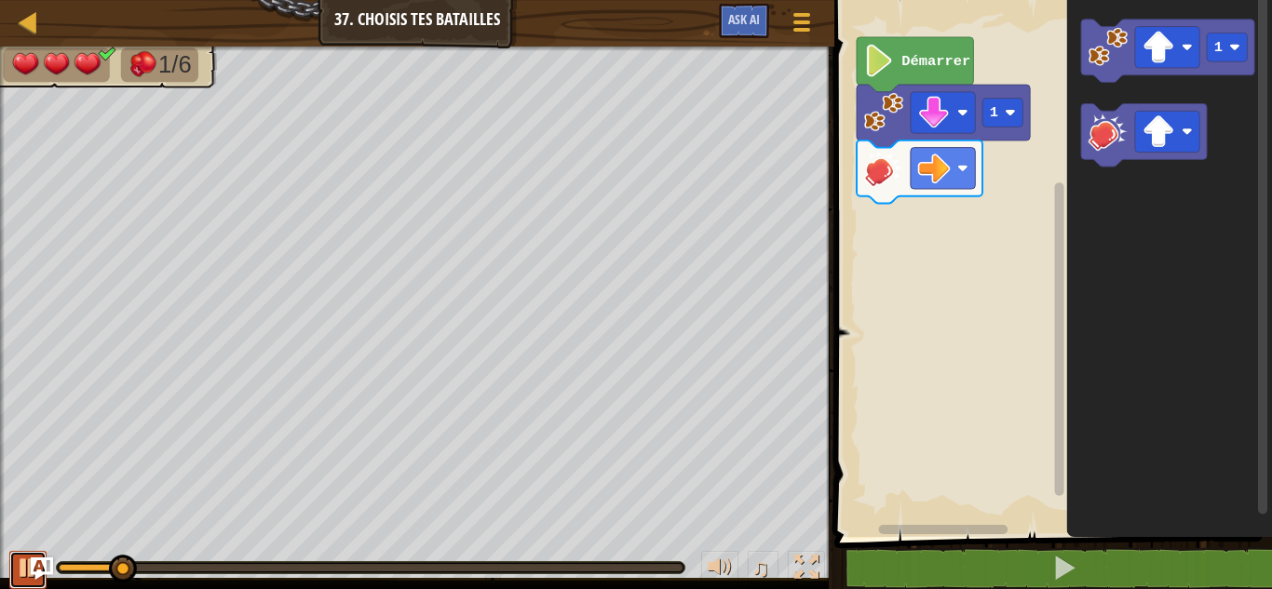
click at [18, 575] on div at bounding box center [28, 568] width 24 height 24
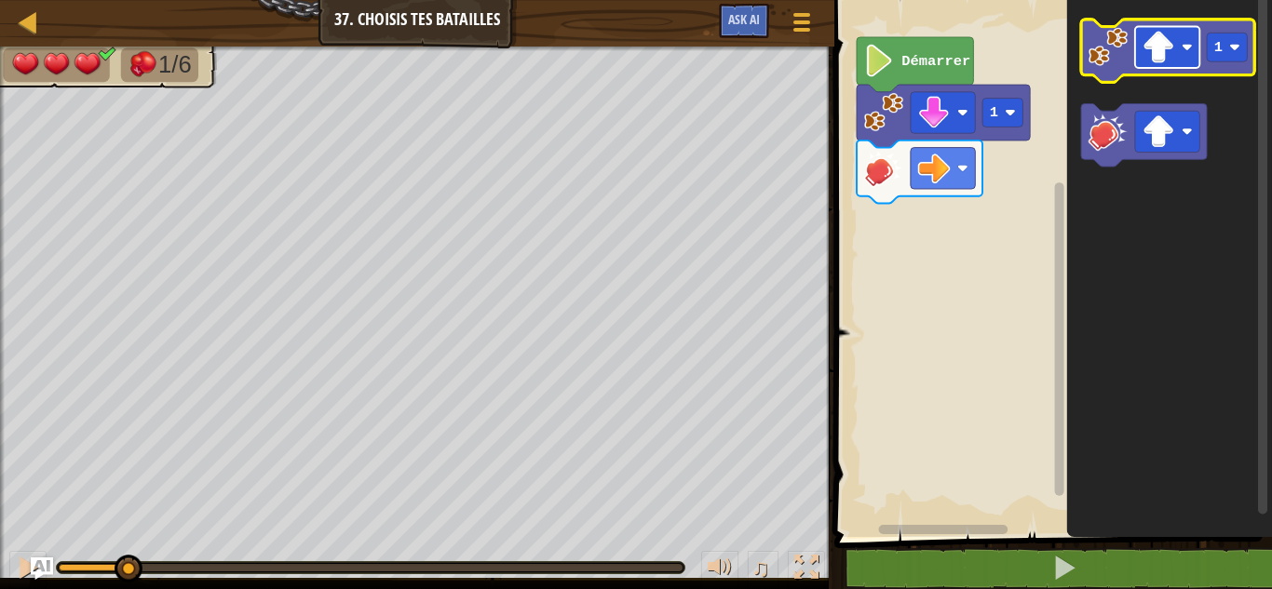
click at [1179, 61] on rect "Espace de travail de Blocky" at bounding box center [1167, 47] width 64 height 41
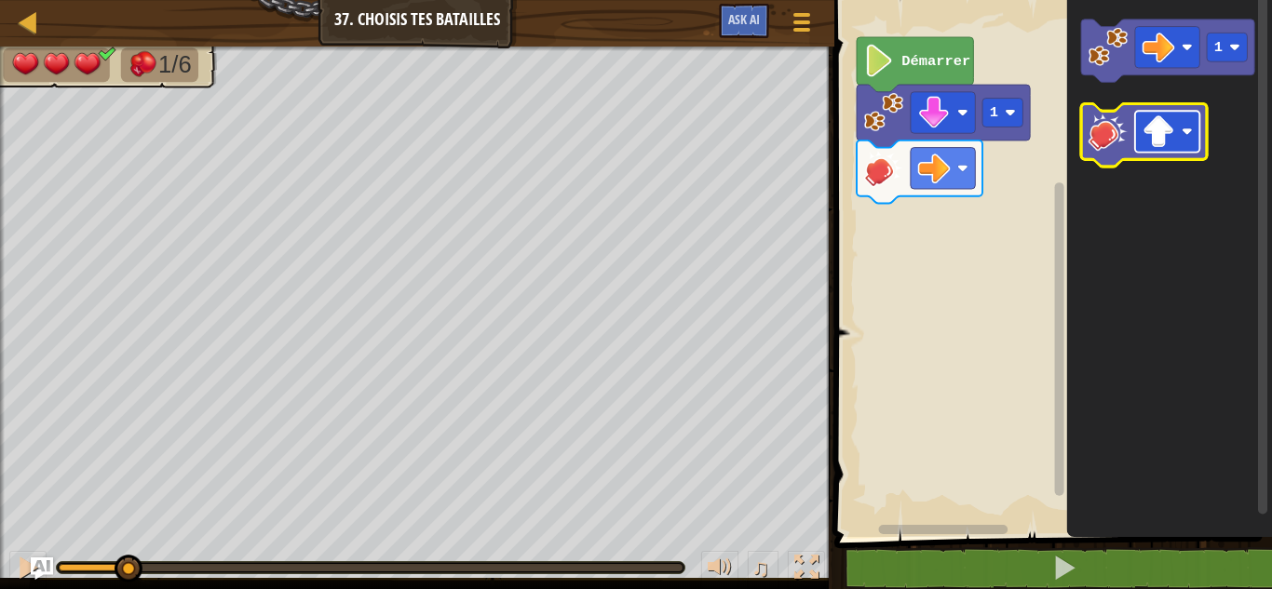
click at [1143, 141] on image "Espace de travail de Blocky" at bounding box center [1158, 131] width 33 height 33
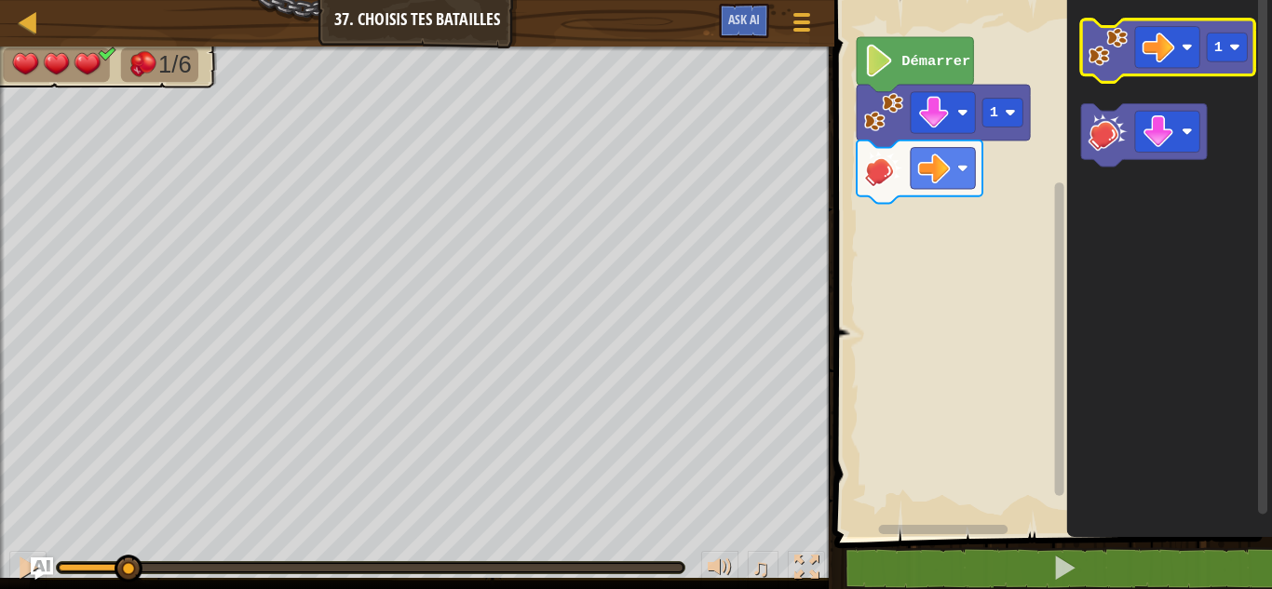
click at [1096, 52] on image "Espace de travail de Blocky" at bounding box center [1107, 46] width 39 height 39
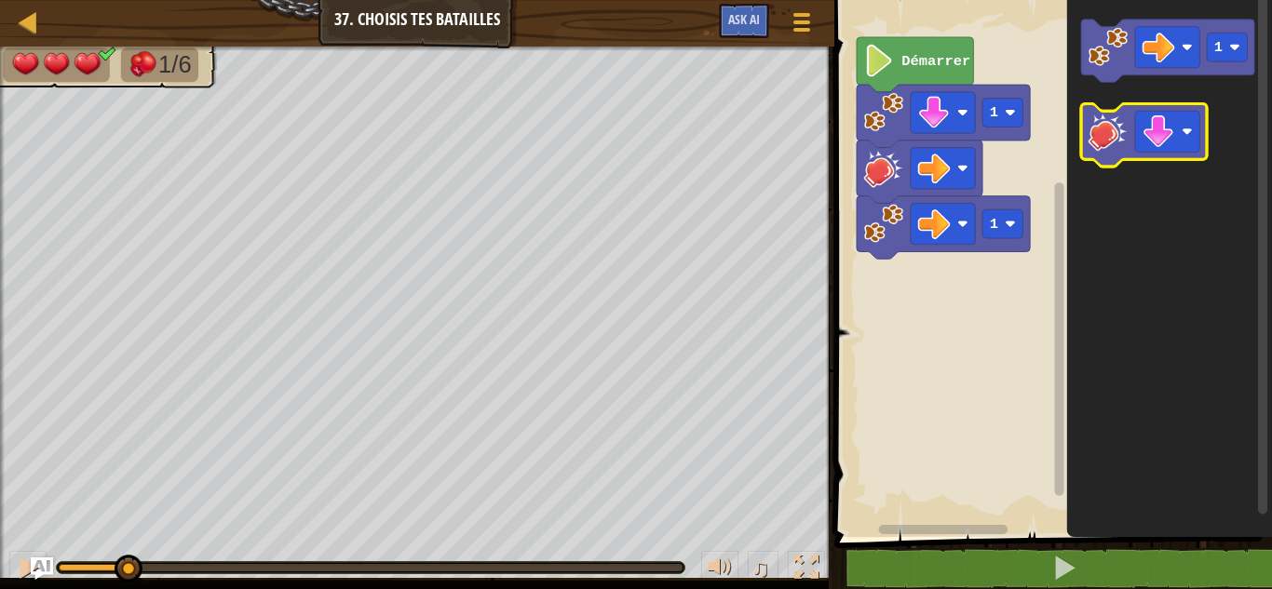
click at [1111, 118] on image "Espace de travail de Blocky" at bounding box center [1107, 131] width 39 height 39
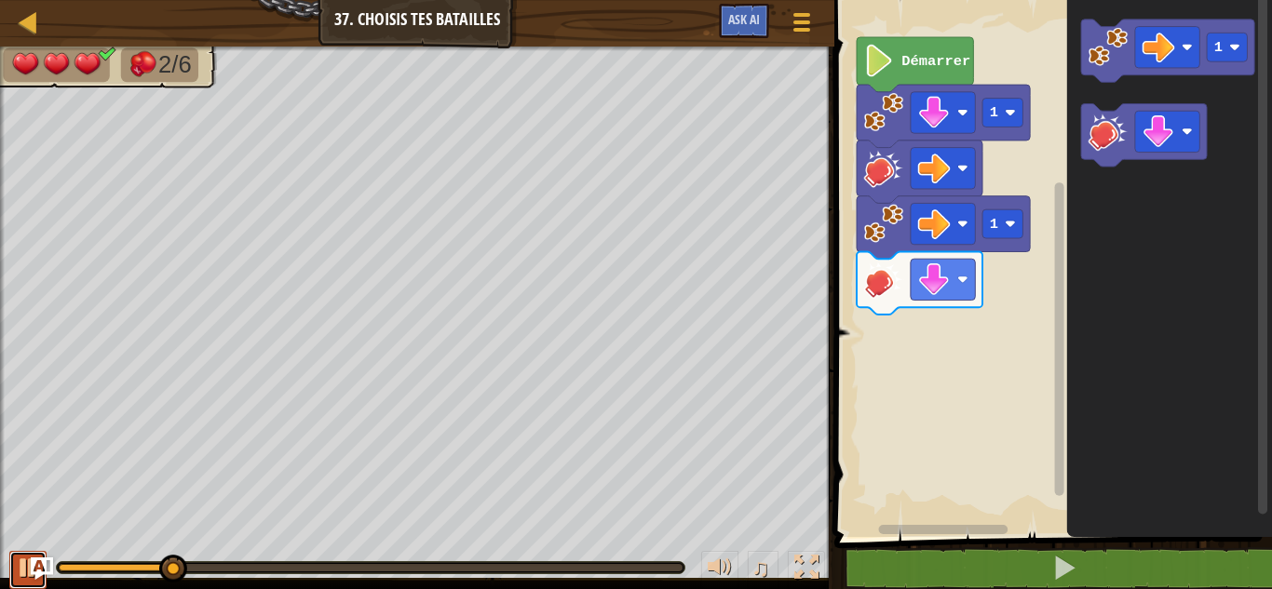
click at [21, 576] on div at bounding box center [28, 568] width 24 height 24
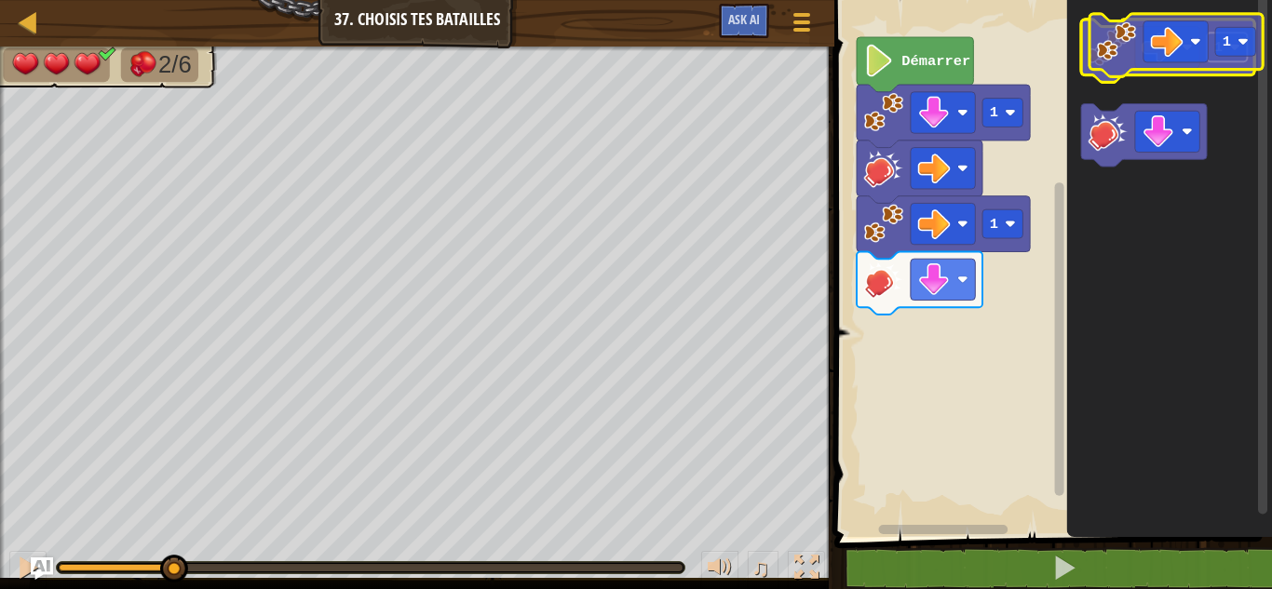
click at [1217, 48] on text "1" at bounding box center [1218, 47] width 8 height 17
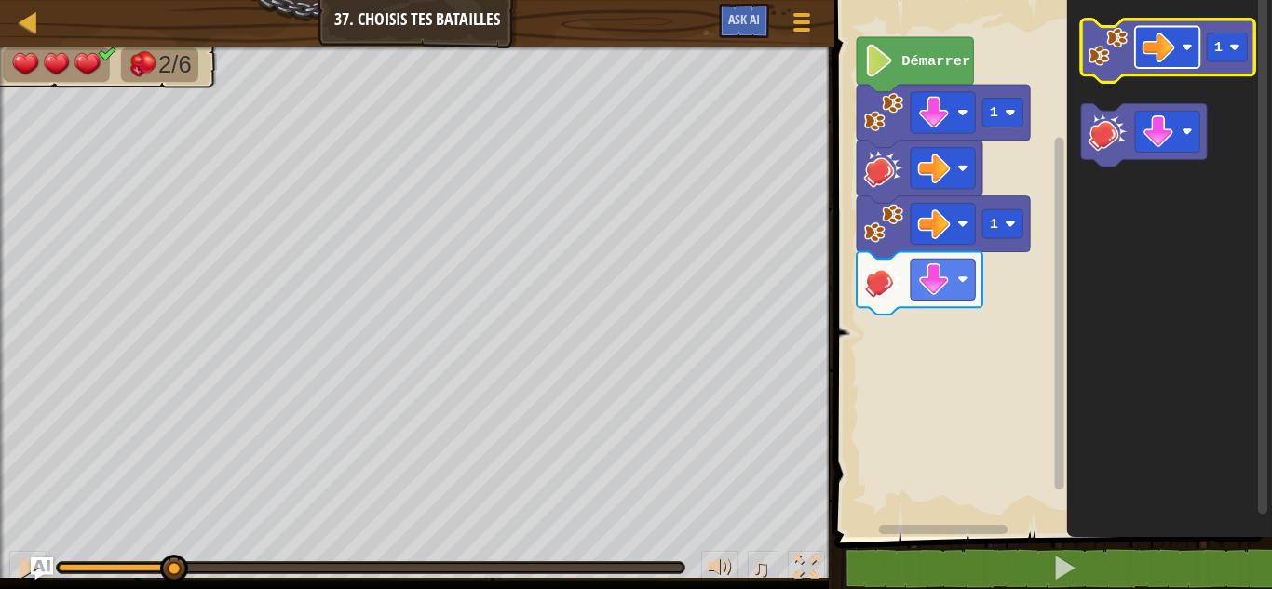
click at [1180, 46] on rect "Espace de travail de Blocky" at bounding box center [1167, 47] width 64 height 41
click at [1235, 54] on rect "Espace de travail de Blocky" at bounding box center [1226, 47] width 40 height 29
click at [1122, 44] on image "Espace de travail de Blocky" at bounding box center [1107, 46] width 39 height 39
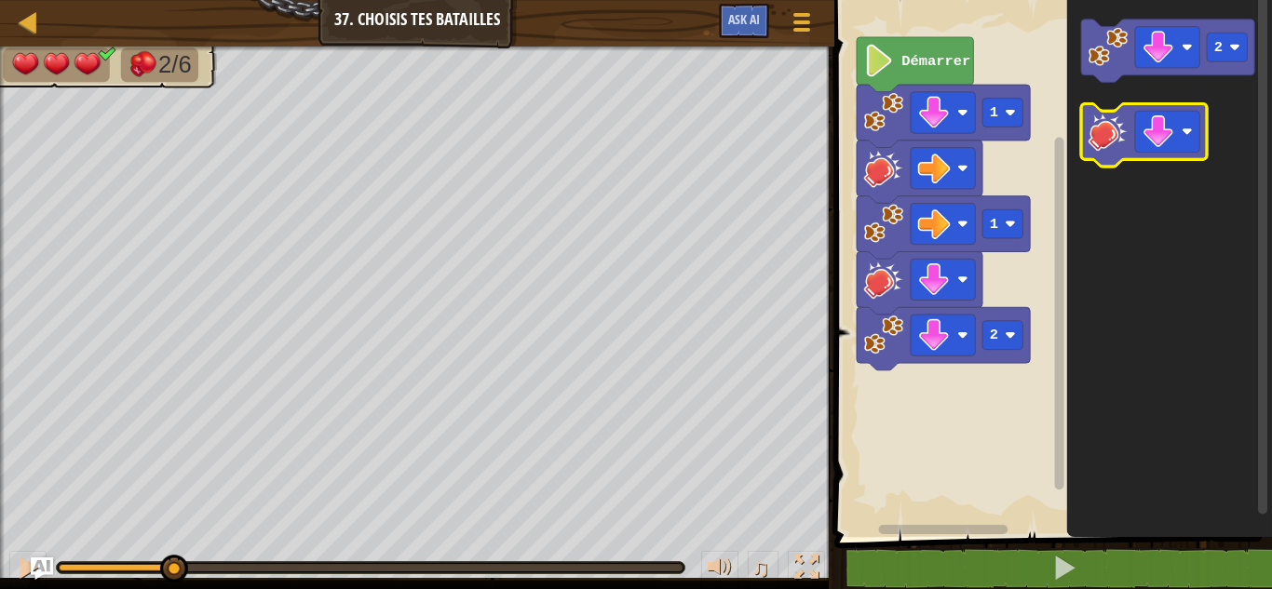
click at [1107, 104] on rect "Espace de travail de Blocky" at bounding box center [1144, 135] width 126 height 63
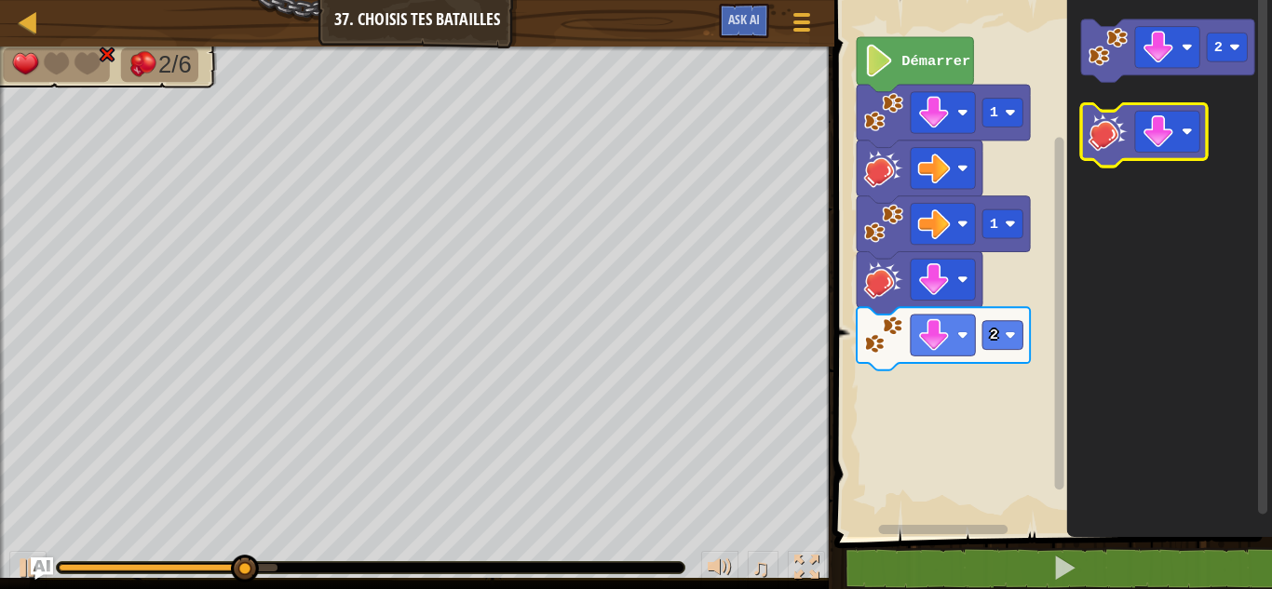
click at [1112, 131] on image "Espace de travail de Blocky" at bounding box center [1107, 131] width 39 height 39
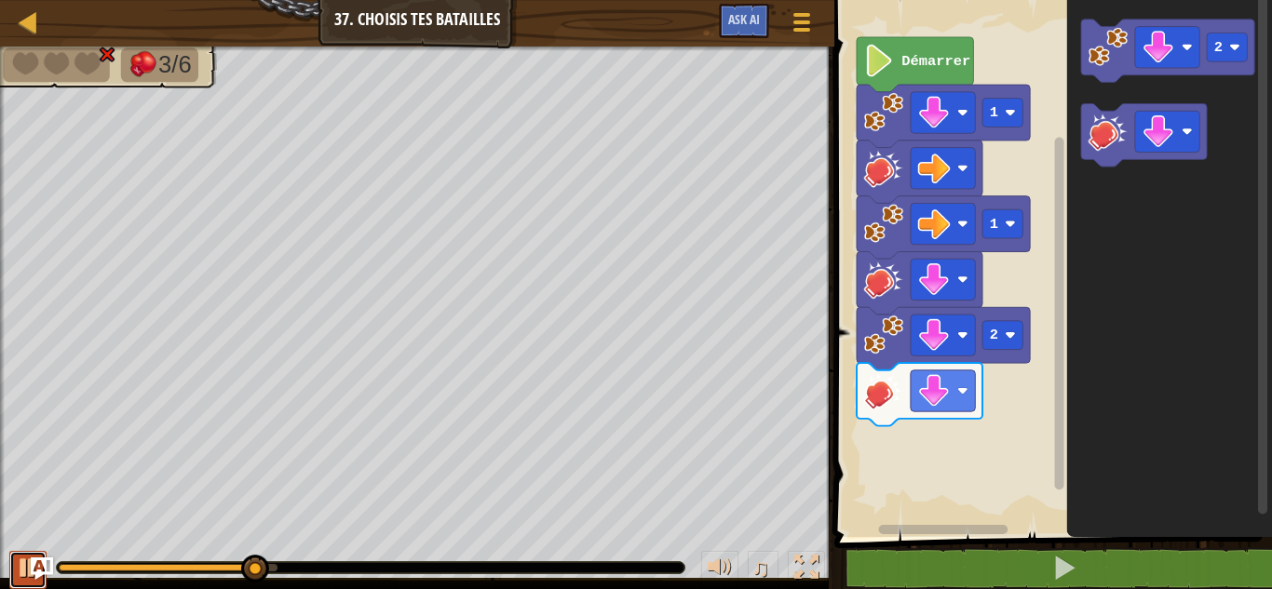
click at [14, 572] on button at bounding box center [27, 570] width 37 height 38
click at [15, 572] on button at bounding box center [27, 570] width 37 height 38
click at [13, 573] on button at bounding box center [27, 570] width 37 height 38
click at [1096, 136] on image "Espace de travail de Blocky" at bounding box center [1107, 131] width 39 height 39
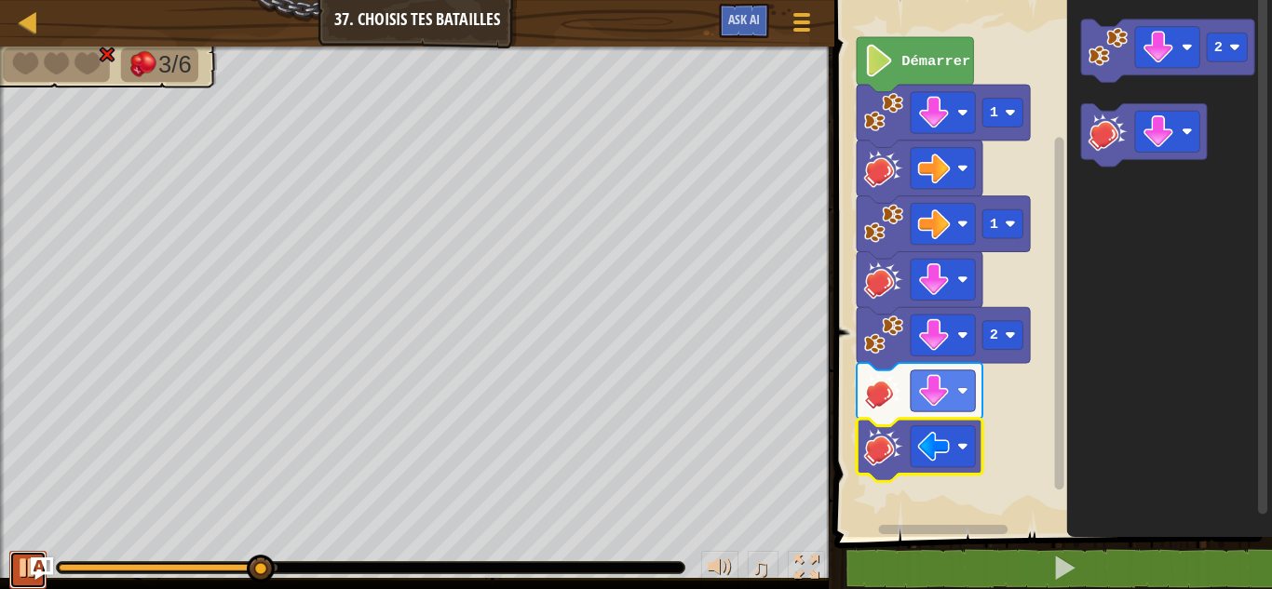
click at [20, 568] on div at bounding box center [28, 568] width 24 height 24
click at [0, 550] on div "♫" at bounding box center [417, 563] width 834 height 56
click at [26, 569] on div at bounding box center [28, 568] width 24 height 24
click at [13, 571] on button at bounding box center [27, 570] width 37 height 38
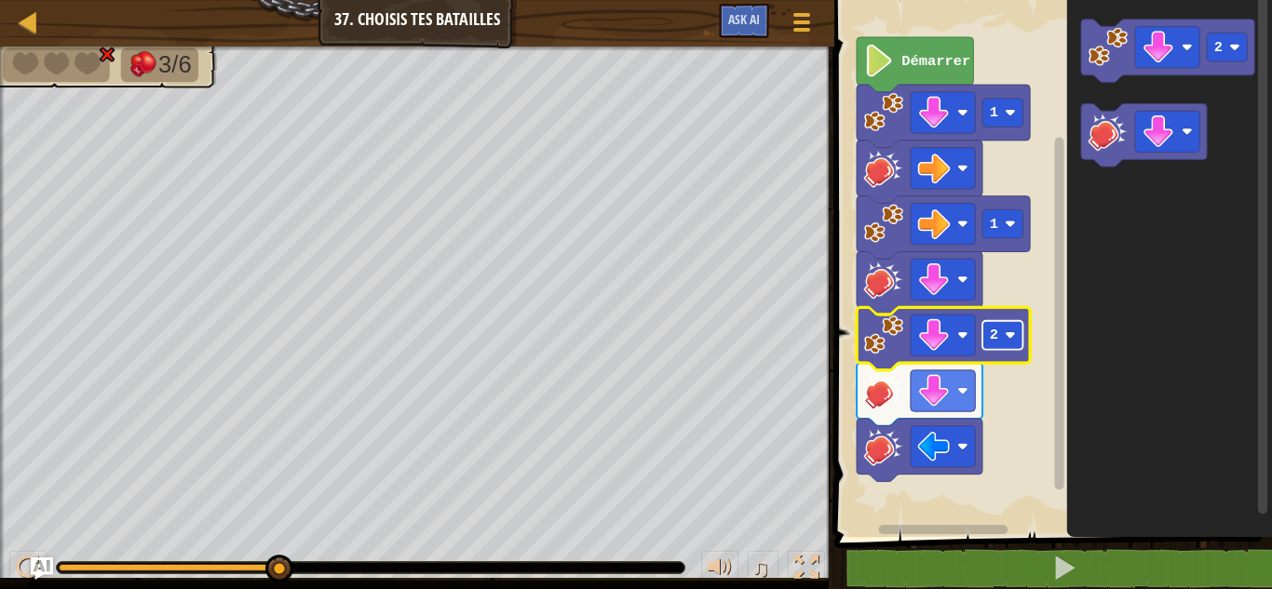
click at [1009, 337] on image "Espace de travail de Blocky" at bounding box center [1009, 335] width 11 height 11
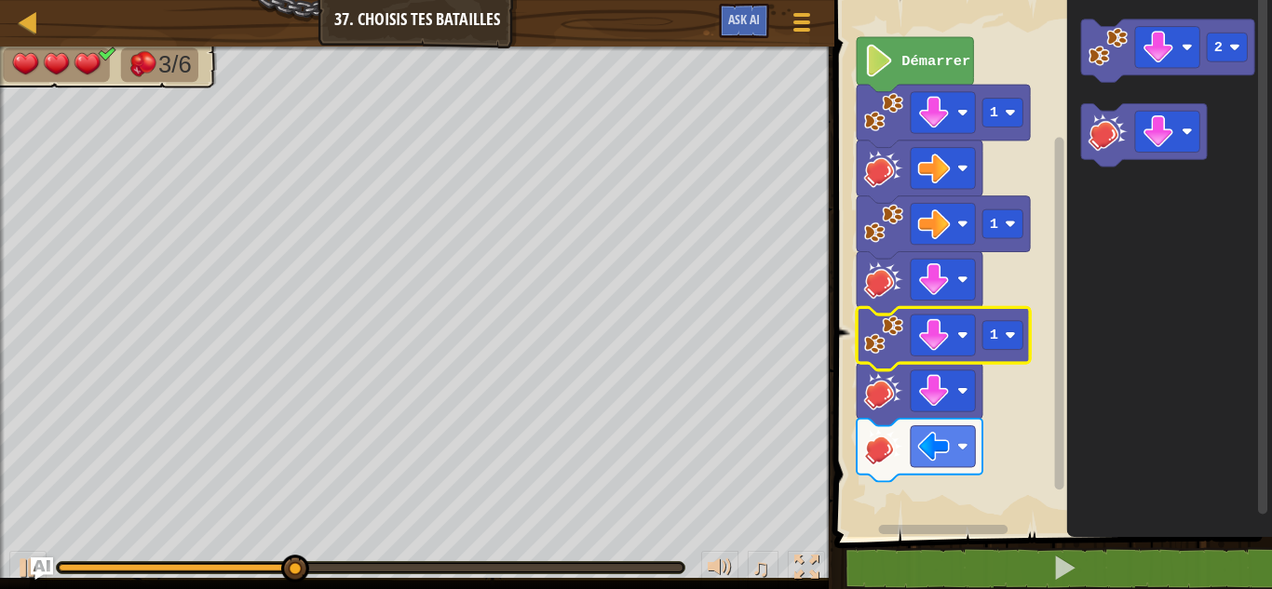
click at [7, 568] on div "♫" at bounding box center [417, 563] width 834 height 56
click at [13, 557] on button at bounding box center [27, 570] width 37 height 38
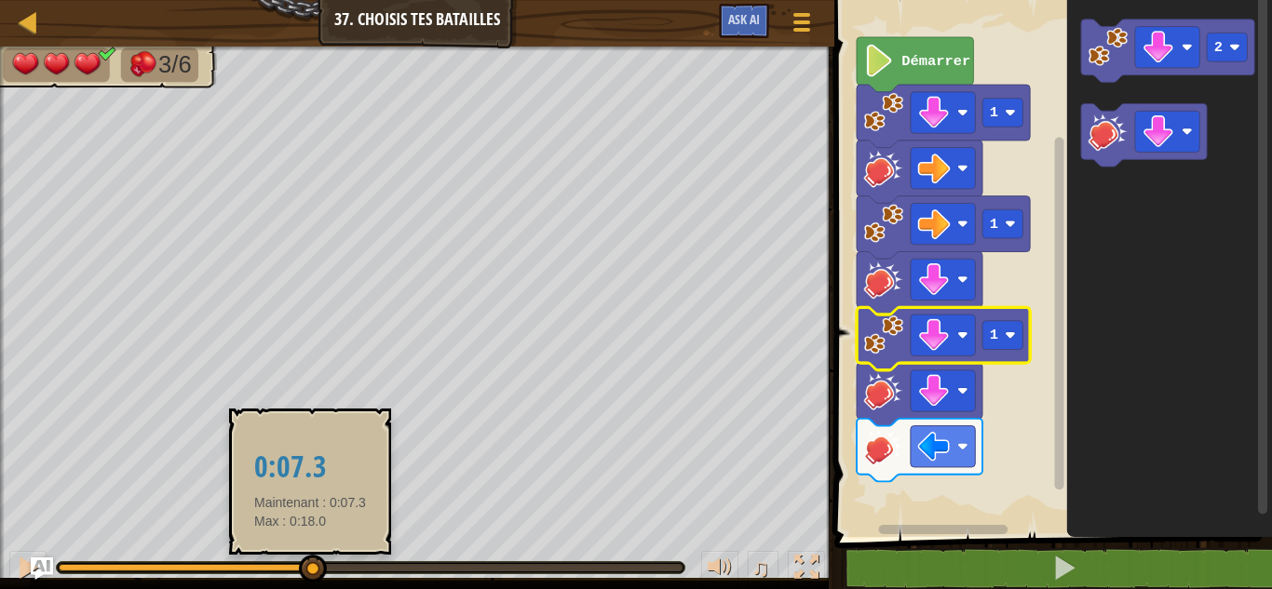
click at [311, 570] on div at bounding box center [185, 567] width 252 height 7
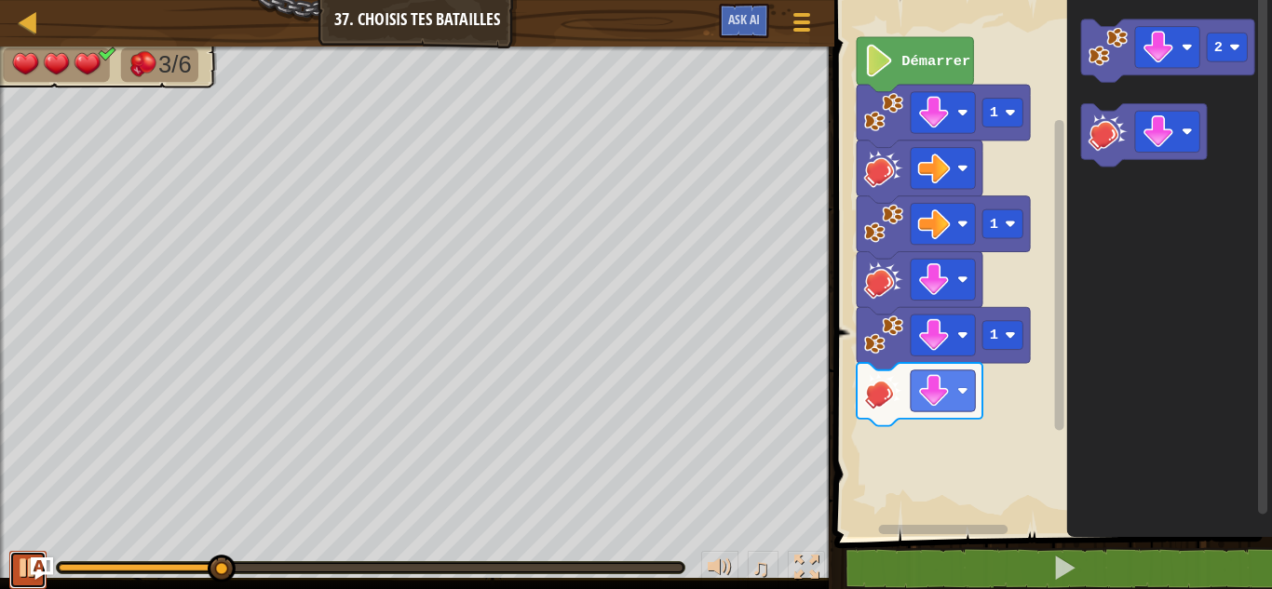
click at [21, 561] on div at bounding box center [28, 568] width 24 height 24
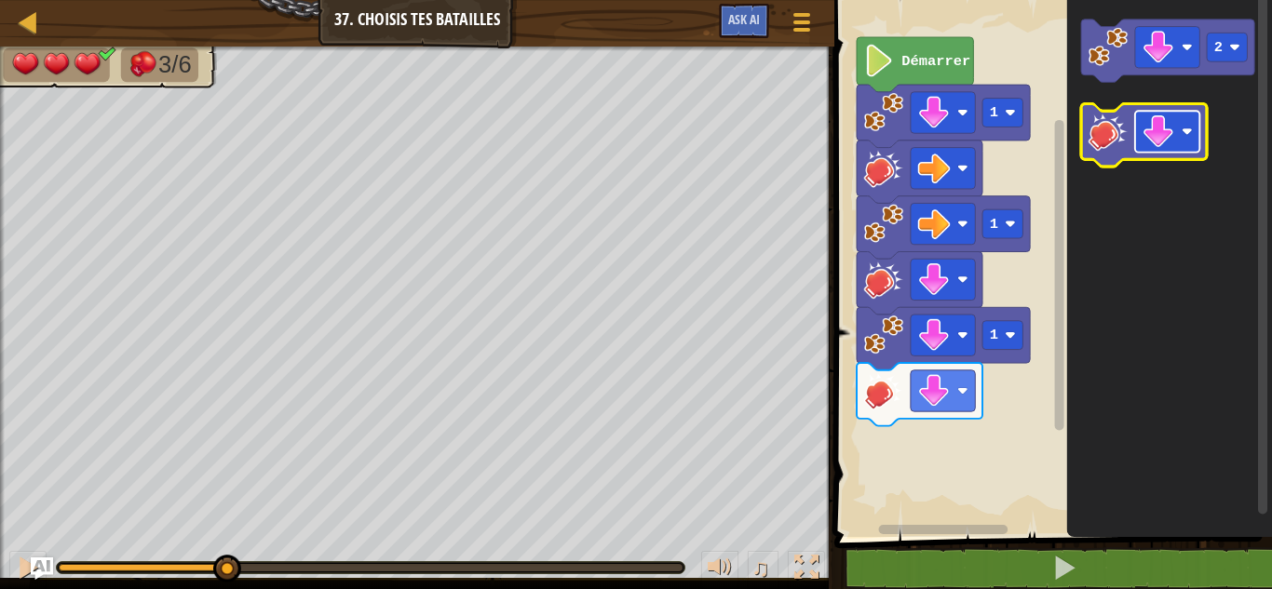
click at [1183, 139] on rect "Espace de travail de Blocky" at bounding box center [1167, 131] width 64 height 41
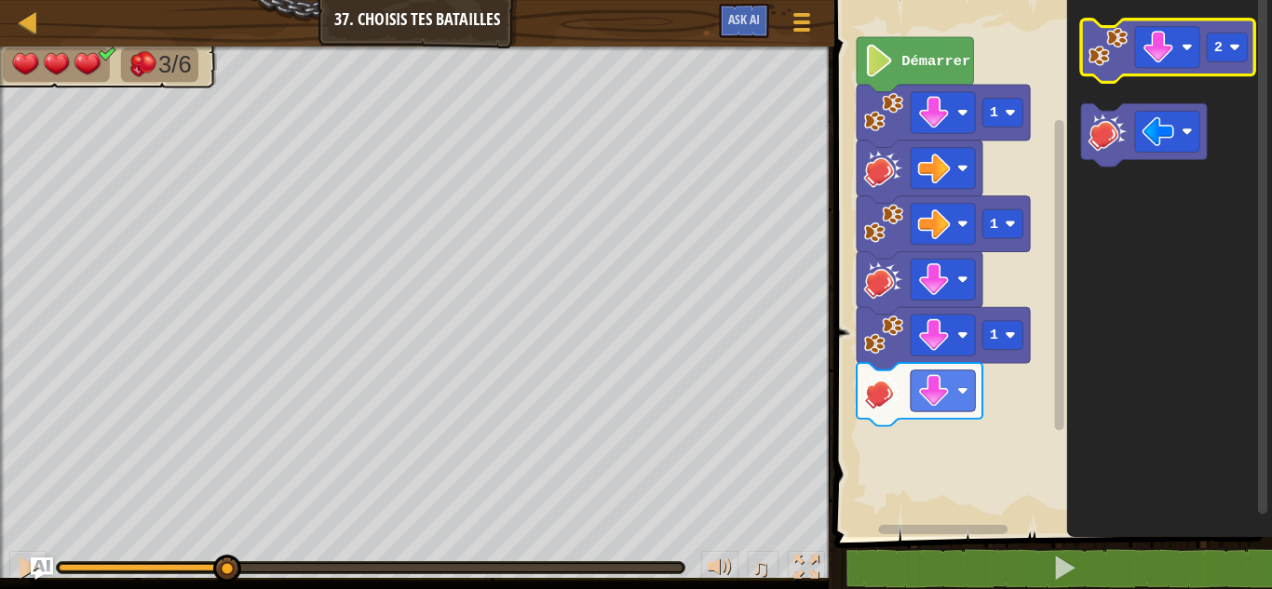
click at [1102, 61] on image "Espace de travail de Blocky" at bounding box center [1107, 46] width 39 height 39
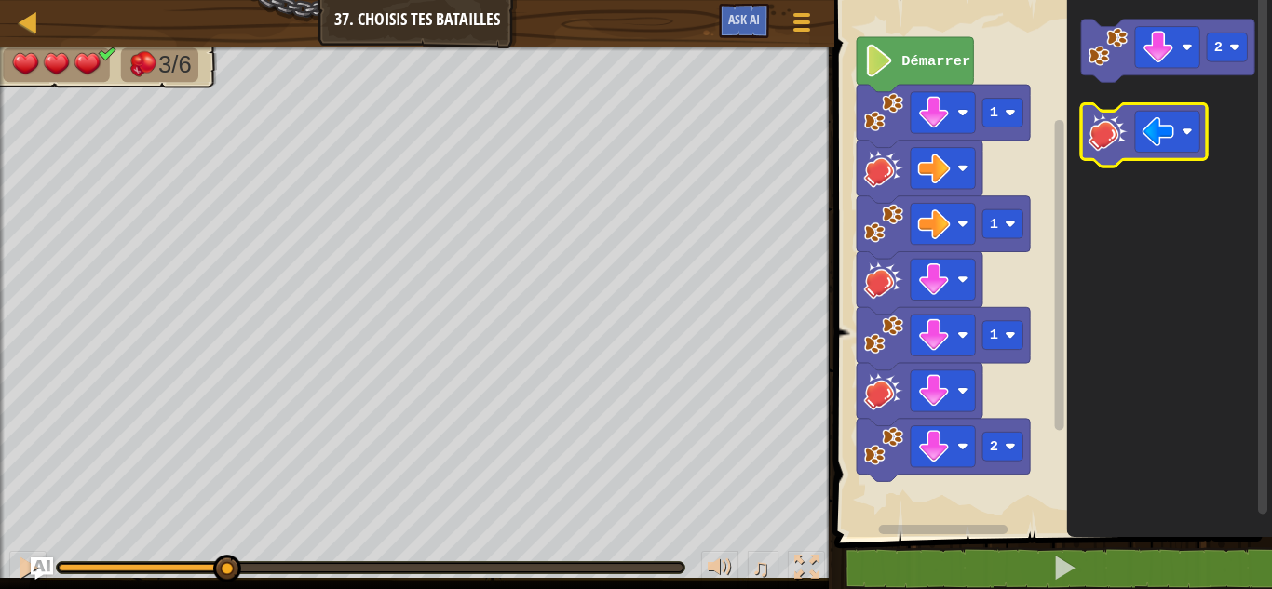
click at [1100, 126] on image "Espace de travail de Blocky" at bounding box center [1107, 131] width 39 height 39
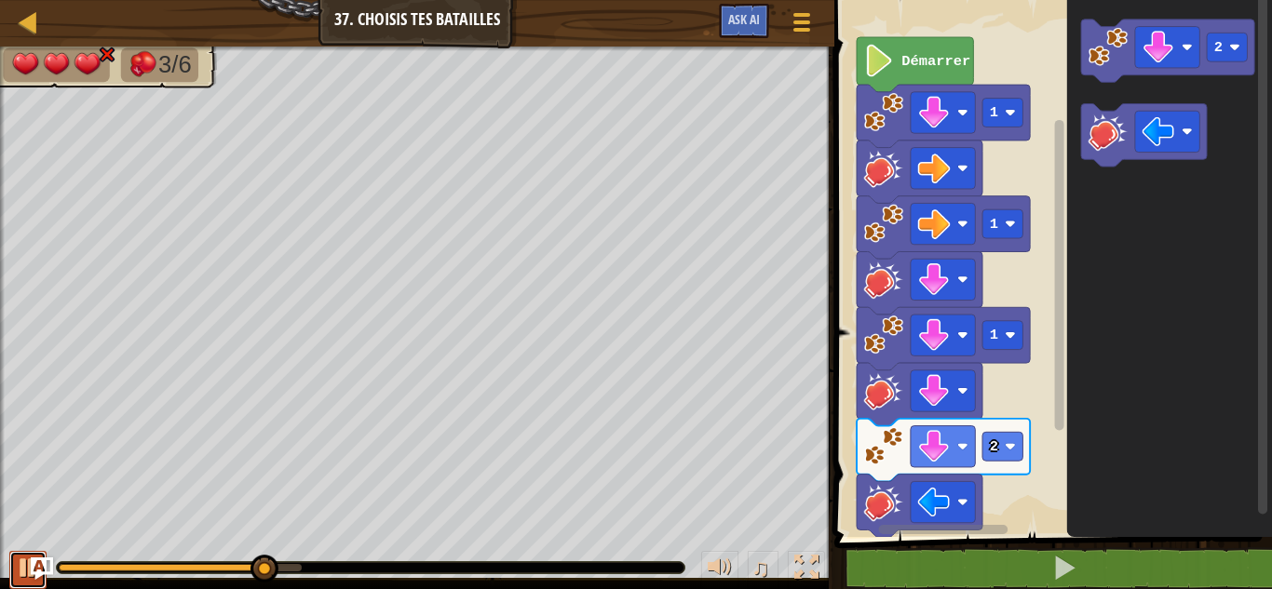
click at [14, 564] on button at bounding box center [27, 570] width 37 height 38
click at [1156, 200] on icon "Espace de travail de Blocky" at bounding box center [1169, 264] width 205 height 546
click at [1002, 451] on rect "Espace de travail de Blocky" at bounding box center [1002, 446] width 40 height 29
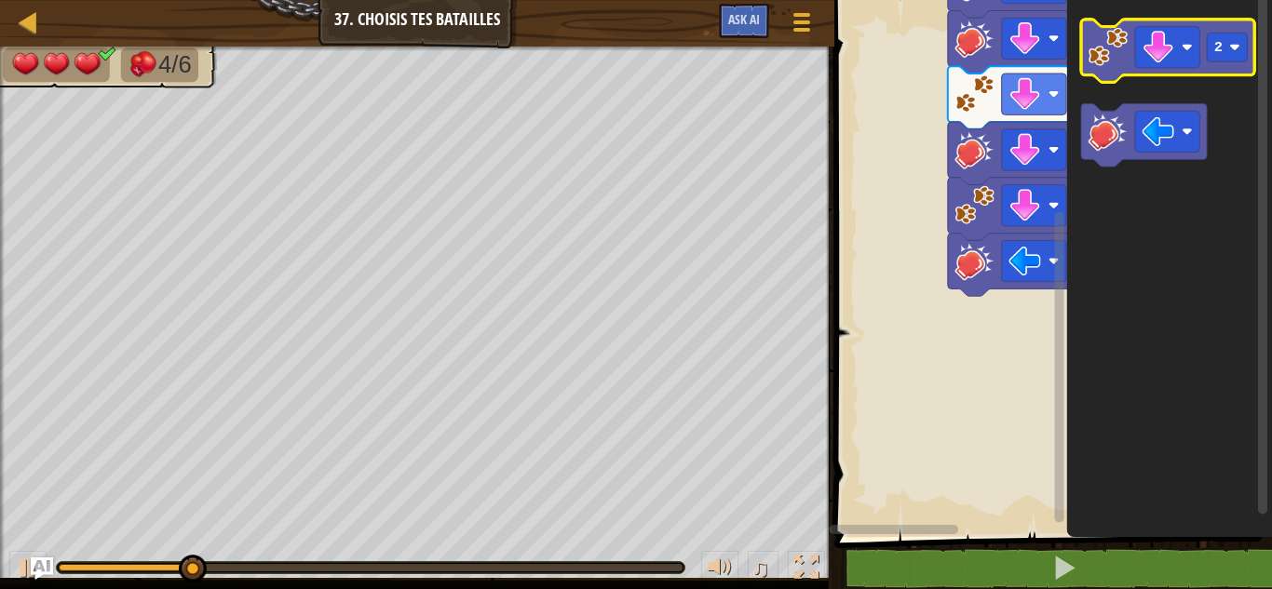
click at [1226, 39] on div "Démarrer 1 1 1 1 2" at bounding box center [1049, 264] width 443 height 546
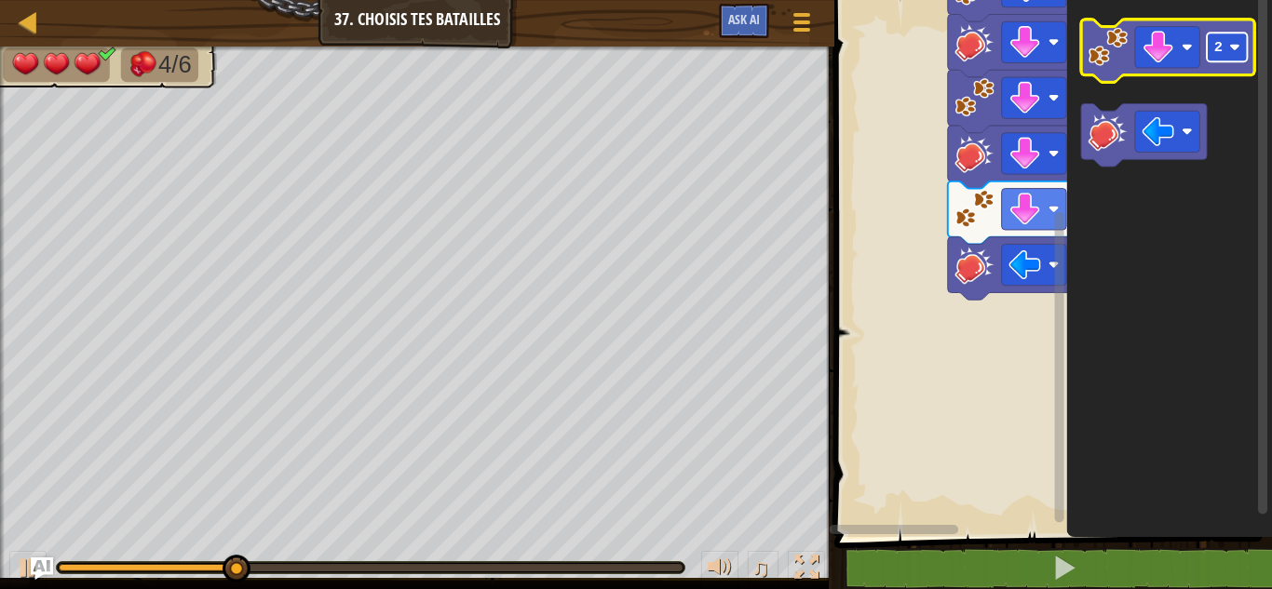
click at [1234, 57] on rect "Espace de travail de Blocky" at bounding box center [1226, 47] width 40 height 29
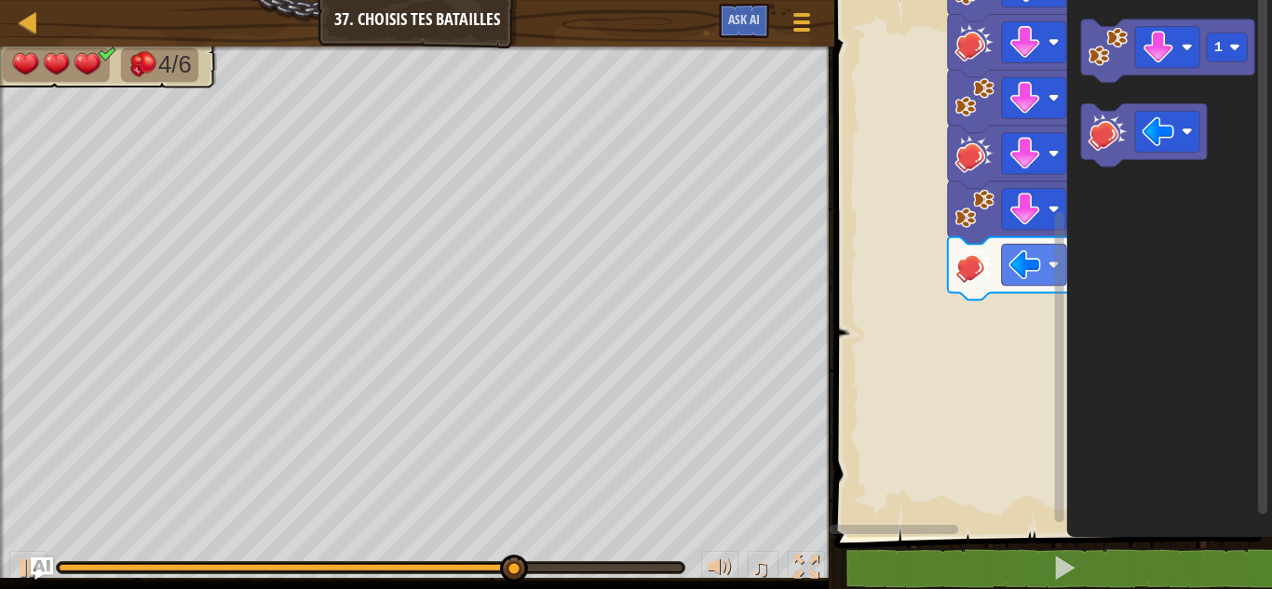
click at [8, 571] on div "♫" at bounding box center [417, 563] width 834 height 56
click at [17, 569] on div at bounding box center [28, 568] width 24 height 24
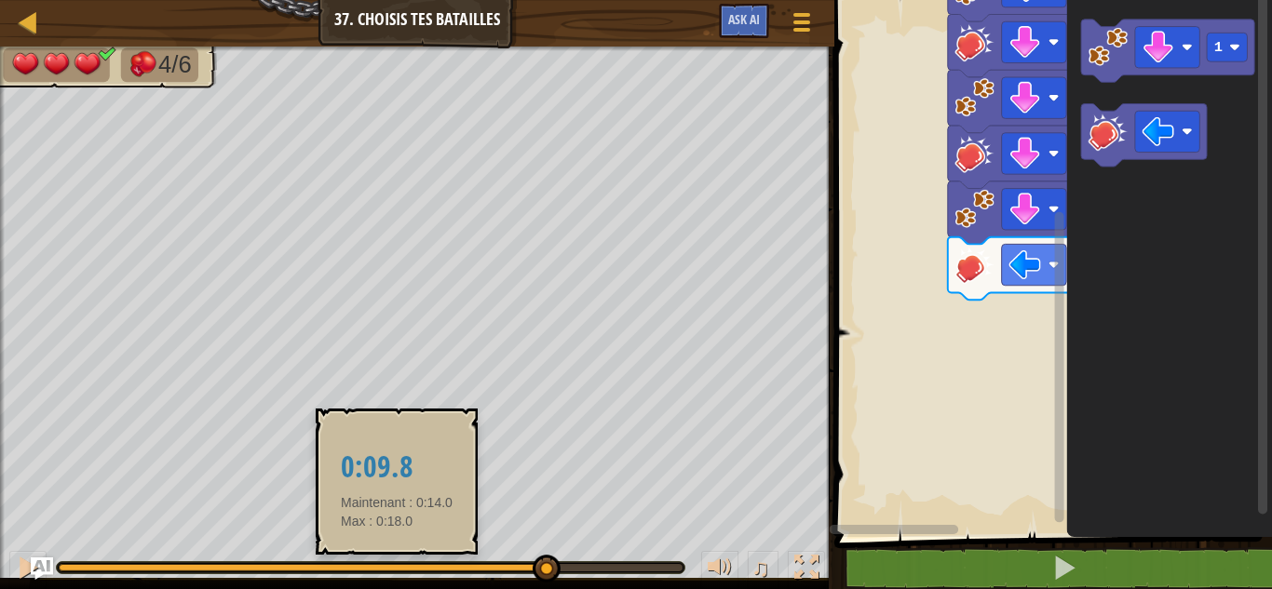
click at [397, 572] on div at bounding box center [370, 567] width 627 height 11
click at [397, 568] on div at bounding box center [228, 567] width 339 height 7
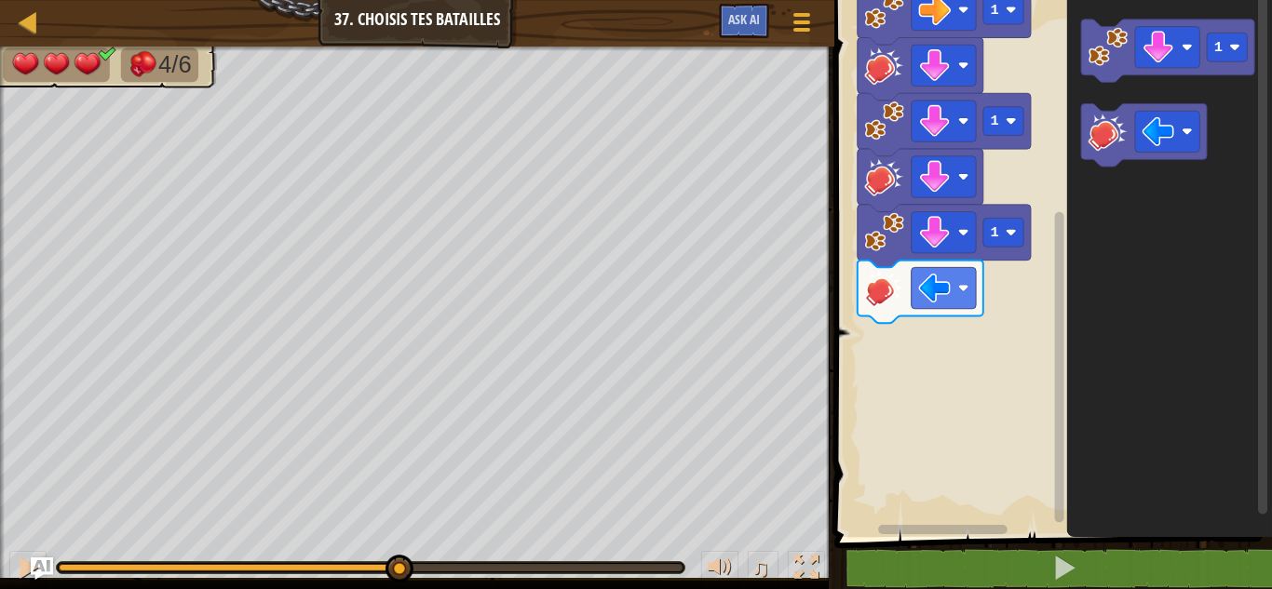
click at [863, 153] on rect "Espace de travail de Blocky" at bounding box center [1049, 264] width 443 height 546
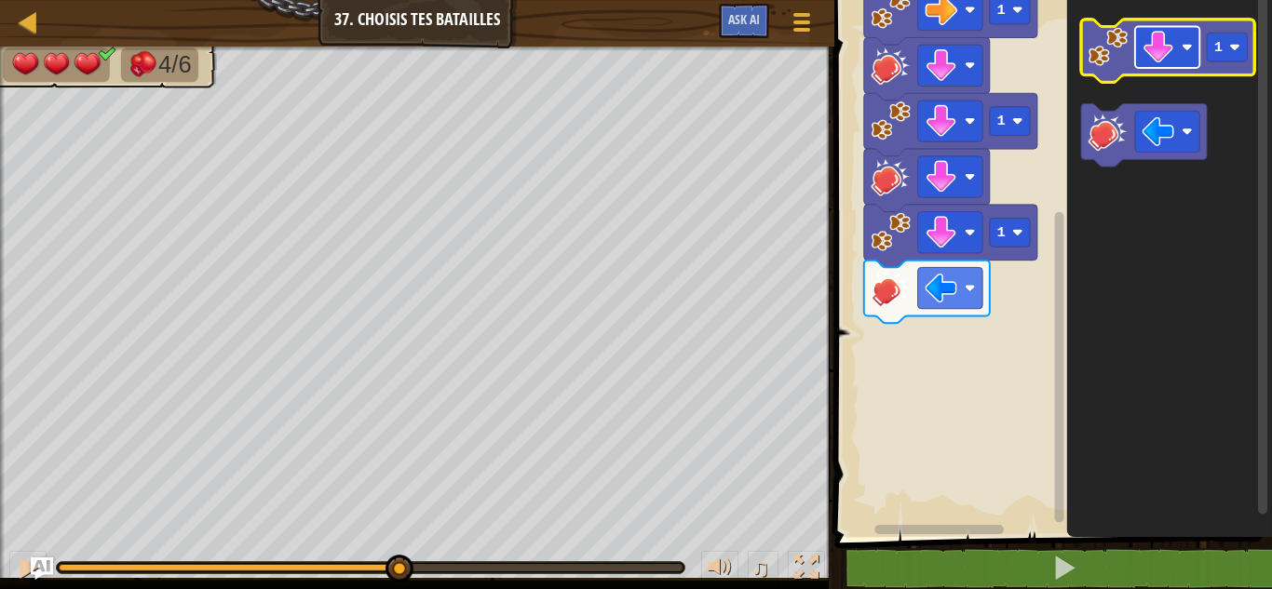
click at [1165, 29] on rect "Espace de travail de Blocky" at bounding box center [1167, 47] width 64 height 41
click at [1106, 63] on image "Espace de travail de Blocky" at bounding box center [1107, 46] width 39 height 39
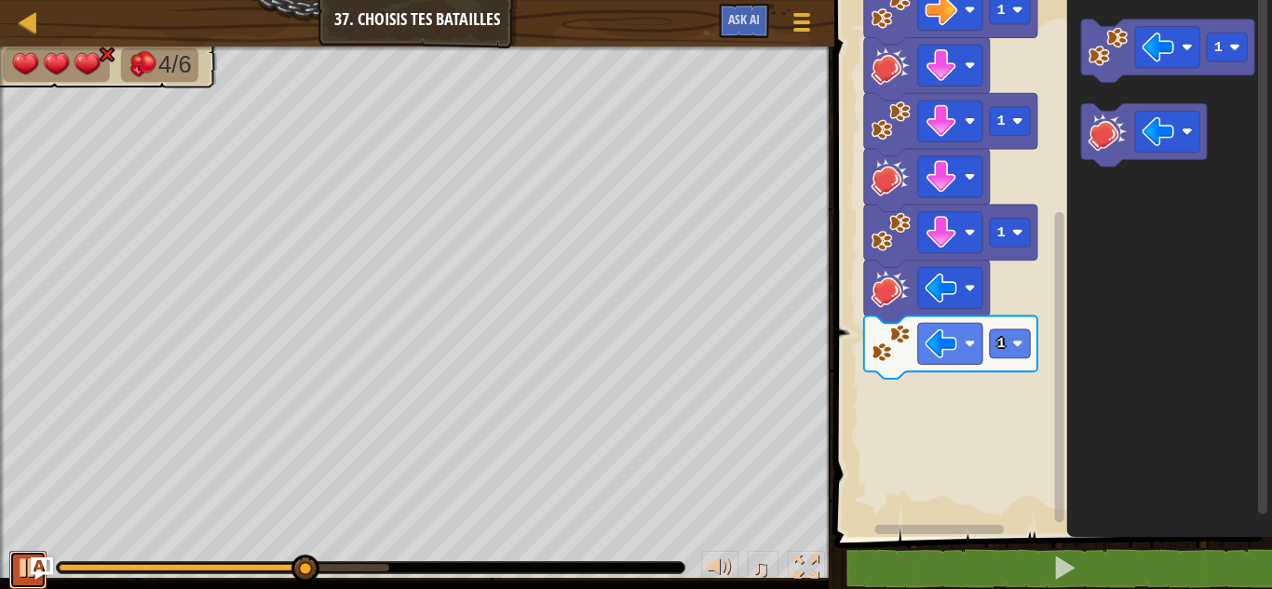
click at [22, 553] on button at bounding box center [27, 570] width 37 height 38
click at [1105, 142] on image "Espace de travail de Blocky" at bounding box center [1107, 131] width 39 height 39
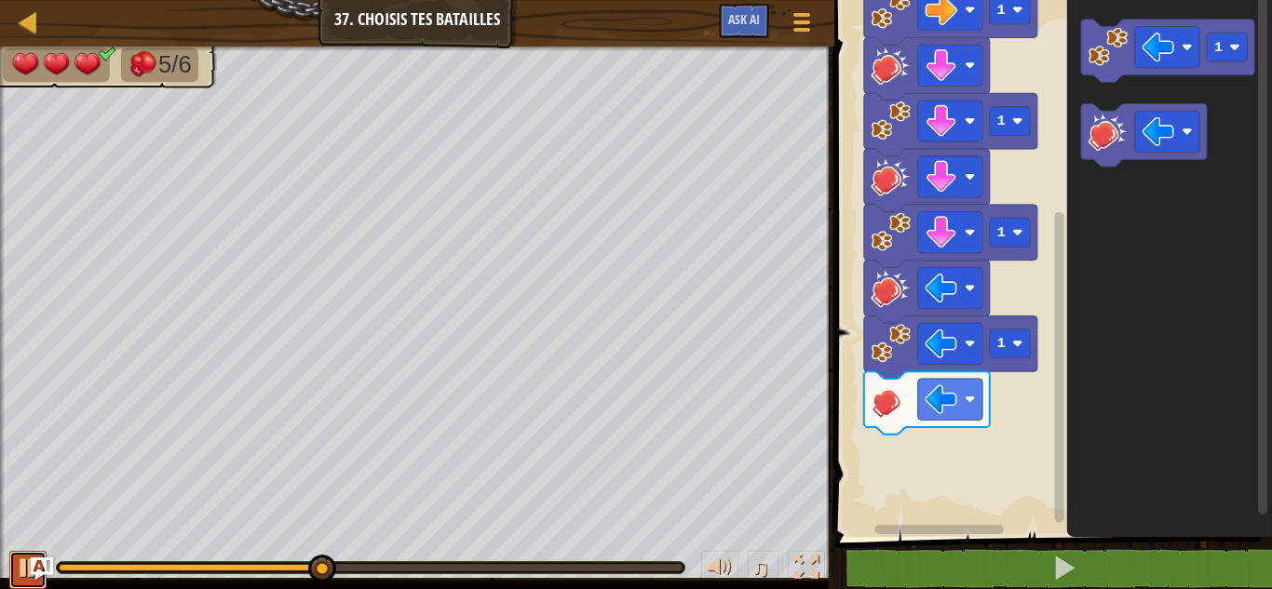
click at [11, 568] on button at bounding box center [27, 570] width 37 height 38
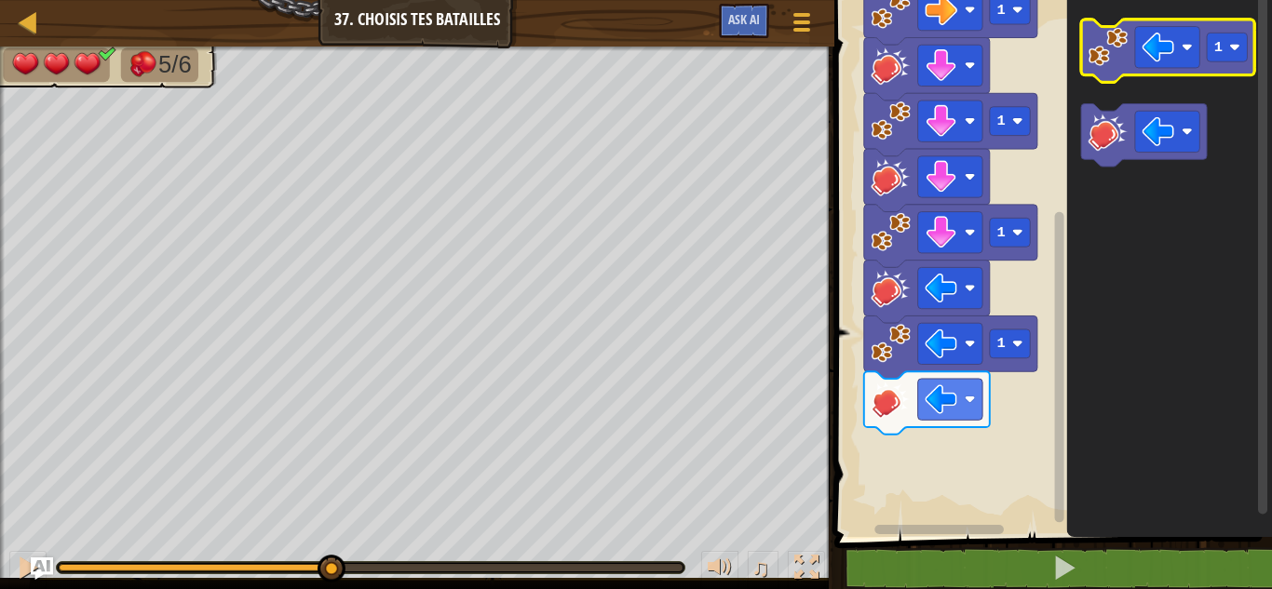
click at [1106, 46] on image "Espace de travail de Blocky" at bounding box center [1107, 46] width 39 height 39
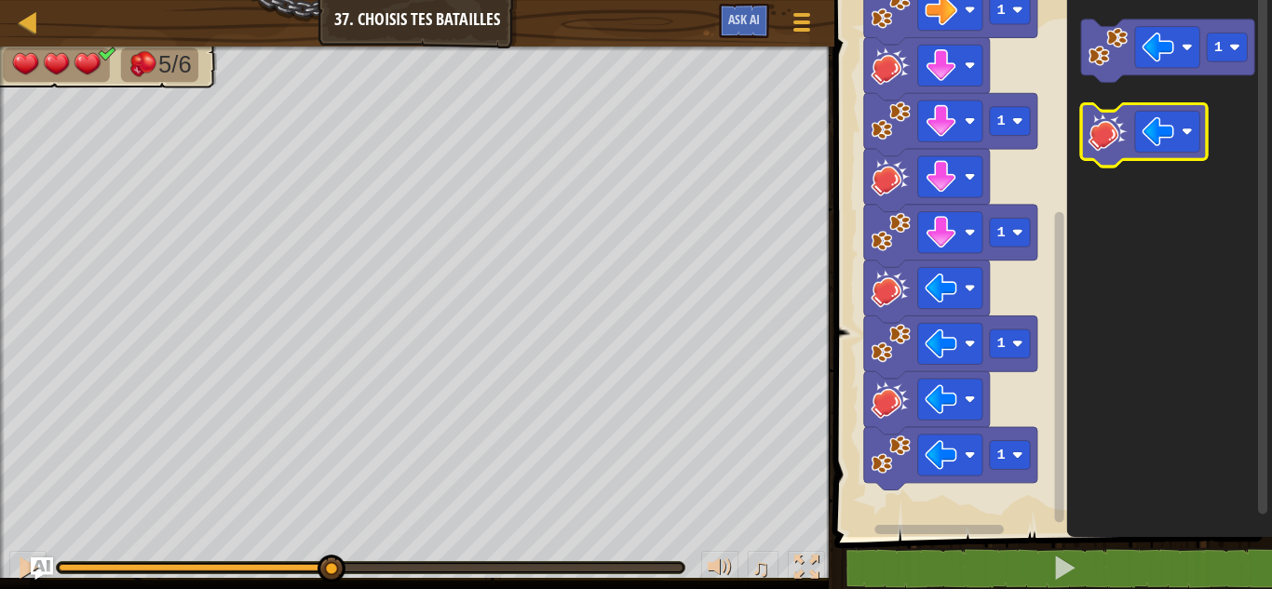
click at [1095, 153] on icon "Espace de travail de Blocky" at bounding box center [1144, 135] width 126 height 63
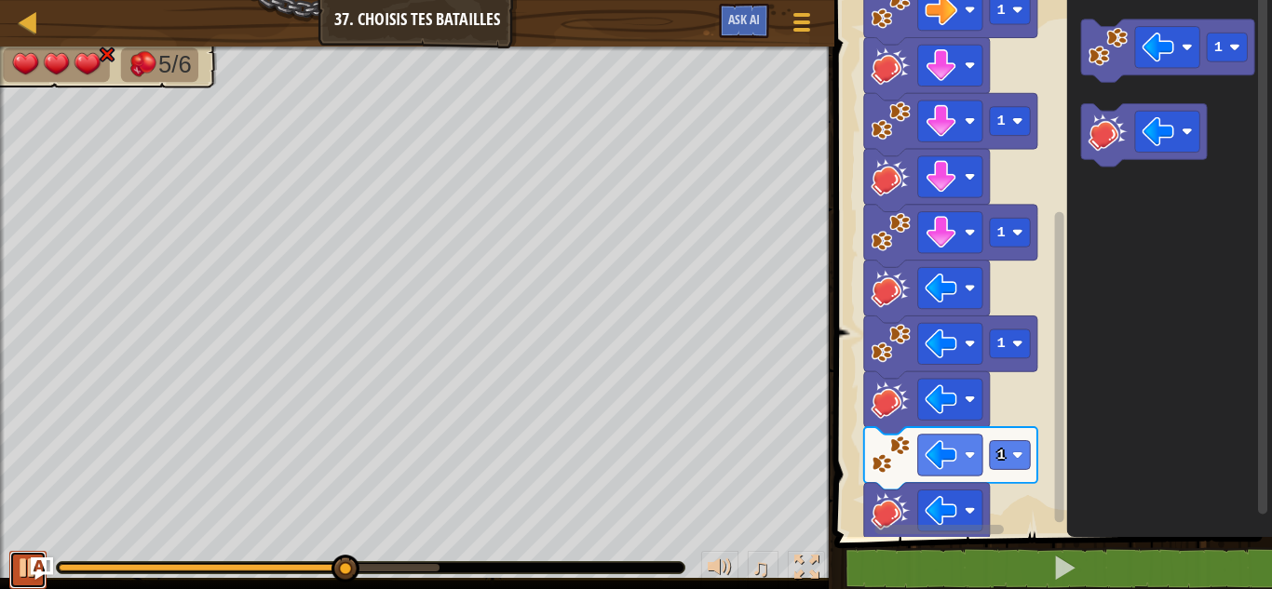
click at [26, 580] on div at bounding box center [28, 568] width 24 height 24
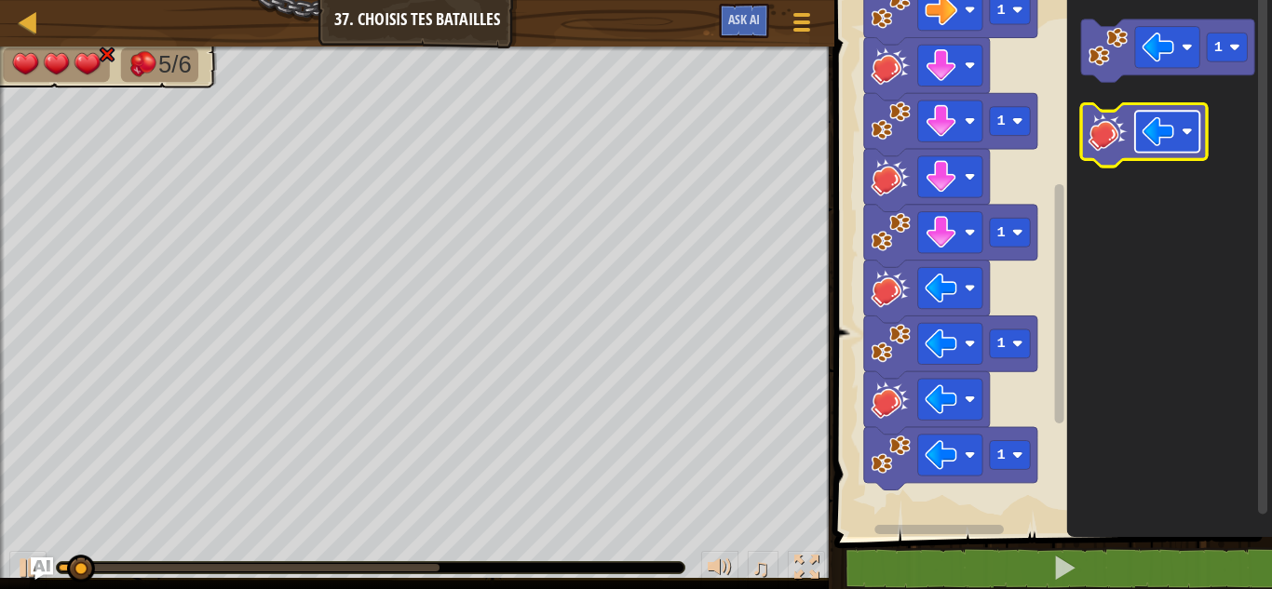
click at [1195, 126] on rect "Espace de travail de Blocky" at bounding box center [1167, 131] width 64 height 41
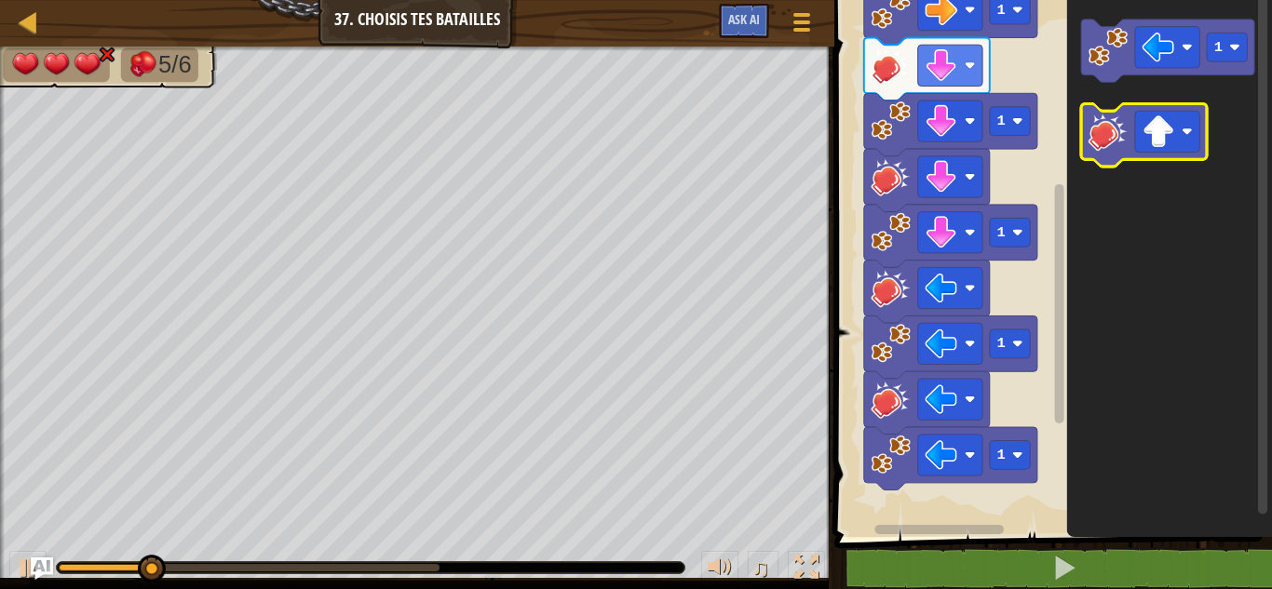
click at [1102, 142] on image "Espace de travail de Blocky" at bounding box center [1107, 131] width 39 height 39
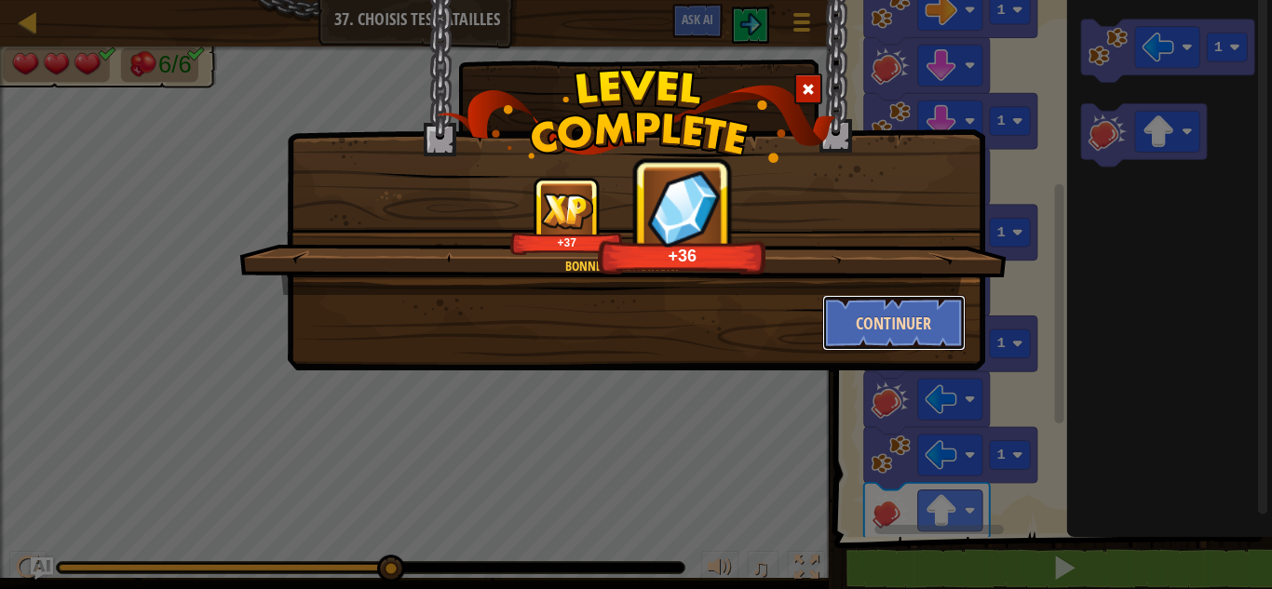
click at [915, 330] on button "Continuer" at bounding box center [894, 323] width 144 height 56
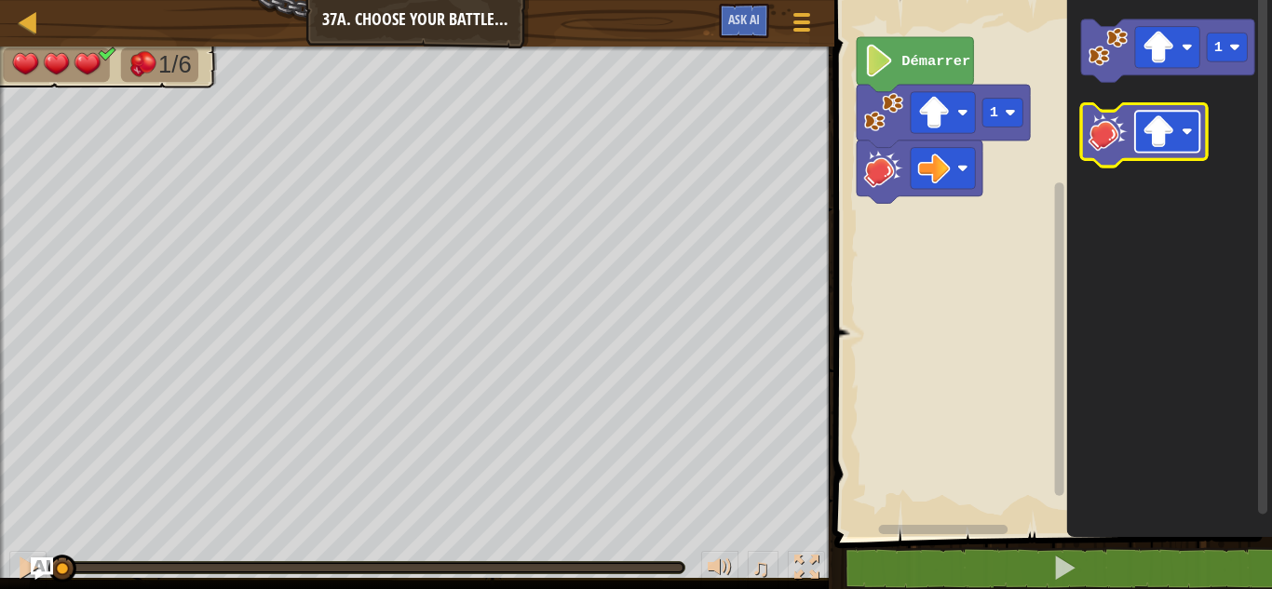
click at [1171, 121] on image "Espace de travail de Blocky" at bounding box center [1158, 131] width 33 height 33
click at [1112, 138] on image "Espace de travail de Blocky" at bounding box center [1107, 131] width 39 height 39
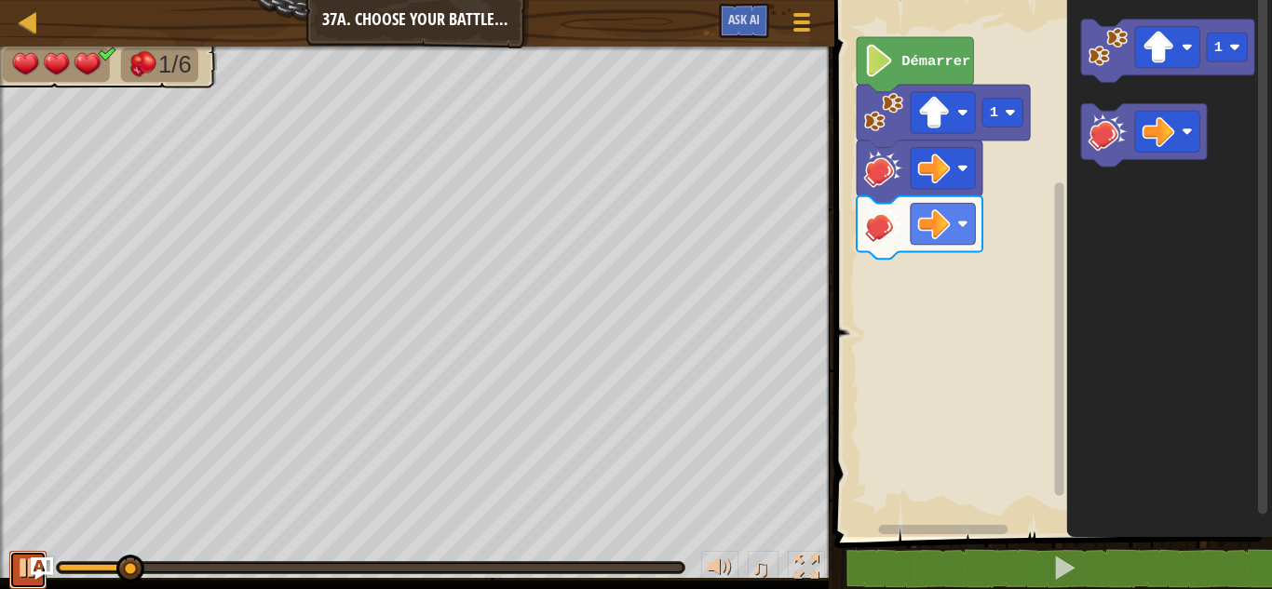
click at [16, 574] on div at bounding box center [28, 568] width 24 height 24
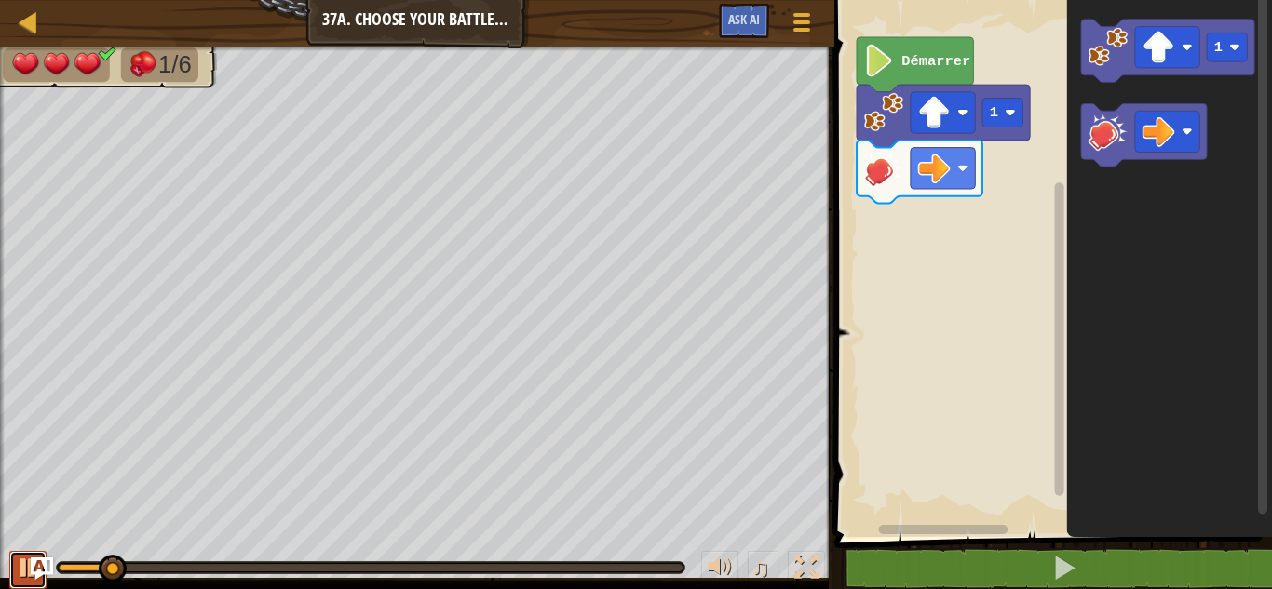
click at [18, 570] on div at bounding box center [28, 568] width 24 height 24
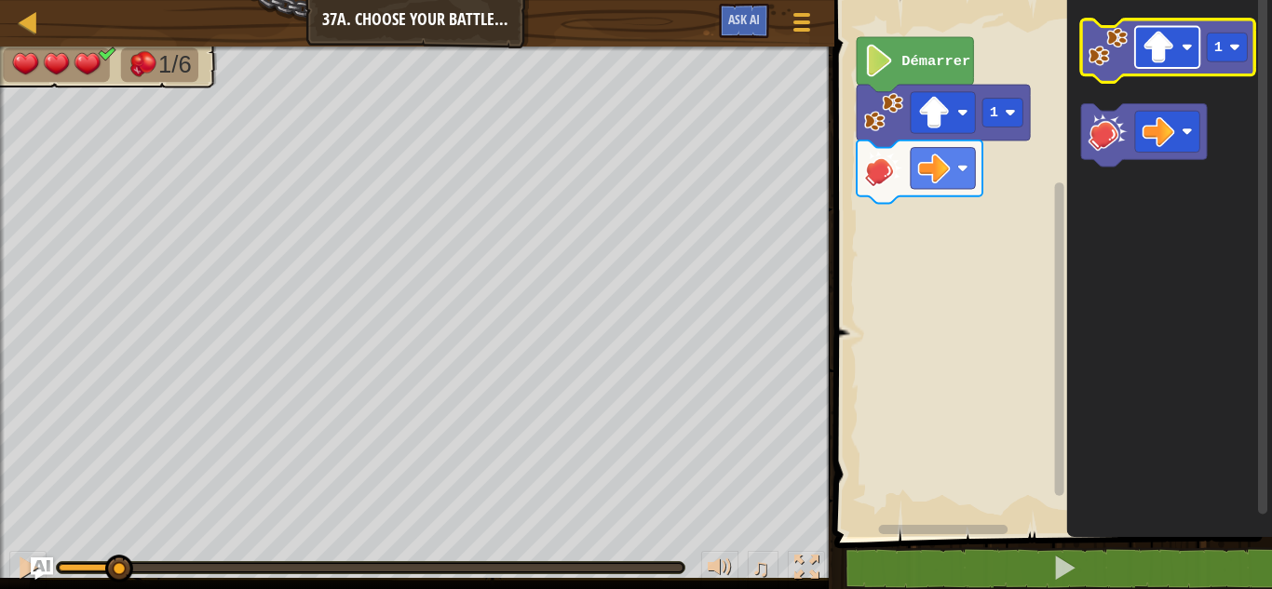
click at [1178, 59] on rect "Espace de travail de Blocky" at bounding box center [1167, 47] width 64 height 41
click at [1105, 58] on image "Espace de travail de Blocky" at bounding box center [1107, 46] width 39 height 39
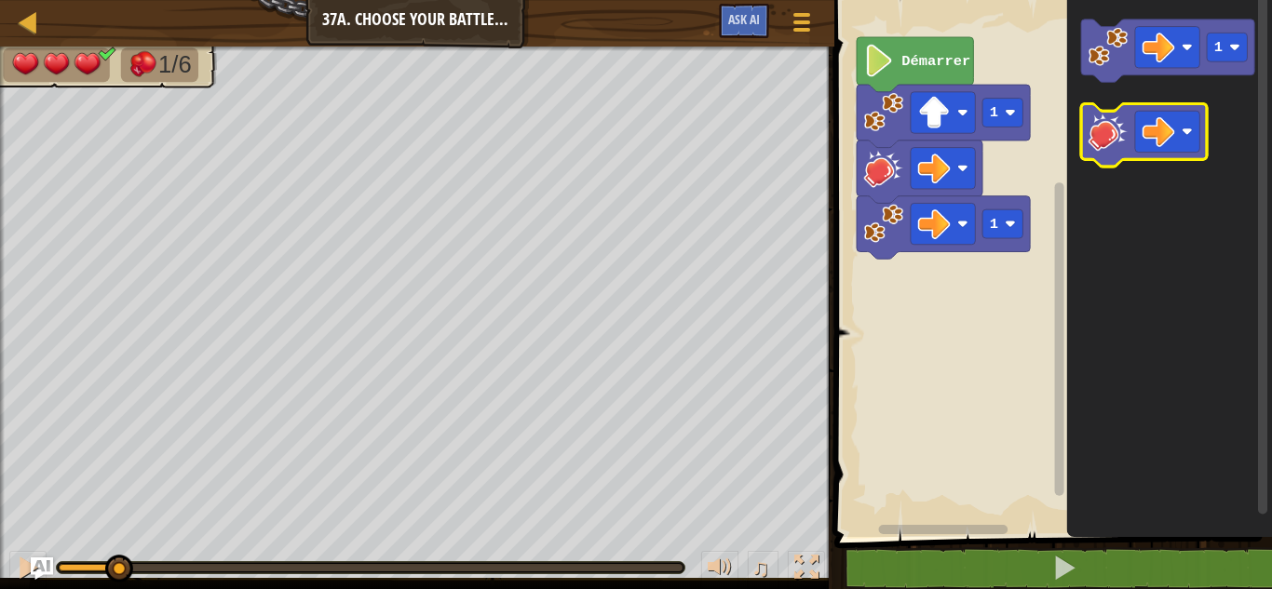
click at [1116, 135] on image "Espace de travail de Blocky" at bounding box center [1107, 131] width 39 height 39
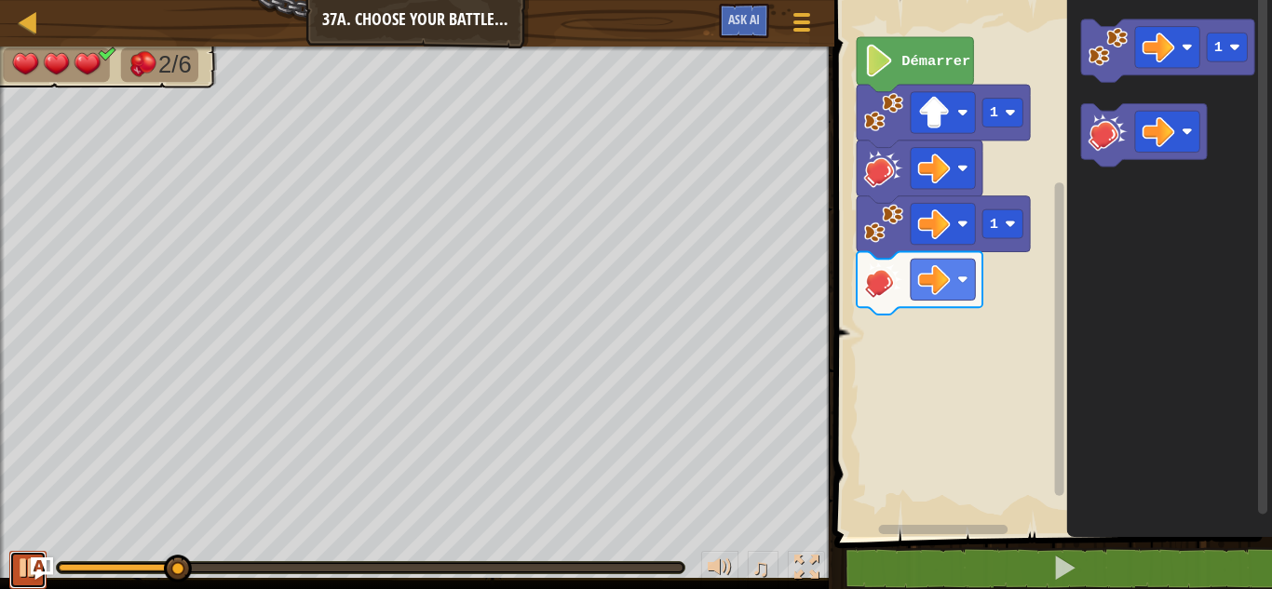
click at [16, 575] on div at bounding box center [28, 568] width 24 height 24
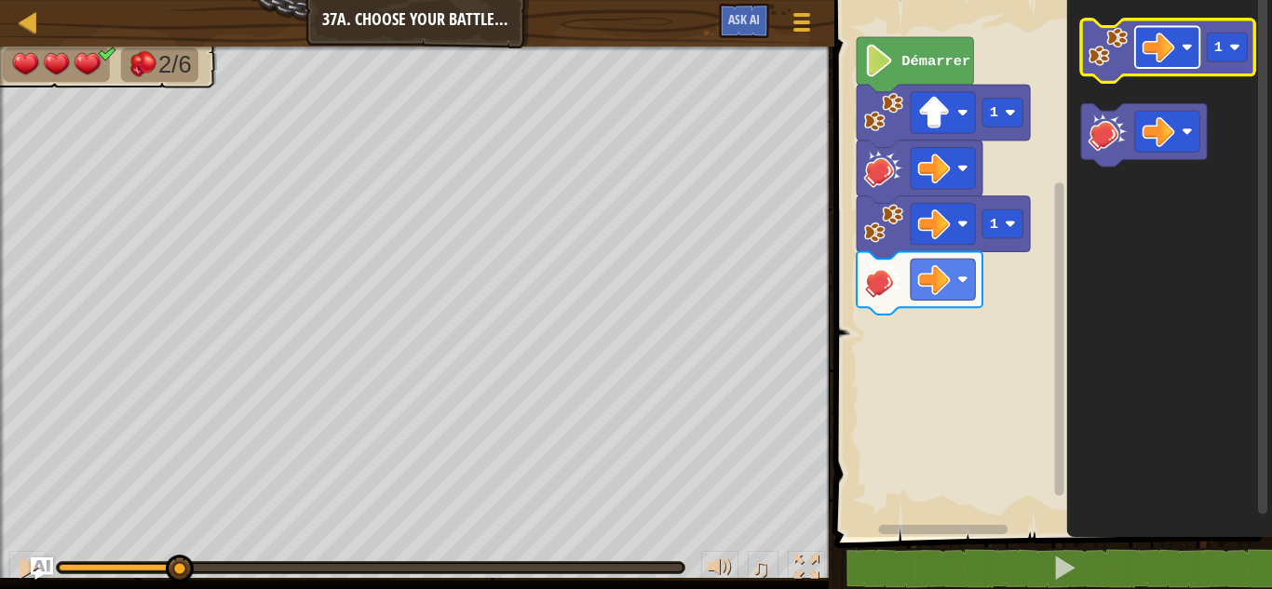
click at [1156, 56] on image "Espace de travail de Blocky" at bounding box center [1158, 47] width 33 height 33
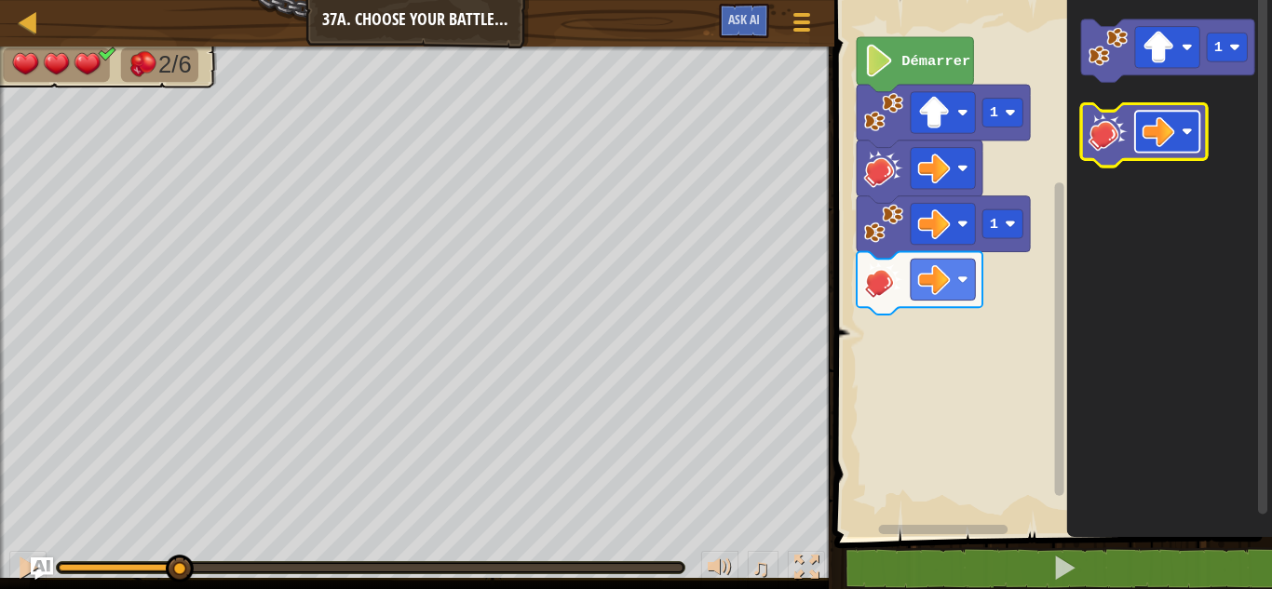
click at [1162, 139] on image "Espace de travail de Blocky" at bounding box center [1158, 131] width 33 height 33
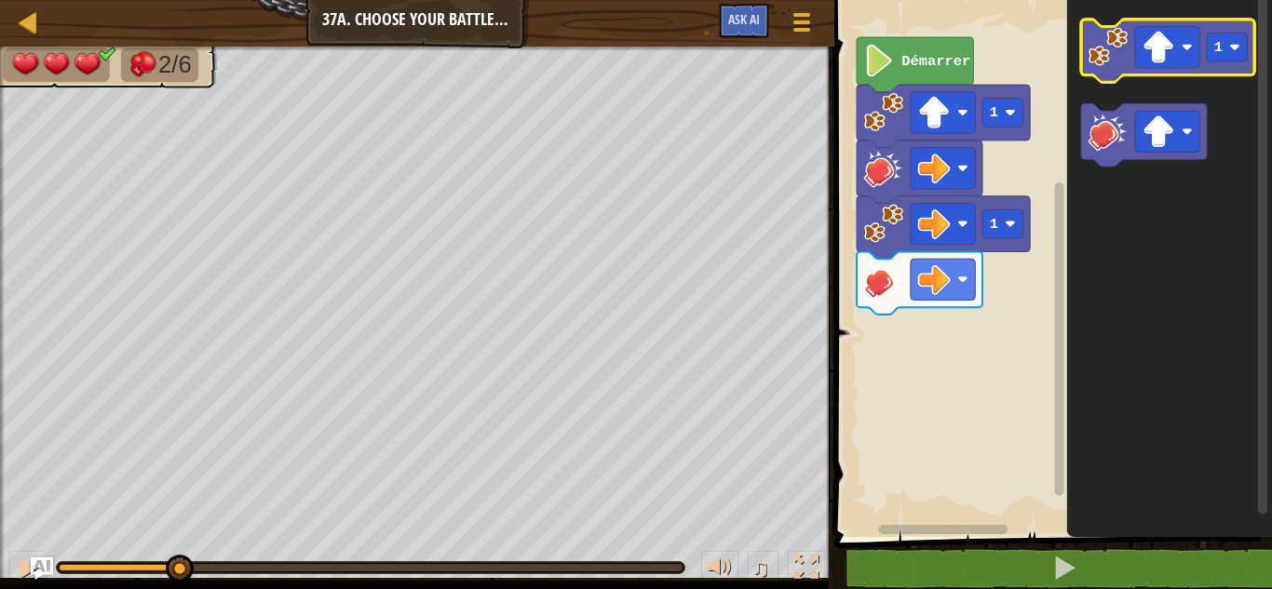
click at [1108, 60] on image "Espace de travail de Blocky" at bounding box center [1107, 46] width 39 height 39
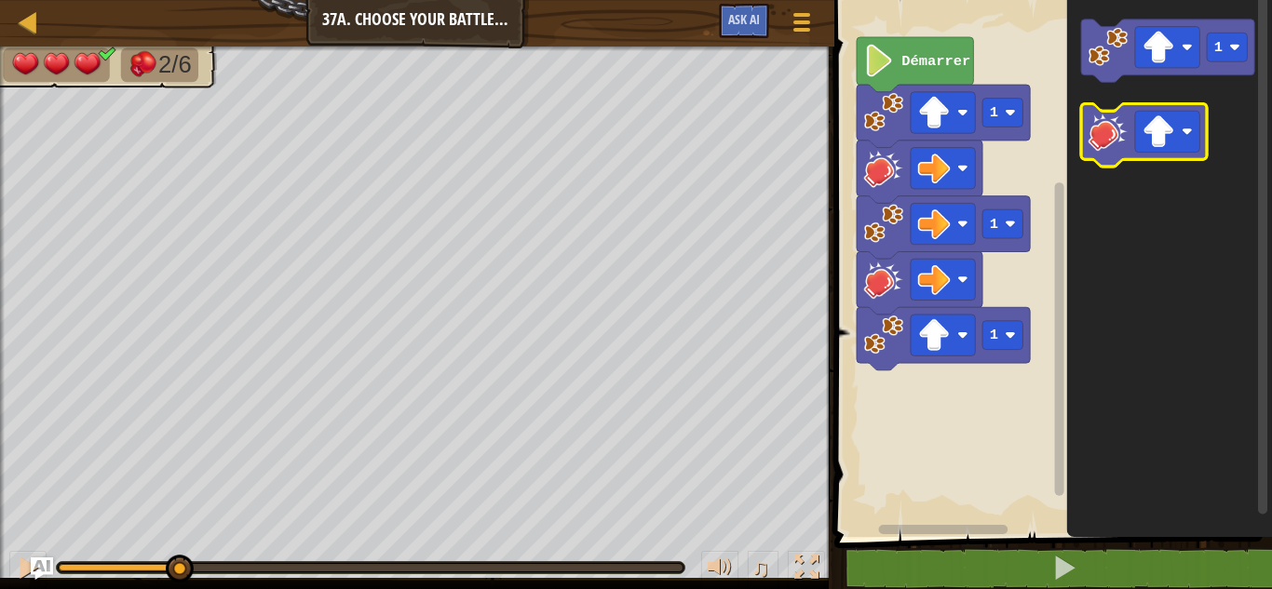
click at [1100, 149] on image "Espace de travail de Blocky" at bounding box center [1107, 131] width 39 height 39
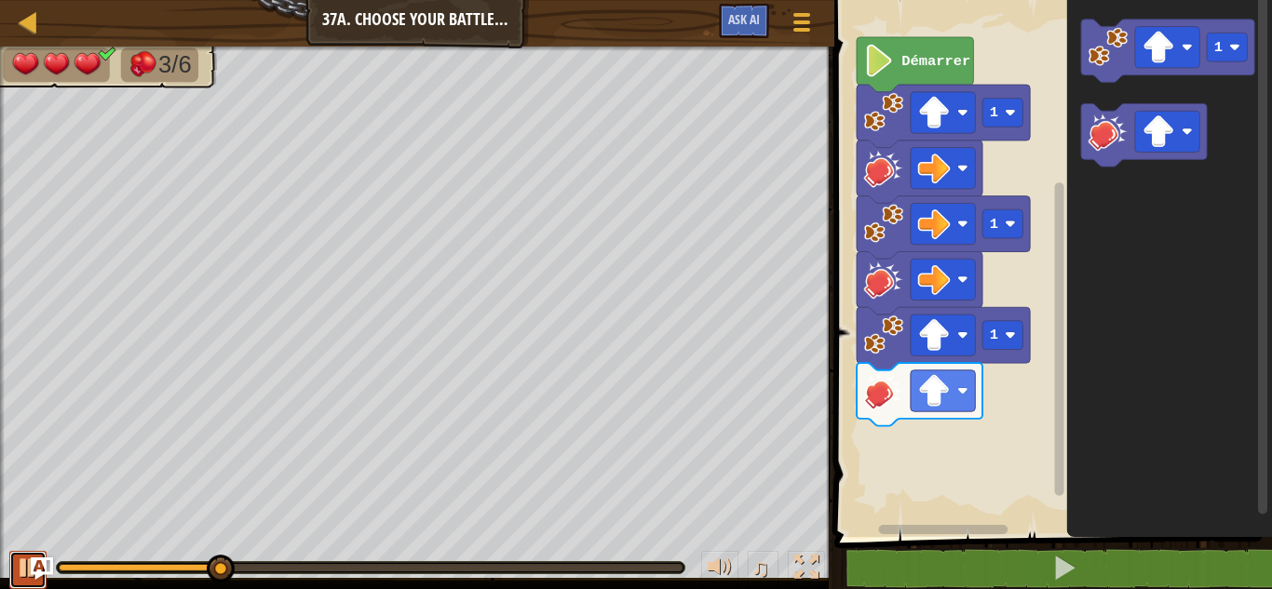
click at [25, 567] on div at bounding box center [28, 568] width 24 height 24
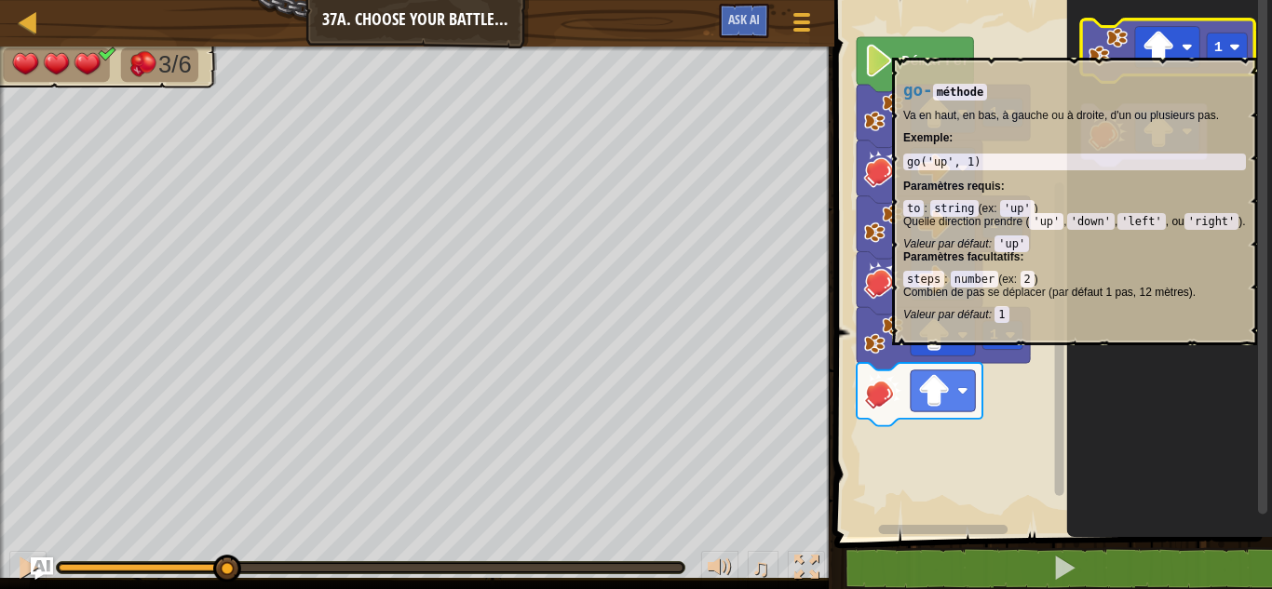
click at [1111, 48] on image "Espace de travail de Blocky" at bounding box center [1107, 46] width 39 height 39
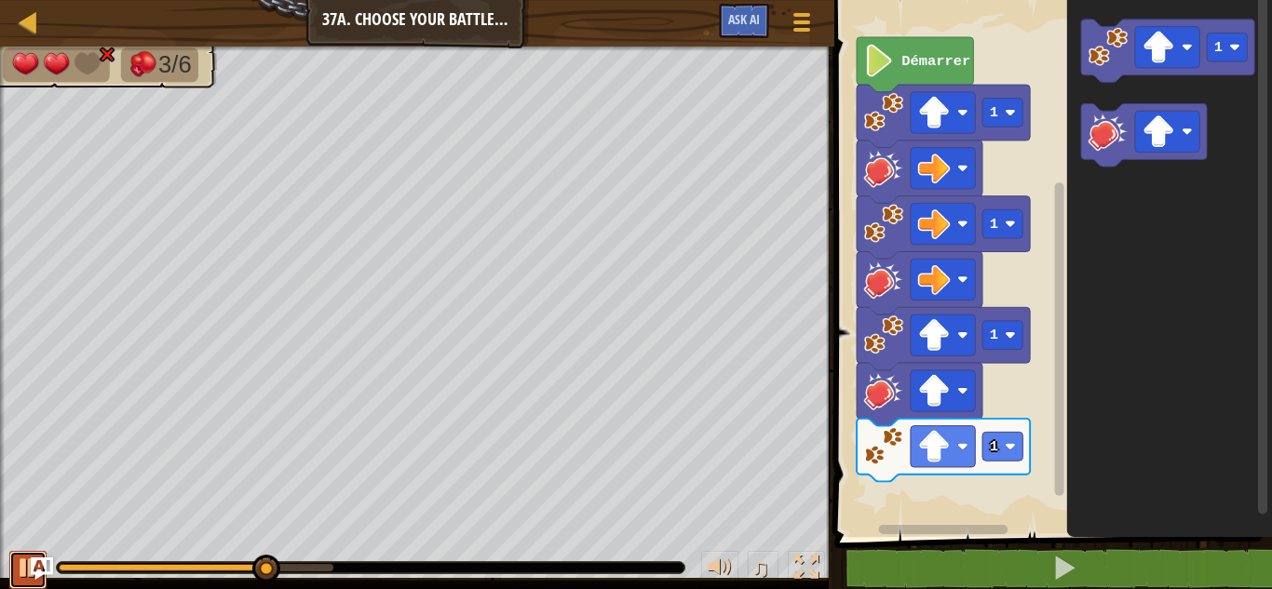
click at [16, 562] on div at bounding box center [28, 568] width 24 height 24
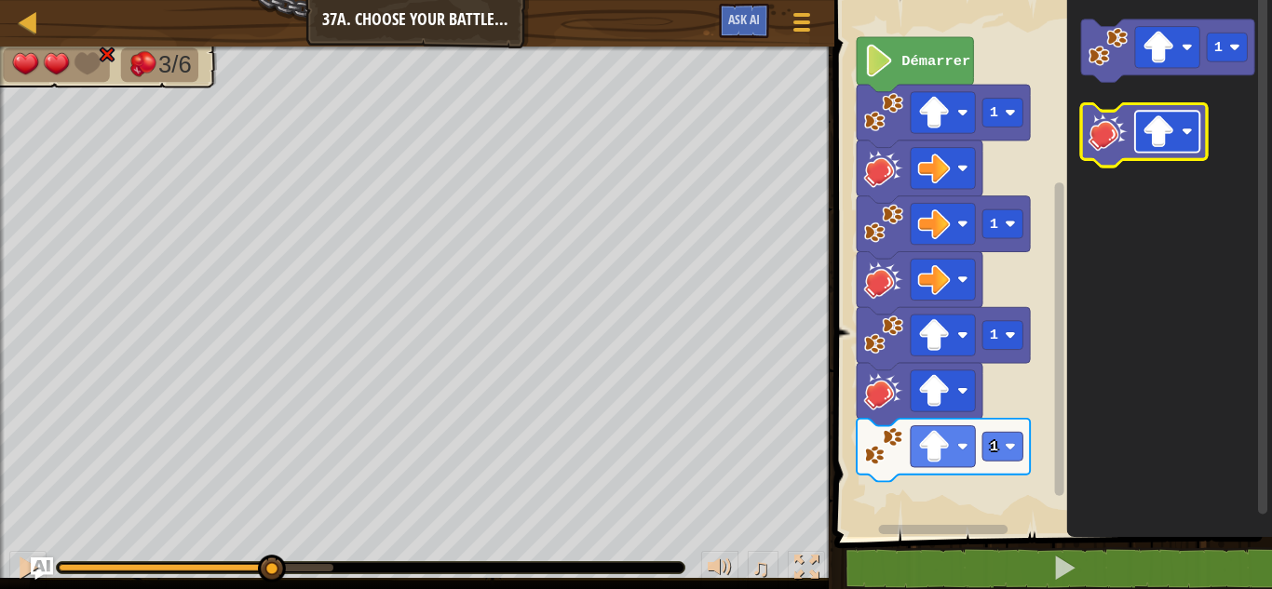
click at [1141, 124] on rect "Espace de travail de Blocky" at bounding box center [1167, 131] width 64 height 41
click at [1105, 152] on icon "Espace de travail de Blocky" at bounding box center [1144, 135] width 126 height 63
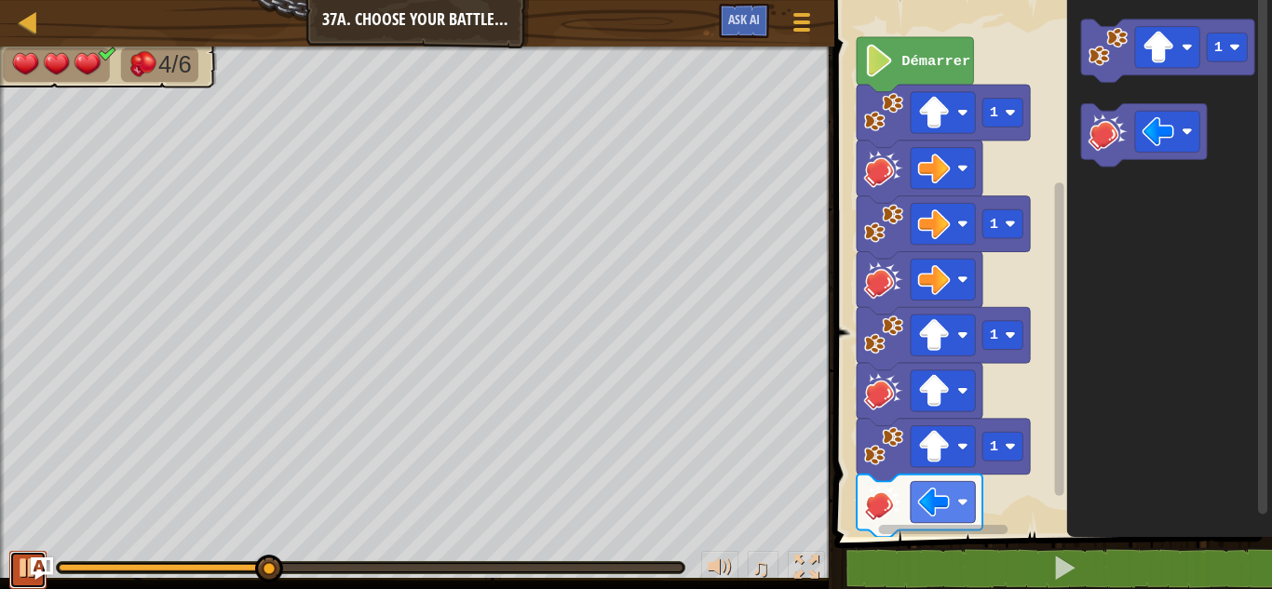
click at [14, 567] on button at bounding box center [27, 570] width 37 height 38
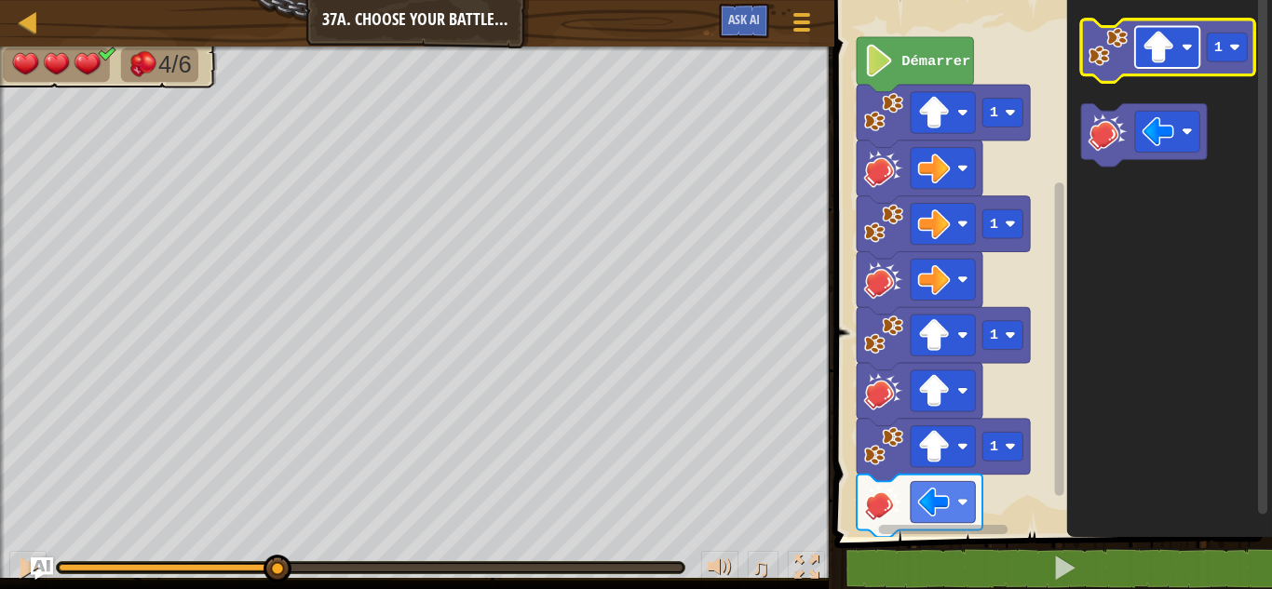
click at [1160, 61] on image "Espace de travail de Blocky" at bounding box center [1158, 47] width 33 height 33
click at [1102, 70] on icon "Espace de travail de Blocky" at bounding box center [1167, 51] width 173 height 63
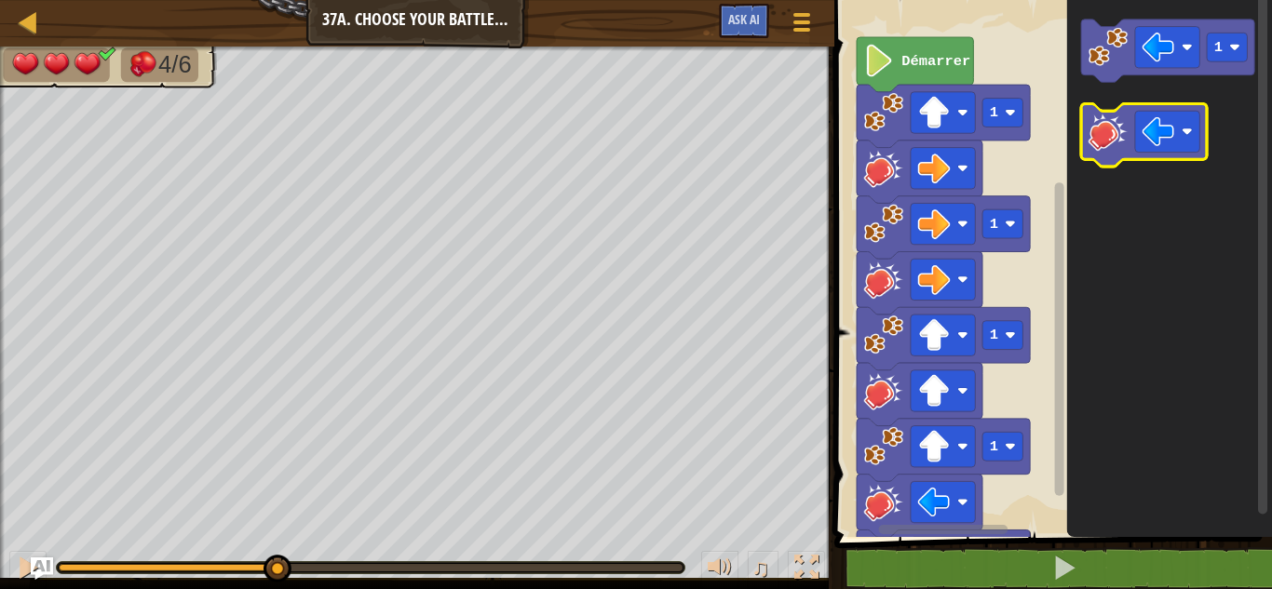
click at [1107, 129] on image "Espace de travail de Blocky" at bounding box center [1107, 131] width 39 height 39
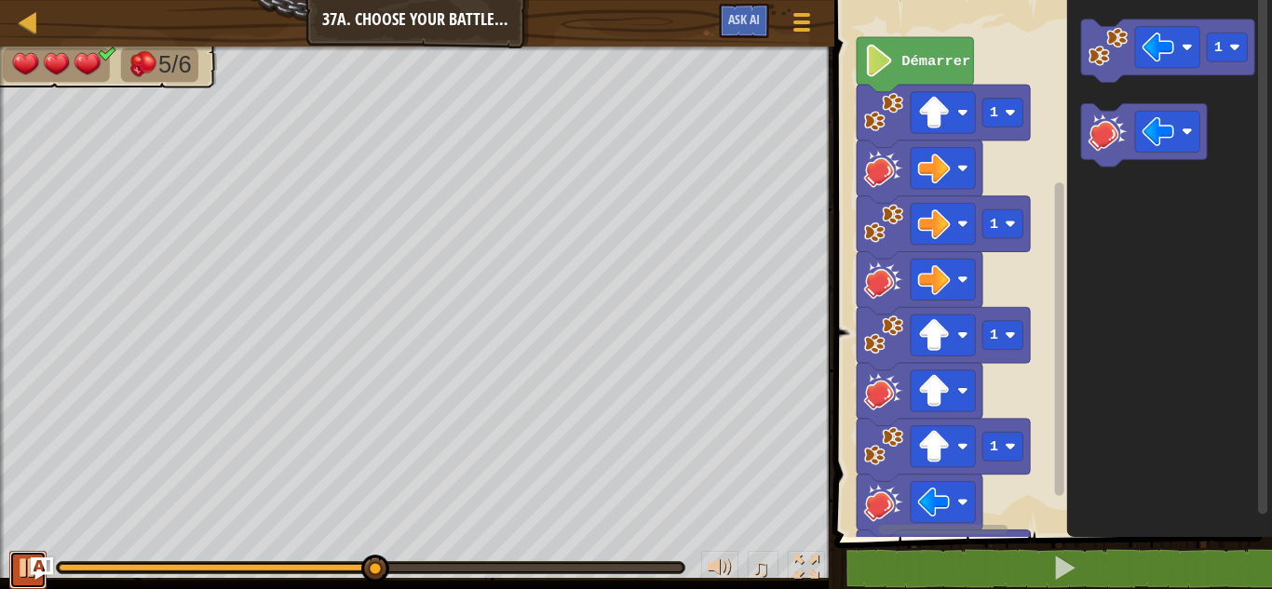
click at [13, 571] on button at bounding box center [27, 570] width 37 height 38
click at [343, 572] on div at bounding box center [370, 567] width 627 height 11
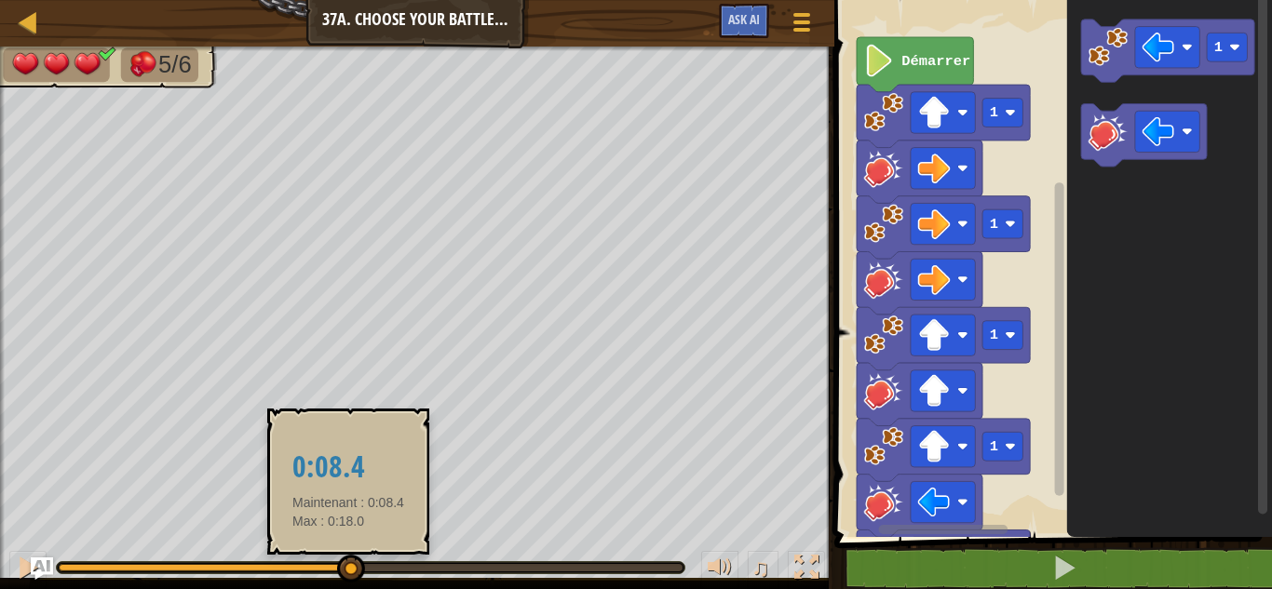
click at [349, 564] on div at bounding box center [204, 567] width 290 height 7
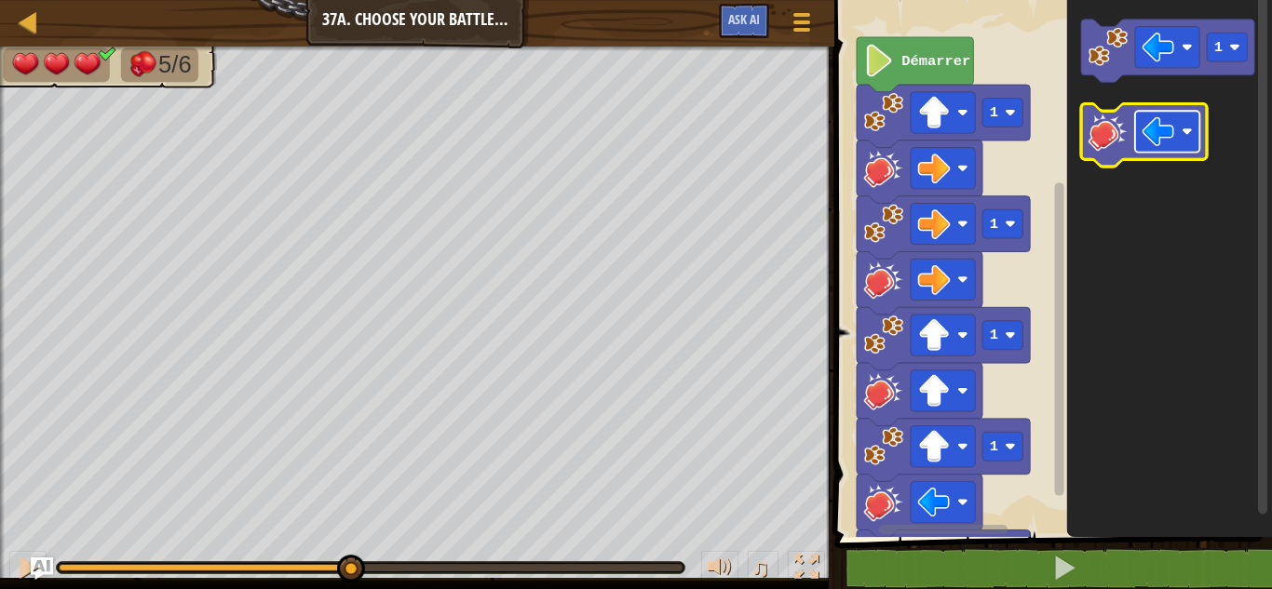
click at [1184, 134] on image "Espace de travail de Blocky" at bounding box center [1186, 132] width 11 height 11
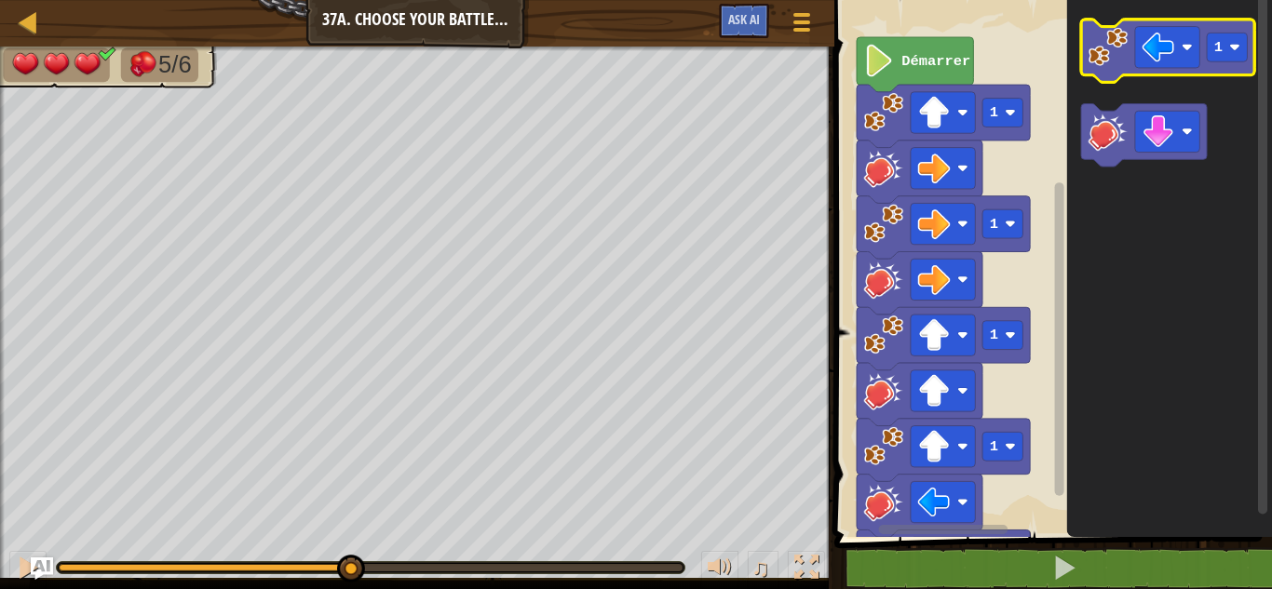
click at [1115, 37] on image "Espace de travail de Blocky" at bounding box center [1107, 46] width 39 height 39
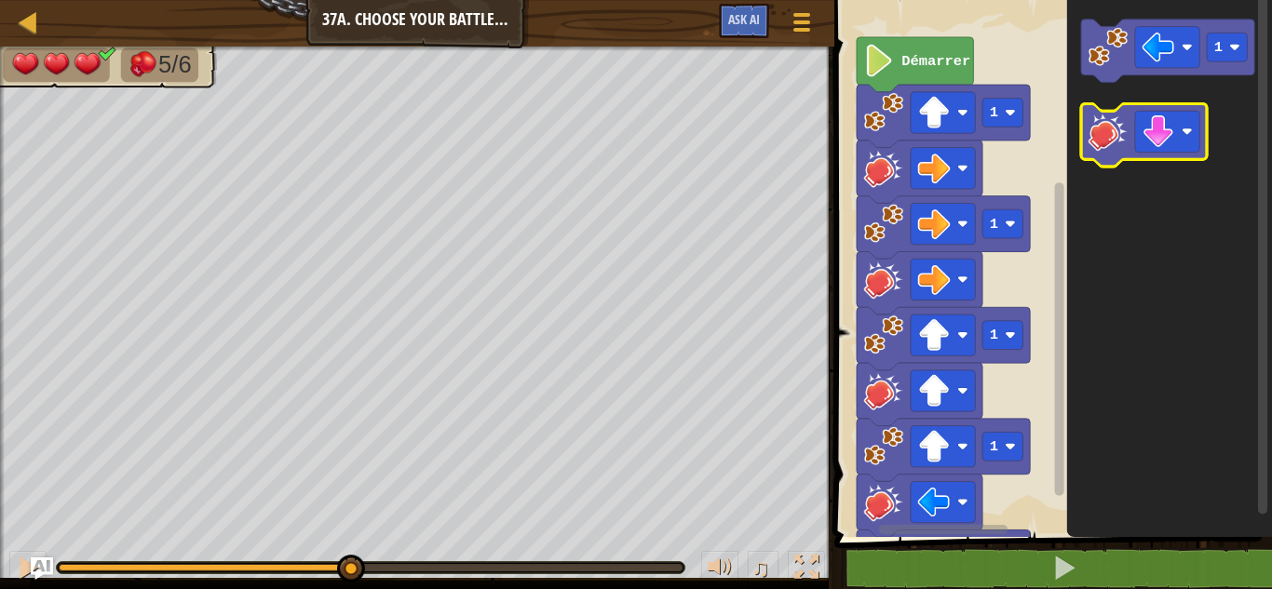
click at [1101, 128] on image "Espace de travail de Blocky" at bounding box center [1107, 131] width 39 height 39
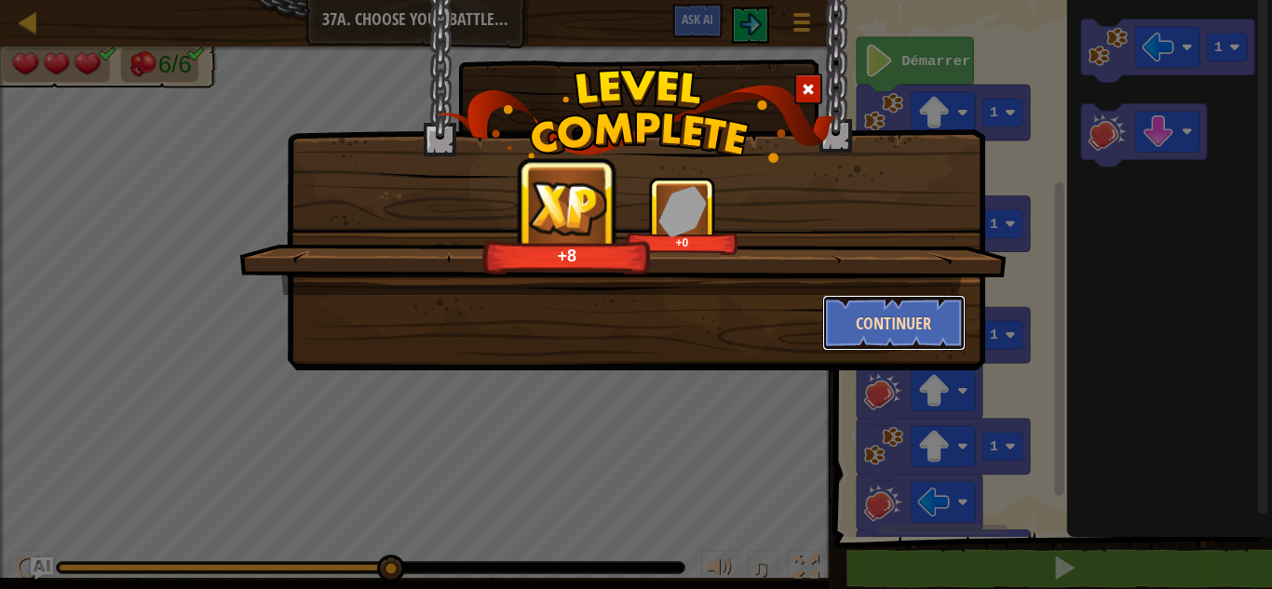
click at [899, 326] on button "Continuer" at bounding box center [894, 323] width 144 height 56
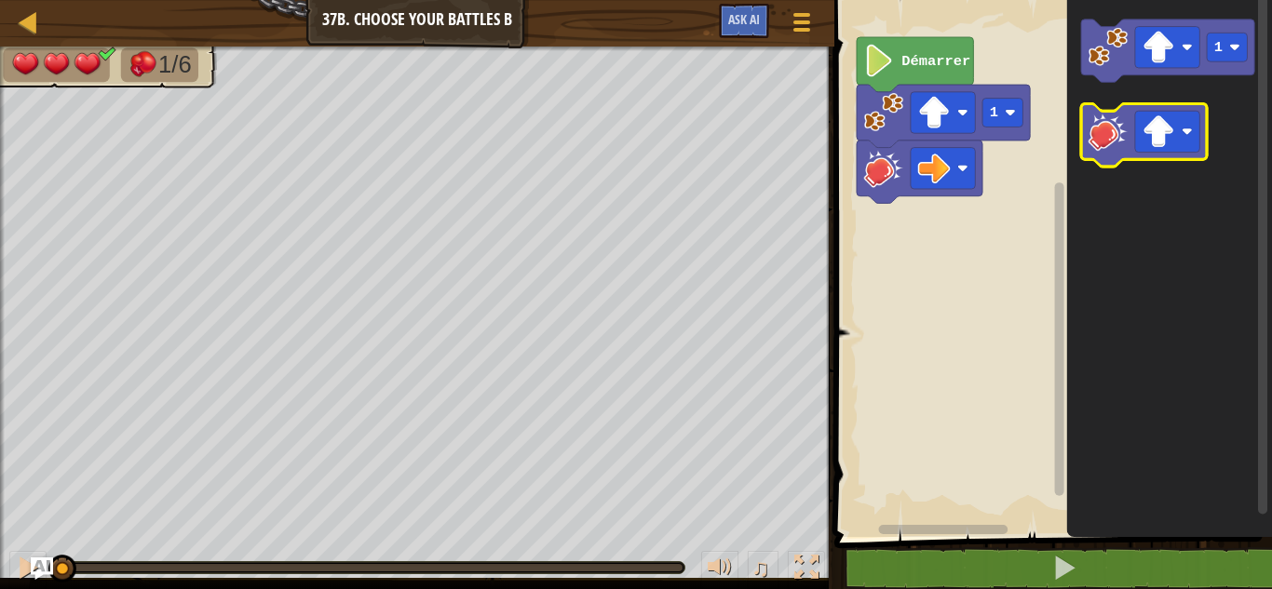
click at [1098, 139] on image "Espace de travail de Blocky" at bounding box center [1107, 131] width 39 height 39
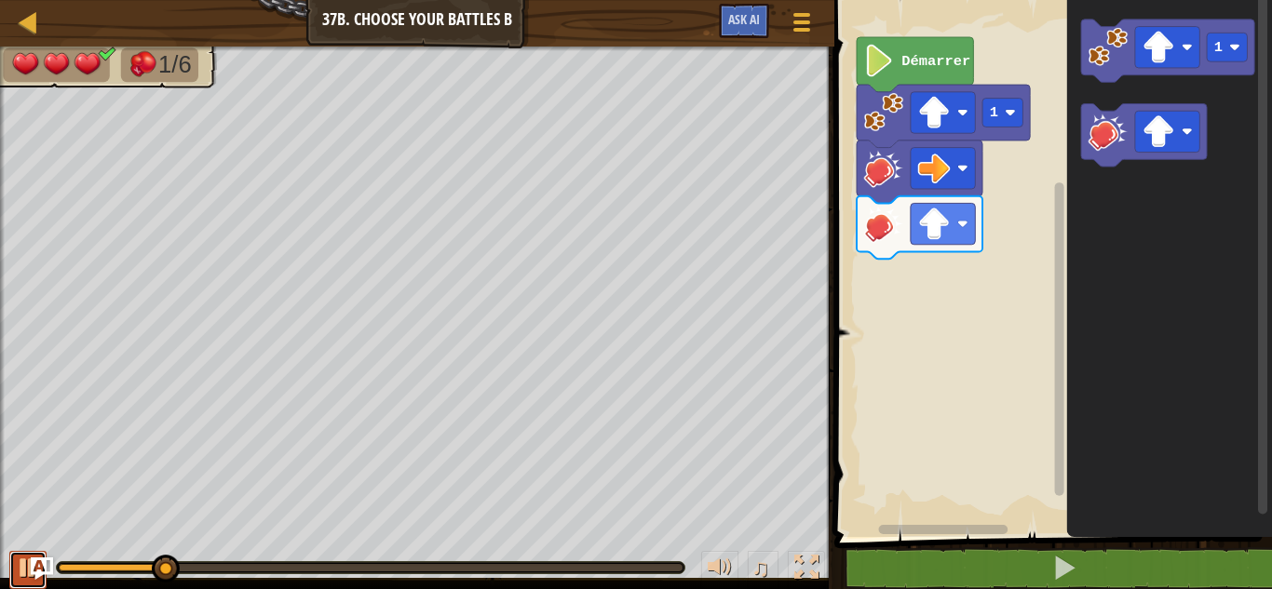
click at [15, 571] on button at bounding box center [27, 570] width 37 height 38
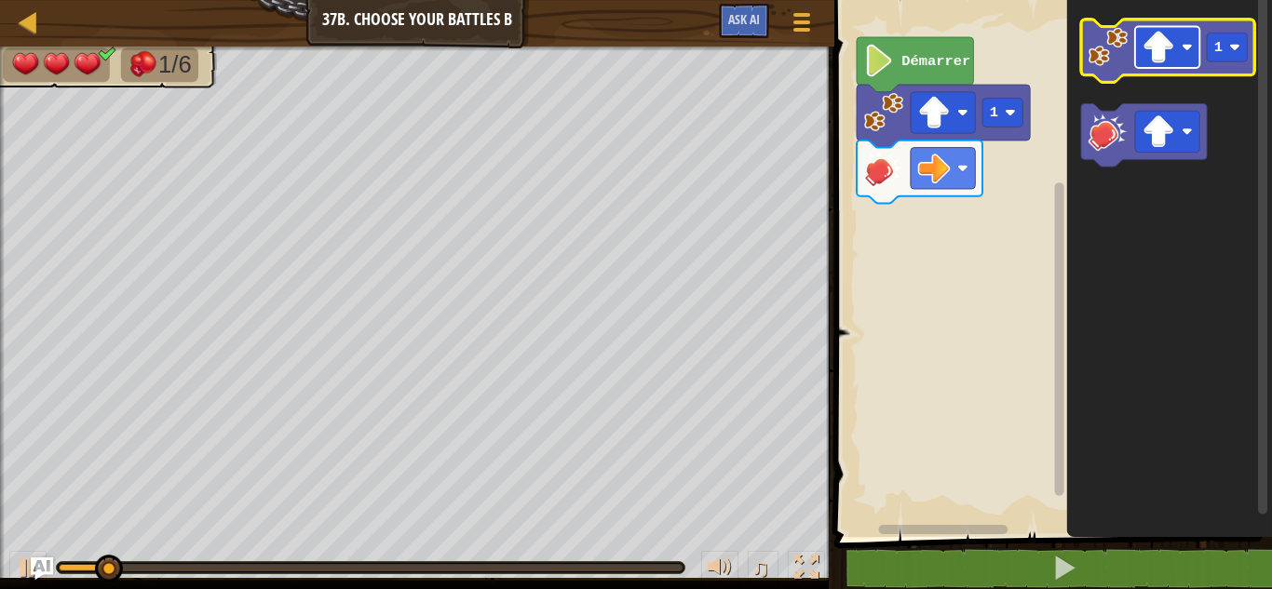
click at [1163, 38] on image "Espace de travail de Blocky" at bounding box center [1158, 47] width 33 height 33
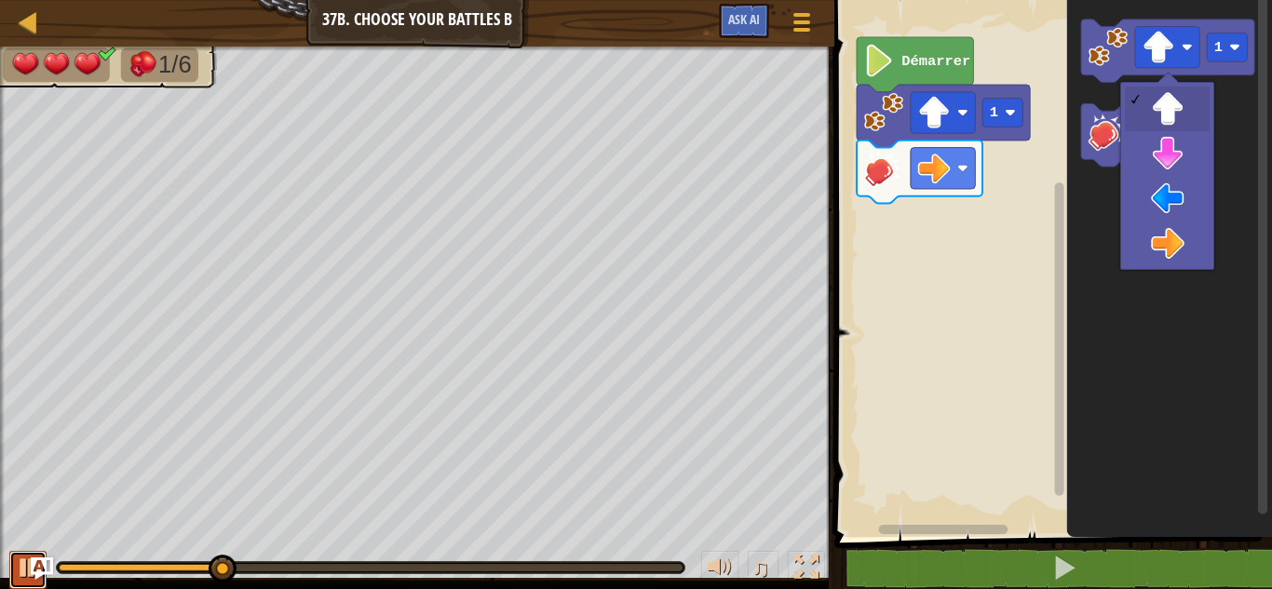
click at [20, 572] on div at bounding box center [28, 568] width 24 height 24
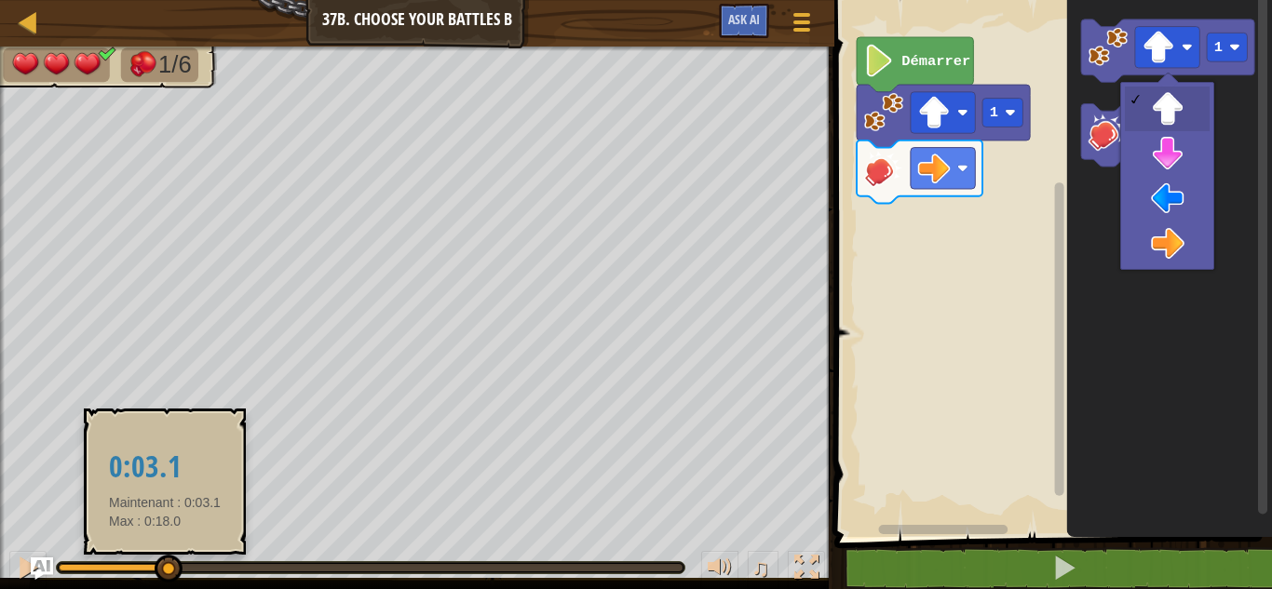
click at [166, 570] on div at bounding box center [113, 567] width 108 height 7
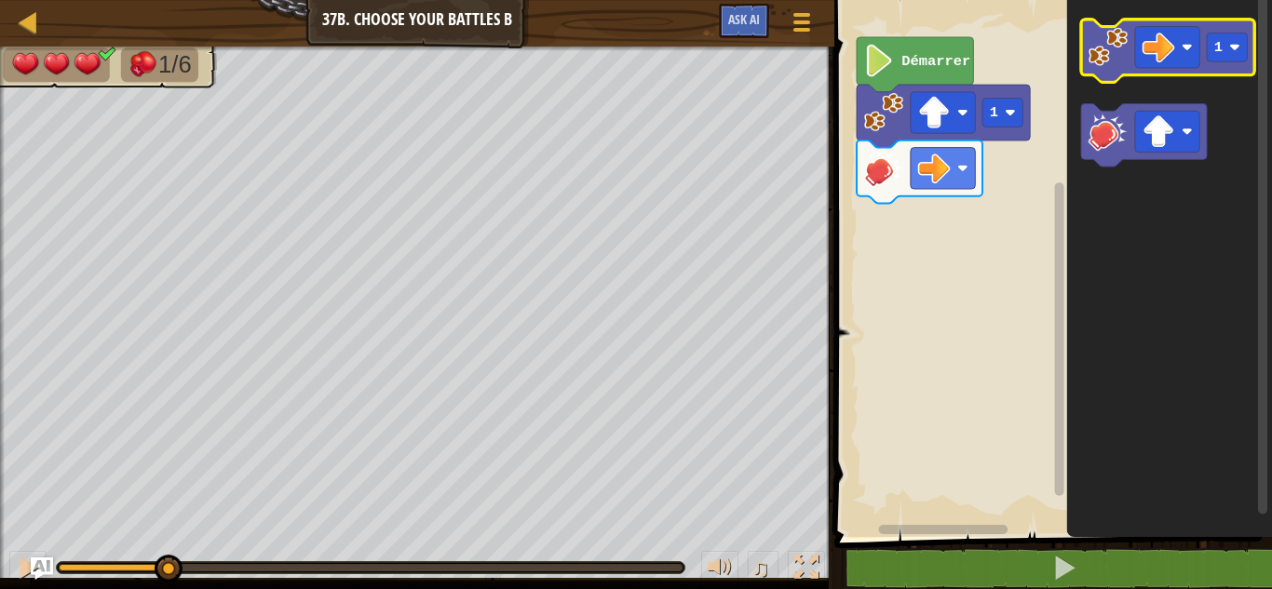
click at [1105, 59] on image "Espace de travail de Blocky" at bounding box center [1107, 46] width 39 height 39
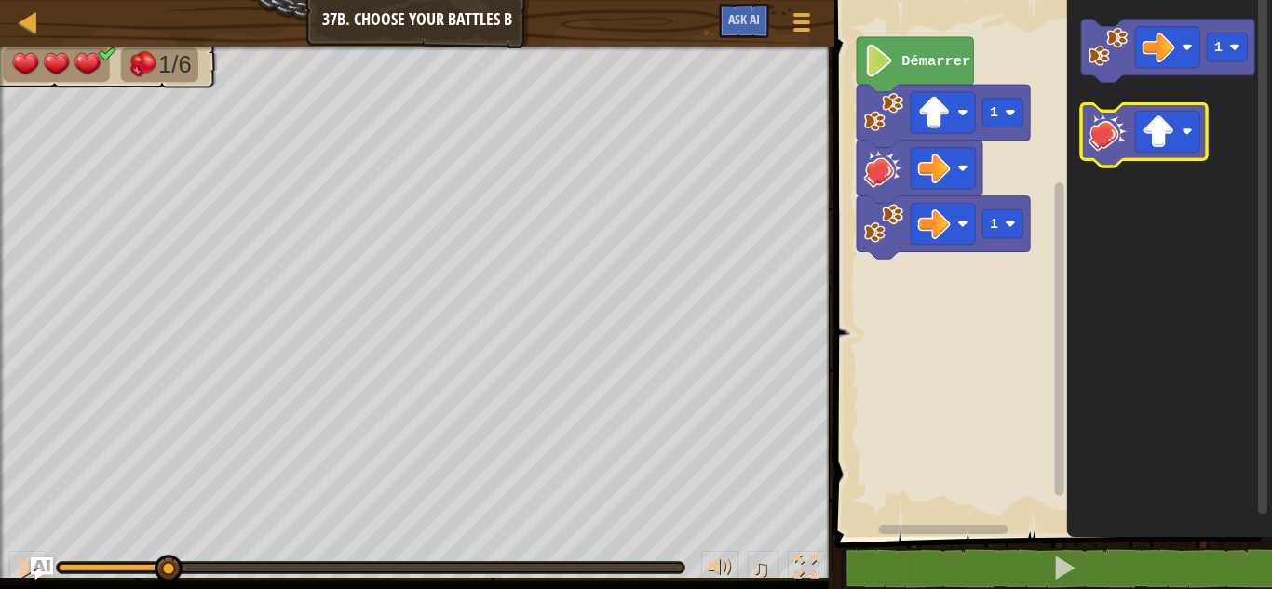
click at [1098, 128] on image "Espace de travail de Blocky" at bounding box center [1107, 131] width 39 height 39
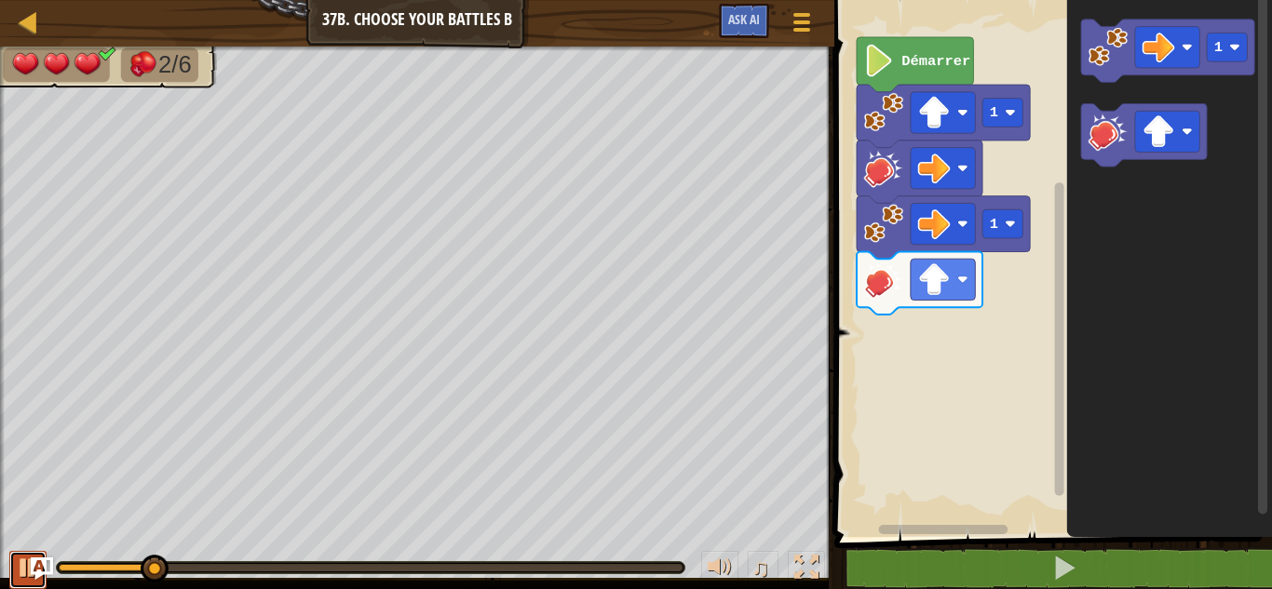
click at [16, 564] on div at bounding box center [28, 568] width 24 height 24
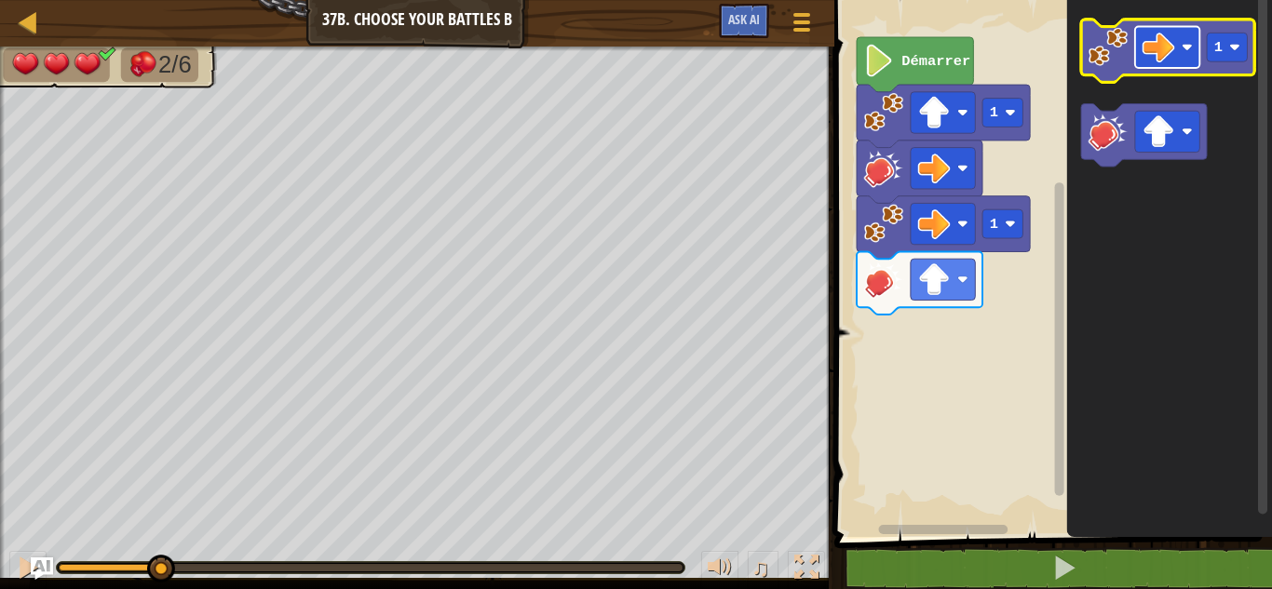
click at [1168, 43] on image "Espace de travail de Blocky" at bounding box center [1158, 47] width 33 height 33
click at [1112, 69] on icon "Espace de travail de Blocky" at bounding box center [1167, 51] width 173 height 63
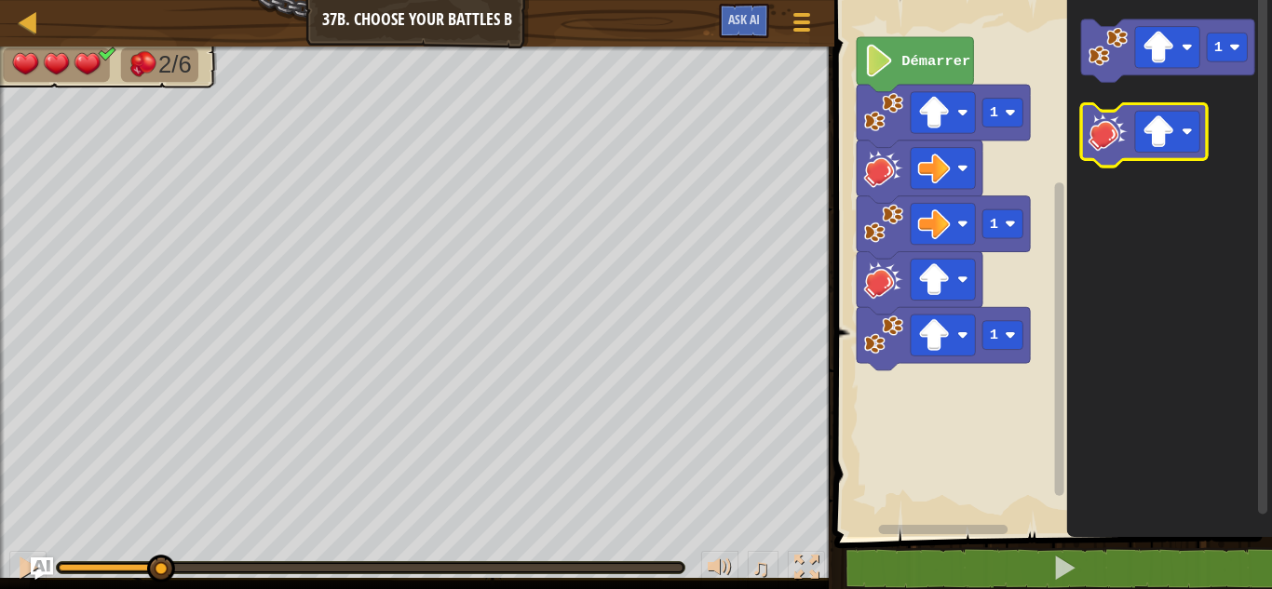
click at [1099, 124] on image "Espace de travail de Blocky" at bounding box center [1107, 131] width 39 height 39
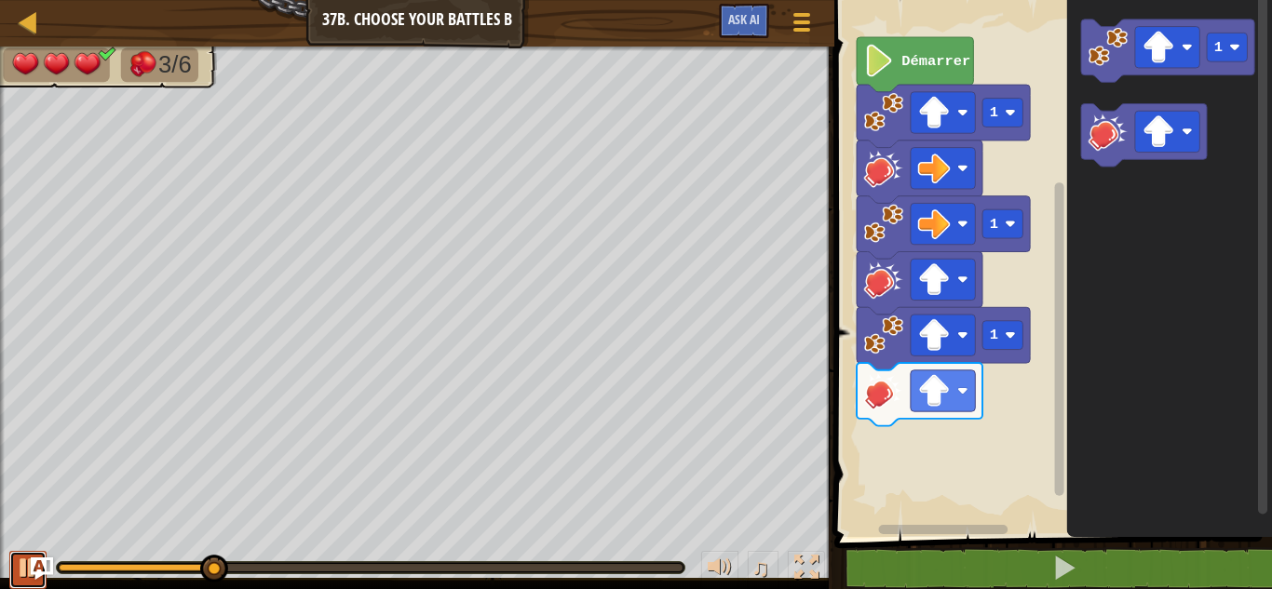
click at [11, 570] on button at bounding box center [27, 570] width 37 height 38
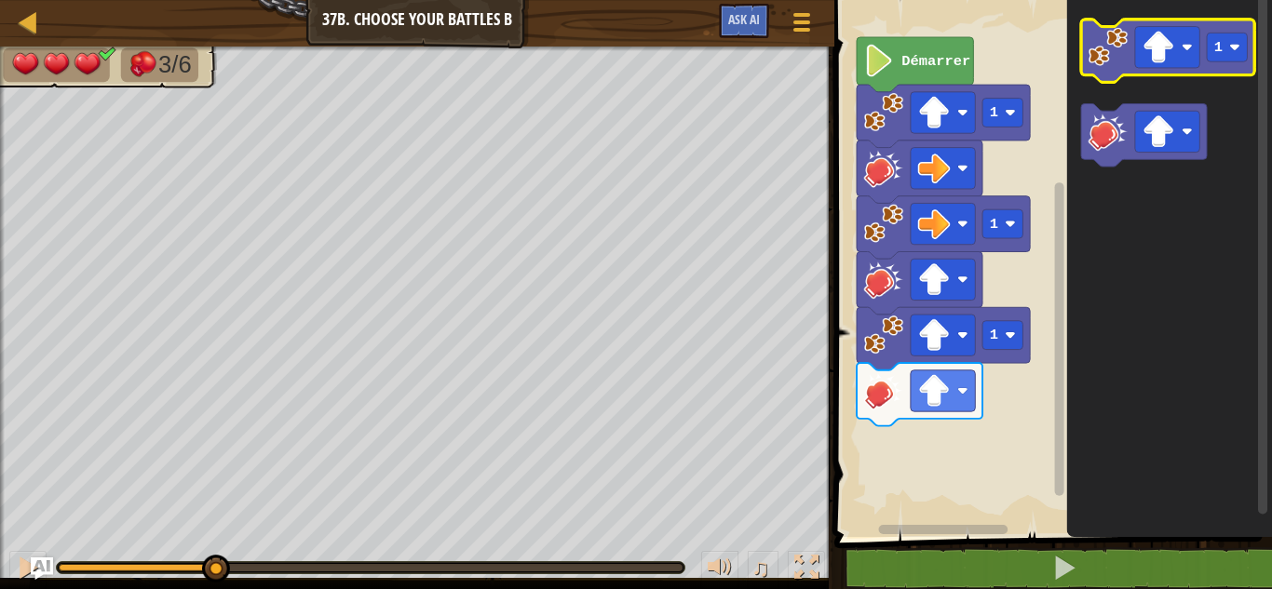
click at [1105, 66] on image "Espace de travail de Blocky" at bounding box center [1107, 46] width 39 height 39
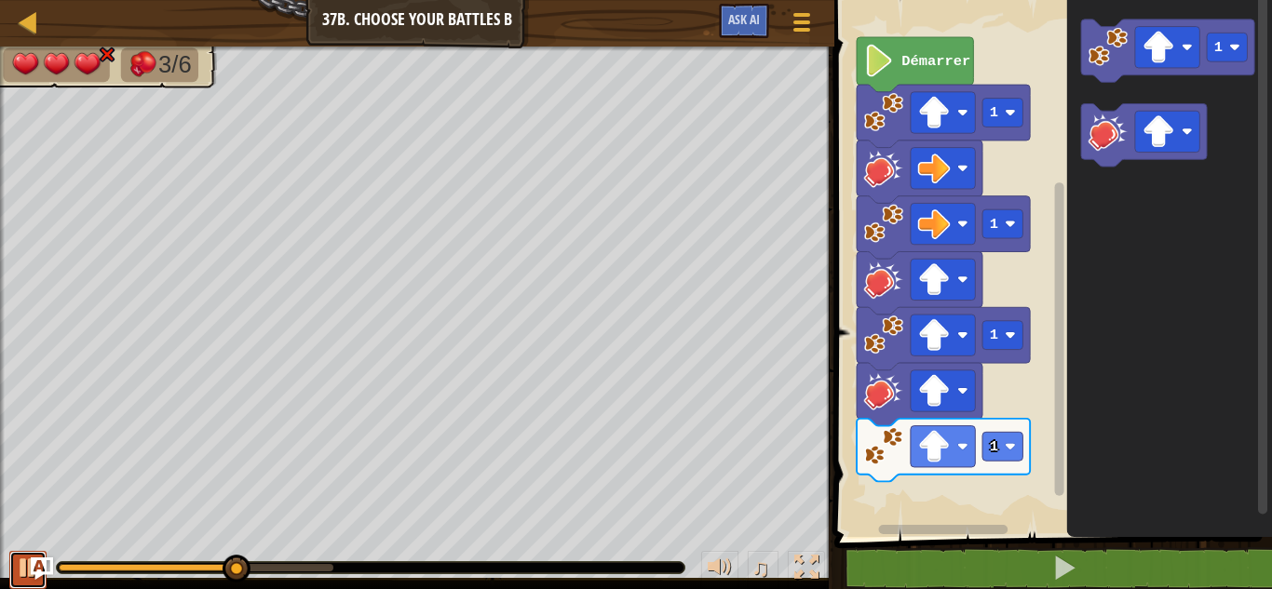
click at [21, 568] on div at bounding box center [28, 568] width 24 height 24
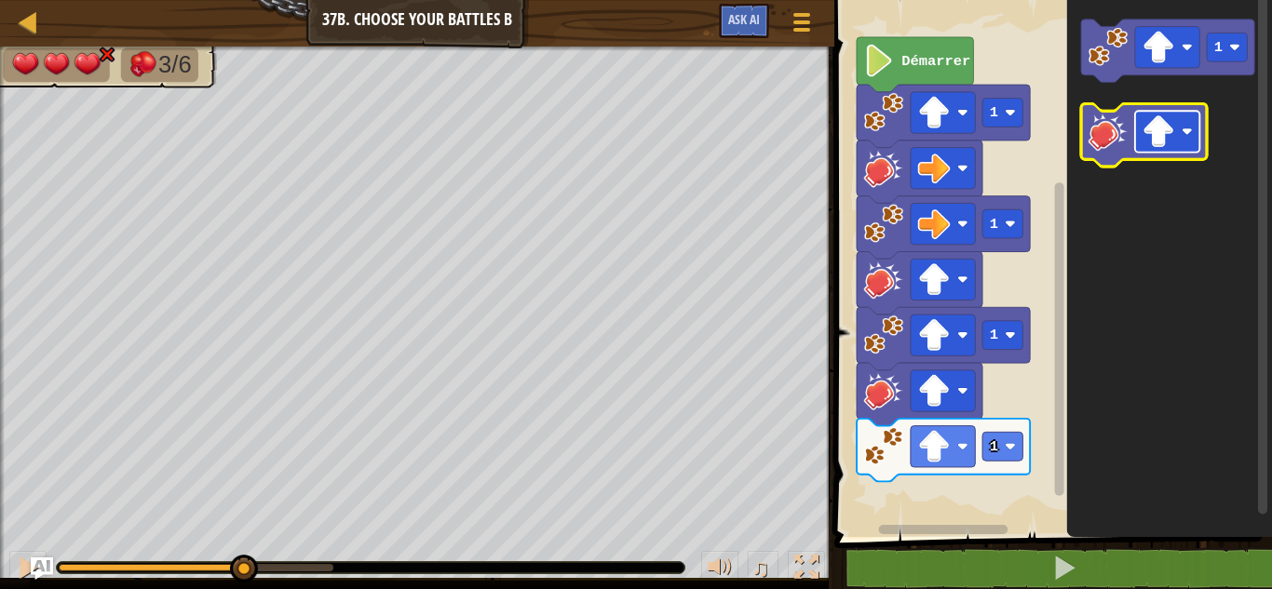
click at [1198, 124] on rect "Espace de travail de Blocky" at bounding box center [1167, 131] width 64 height 41
click at [1098, 148] on image "Espace de travail de Blocky" at bounding box center [1107, 131] width 39 height 39
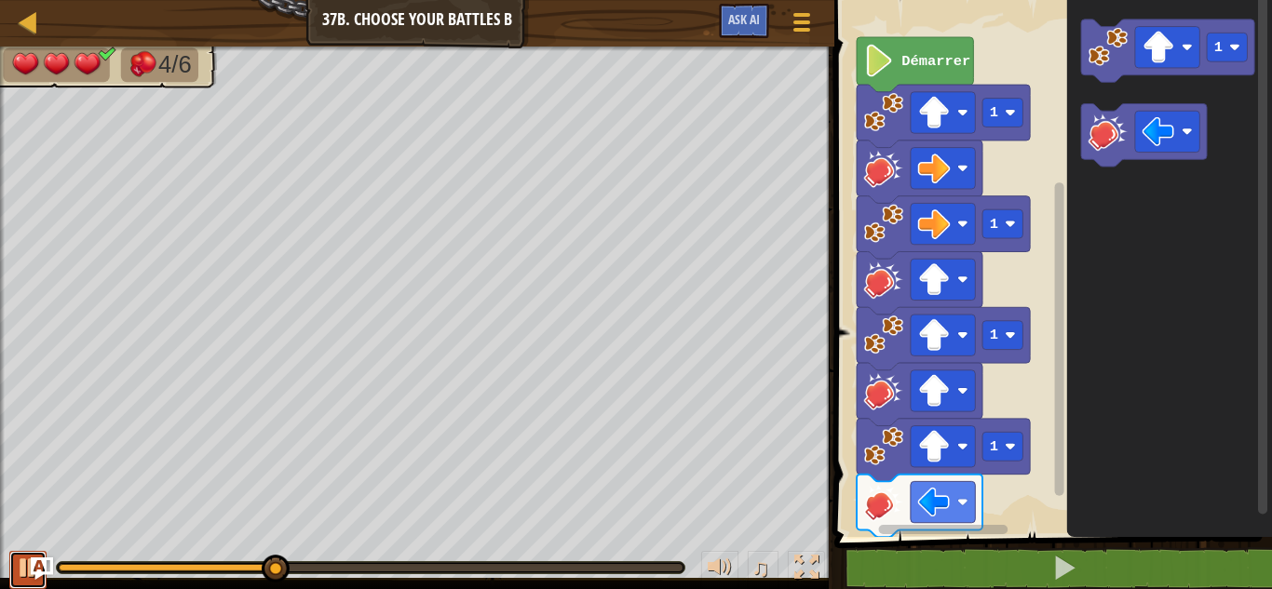
click at [16, 566] on div at bounding box center [28, 568] width 24 height 24
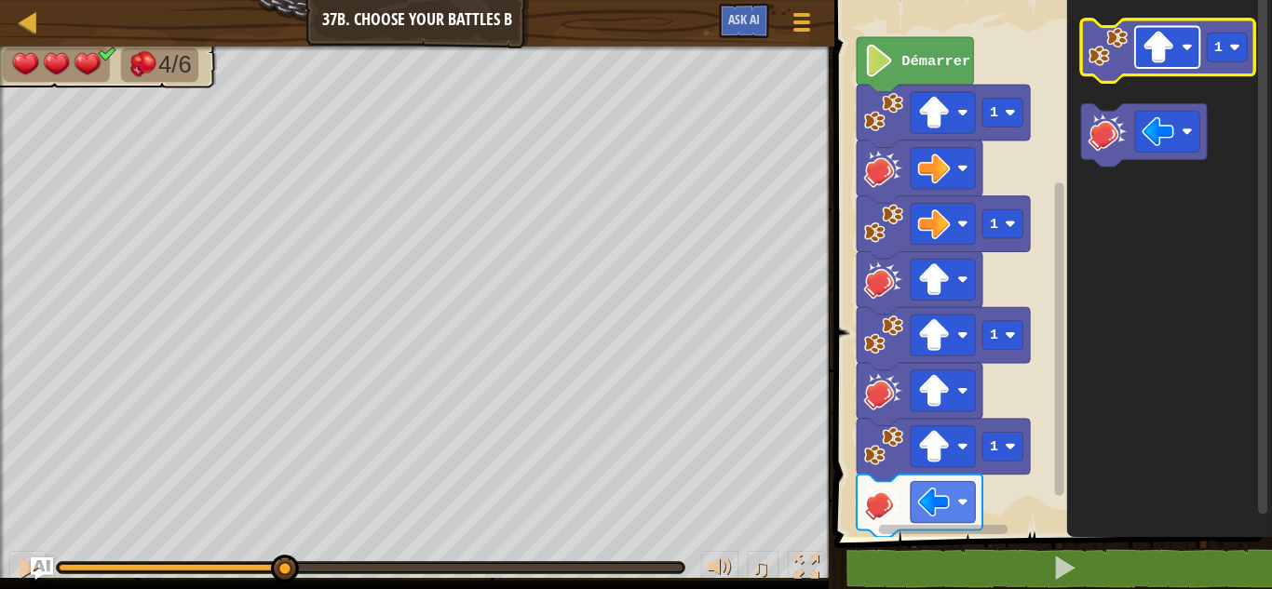
click at [1157, 52] on image "Espace de travail de Blocky" at bounding box center [1158, 47] width 33 height 33
click at [1100, 61] on image "Espace de travail de Blocky" at bounding box center [1107, 46] width 39 height 39
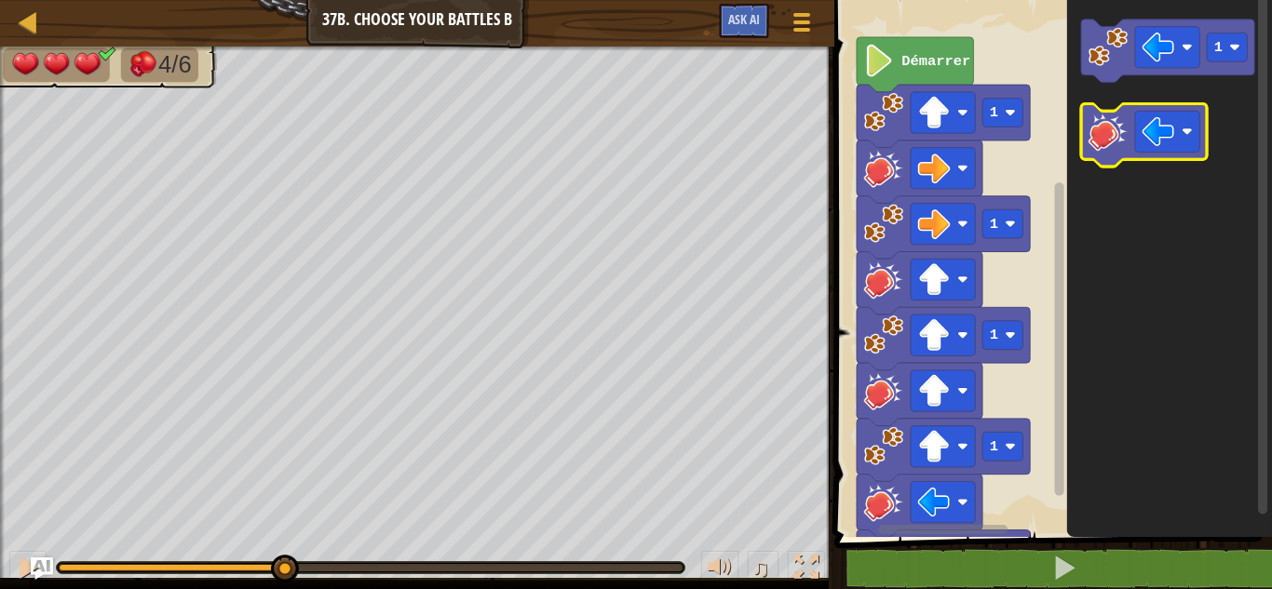
click at [1099, 132] on image "Espace de travail de Blocky" at bounding box center [1107, 131] width 39 height 39
click at [4, 572] on div "♫" at bounding box center [417, 563] width 834 height 56
click at [1173, 131] on image "Espace de travail de Blocky" at bounding box center [1158, 131] width 33 height 33
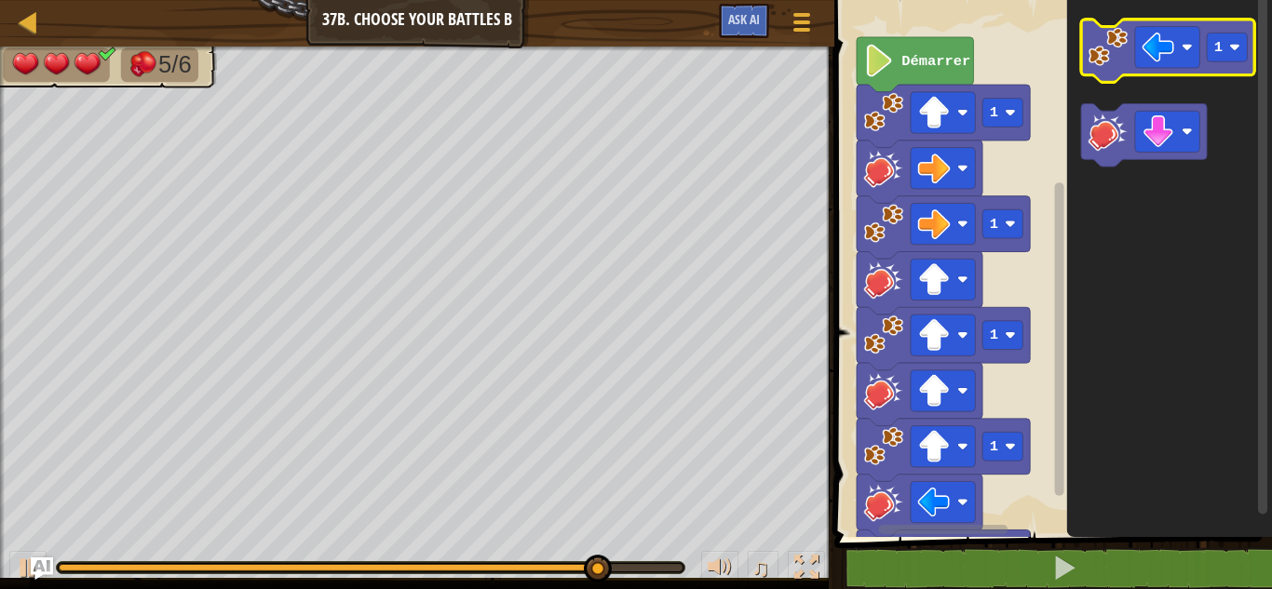
click at [1110, 50] on image "Espace de travail de Blocky" at bounding box center [1107, 46] width 39 height 39
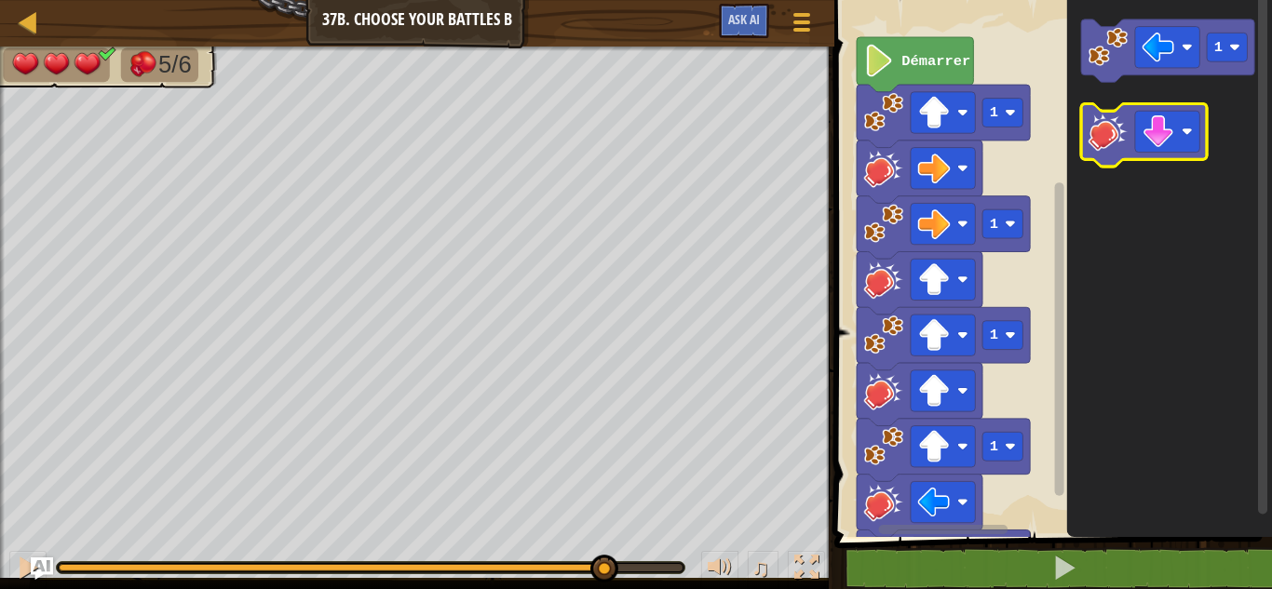
click at [1109, 145] on image "Espace de travail de Blocky" at bounding box center [1107, 131] width 39 height 39
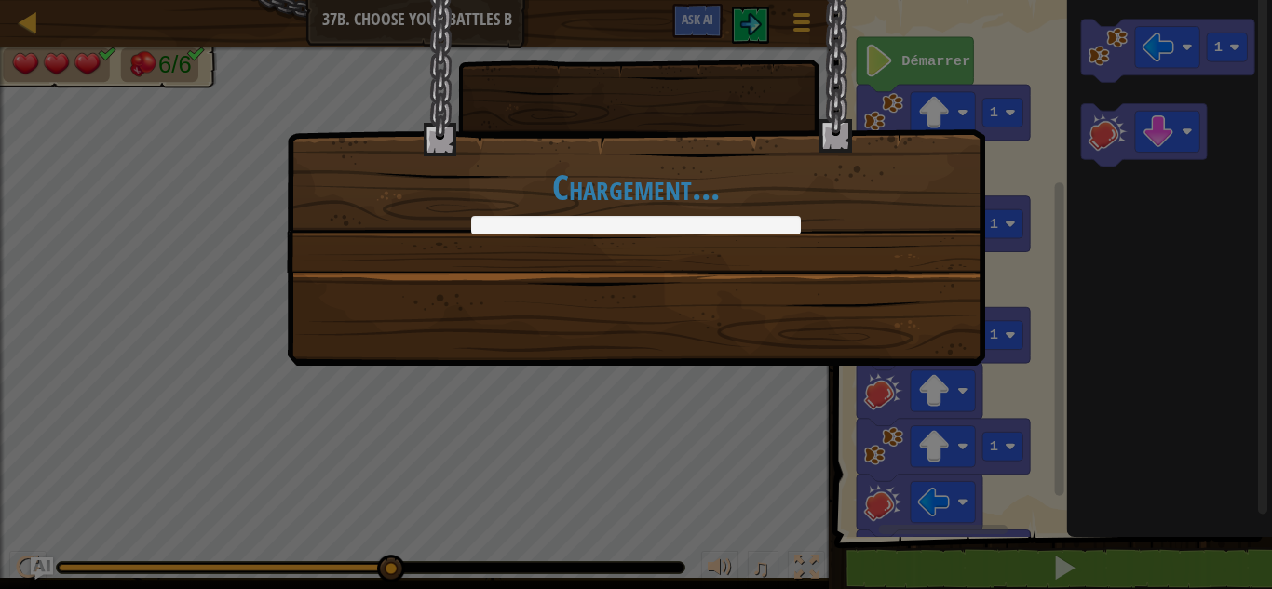
click at [907, 321] on div "Chargement..." at bounding box center [636, 183] width 698 height 366
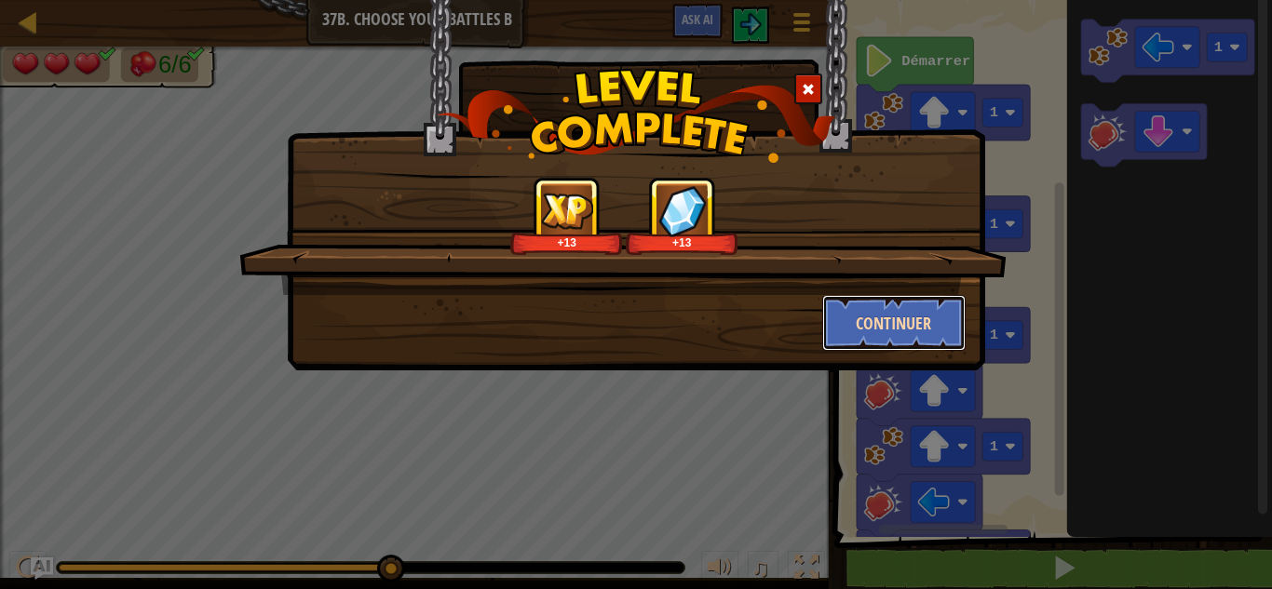
click at [856, 298] on button "Continuer" at bounding box center [894, 323] width 144 height 56
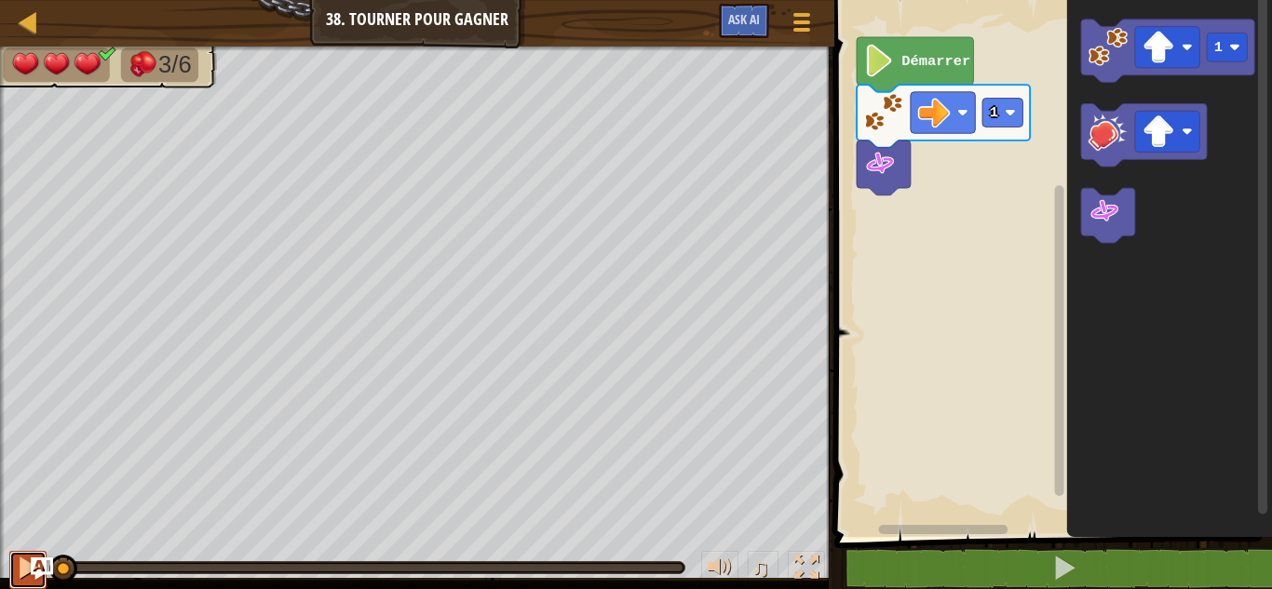
click at [13, 555] on button at bounding box center [27, 570] width 37 height 38
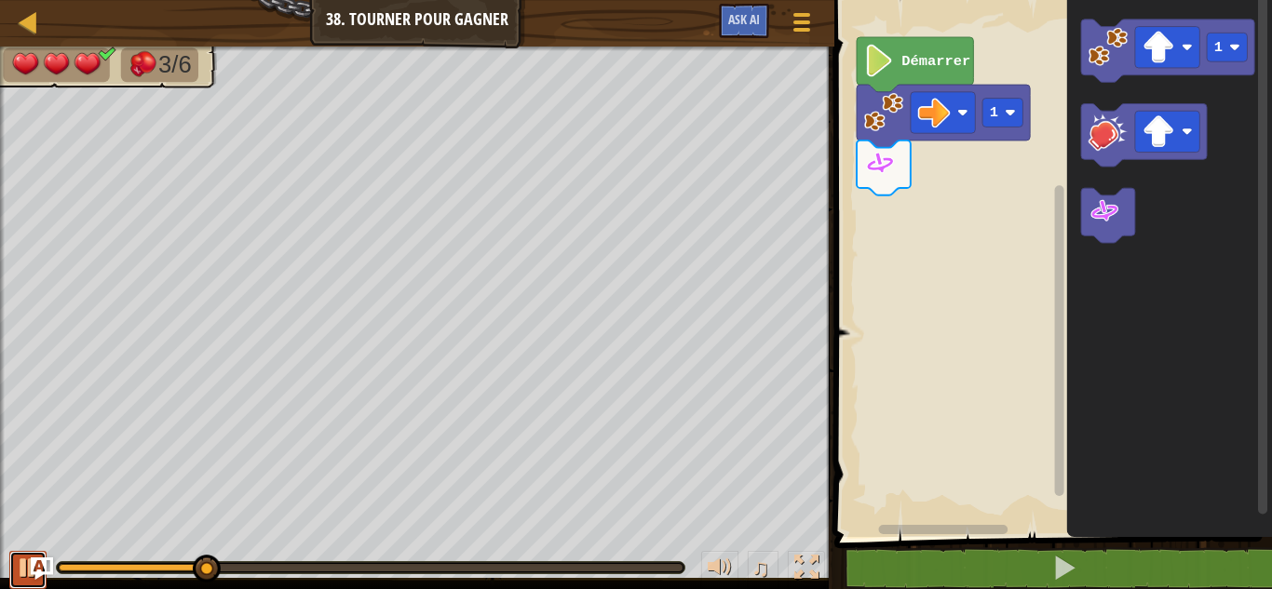
click at [15, 571] on button at bounding box center [27, 570] width 37 height 38
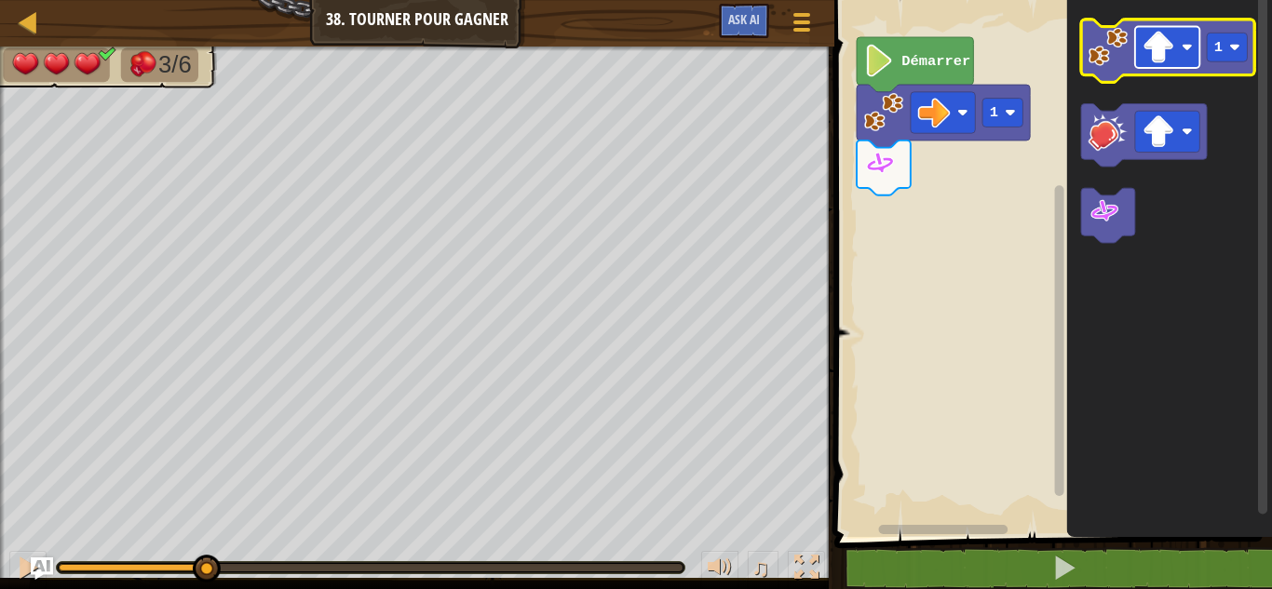
click at [1185, 47] on image "Espace de travail de Blocky" at bounding box center [1186, 47] width 11 height 11
click at [1109, 58] on image "Espace de travail de Blocky" at bounding box center [1107, 46] width 39 height 39
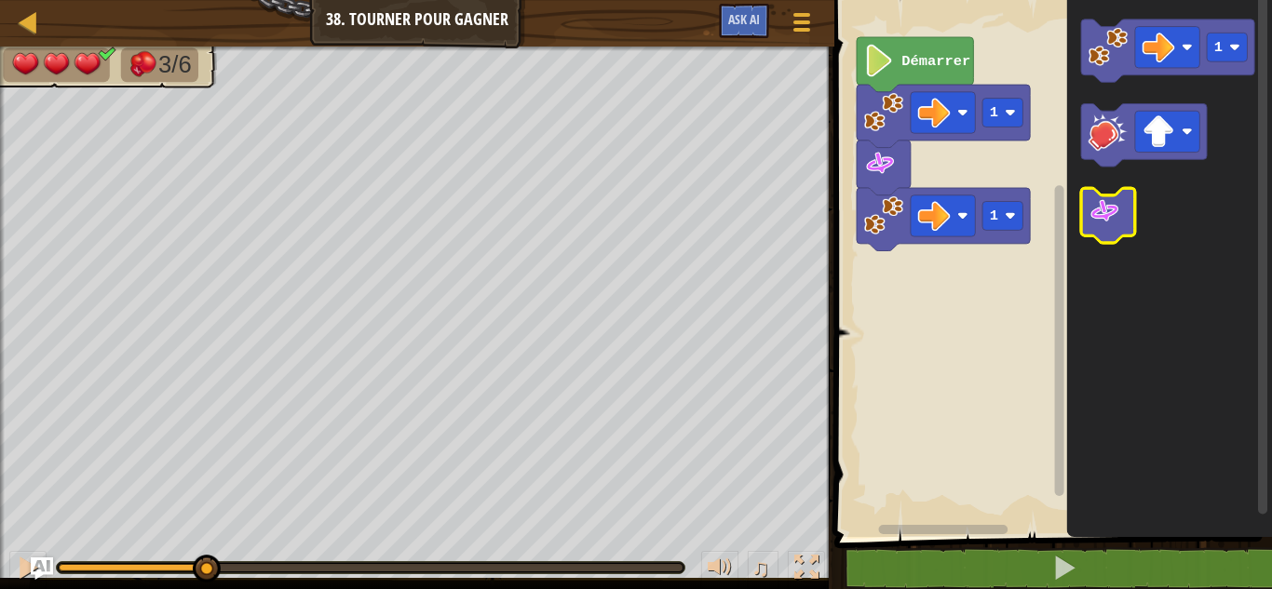
click at [1101, 209] on image "Espace de travail de Blocky" at bounding box center [1104, 211] width 33 height 33
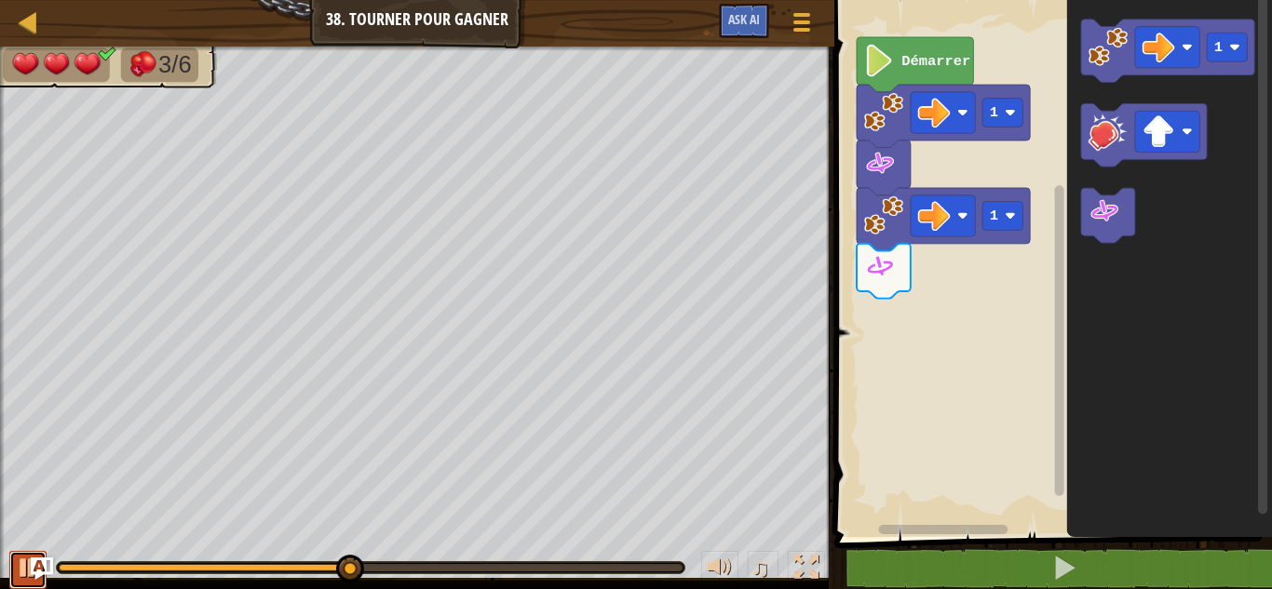
click at [23, 570] on div at bounding box center [28, 568] width 24 height 24
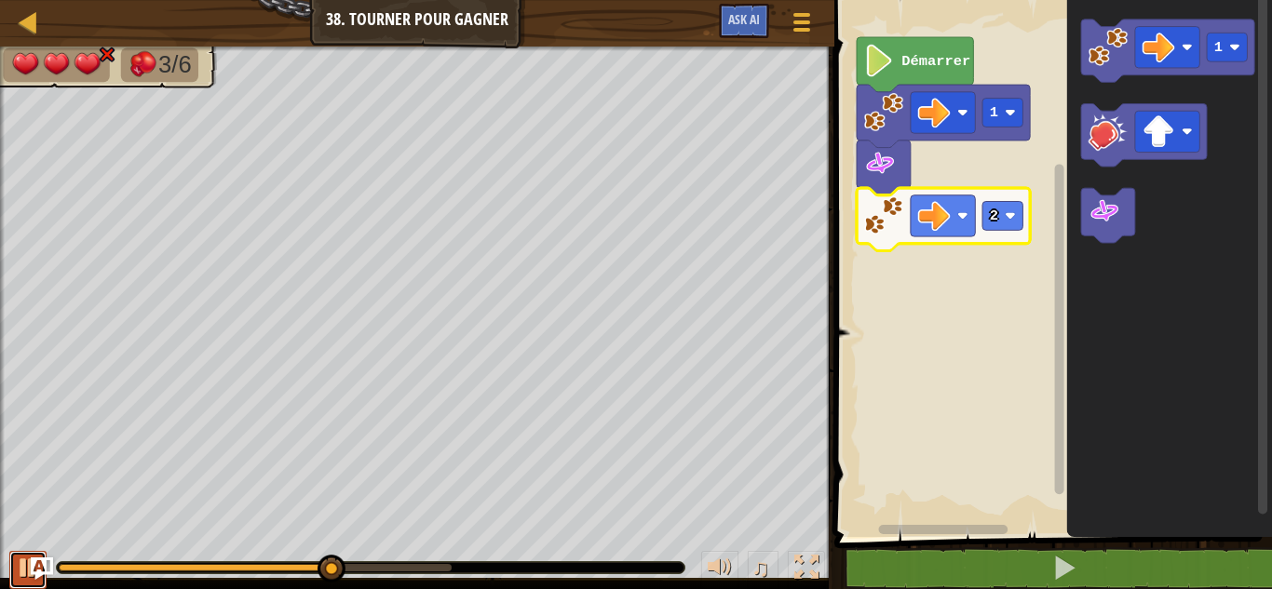
click at [16, 575] on div at bounding box center [28, 568] width 24 height 24
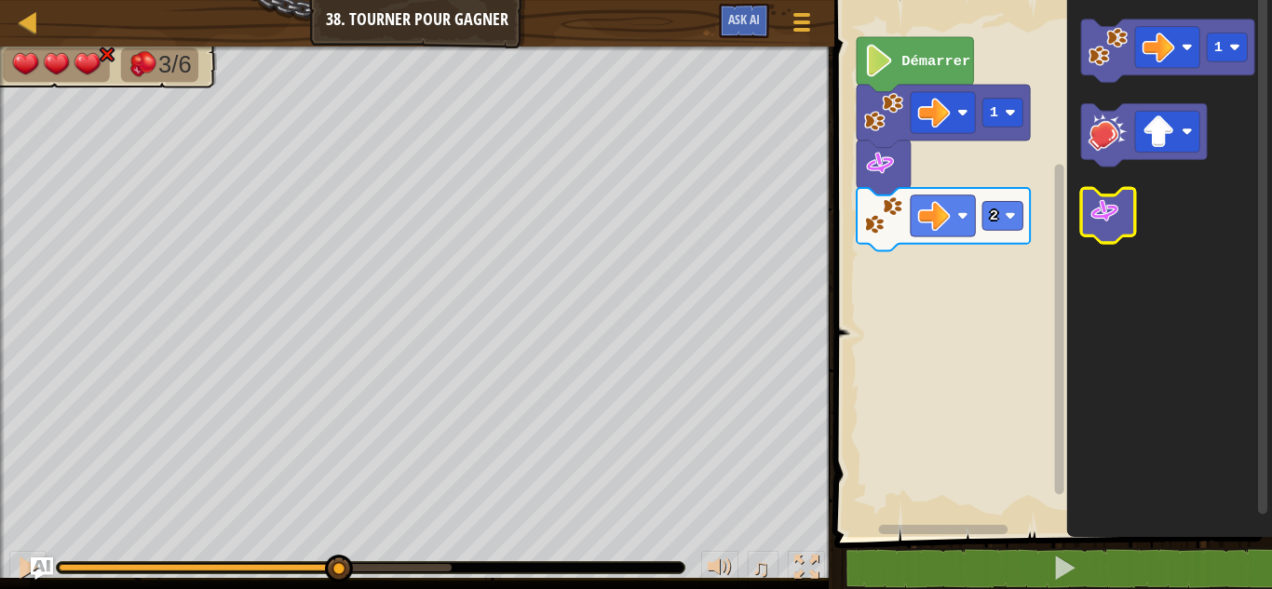
click at [1123, 227] on icon "Espace de travail de Blocky" at bounding box center [1108, 215] width 54 height 55
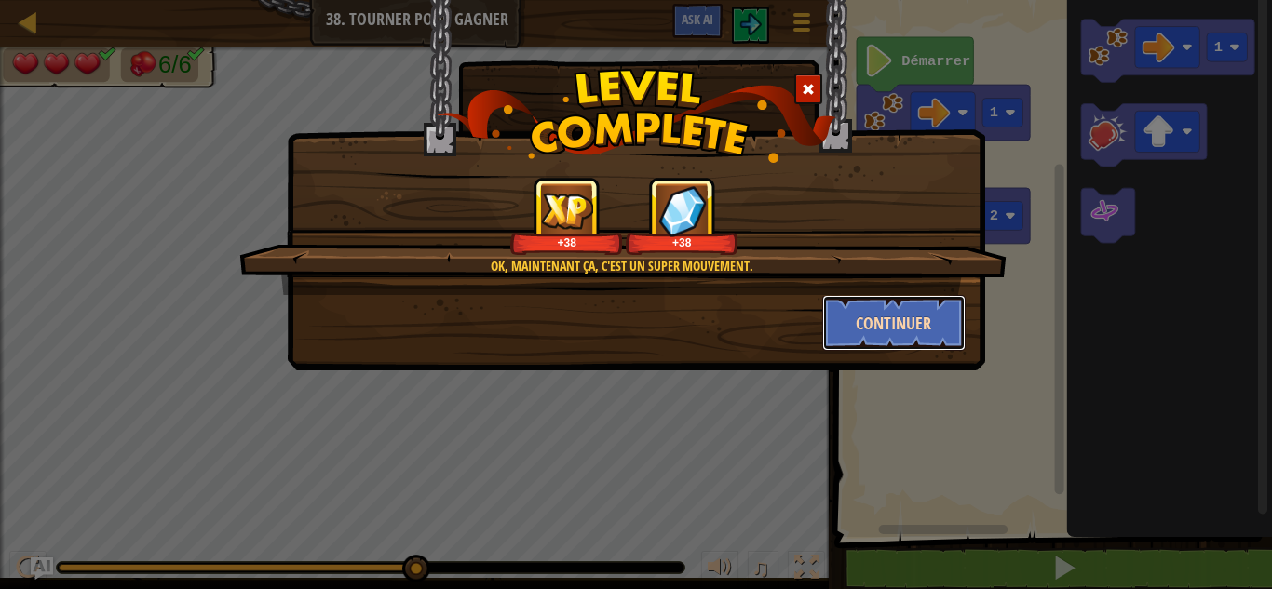
click at [898, 335] on button "Continuer" at bounding box center [894, 323] width 144 height 56
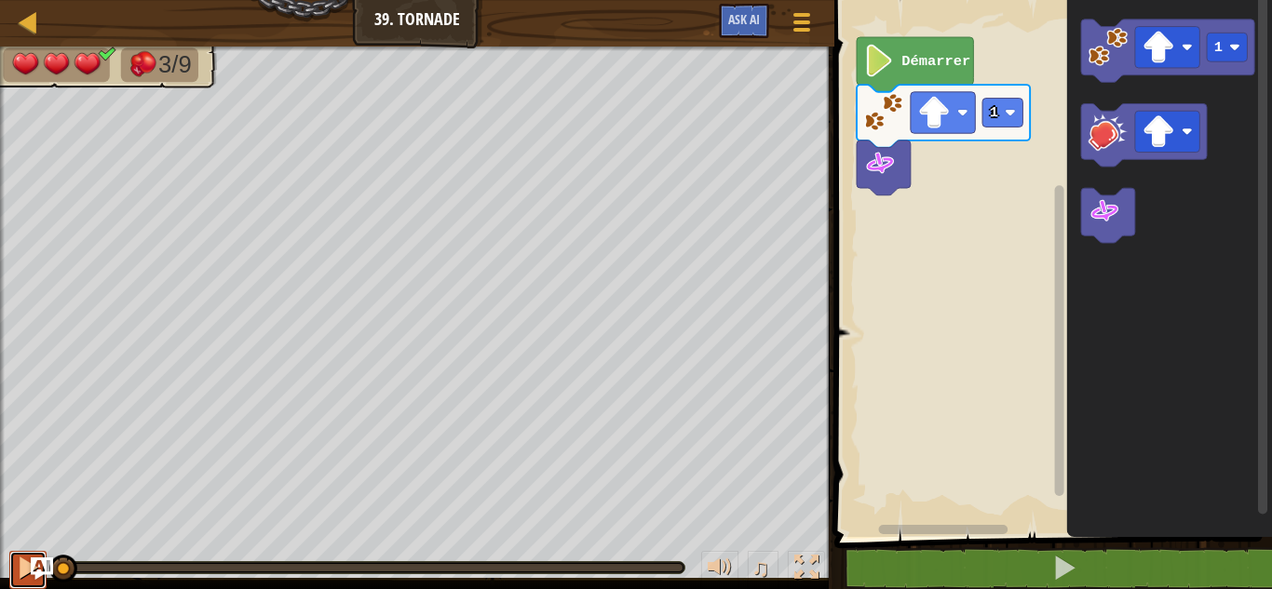
click at [17, 562] on div at bounding box center [28, 568] width 24 height 24
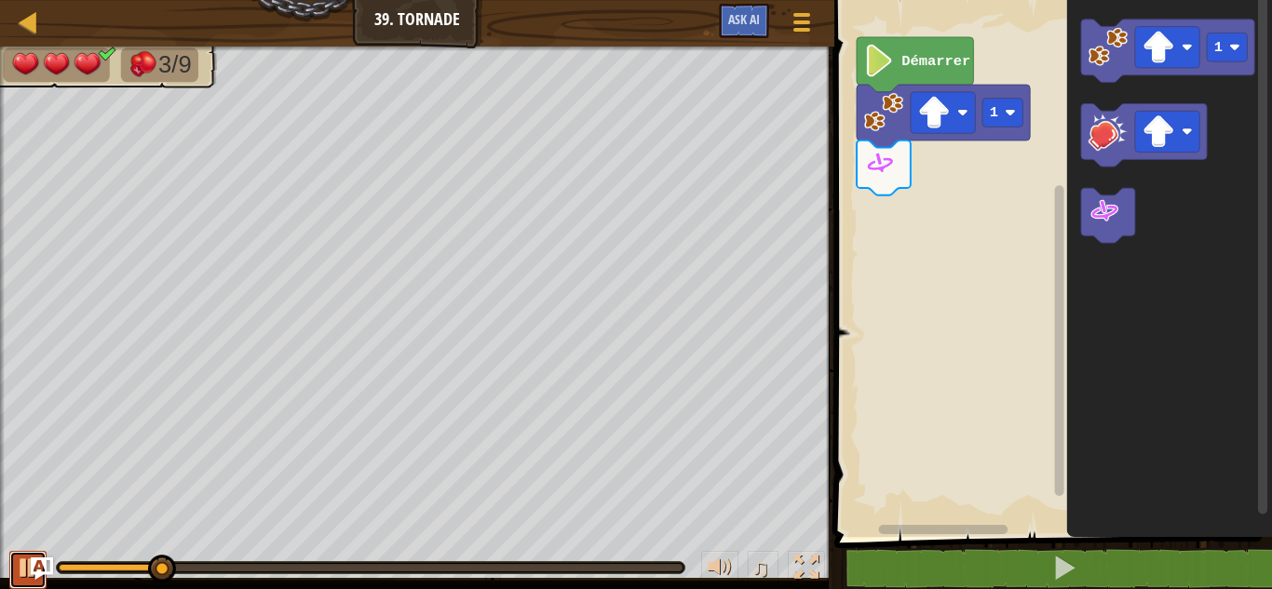
click at [19, 572] on div at bounding box center [28, 568] width 24 height 24
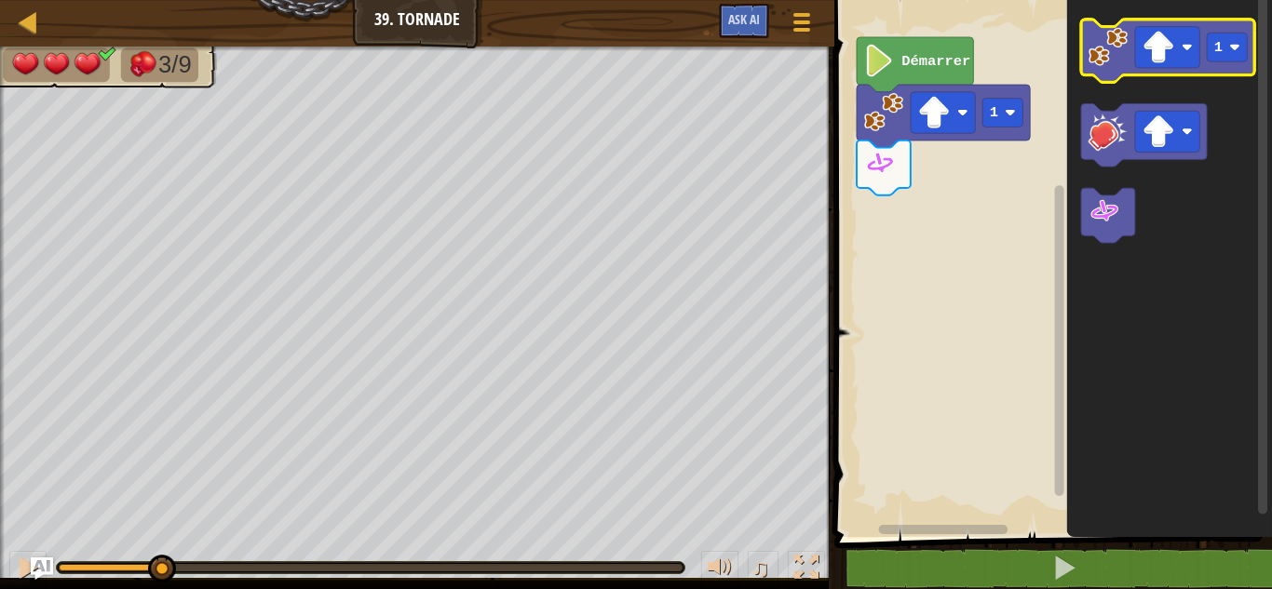
click at [1112, 68] on icon "Espace de travail de Blocky" at bounding box center [1167, 51] width 173 height 63
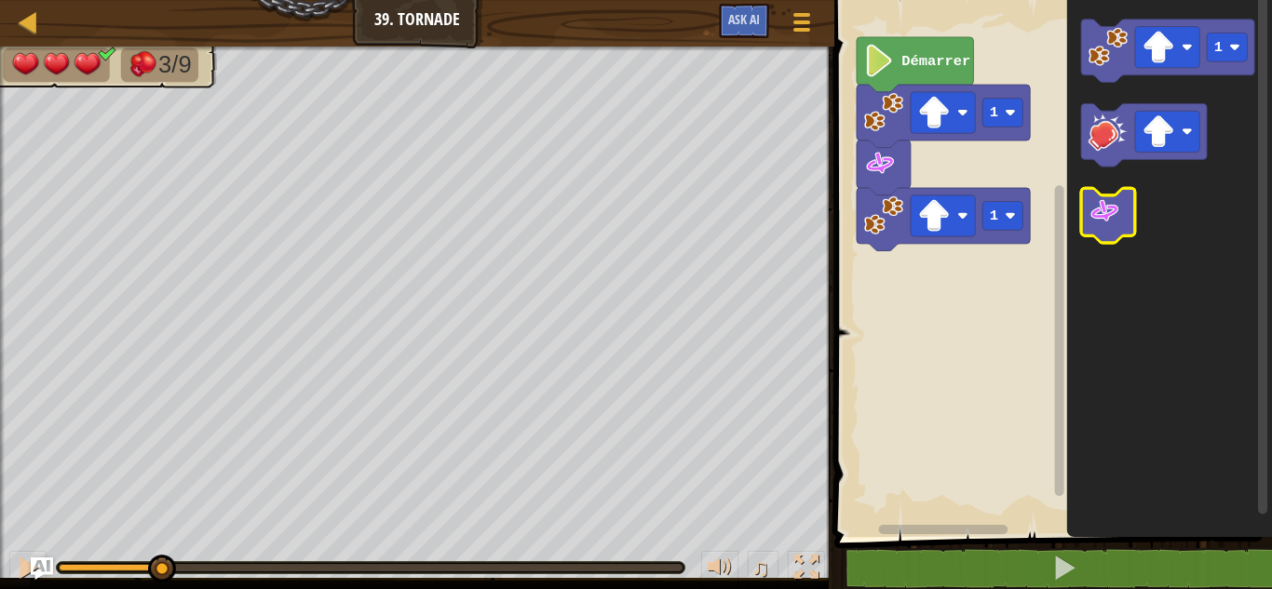
click at [1118, 231] on icon "Espace de travail de Blocky" at bounding box center [1108, 215] width 54 height 55
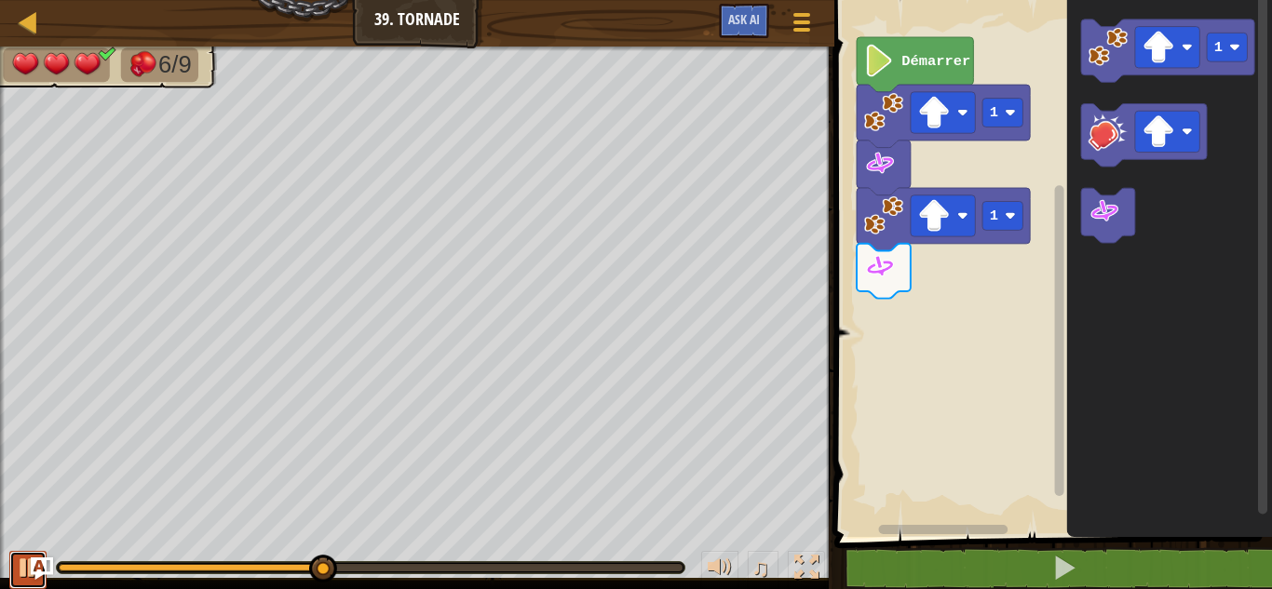
click at [21, 572] on div at bounding box center [28, 568] width 24 height 24
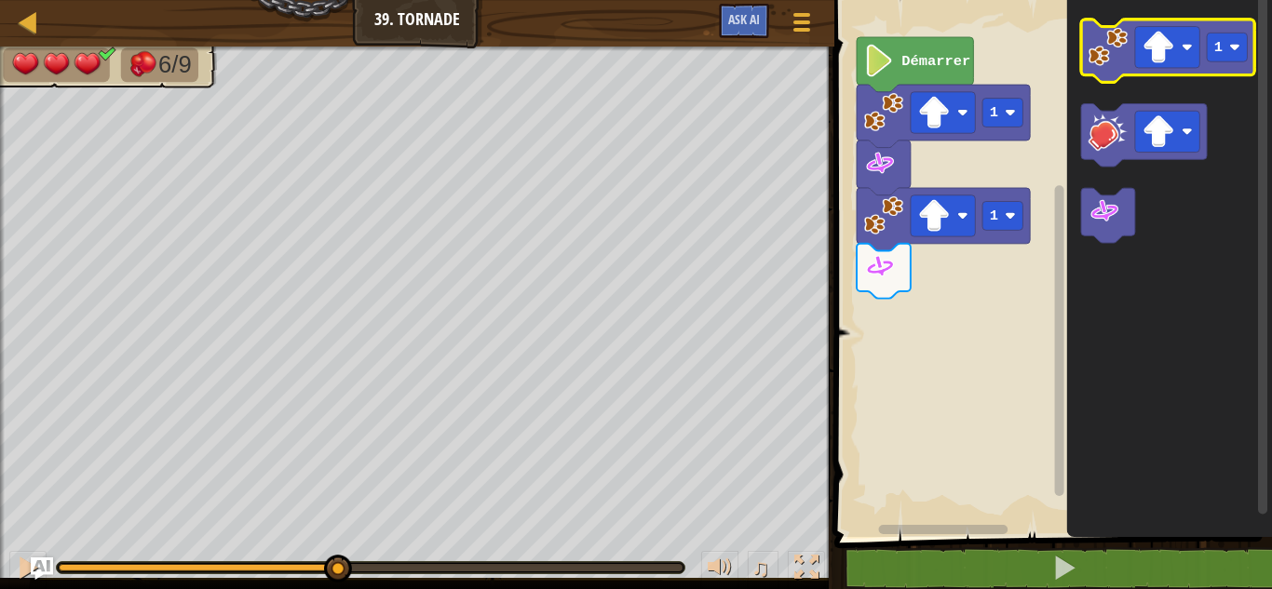
click at [1098, 61] on image "Espace de travail de Blocky" at bounding box center [1107, 46] width 39 height 39
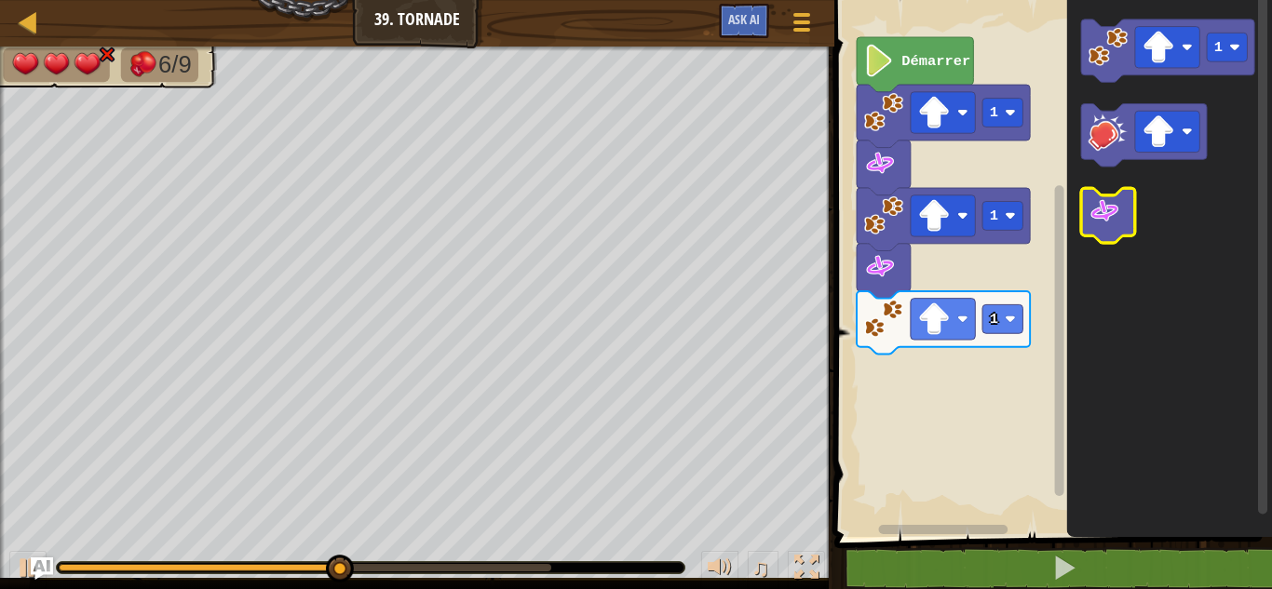
click at [1101, 214] on image "Espace de travail de Blocky" at bounding box center [1104, 211] width 33 height 33
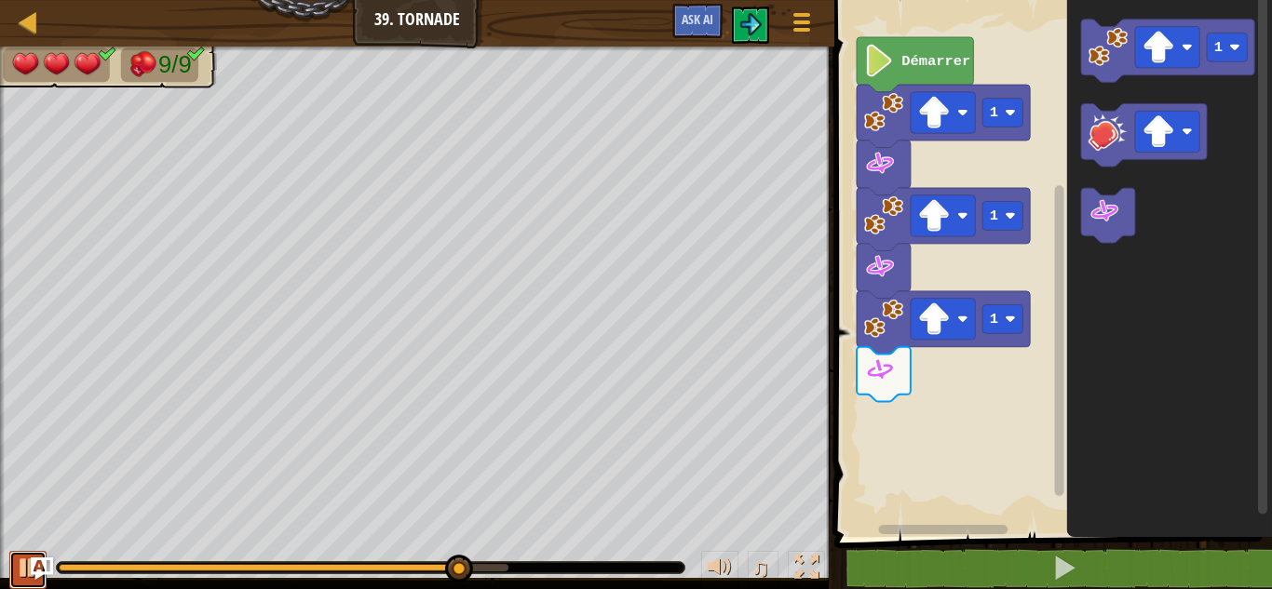
click at [13, 581] on button at bounding box center [27, 570] width 37 height 38
click at [9, 572] on button at bounding box center [27, 570] width 37 height 38
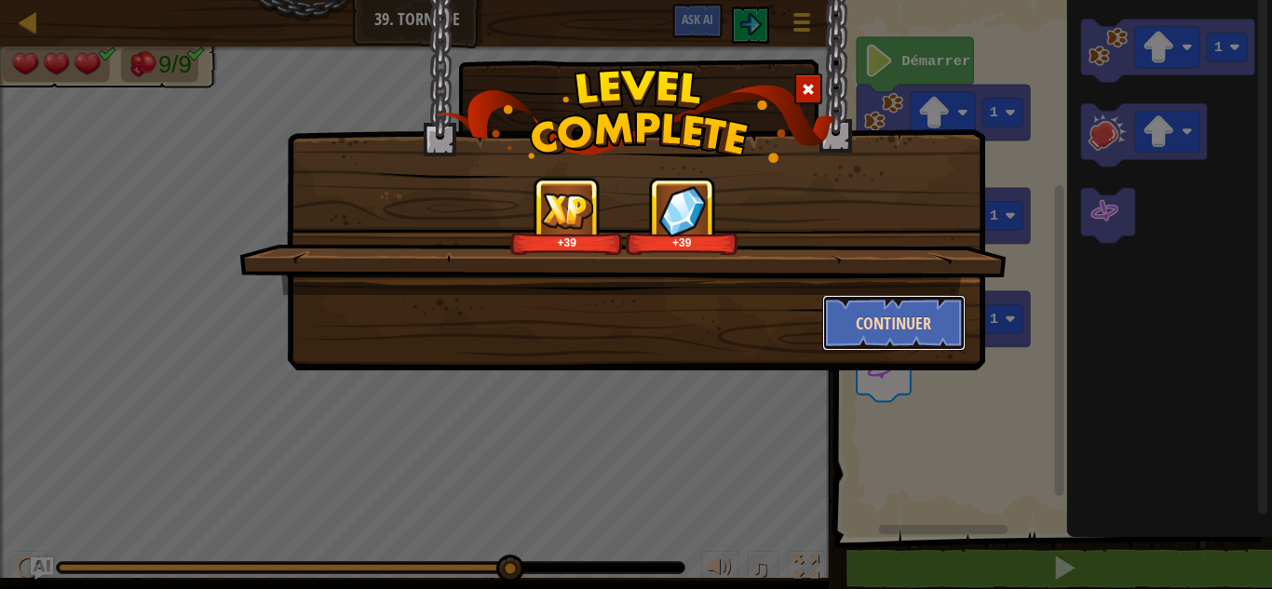
click at [874, 301] on button "Continuer" at bounding box center [894, 323] width 144 height 56
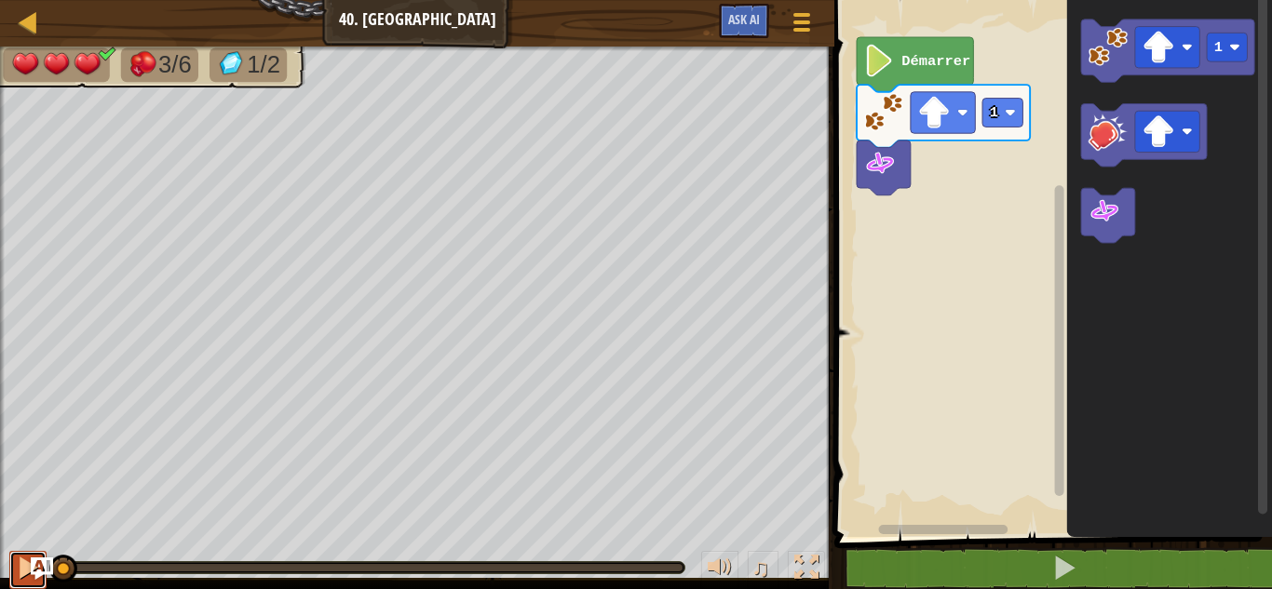
click at [13, 573] on button at bounding box center [27, 570] width 37 height 38
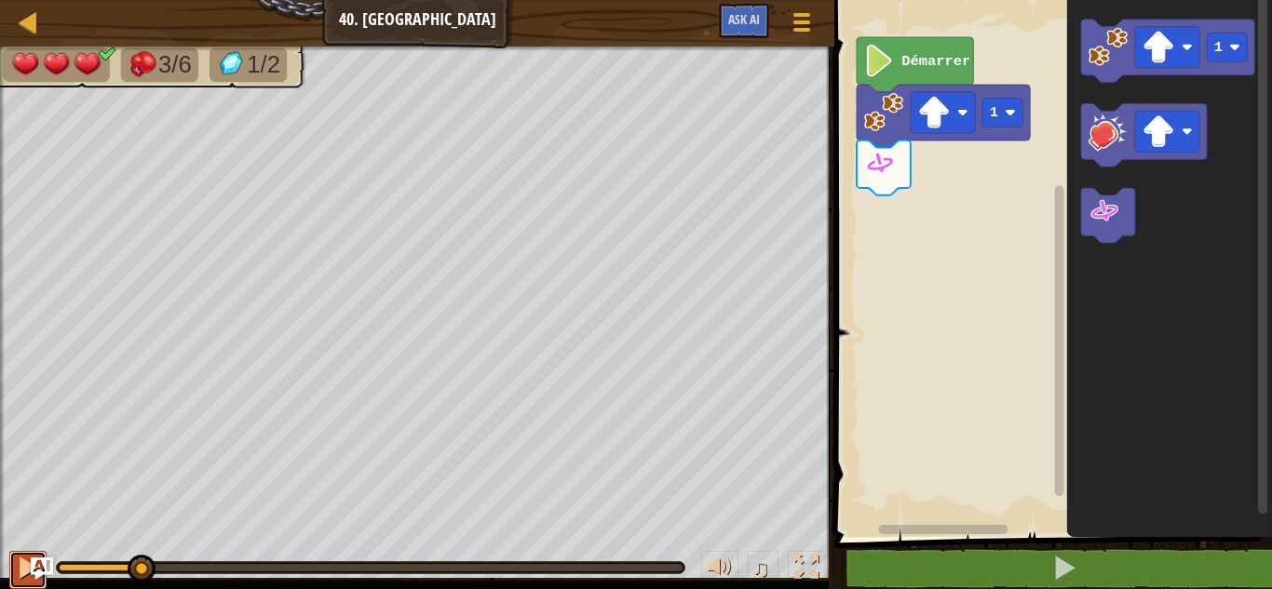
click at [13, 573] on button at bounding box center [27, 570] width 37 height 38
click at [11, 573] on button at bounding box center [27, 570] width 37 height 38
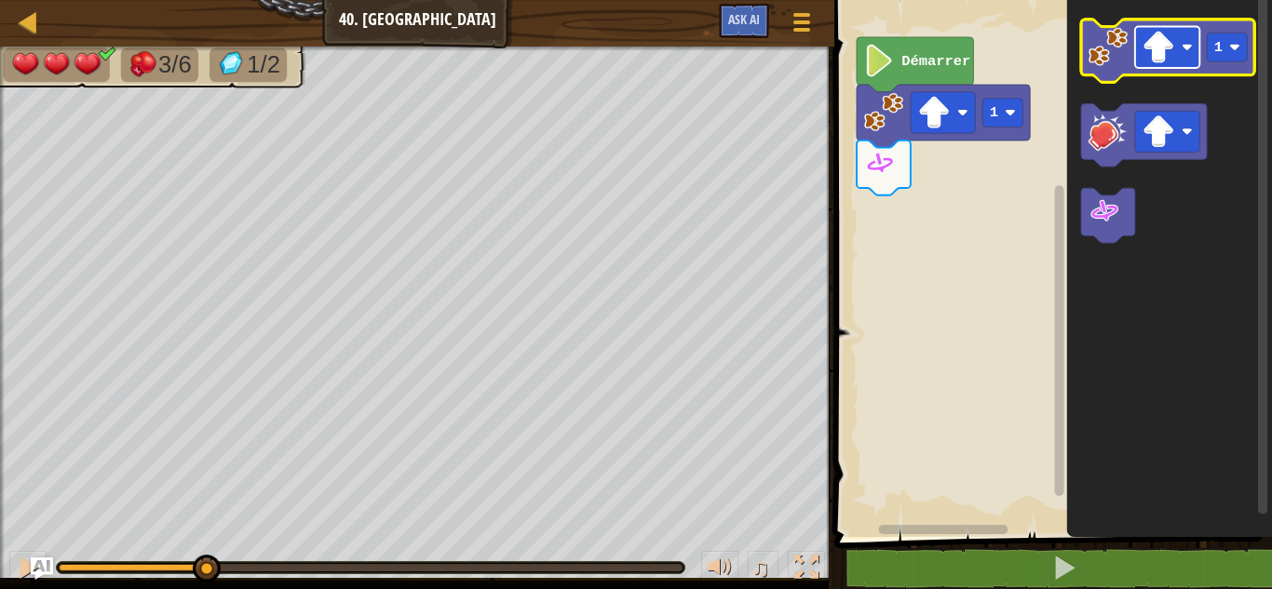
click at [1179, 34] on rect "Espace de travail de Blocky" at bounding box center [1167, 47] width 64 height 41
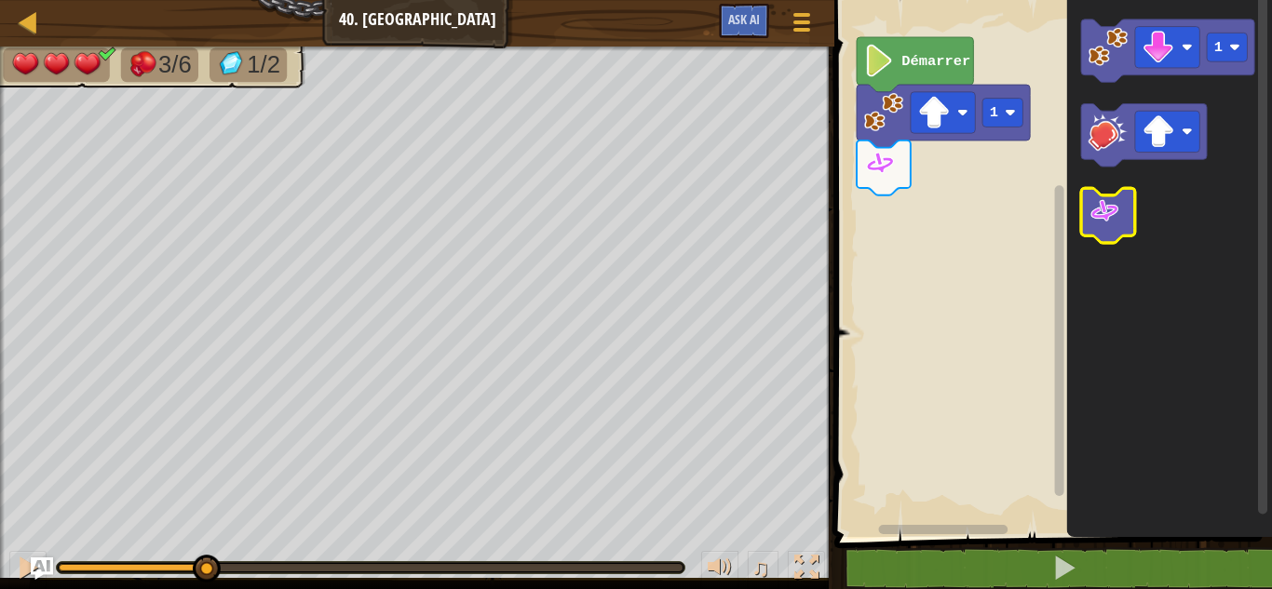
click at [1111, 214] on image "Espace de travail de Blocky" at bounding box center [1104, 211] width 33 height 33
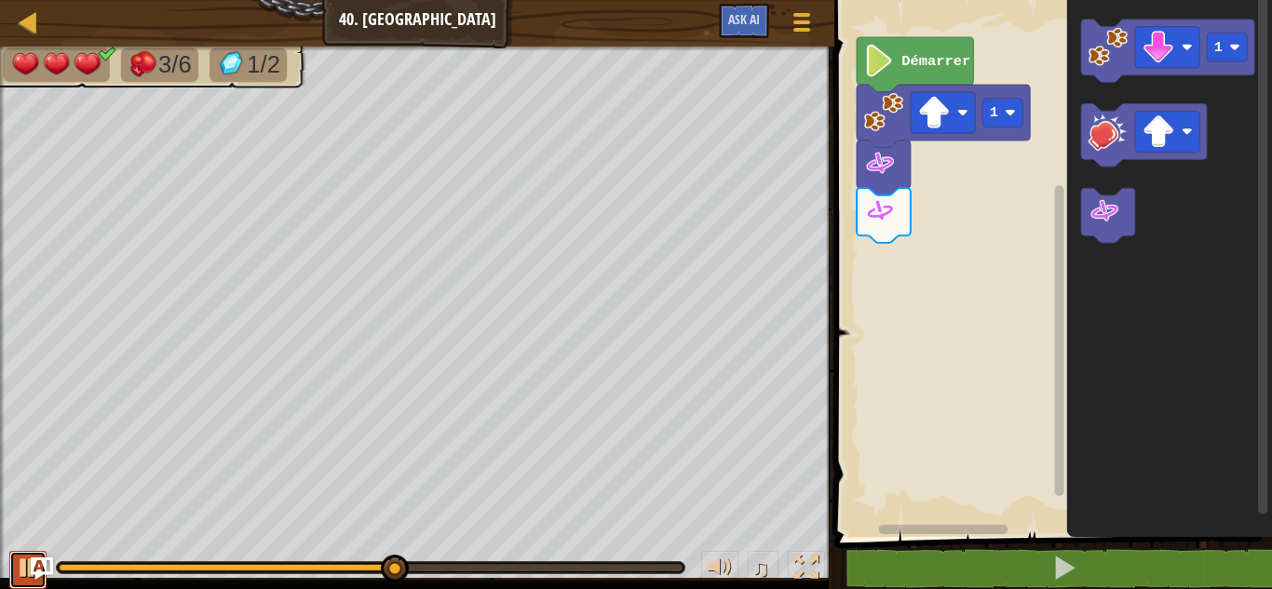
click at [19, 568] on div at bounding box center [28, 568] width 24 height 24
click at [12, 566] on button at bounding box center [27, 570] width 37 height 38
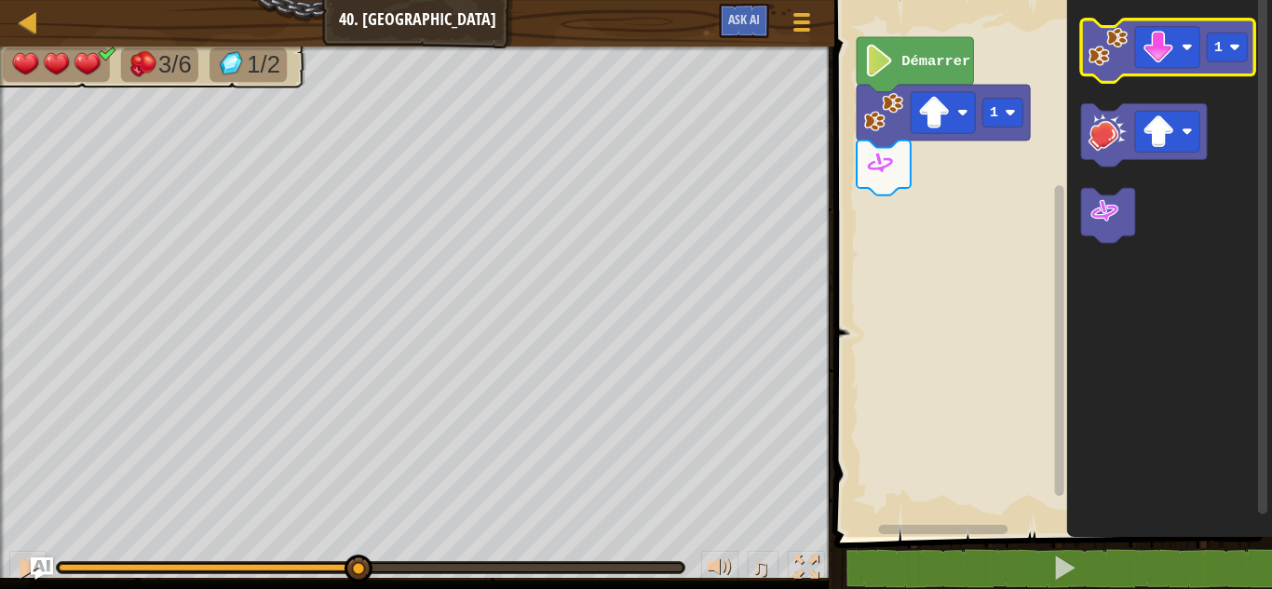
click at [1113, 50] on image "Espace de travail de Blocky" at bounding box center [1107, 46] width 39 height 39
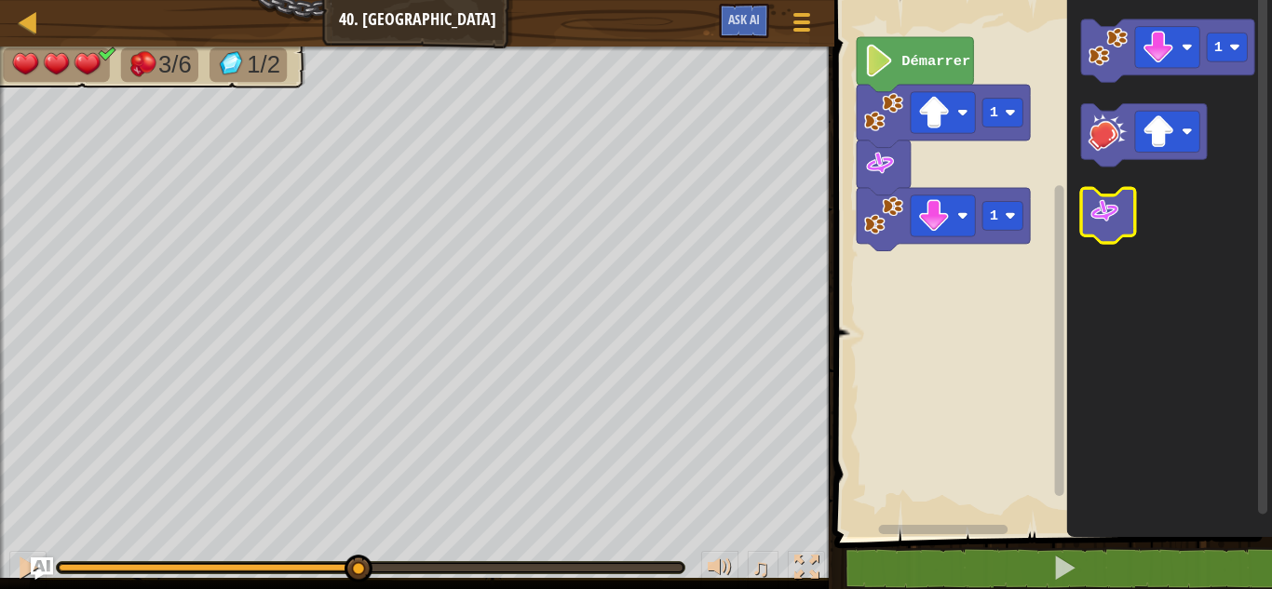
click at [1089, 210] on image "Espace de travail de Blocky" at bounding box center [1104, 211] width 33 height 33
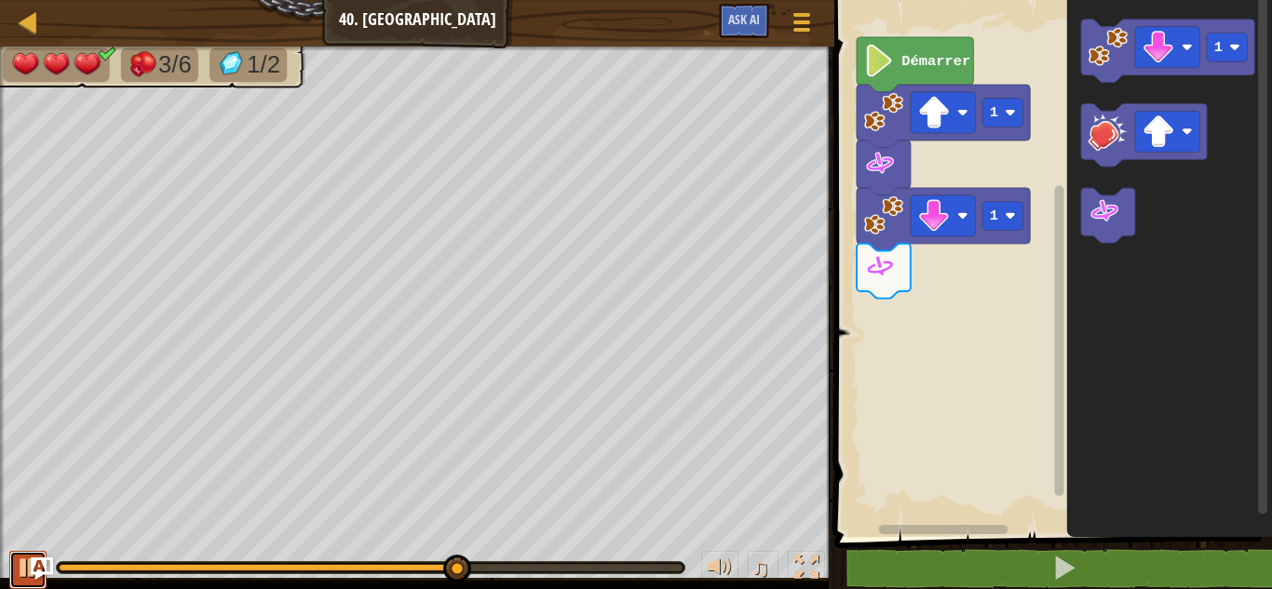
click at [22, 569] on div at bounding box center [28, 568] width 24 height 24
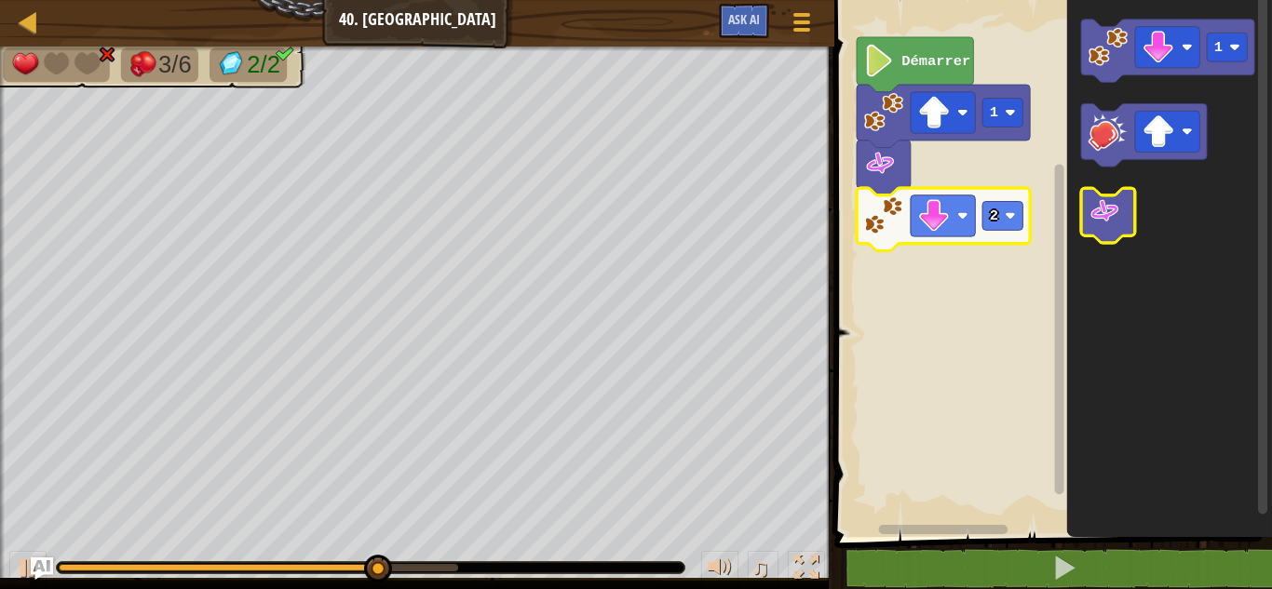
click at [1099, 214] on image "Espace de travail de Blocky" at bounding box center [1104, 211] width 33 height 33
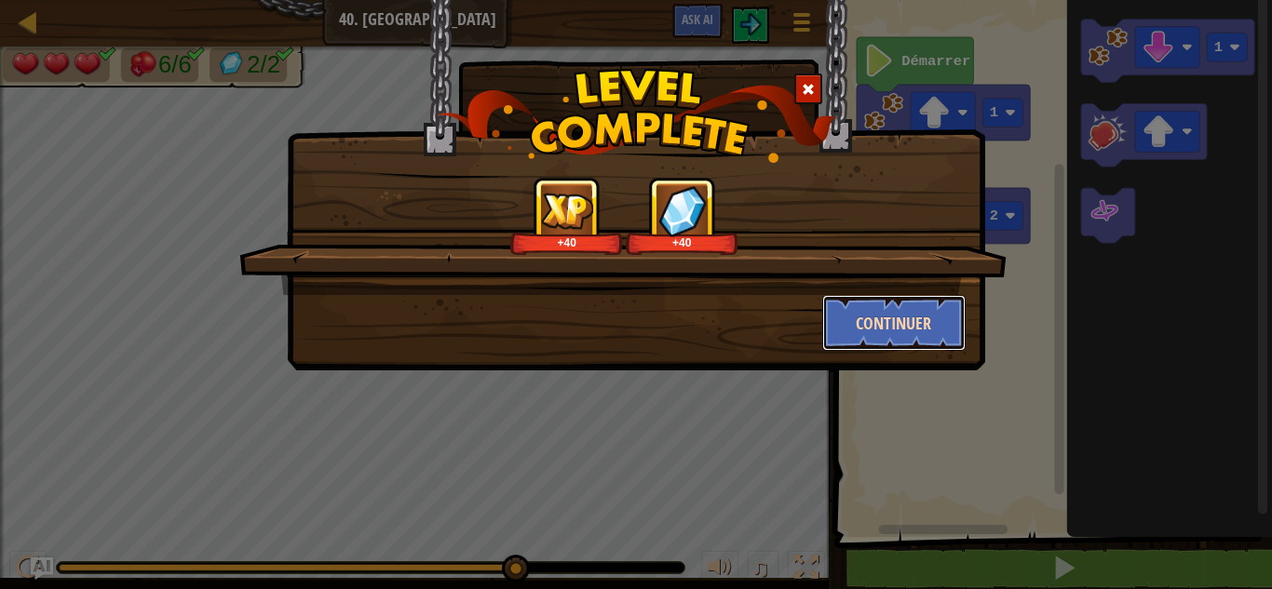
click at [867, 315] on button "Continuer" at bounding box center [894, 323] width 144 height 56
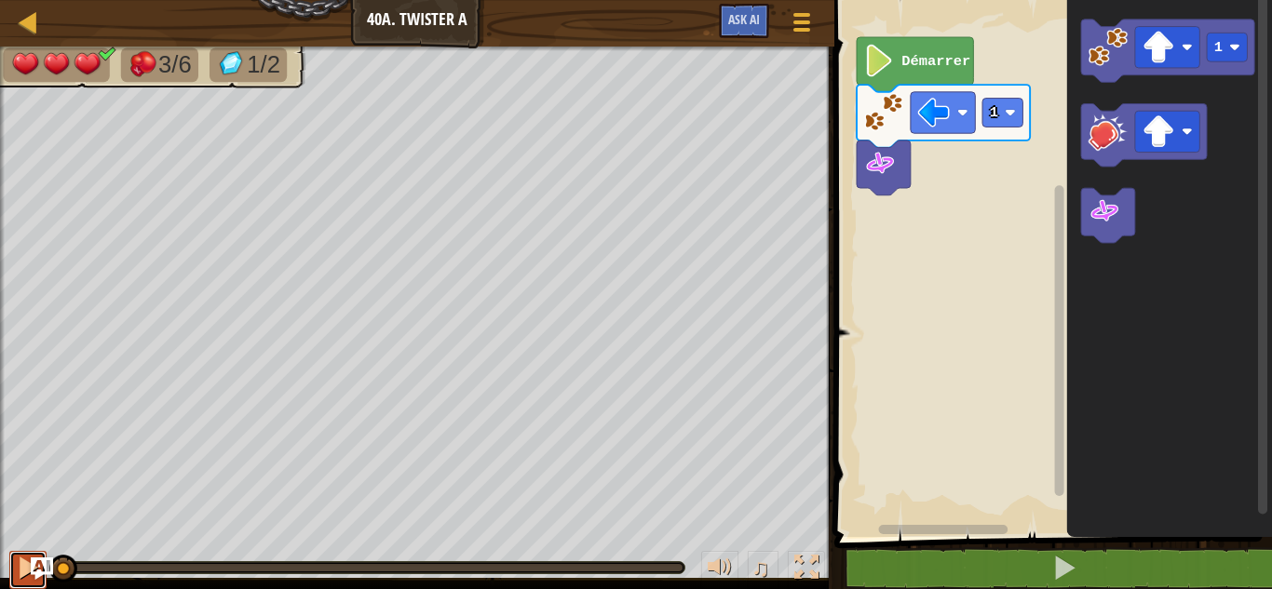
click at [18, 563] on div at bounding box center [28, 568] width 24 height 24
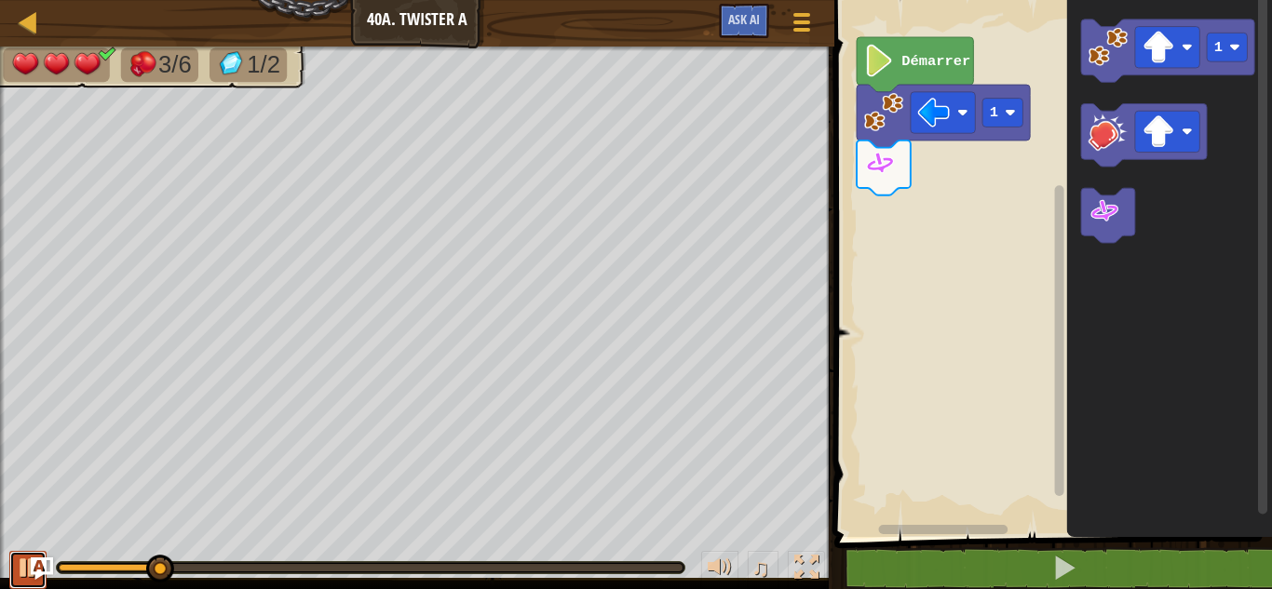
click at [18, 563] on div at bounding box center [28, 568] width 24 height 24
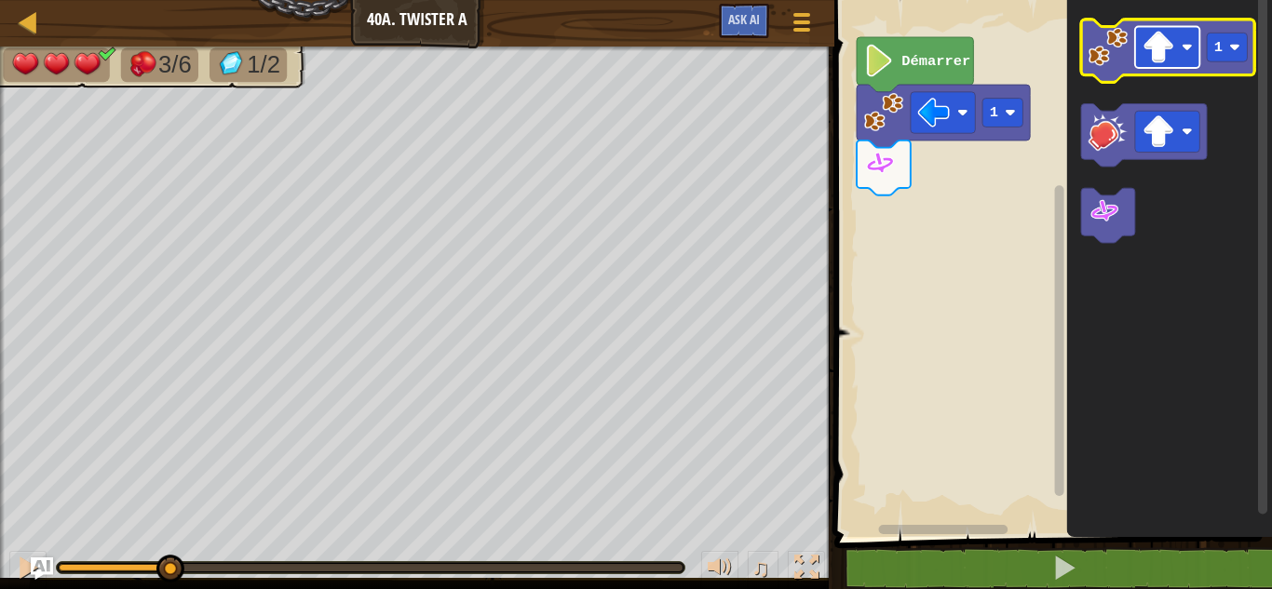
click at [1164, 57] on image "Espace de travail de Blocky" at bounding box center [1158, 47] width 33 height 33
click at [1117, 66] on image "Espace de travail de Blocky" at bounding box center [1107, 46] width 39 height 39
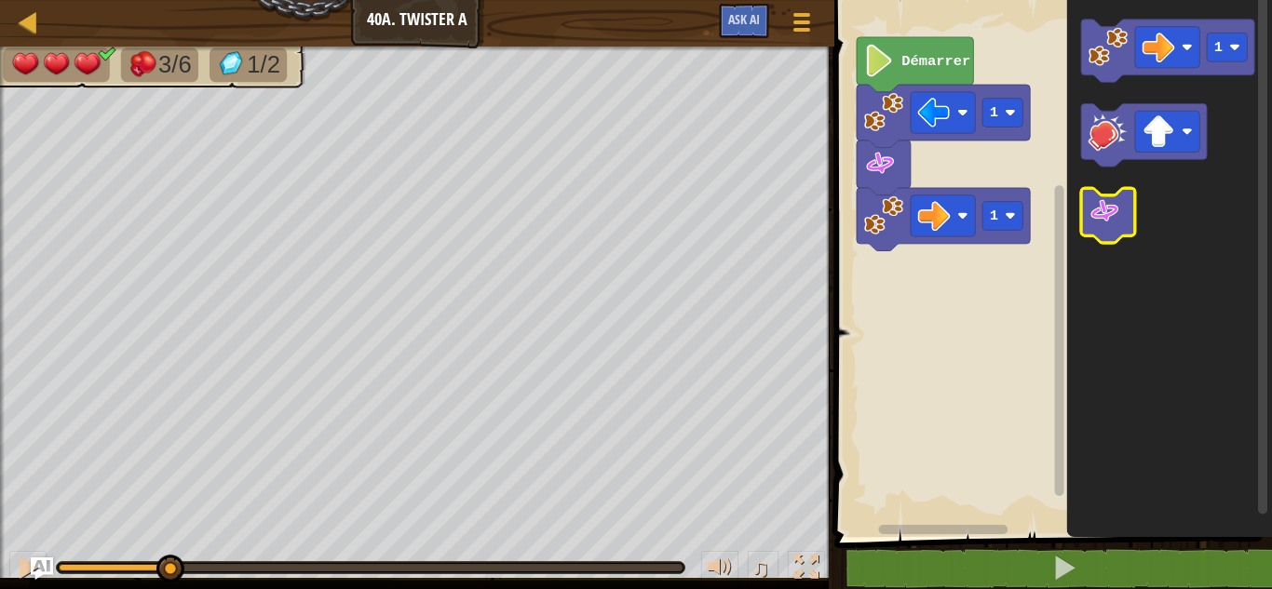
click at [1116, 209] on image "Espace de travail de Blocky" at bounding box center [1104, 211] width 33 height 33
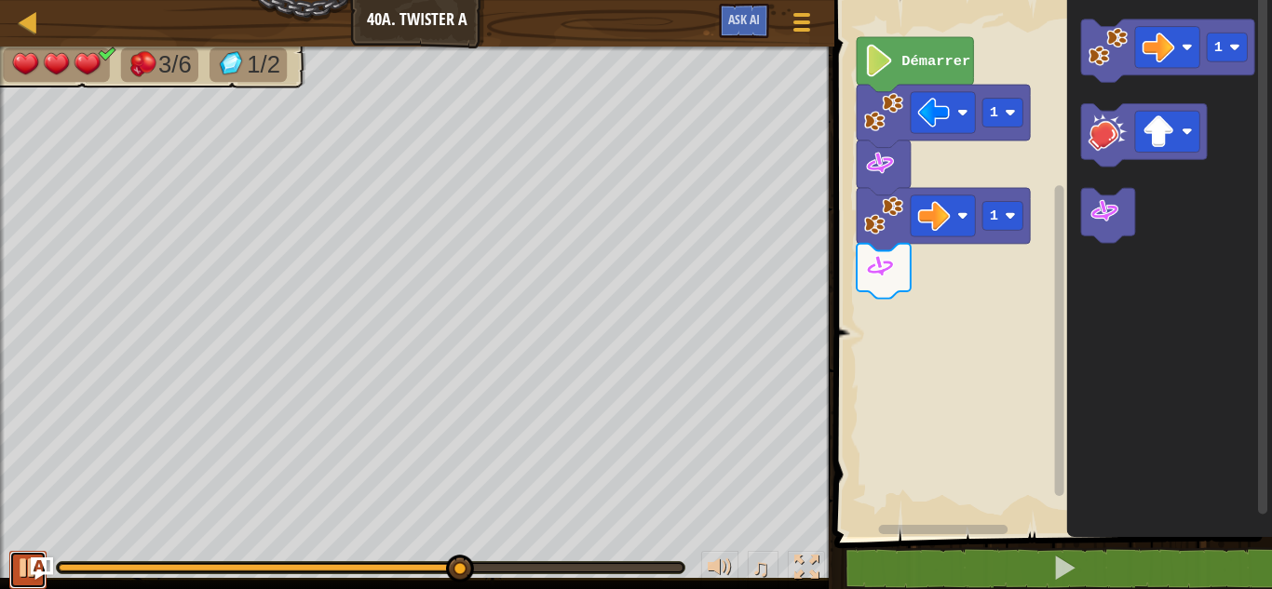
click at [11, 553] on button at bounding box center [27, 570] width 37 height 38
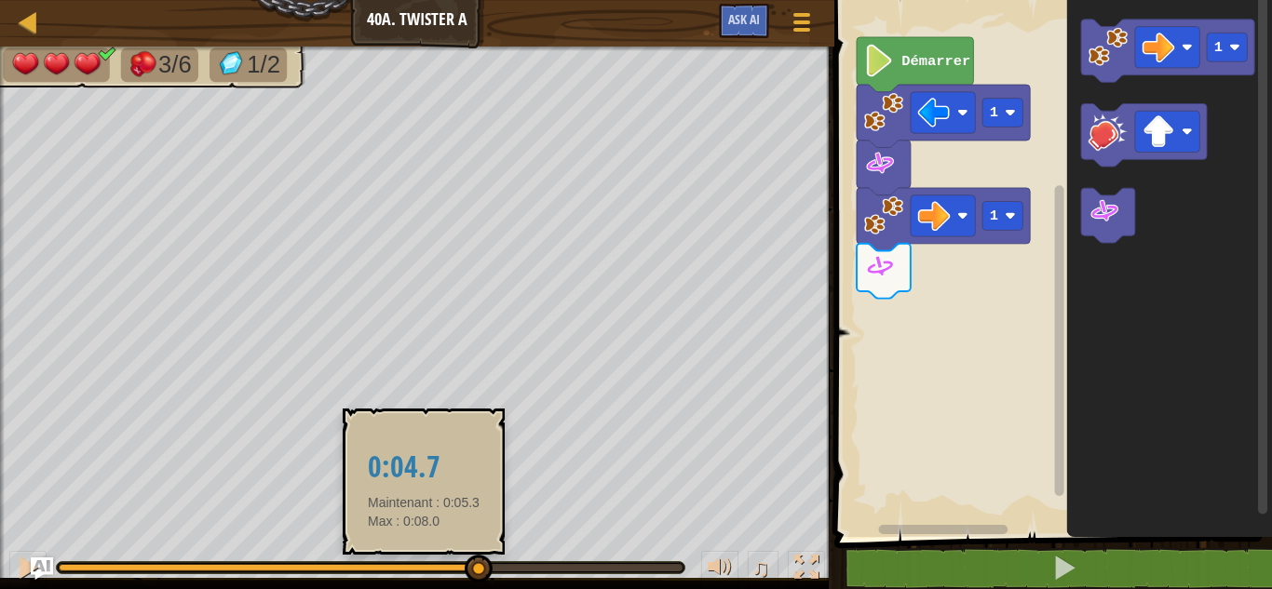
click at [424, 562] on div at bounding box center [370, 567] width 627 height 11
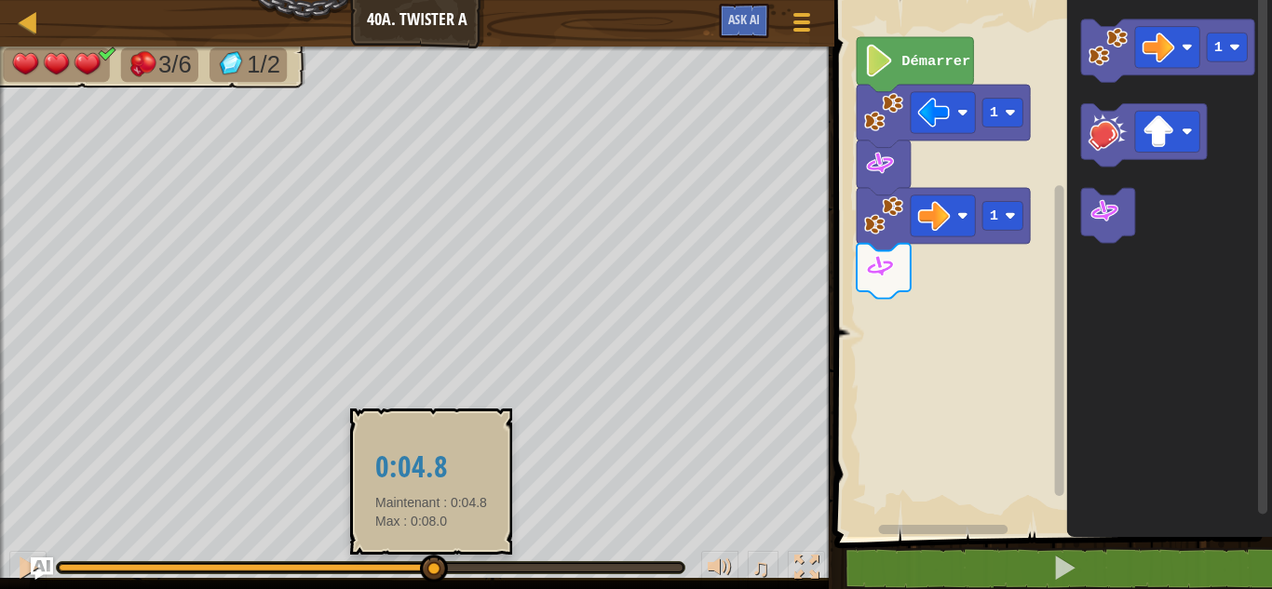
click at [432, 569] on div at bounding box center [245, 567] width 373 height 7
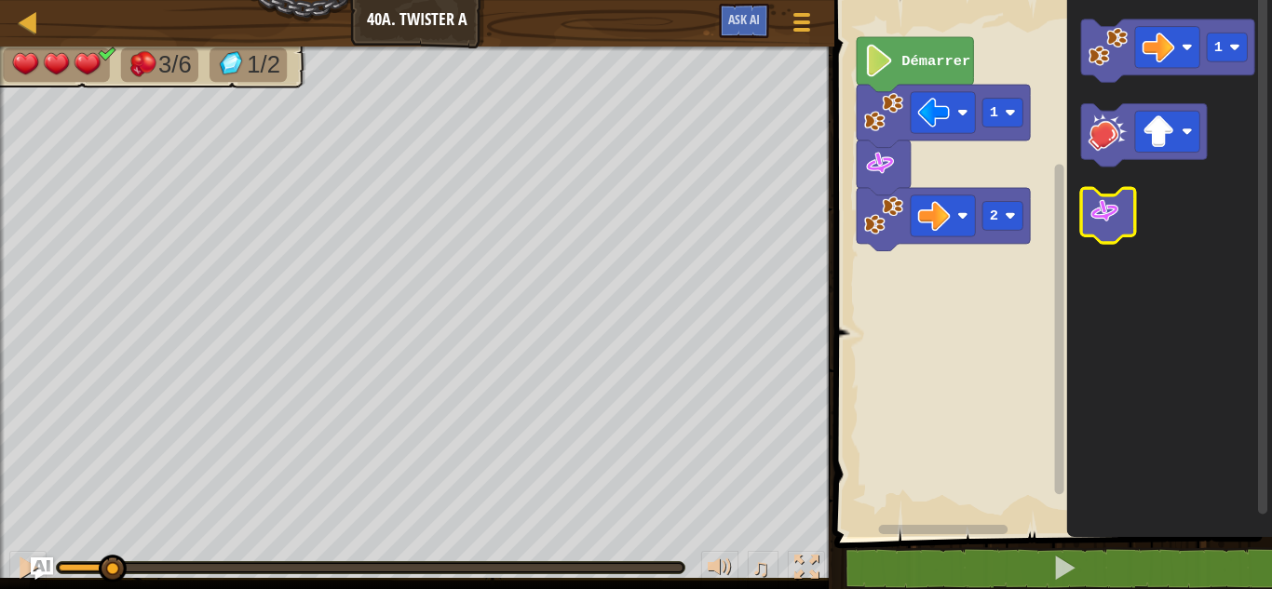
click at [1108, 221] on image "Espace de travail de Blocky" at bounding box center [1104, 211] width 33 height 33
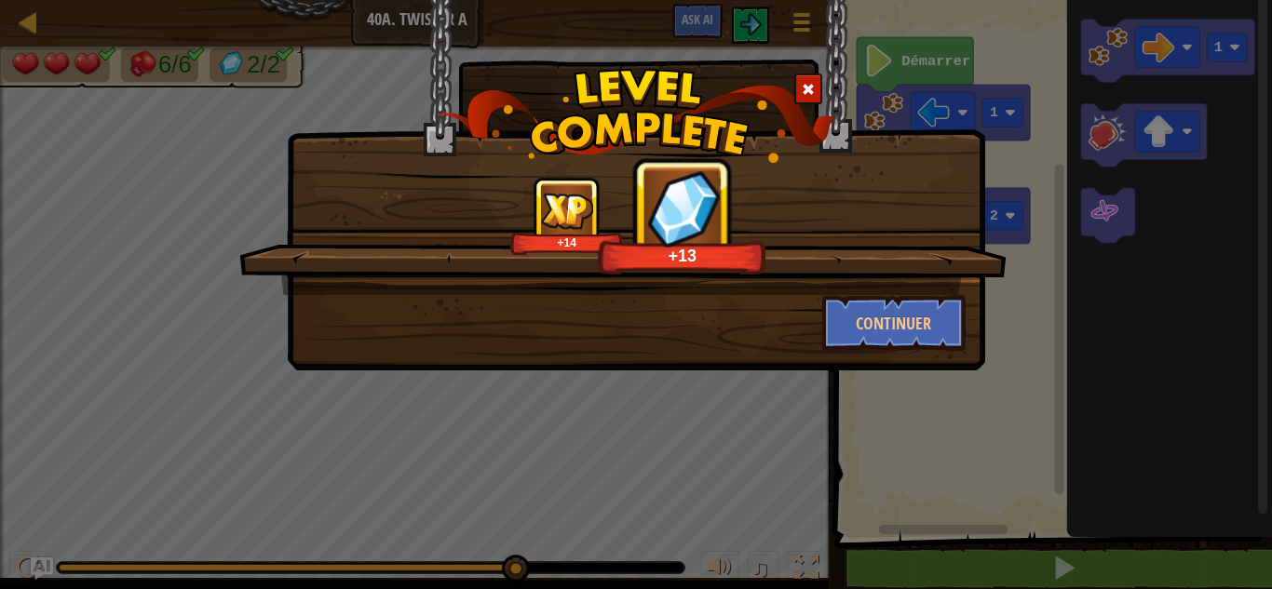
click at [782, 20] on div "+14 +13 Continuer" at bounding box center [636, 138] width 698 height 278
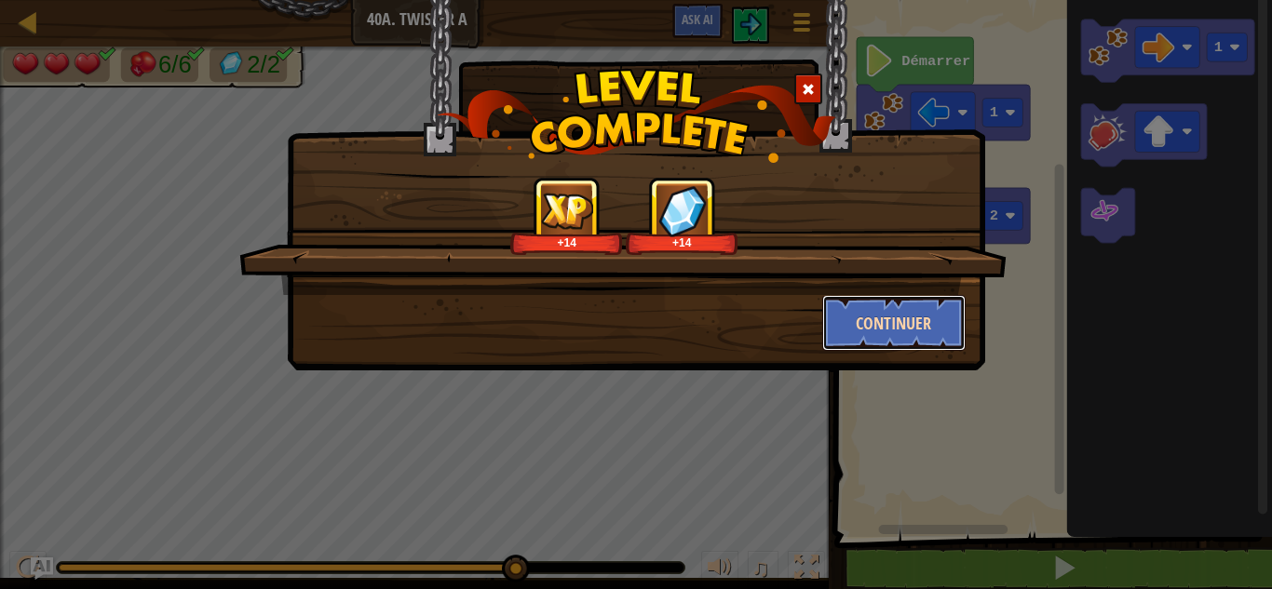
click at [897, 313] on button "Continuer" at bounding box center [894, 323] width 144 height 56
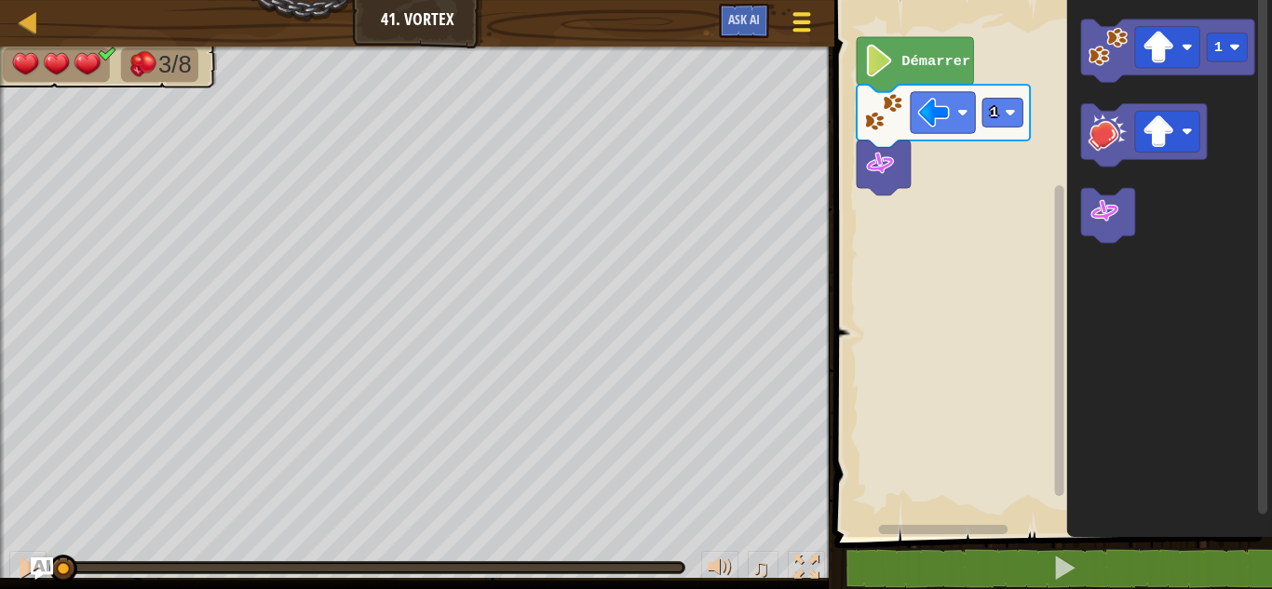
click at [810, 32] on div at bounding box center [801, 21] width 25 height 27
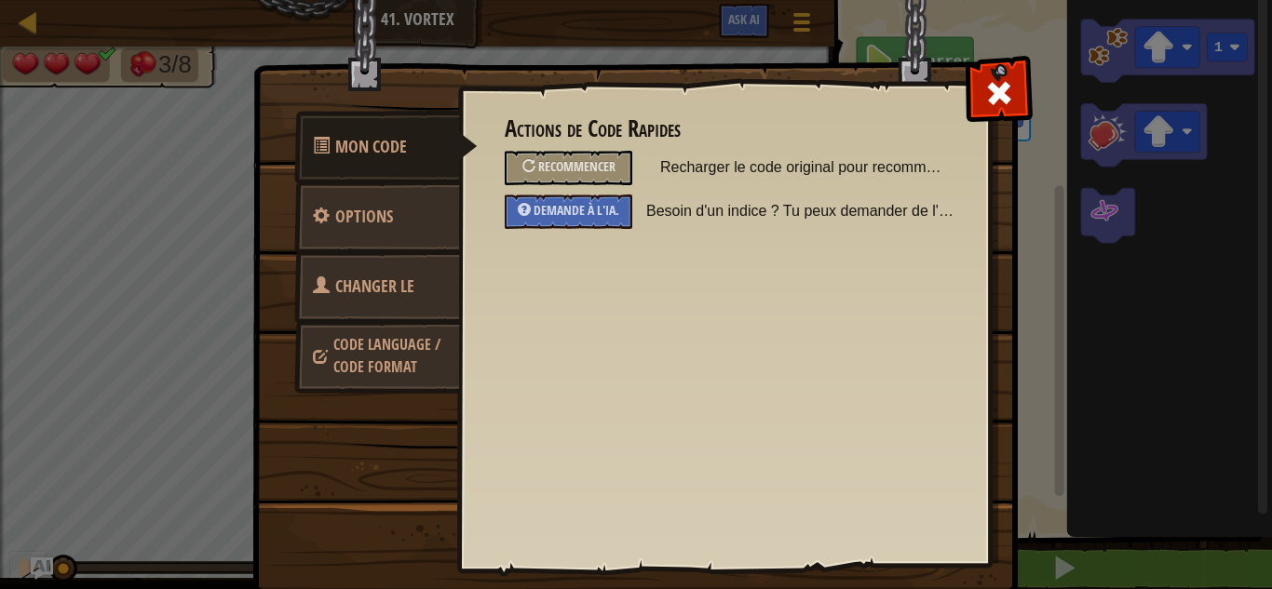
click at [372, 267] on link "Changer le héros" at bounding box center [377, 309] width 166 height 119
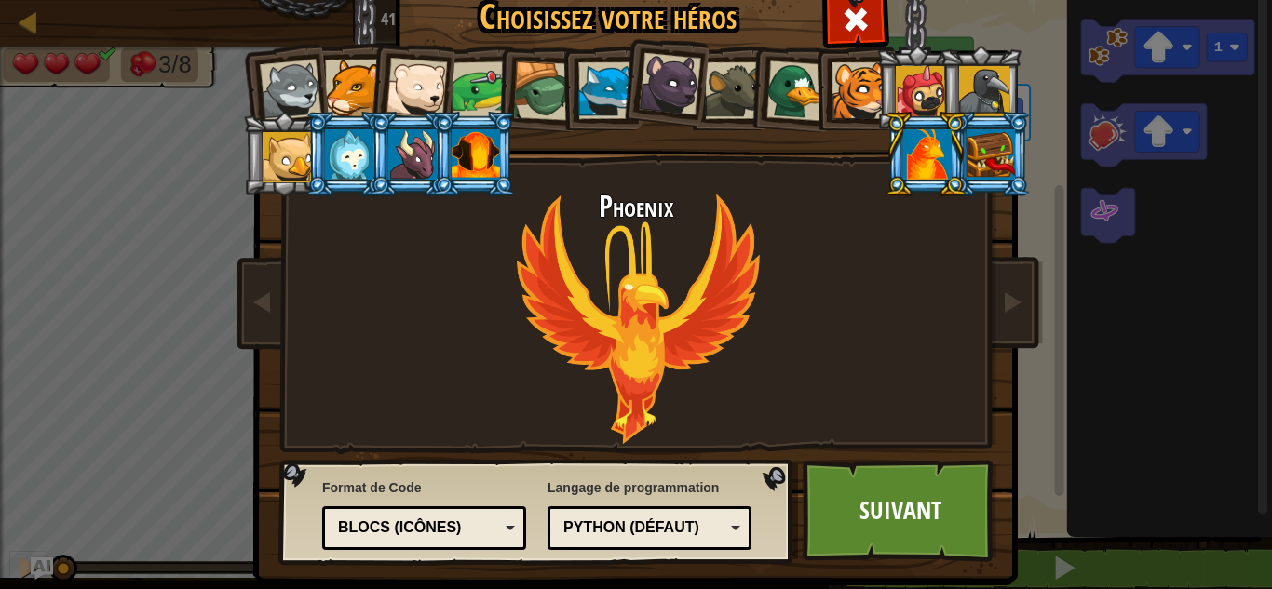
click at [337, 160] on div at bounding box center [349, 154] width 48 height 50
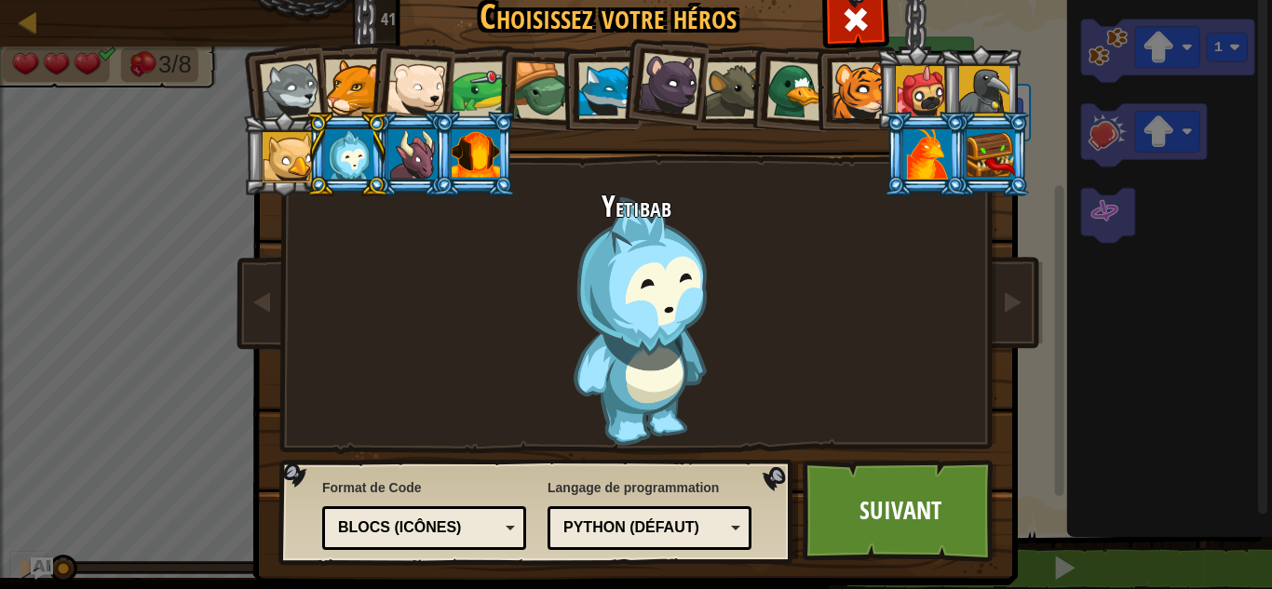
click at [289, 157] on div at bounding box center [288, 157] width 50 height 50
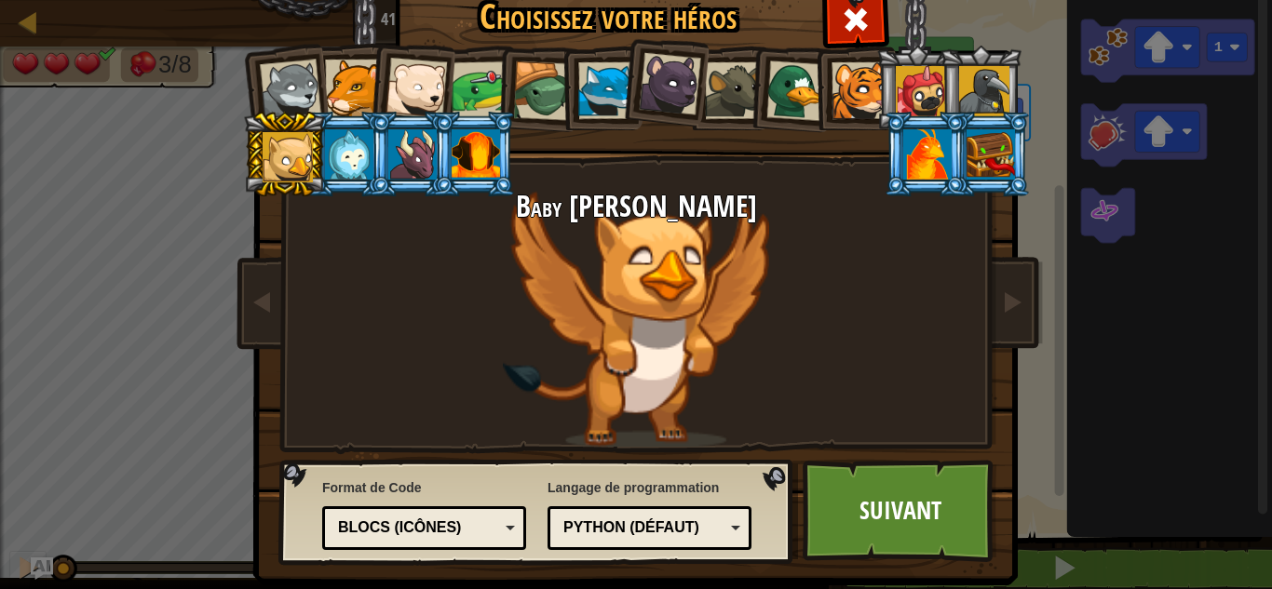
click at [340, 152] on div at bounding box center [349, 154] width 48 height 50
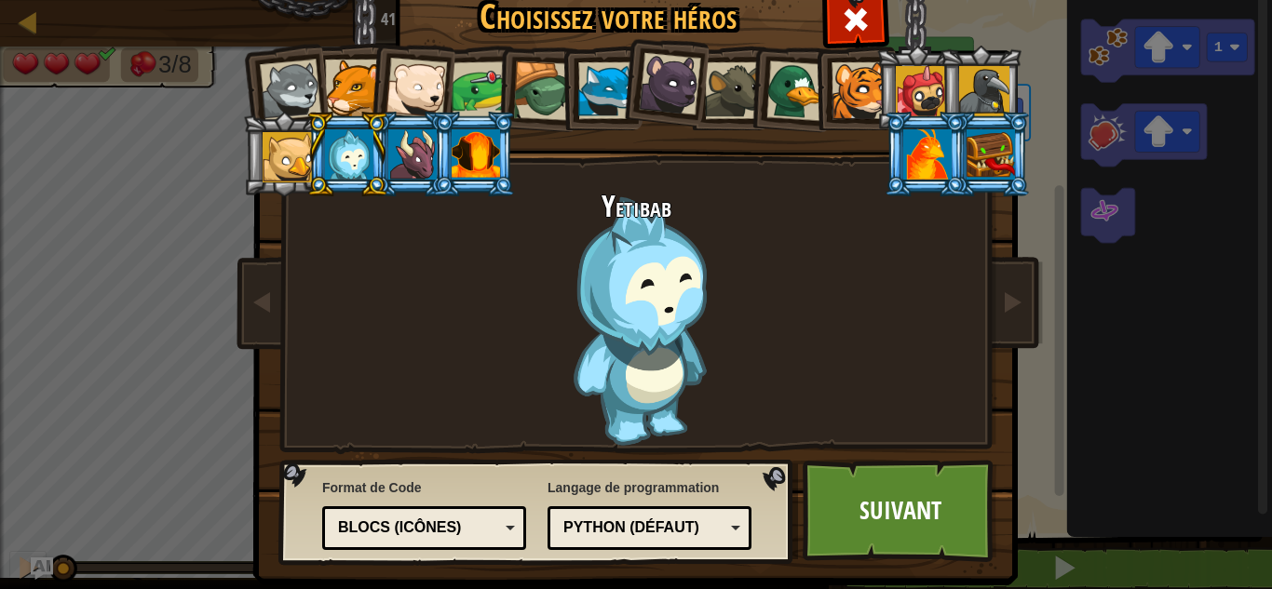
click at [411, 133] on div at bounding box center [412, 154] width 48 height 50
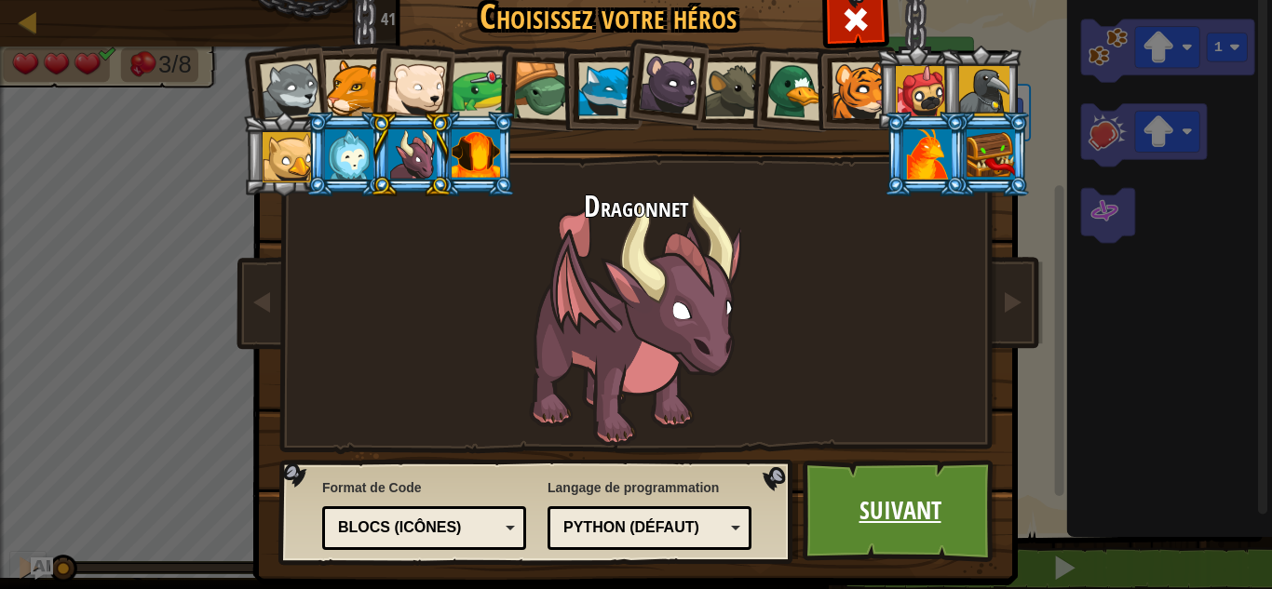
click at [941, 528] on link "Suivant" at bounding box center [899, 511] width 195 height 102
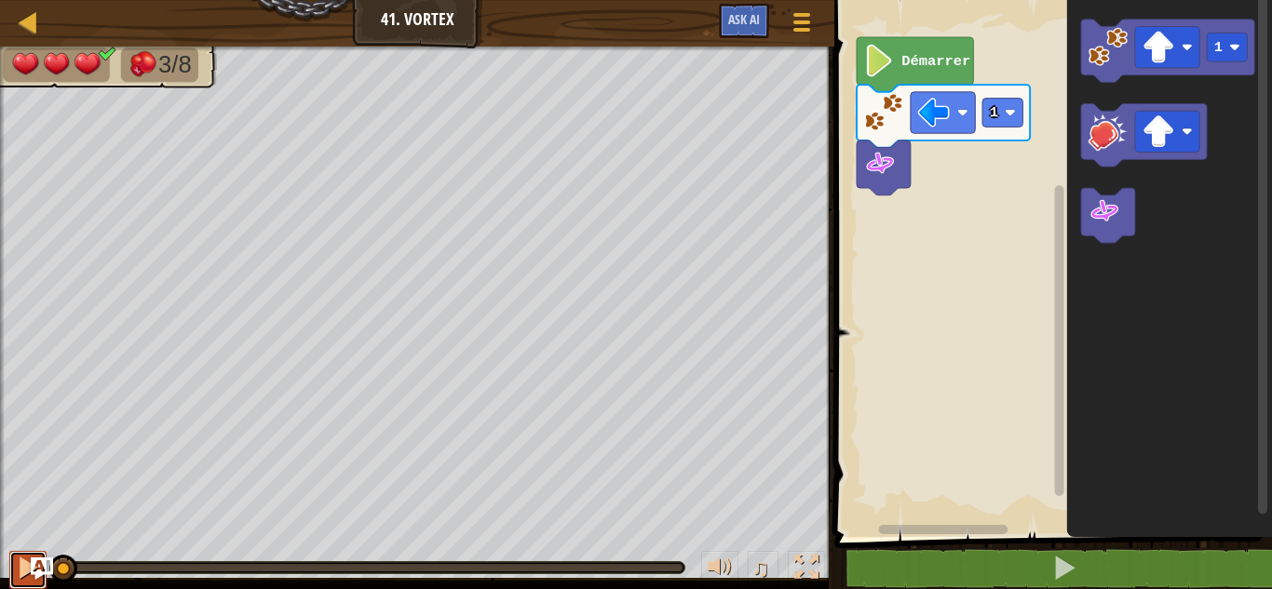
click at [14, 572] on button at bounding box center [27, 570] width 37 height 38
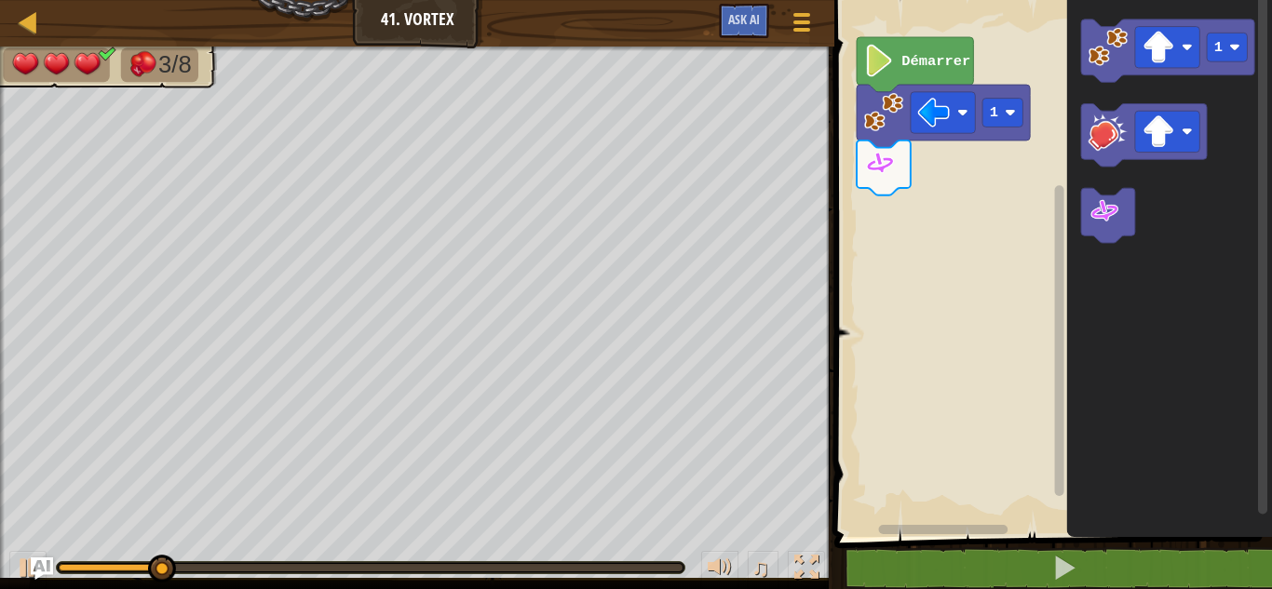
click at [5, 567] on div "♫" at bounding box center [417, 563] width 834 height 56
click at [5, 559] on div "♫" at bounding box center [417, 563] width 834 height 56
click at [12, 558] on button at bounding box center [27, 570] width 37 height 38
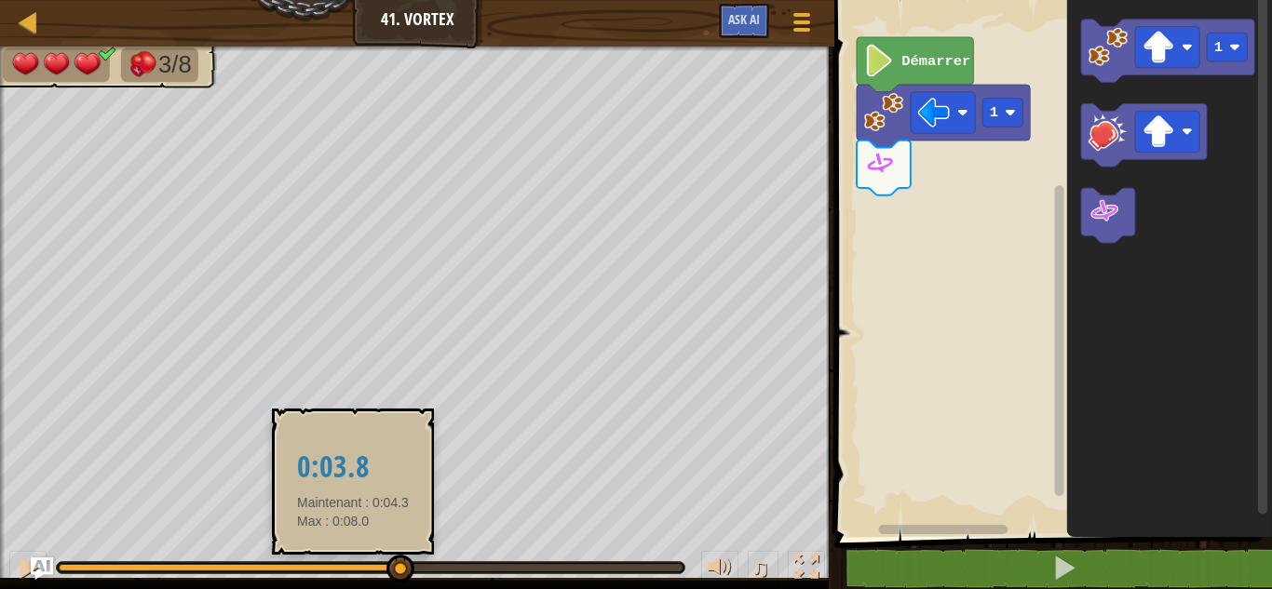
click at [354, 563] on div at bounding box center [370, 567] width 627 height 11
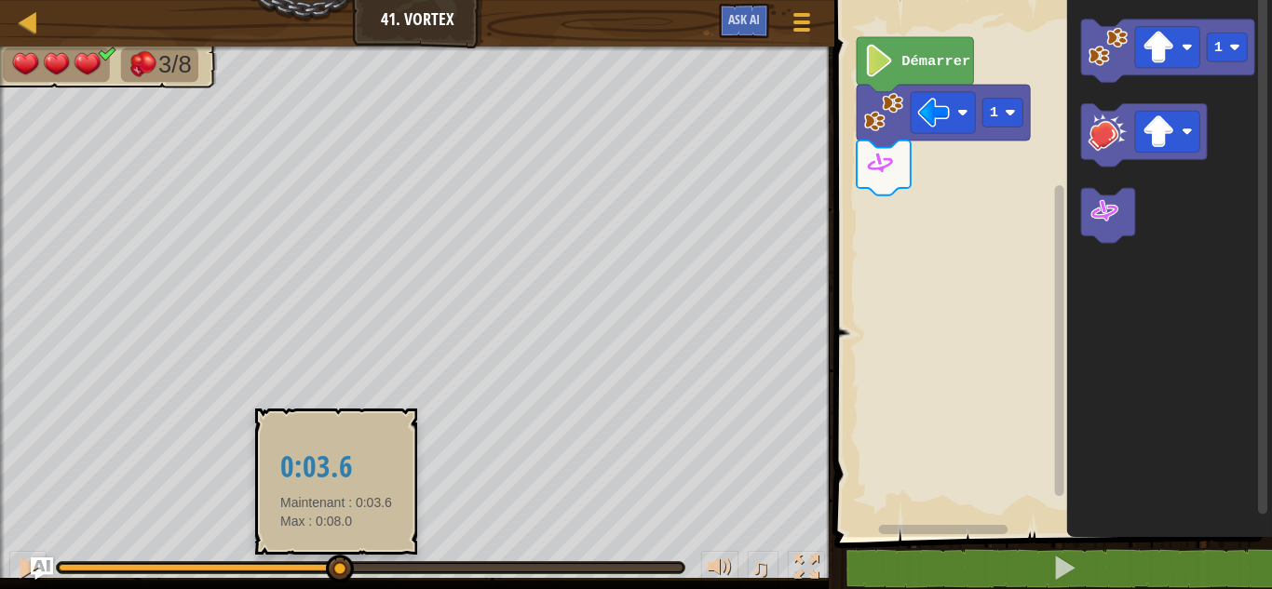
click at [337, 564] on div at bounding box center [198, 567] width 279 height 7
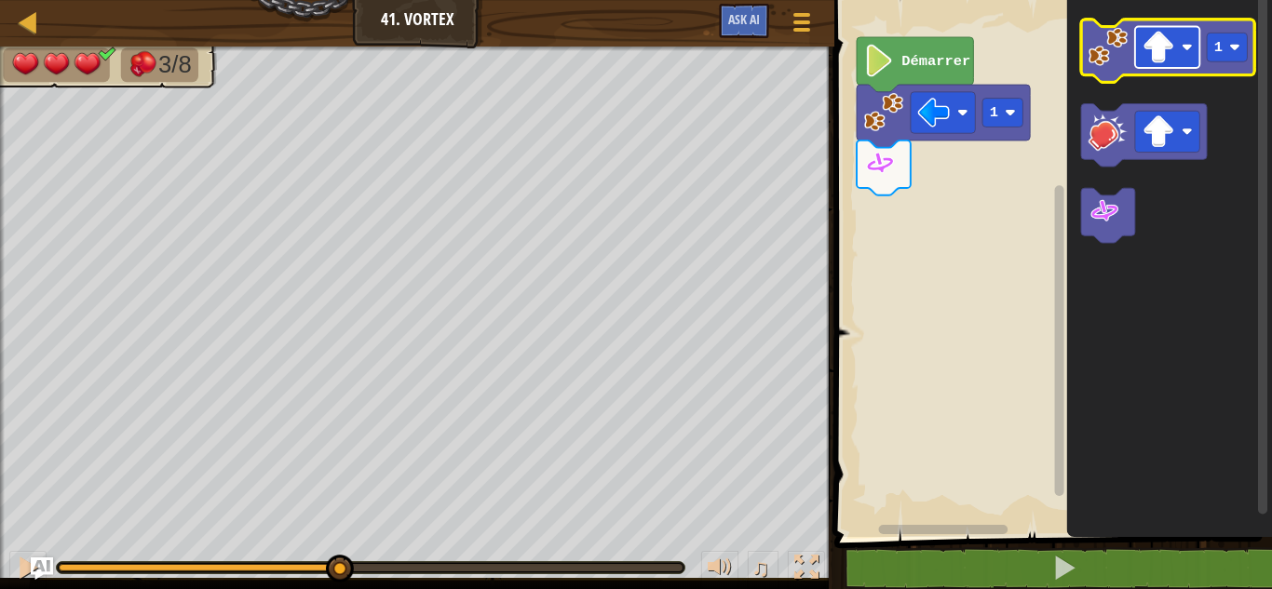
click at [1186, 44] on image "Espace de travail de Blocky" at bounding box center [1186, 47] width 11 height 11
click at [1105, 59] on image "Espace de travail de Blocky" at bounding box center [1107, 46] width 39 height 39
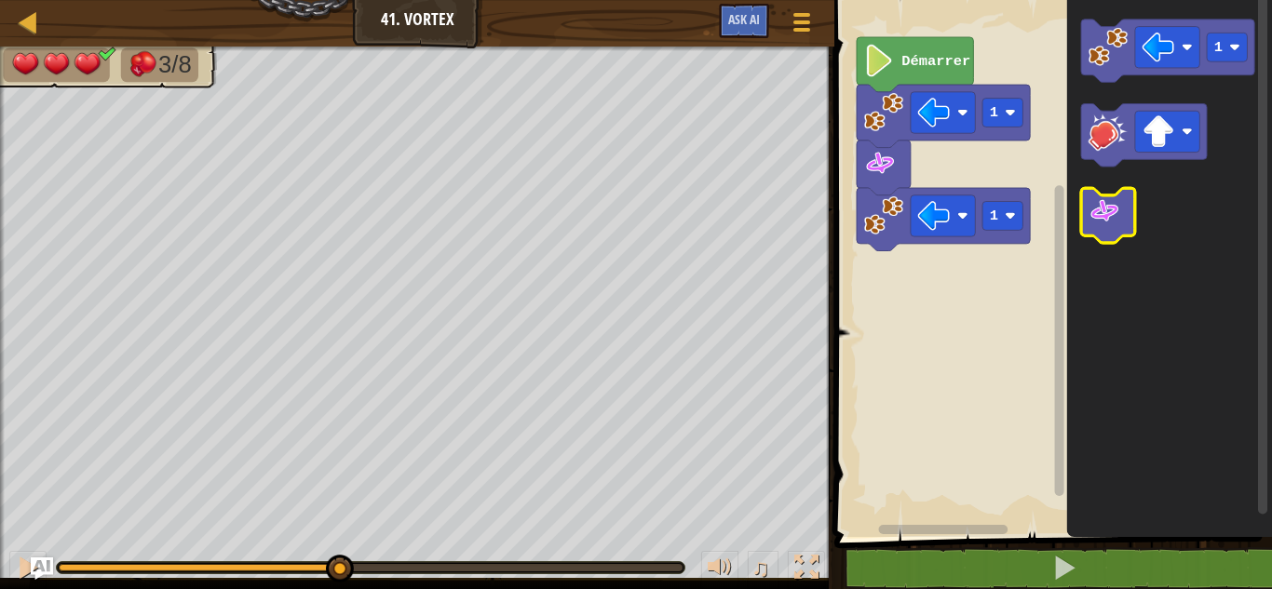
click at [1099, 205] on image "Espace de travail de Blocky" at bounding box center [1104, 211] width 33 height 33
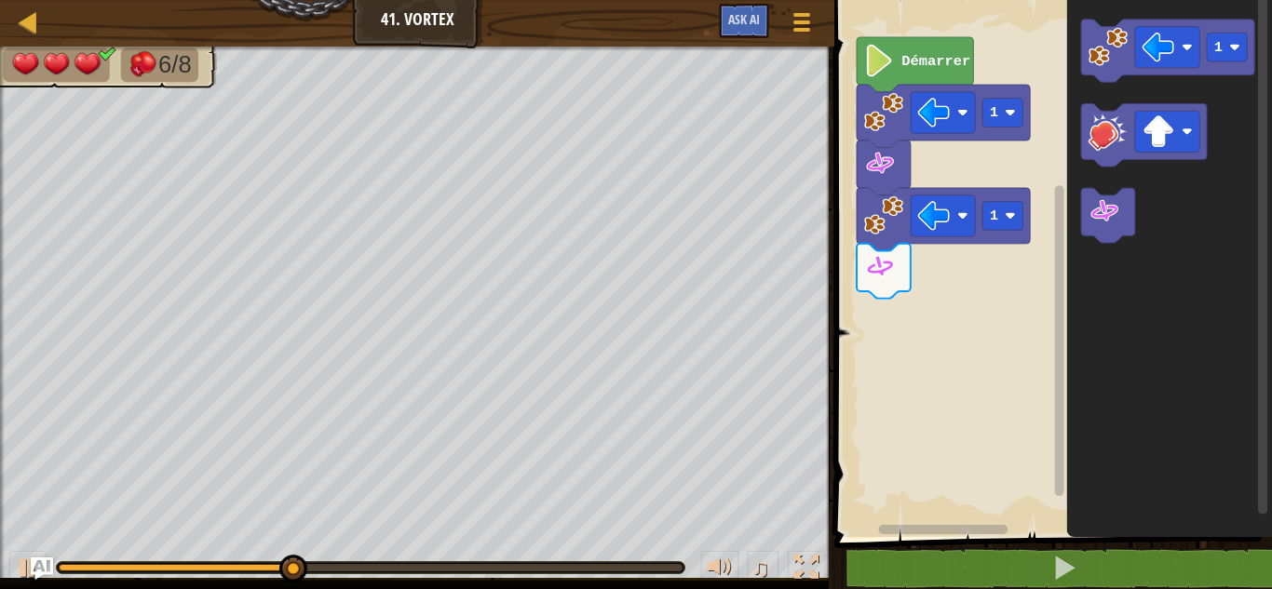
click at [8, 560] on div "♫" at bounding box center [417, 563] width 834 height 56
click at [9, 559] on button at bounding box center [27, 570] width 37 height 38
click at [309, 559] on div "♫" at bounding box center [417, 563] width 834 height 56
click at [362, 563] on div at bounding box center [370, 567] width 627 height 11
click at [360, 570] on div at bounding box center [230, 567] width 342 height 7
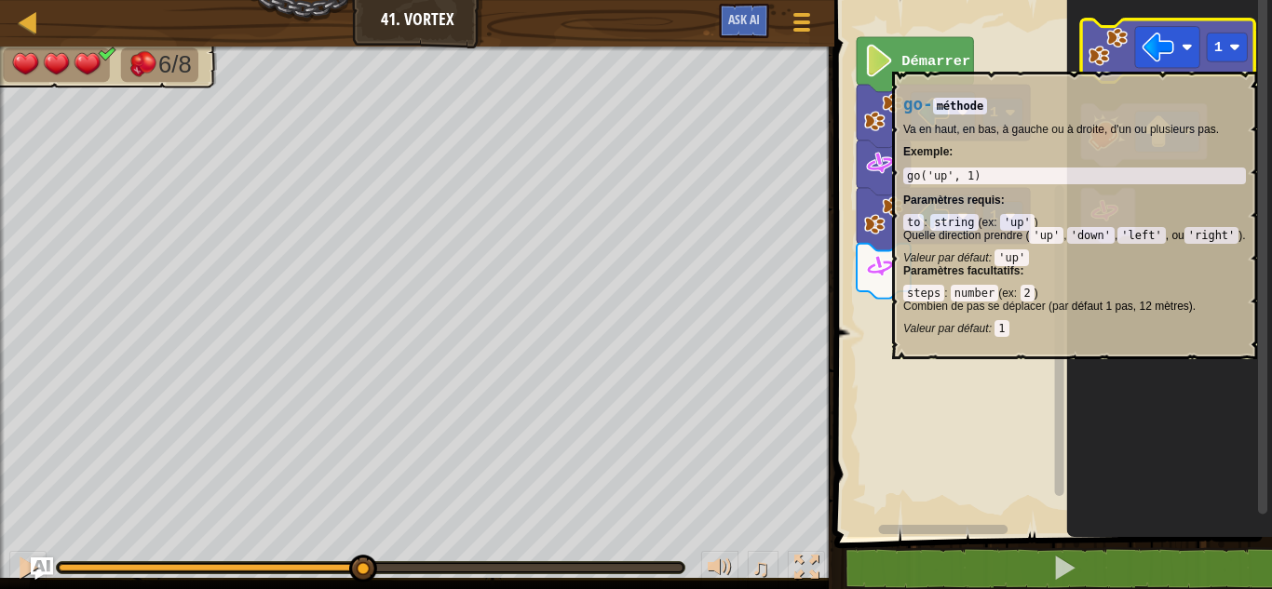
click at [1096, 62] on image "Espace de travail de Blocky" at bounding box center [1107, 46] width 39 height 39
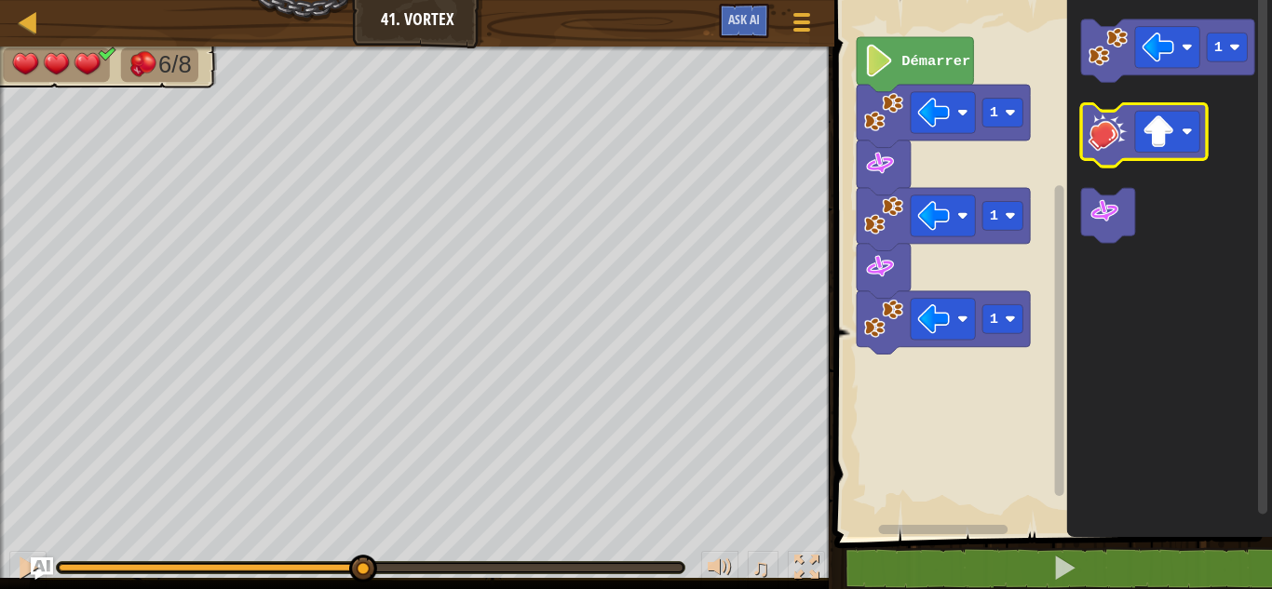
click at [1108, 145] on image "Espace de travail de Blocky" at bounding box center [1107, 131] width 39 height 39
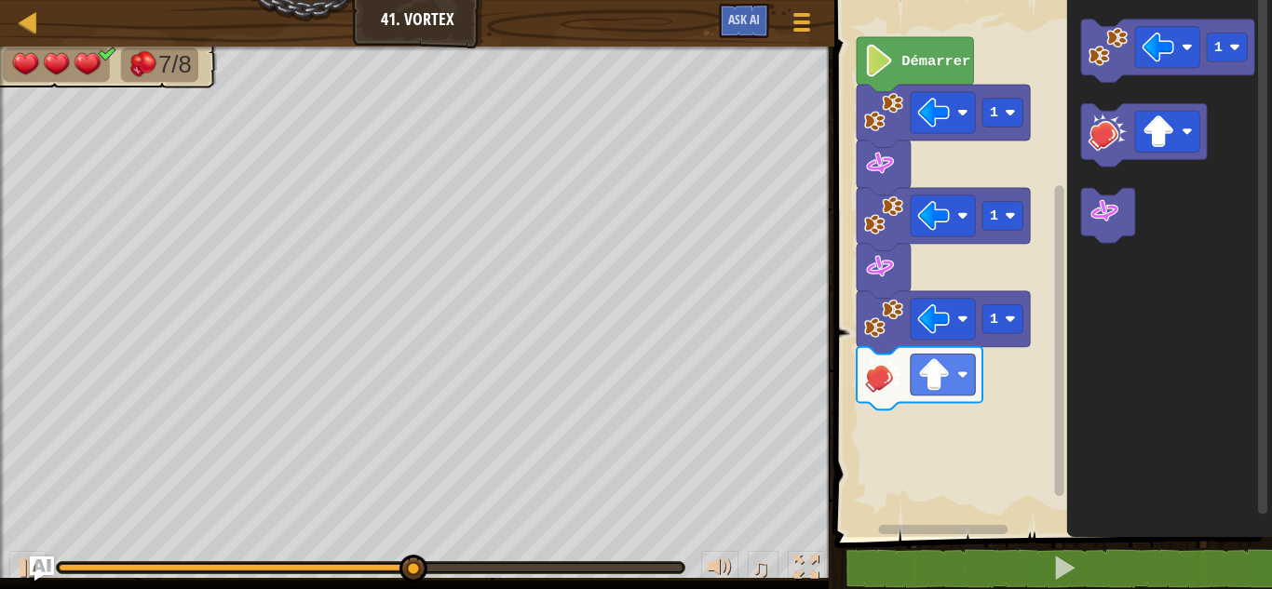
click at [34, 568] on img "Ask AI" at bounding box center [42, 569] width 24 height 24
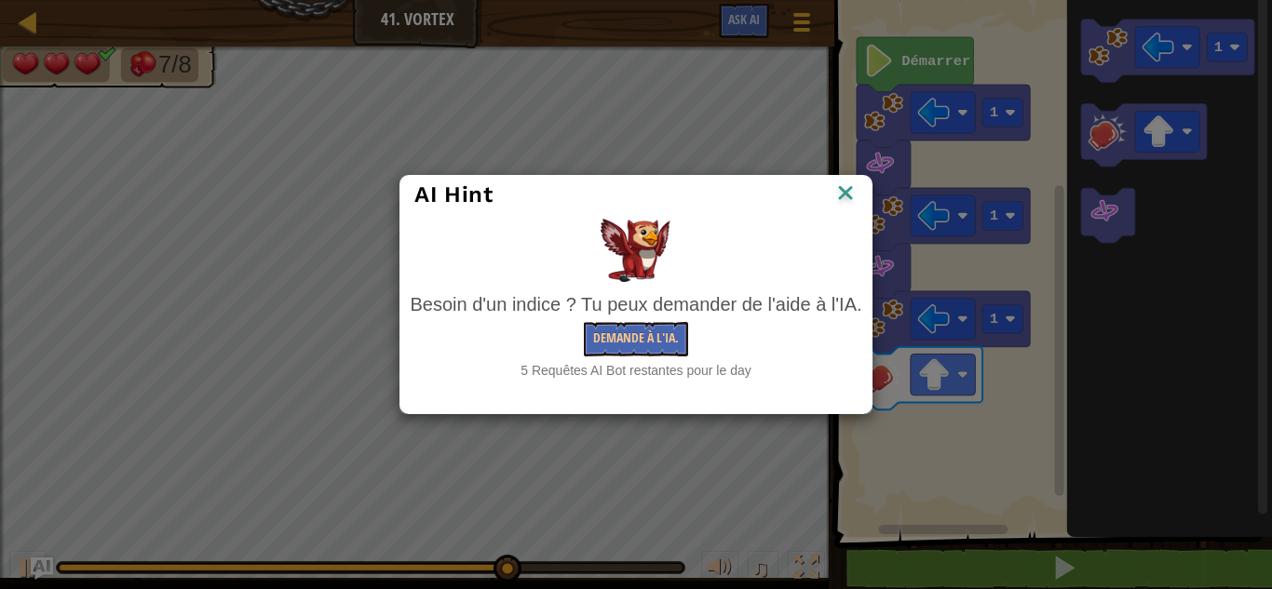
click at [18, 567] on div "AI Hint Besoin d'un indice ? Tu peux demander de l'aide à l'IA. Demande à l'IA.…" at bounding box center [636, 294] width 1272 height 589
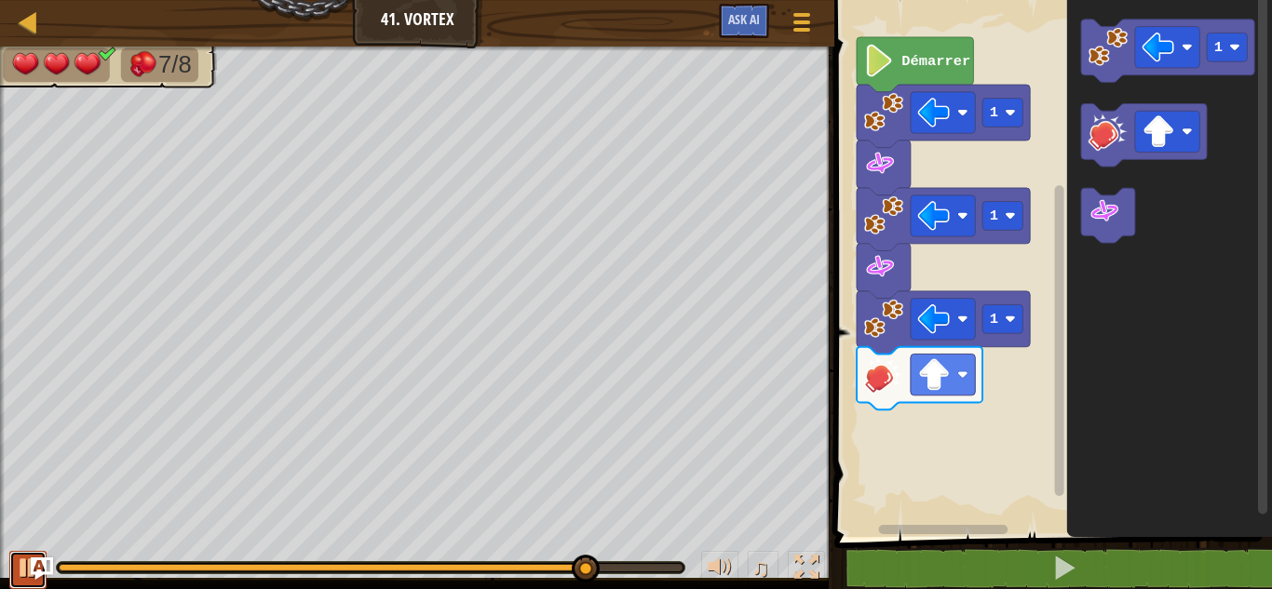
click at [18, 567] on div at bounding box center [28, 568] width 24 height 24
click at [359, 562] on div at bounding box center [370, 567] width 627 height 11
click at [369, 565] on div at bounding box center [325, 567] width 532 height 7
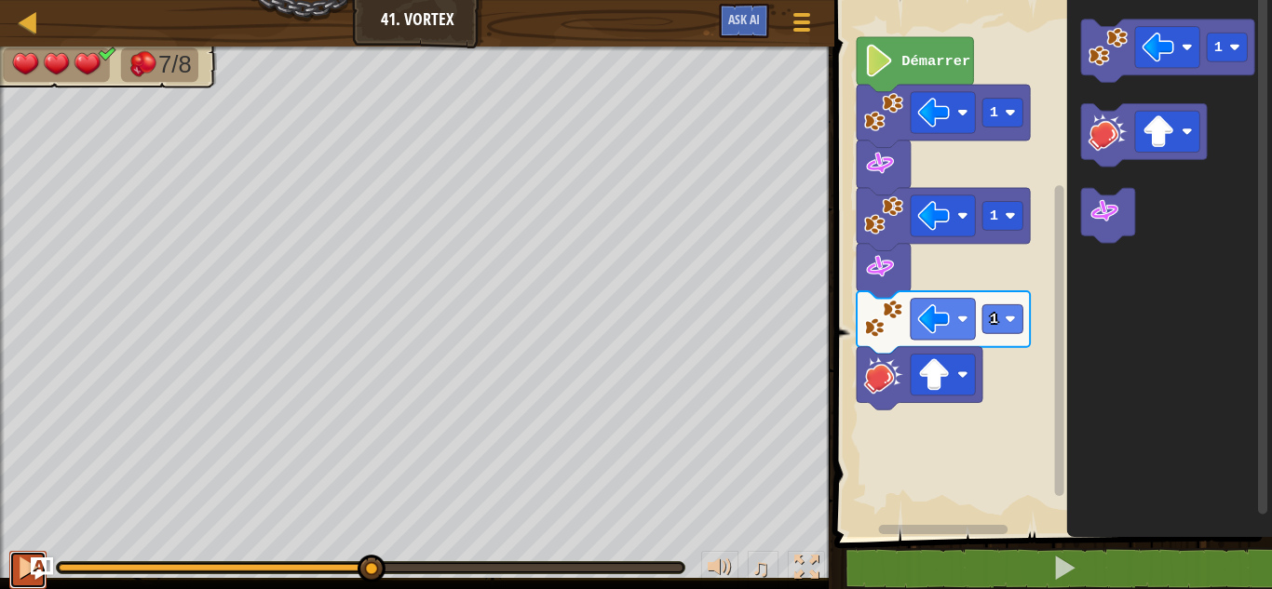
click at [27, 568] on div at bounding box center [28, 568] width 24 height 24
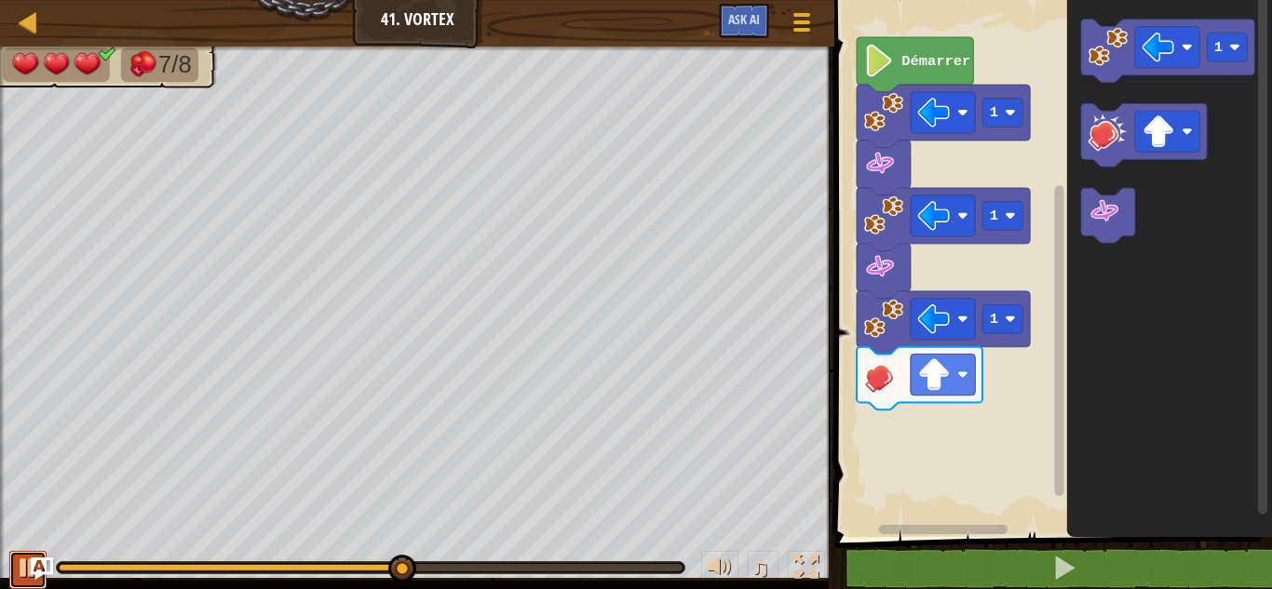
click at [27, 568] on div at bounding box center [28, 568] width 24 height 24
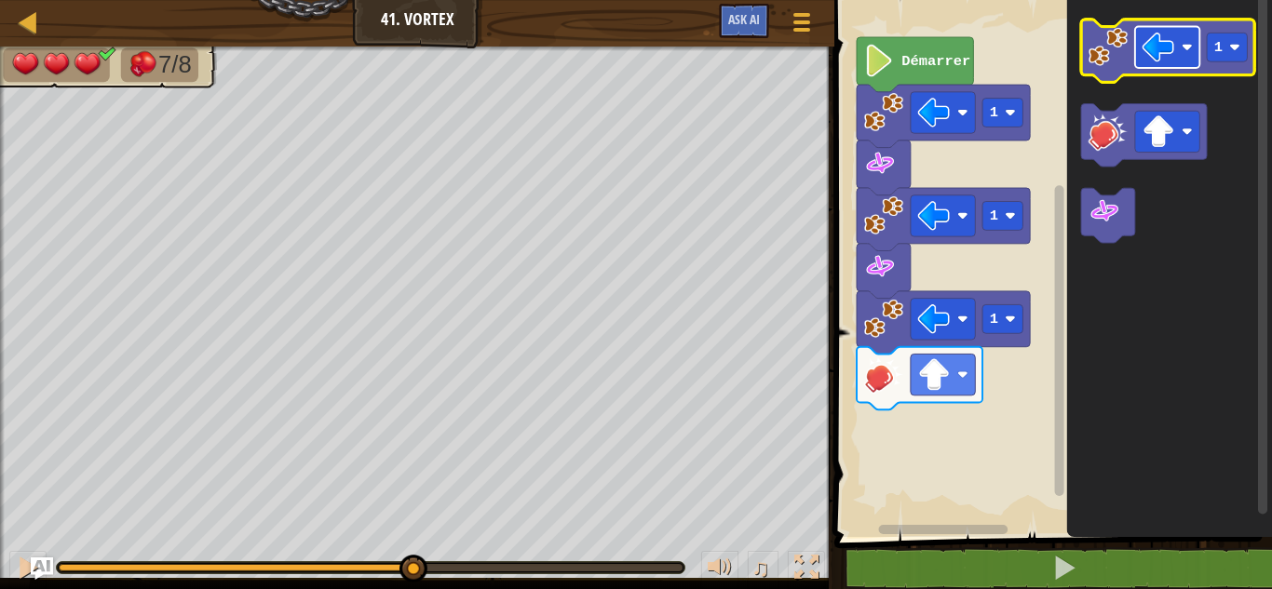
click at [1164, 44] on image "Espace de travail de Blocky" at bounding box center [1158, 47] width 33 height 33
click at [1121, 63] on image "Espace de travail de Blocky" at bounding box center [1107, 46] width 39 height 39
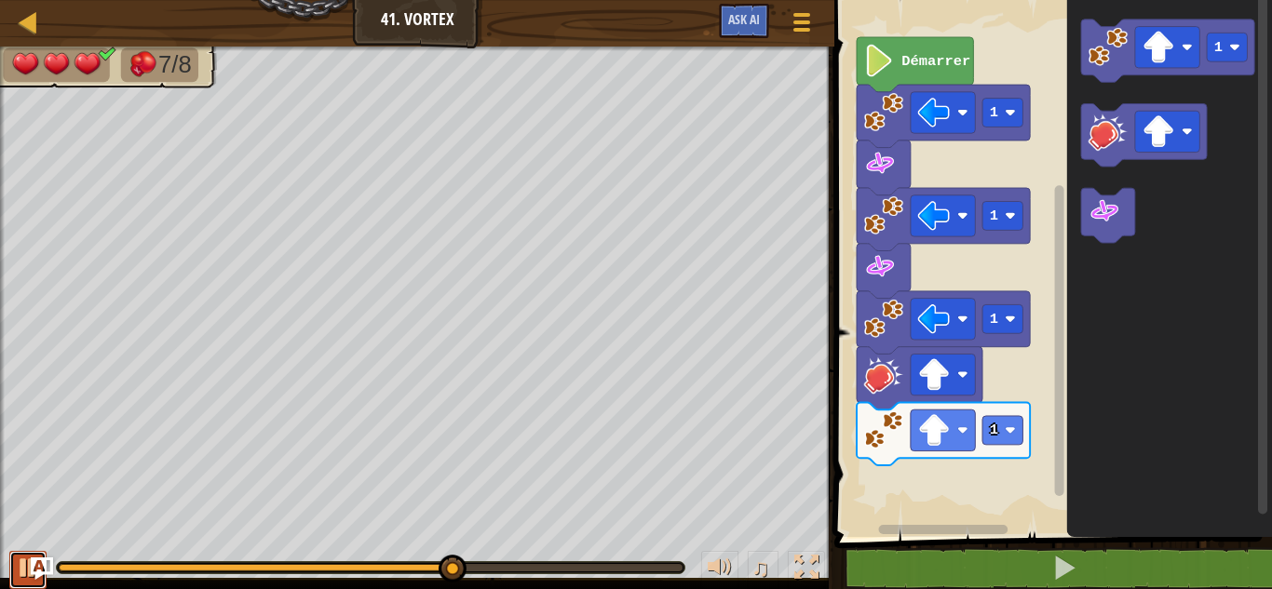
click at [15, 572] on button at bounding box center [27, 570] width 37 height 38
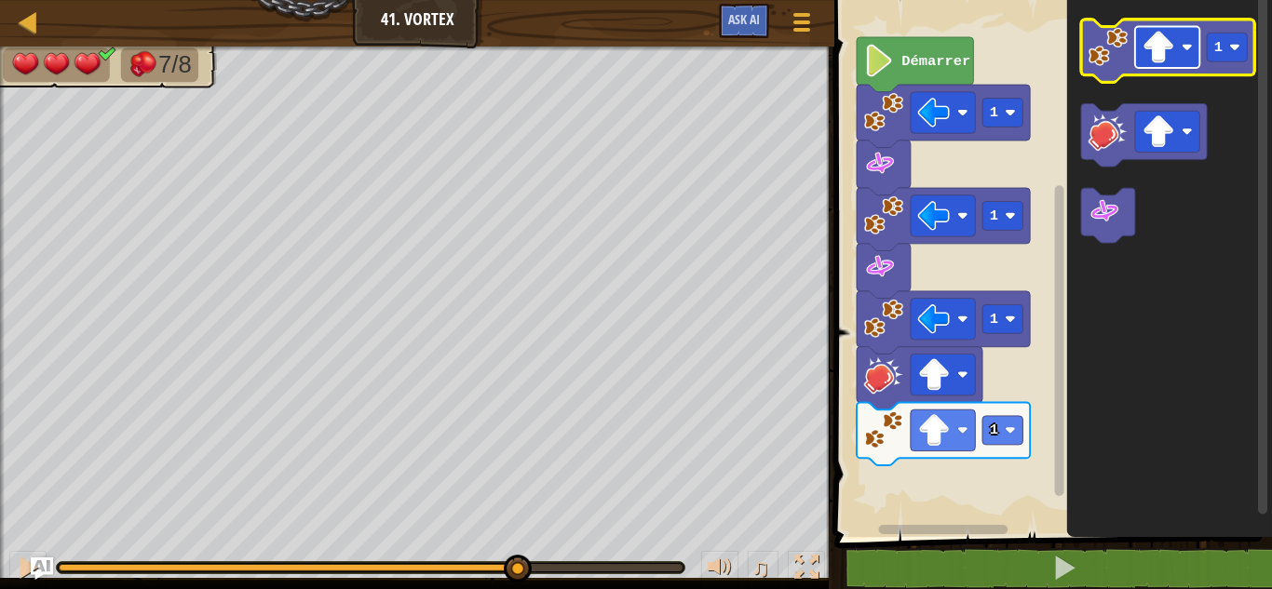
click at [1180, 38] on rect "Espace de travail de Blocky" at bounding box center [1167, 47] width 64 height 41
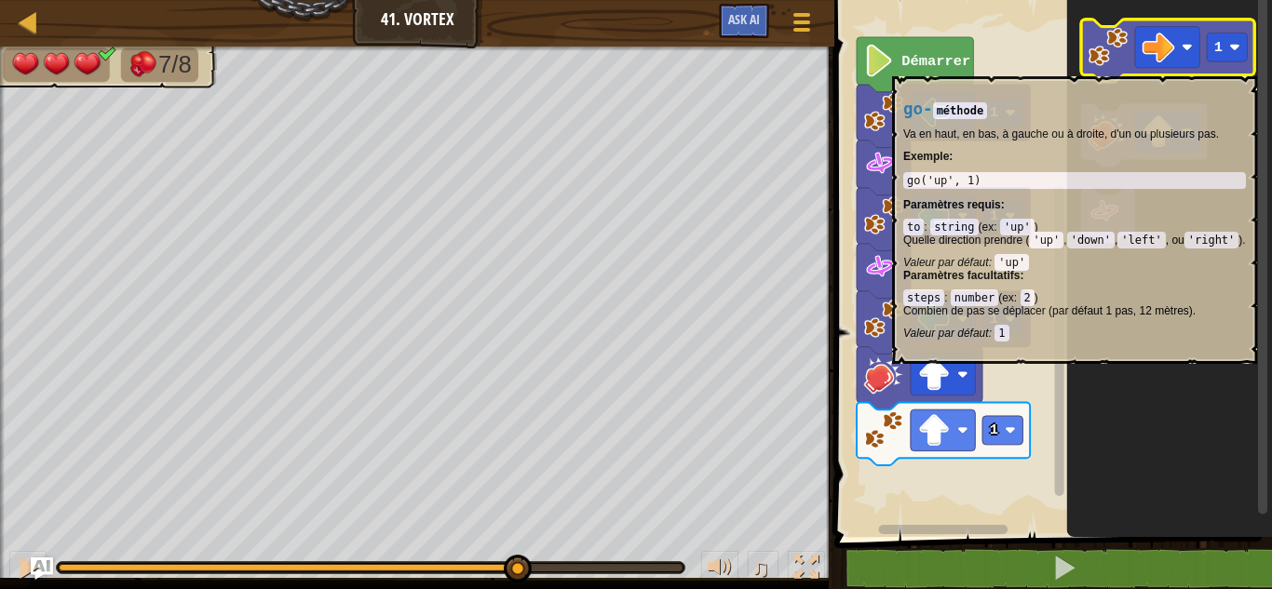
click at [1112, 62] on image "Espace de travail de Blocky" at bounding box center [1107, 46] width 39 height 39
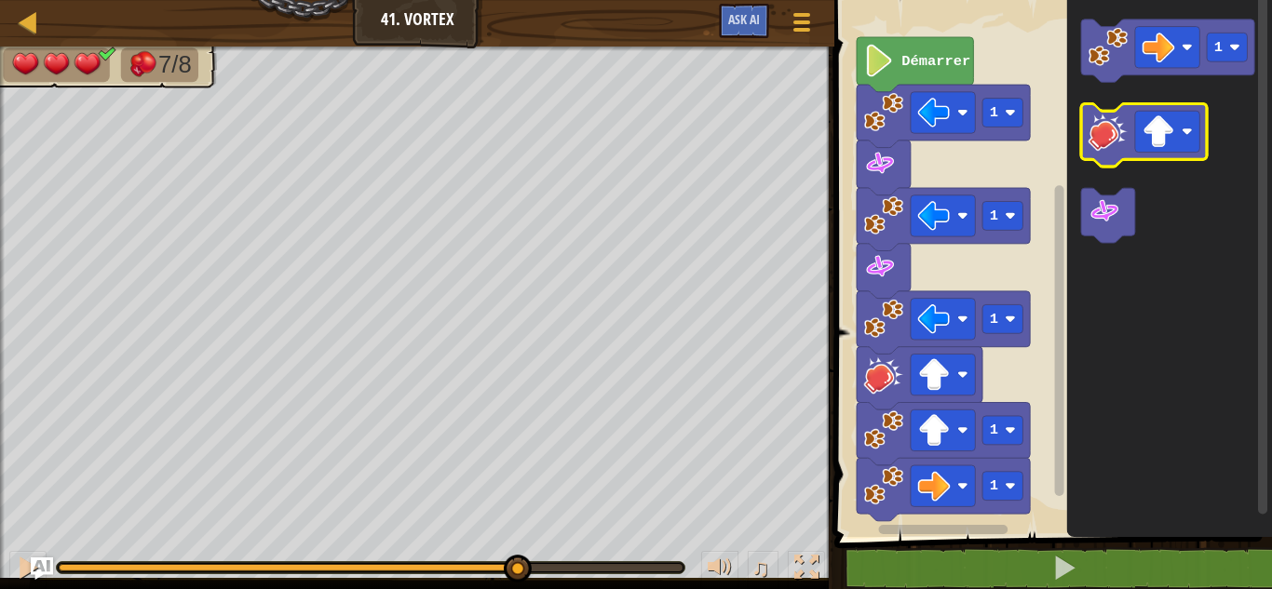
click at [1109, 142] on image "Espace de travail de Blocky" at bounding box center [1107, 131] width 39 height 39
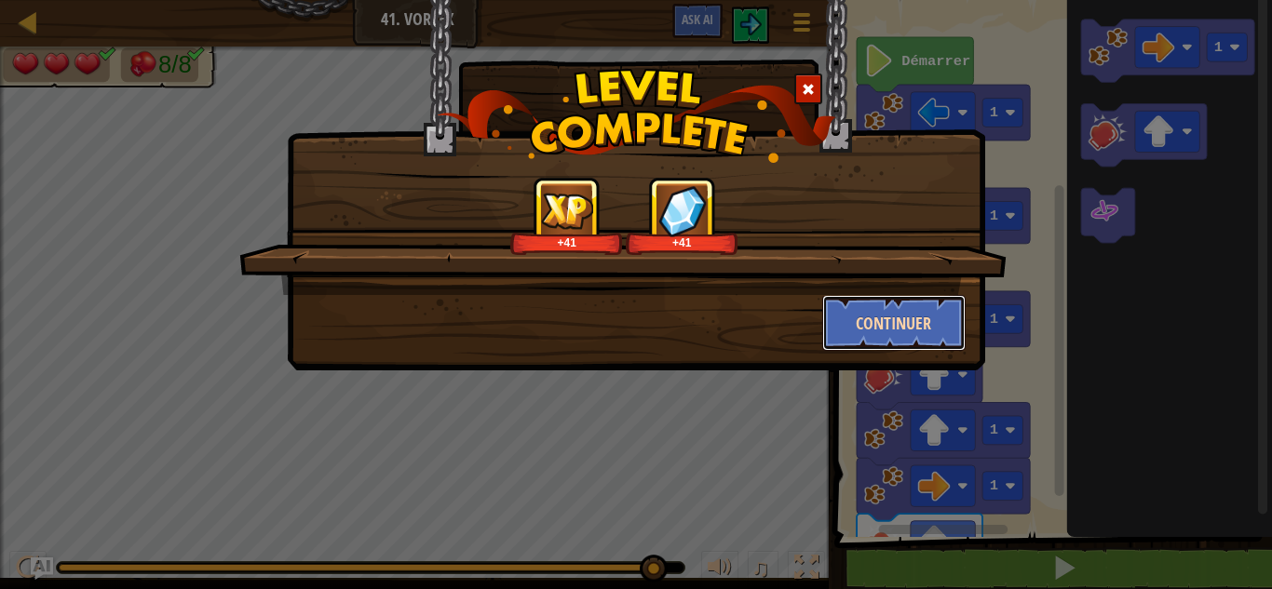
click at [913, 321] on button "Continuer" at bounding box center [894, 323] width 144 height 56
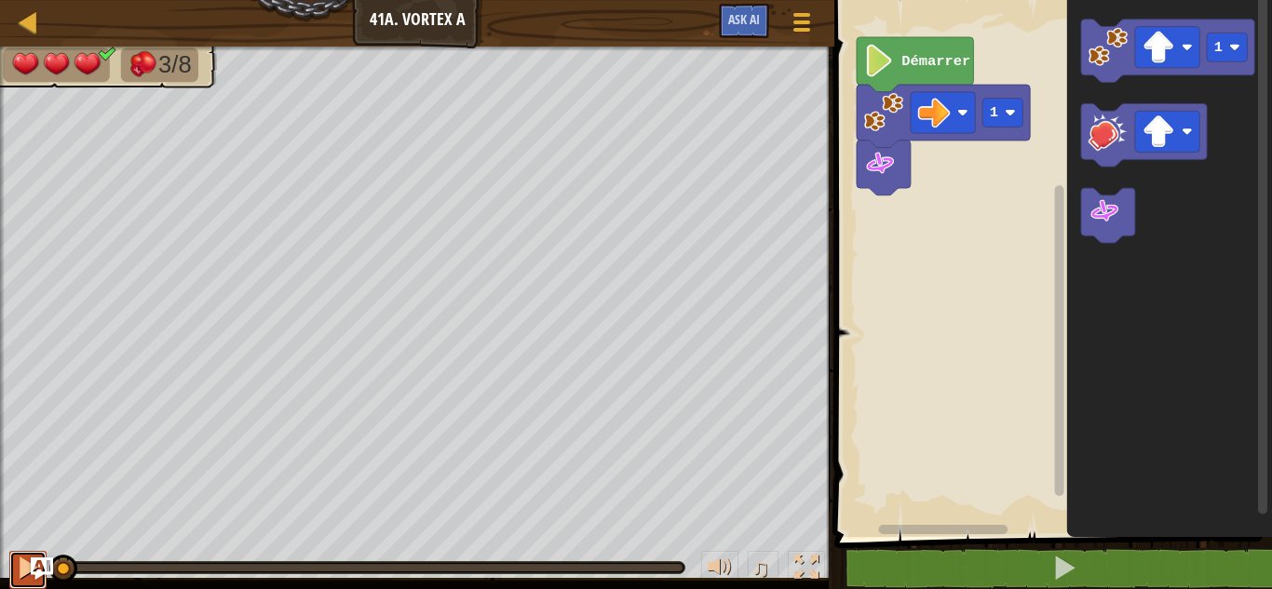
click at [17, 578] on div at bounding box center [28, 568] width 24 height 24
click at [10, 570] on button at bounding box center [27, 570] width 37 height 38
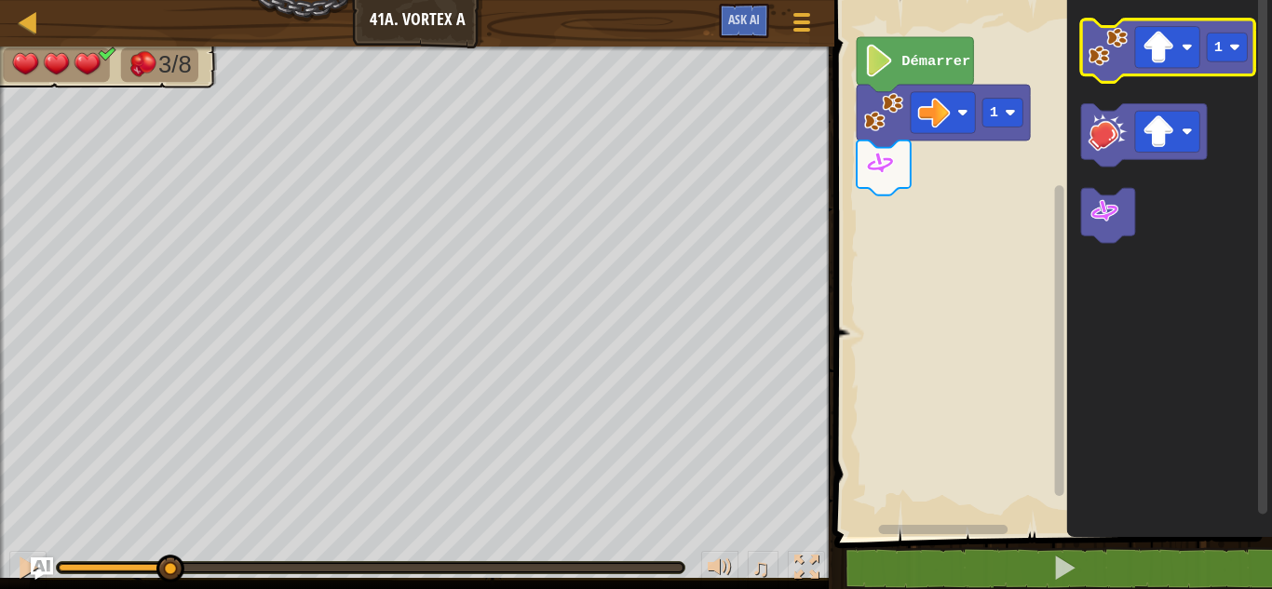
click at [1104, 53] on image "Espace de travail de Blocky" at bounding box center [1107, 46] width 39 height 39
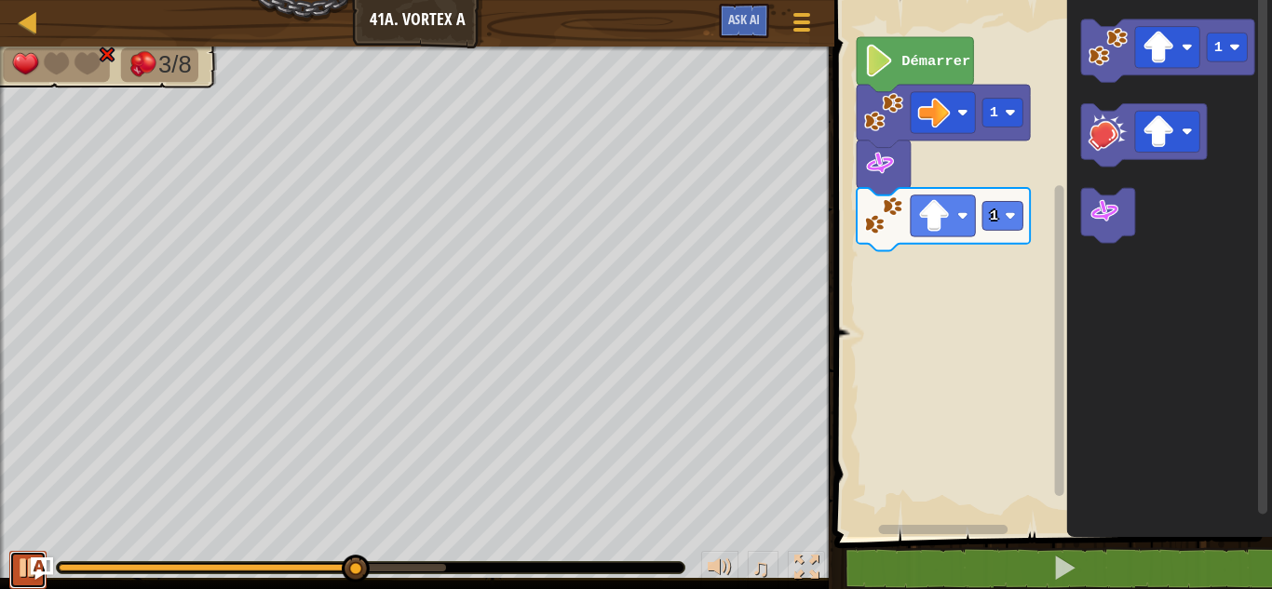
click at [20, 568] on div at bounding box center [28, 568] width 24 height 24
click at [1116, 235] on icon "Espace de travail de Blocky" at bounding box center [1108, 215] width 54 height 55
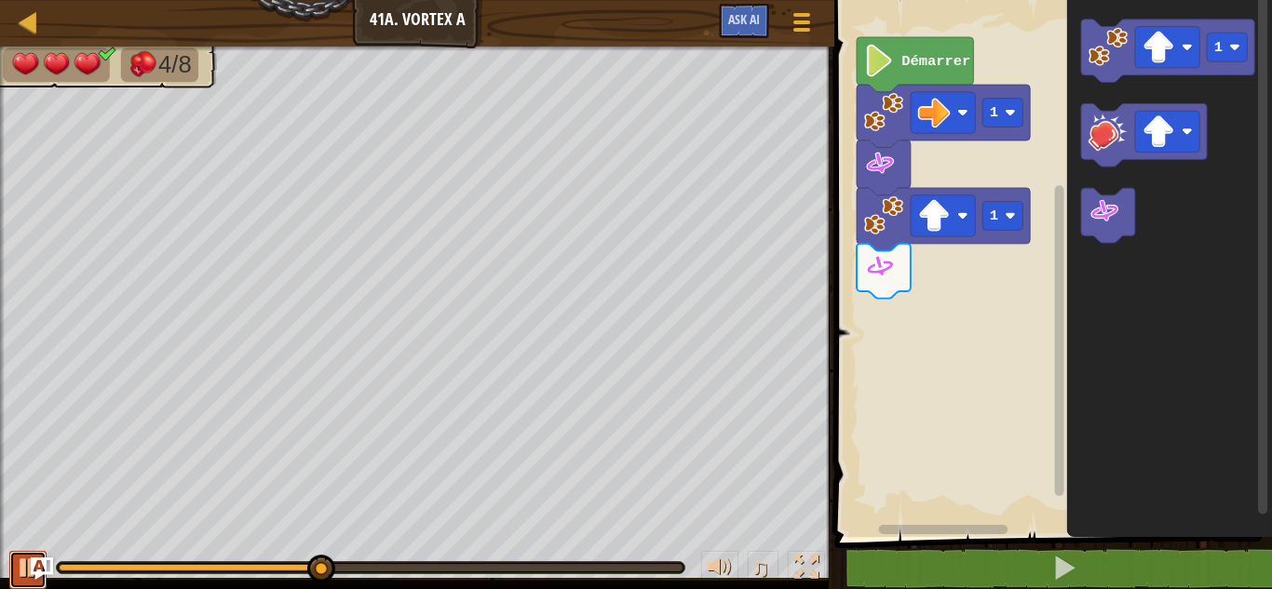
click at [23, 580] on div at bounding box center [28, 568] width 24 height 24
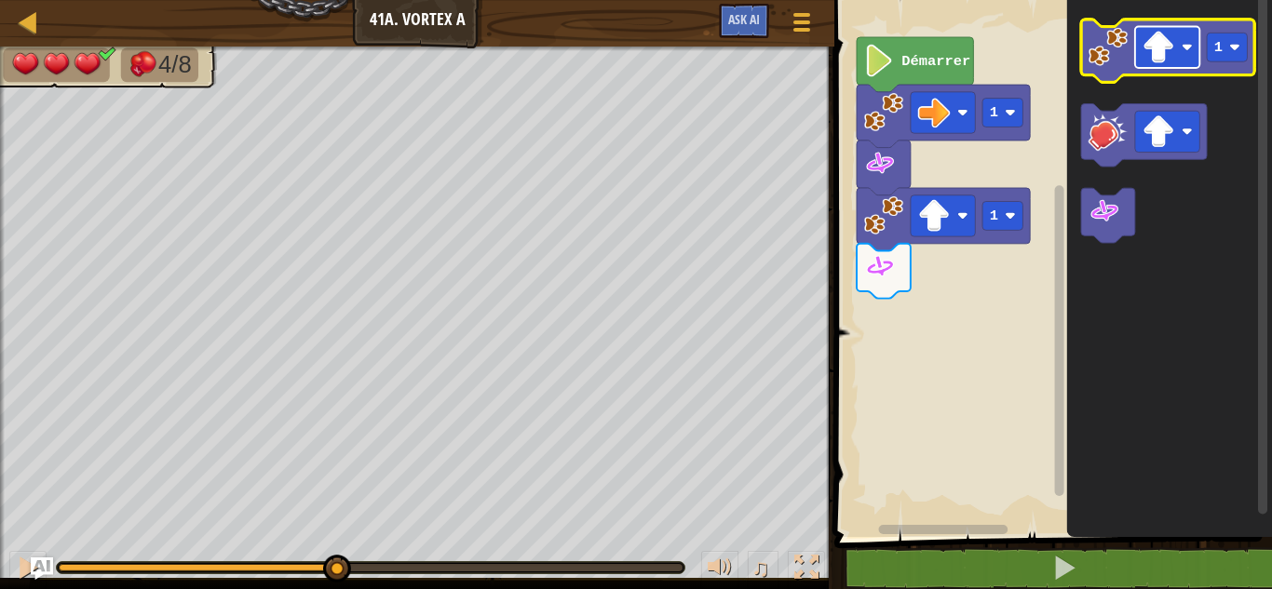
click at [1165, 56] on image "Espace de travail de Blocky" at bounding box center [1158, 47] width 33 height 33
click at [1116, 34] on image "Espace de travail de Blocky" at bounding box center [1107, 46] width 39 height 39
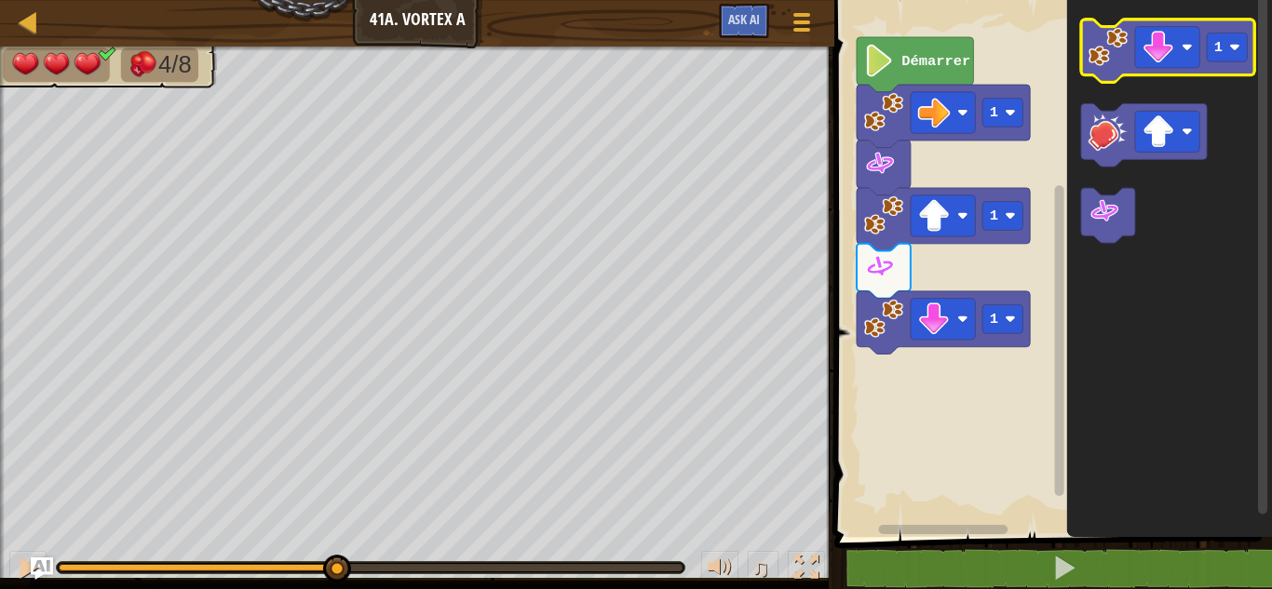
click at [0, 453] on div "4/8" at bounding box center [417, 313] width 834 height 532
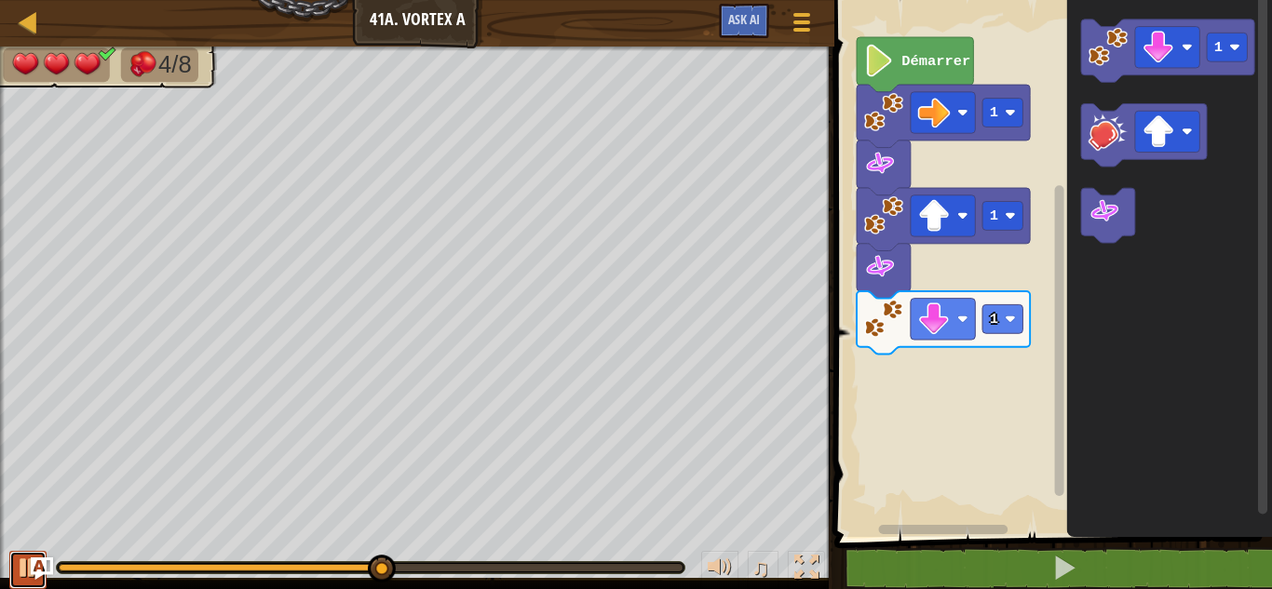
click at [19, 572] on div at bounding box center [28, 568] width 24 height 24
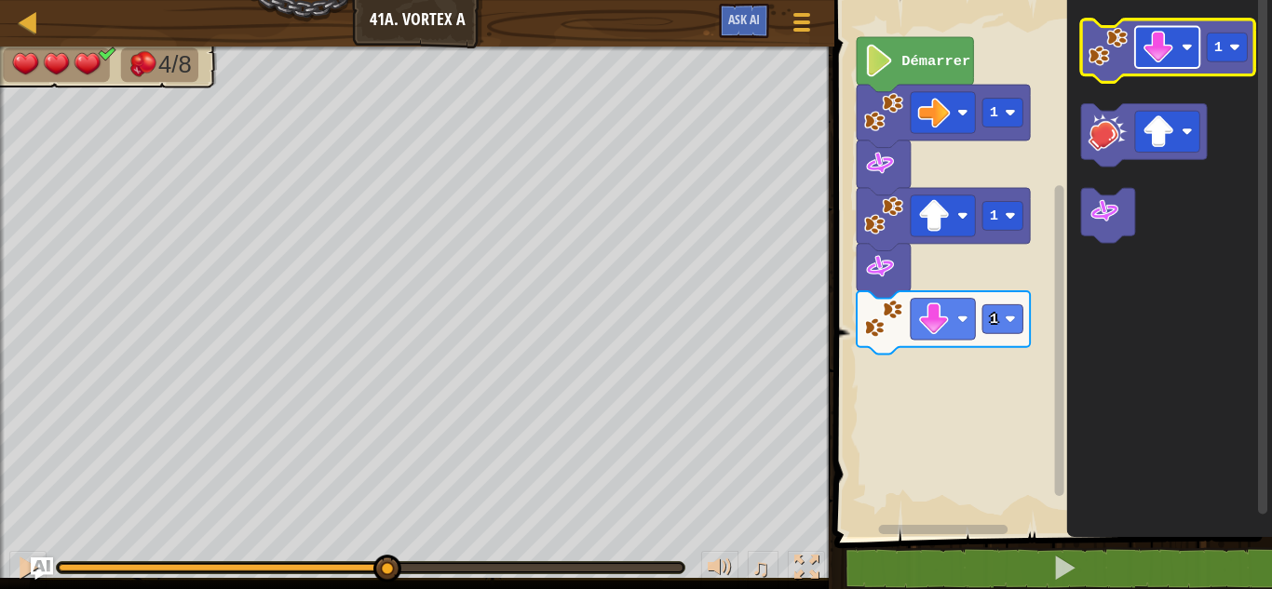
click at [1176, 47] on rect "Espace de travail de Blocky" at bounding box center [1167, 47] width 64 height 41
click at [1098, 47] on image "Espace de travail de Blocky" at bounding box center [1107, 46] width 39 height 39
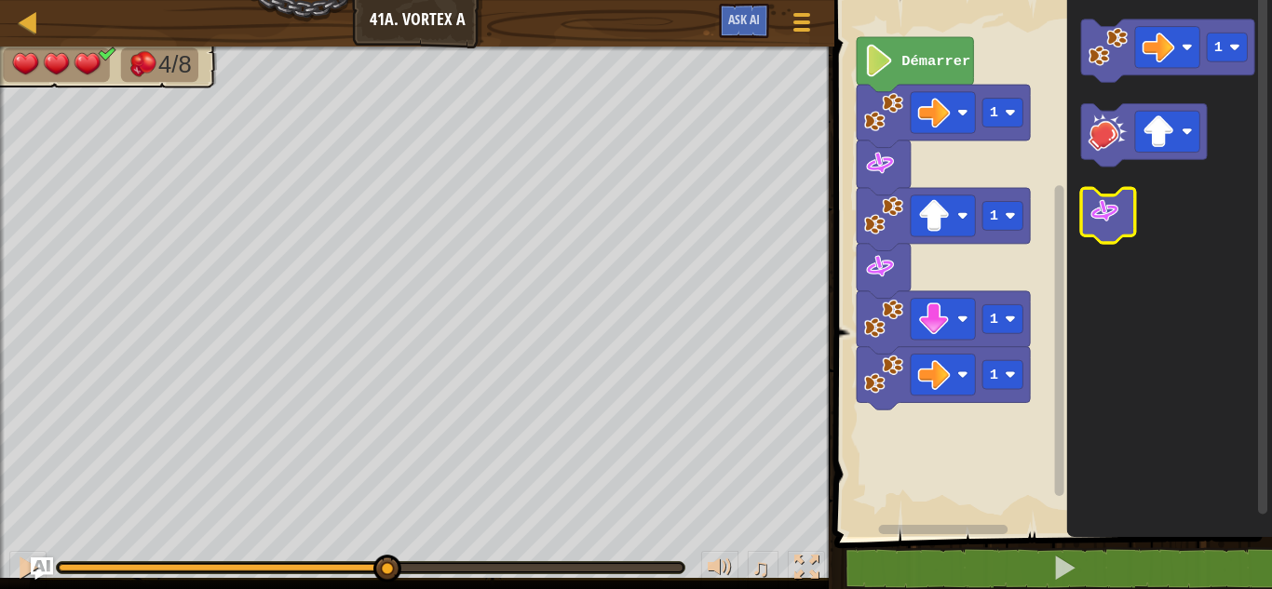
click at [1115, 217] on image "Espace de travail de Blocky" at bounding box center [1104, 211] width 33 height 33
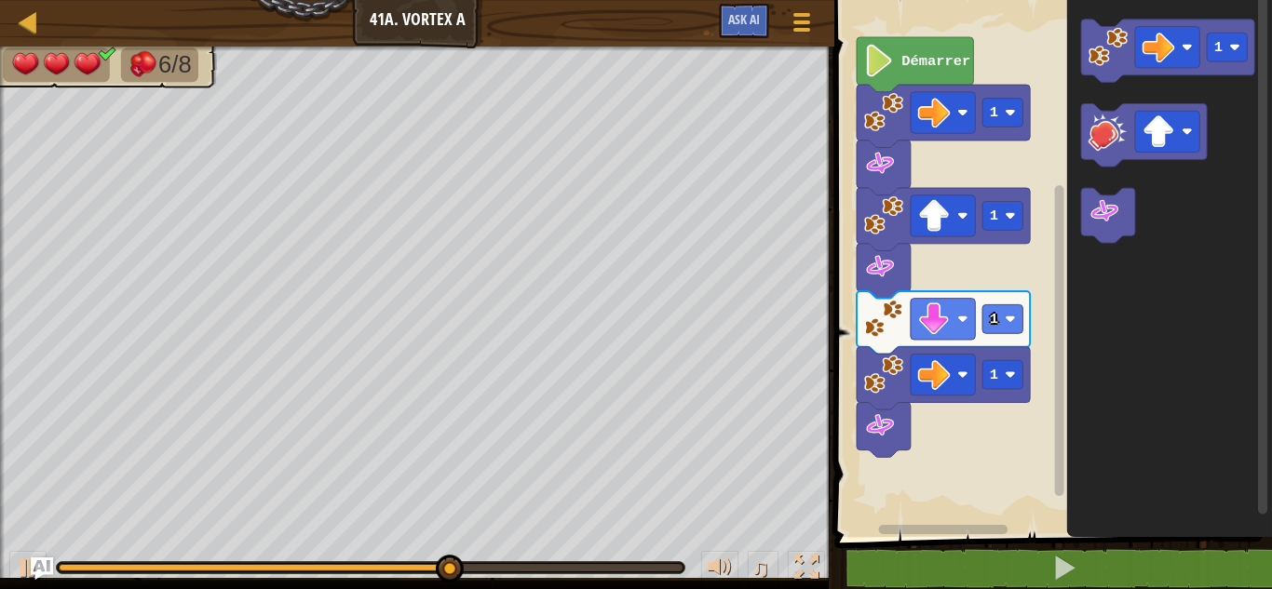
click at [7, 566] on div "♫" at bounding box center [417, 563] width 834 height 56
click at [12, 567] on button at bounding box center [27, 570] width 37 height 38
click at [443, 561] on div at bounding box center [370, 567] width 629 height 13
click at [467, 560] on div "♫" at bounding box center [417, 563] width 834 height 56
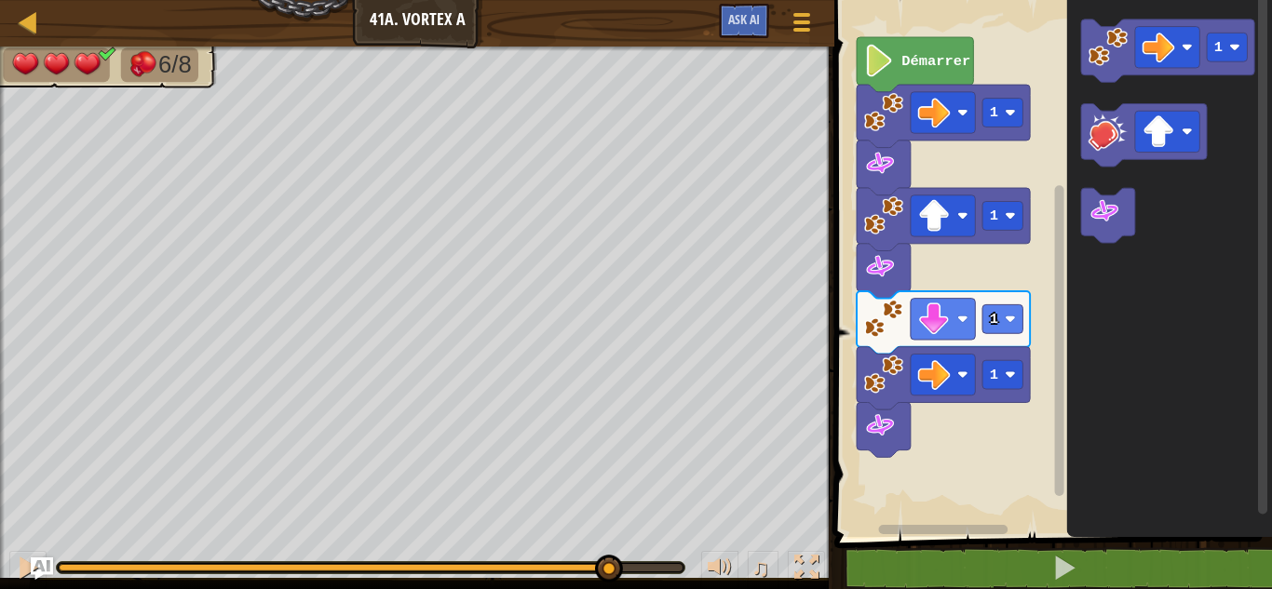
click at [477, 562] on div at bounding box center [370, 567] width 627 height 11
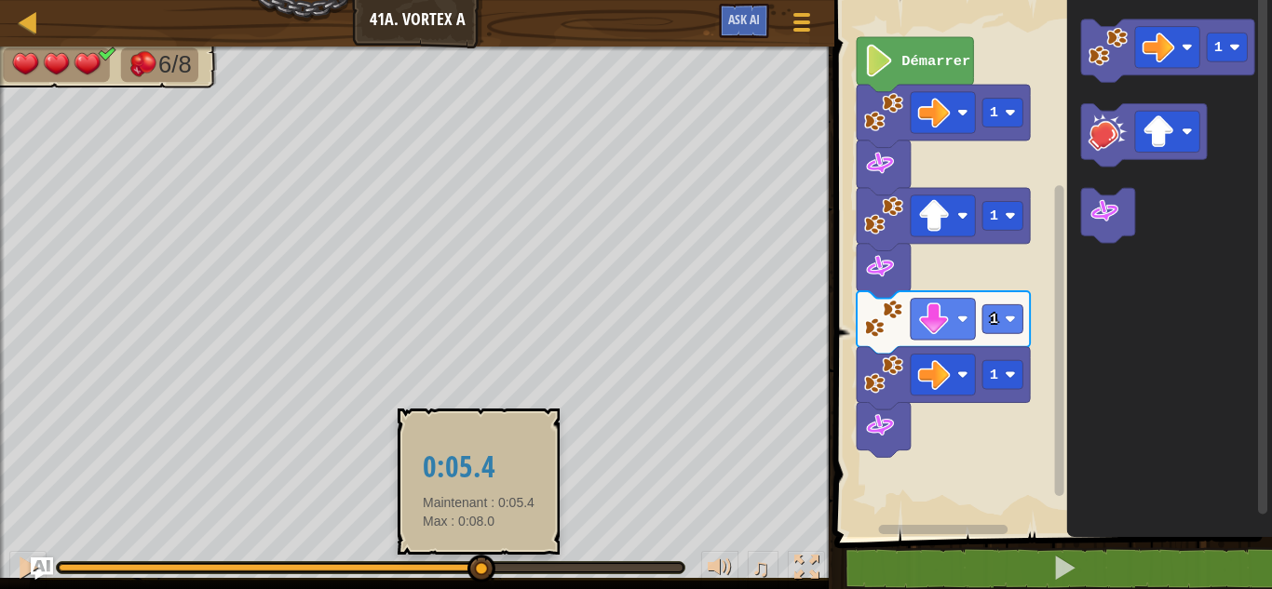
click at [479, 568] on div at bounding box center [269, 567] width 421 height 7
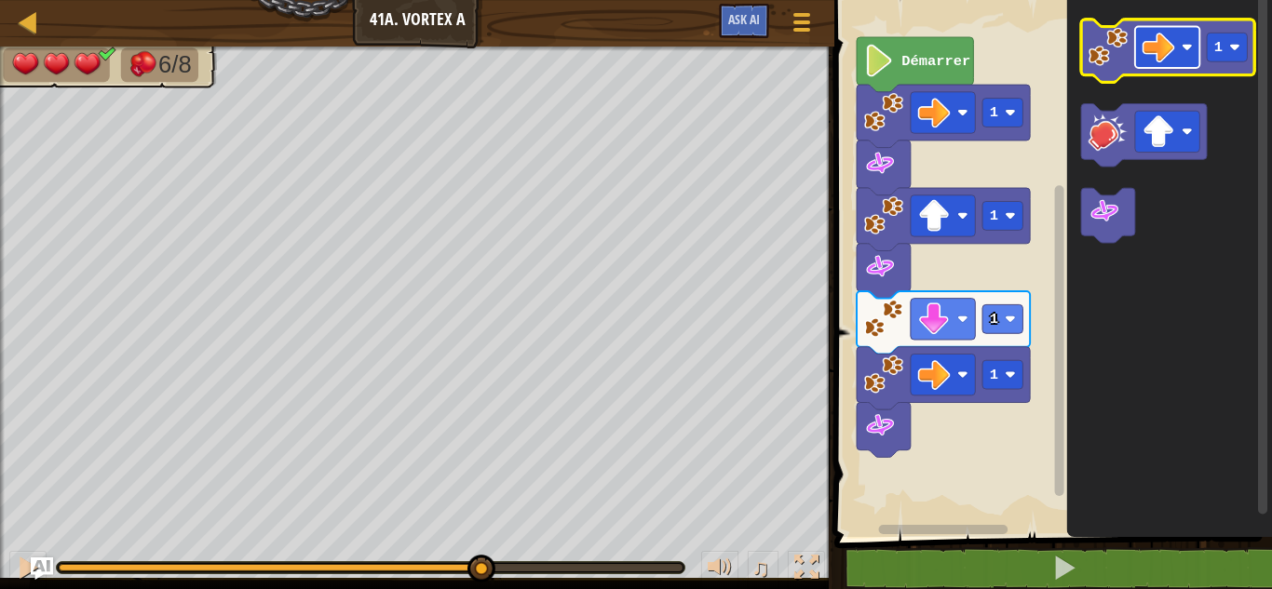
click at [1180, 47] on rect "Espace de travail de Blocky" at bounding box center [1167, 47] width 64 height 41
click at [1110, 66] on image "Espace de travail de Blocky" at bounding box center [1107, 46] width 39 height 39
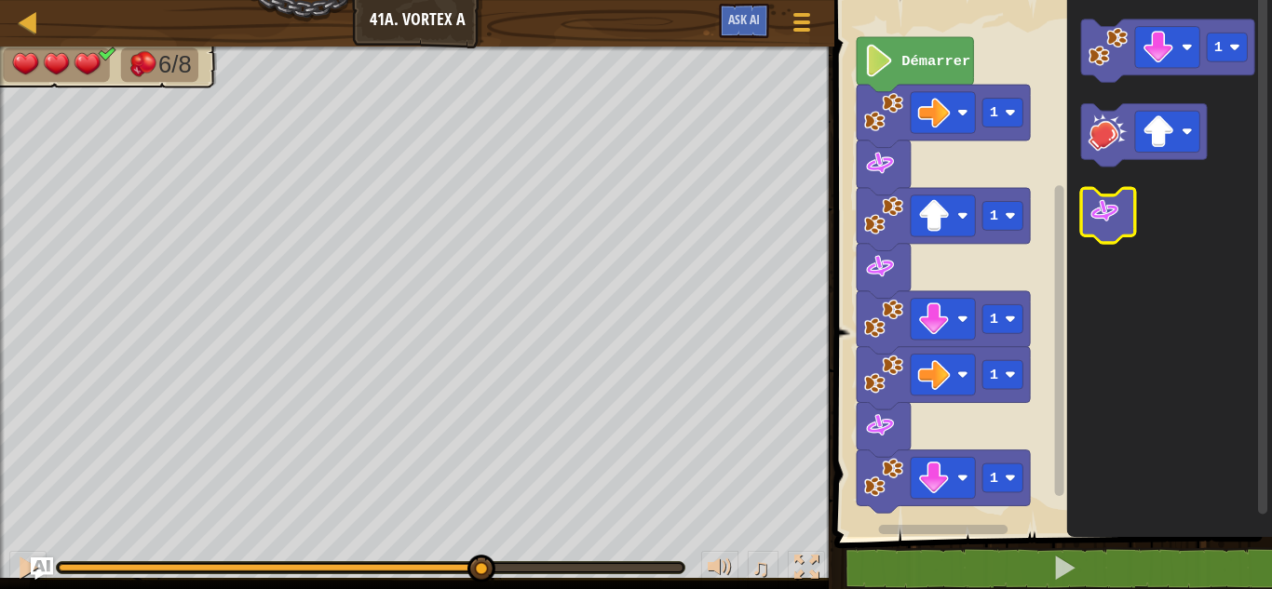
click at [1119, 212] on image "Espace de travail de Blocky" at bounding box center [1104, 211] width 33 height 33
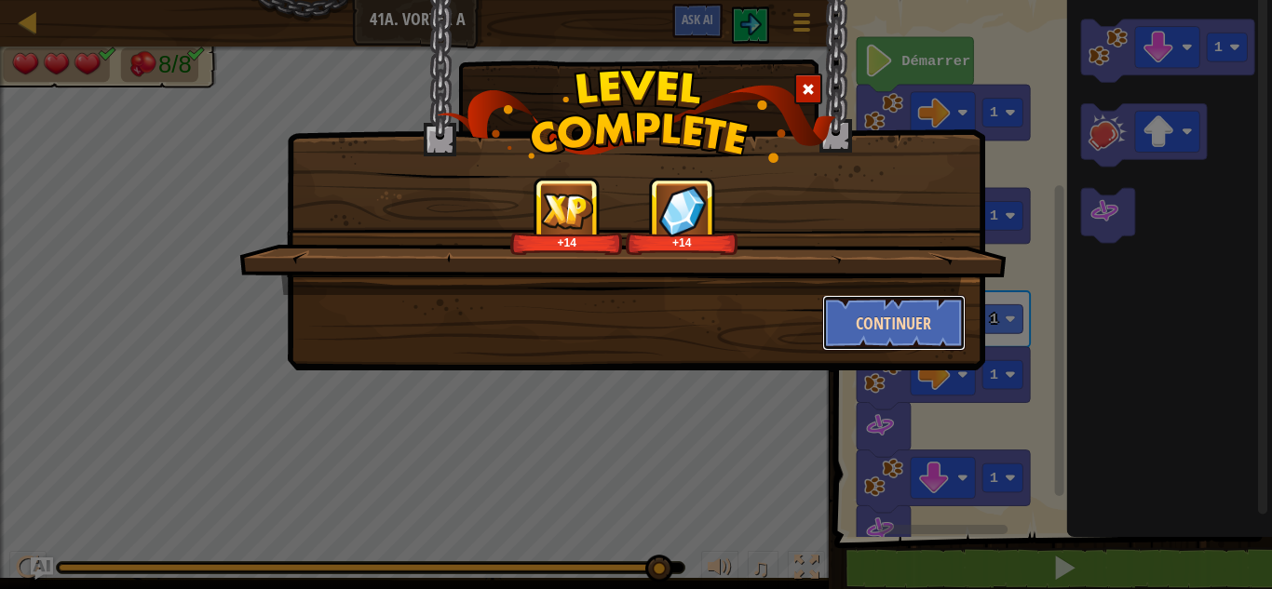
click at [842, 306] on button "Continuer" at bounding box center [894, 323] width 144 height 56
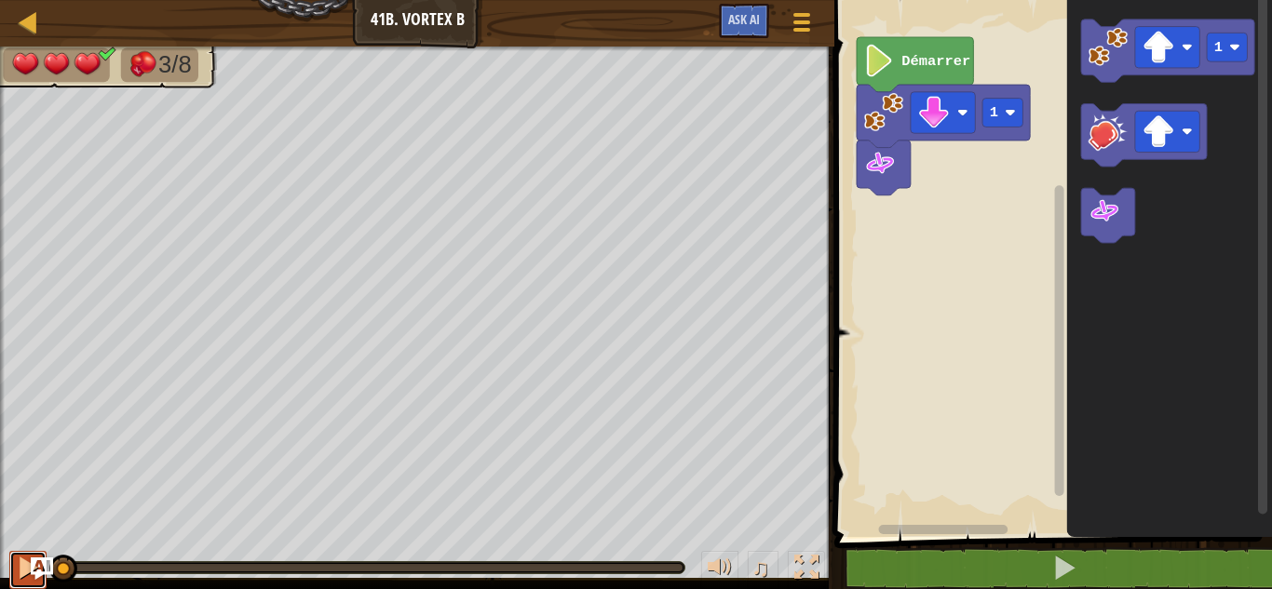
click at [22, 559] on div at bounding box center [28, 568] width 24 height 24
click at [19, 558] on div at bounding box center [28, 568] width 24 height 24
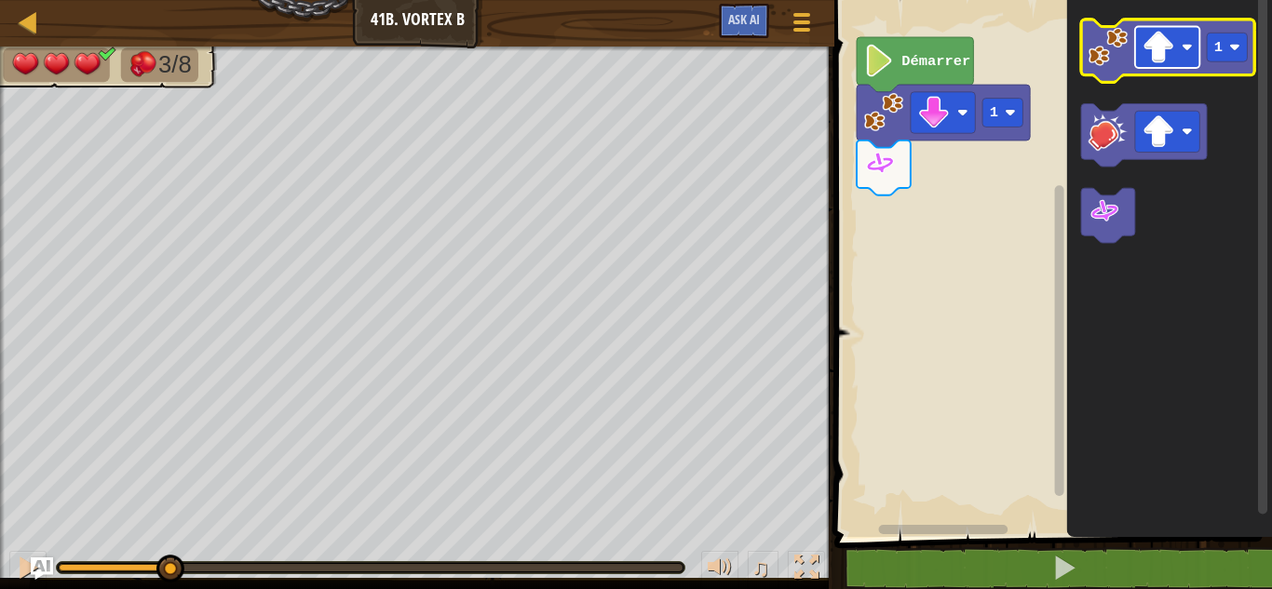
click at [1184, 49] on image "Espace de travail de Blocky" at bounding box center [1186, 47] width 11 height 11
click at [1099, 66] on image "Espace de travail de Blocky" at bounding box center [1107, 46] width 39 height 39
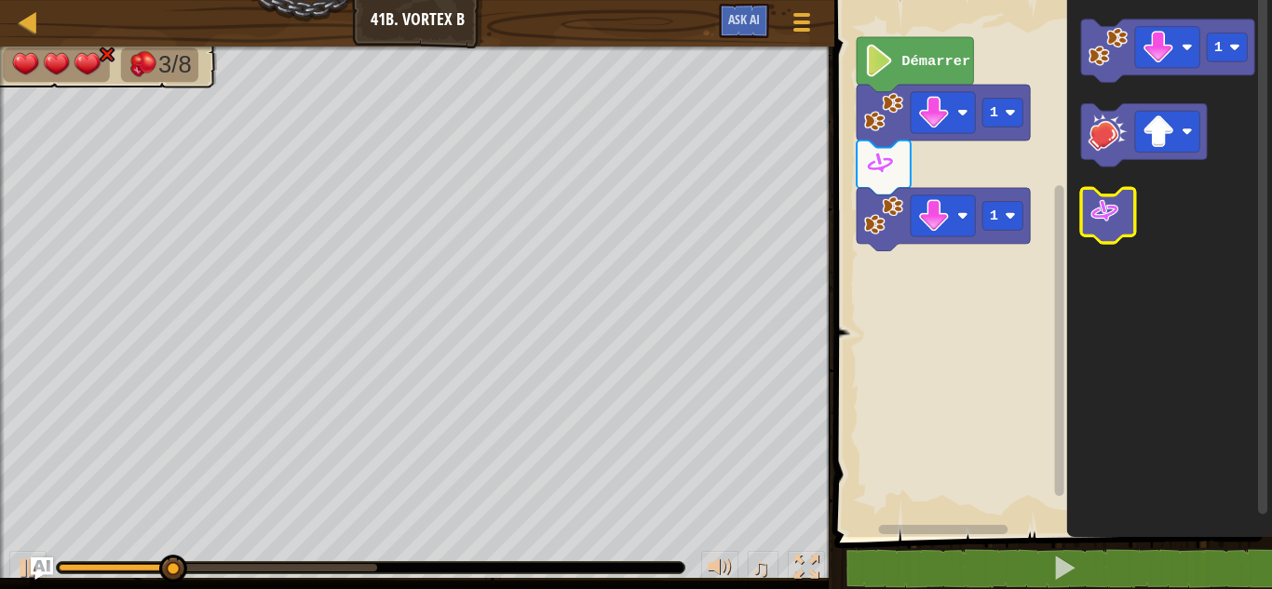
click at [1119, 215] on image "Espace de travail de Blocky" at bounding box center [1104, 211] width 33 height 33
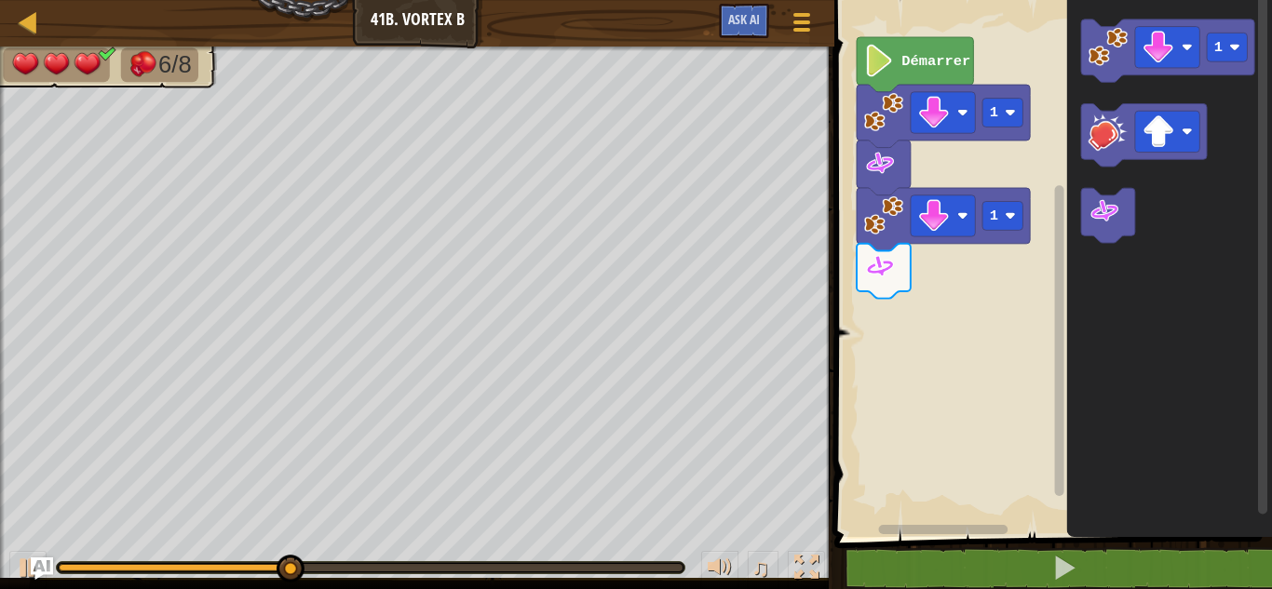
click at [6, 564] on div "♫" at bounding box center [417, 563] width 834 height 56
click at [16, 556] on div at bounding box center [28, 568] width 24 height 24
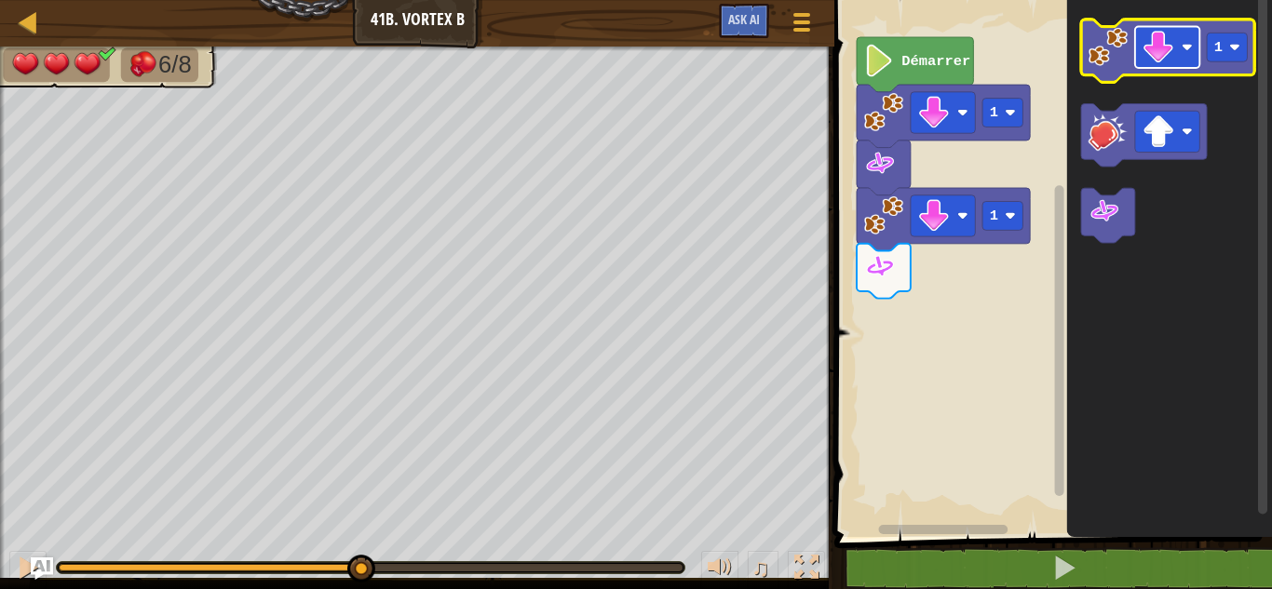
click at [1143, 55] on image "Espace de travail de Blocky" at bounding box center [1158, 47] width 33 height 33
click at [1107, 47] on image "Espace de travail de Blocky" at bounding box center [1107, 46] width 39 height 39
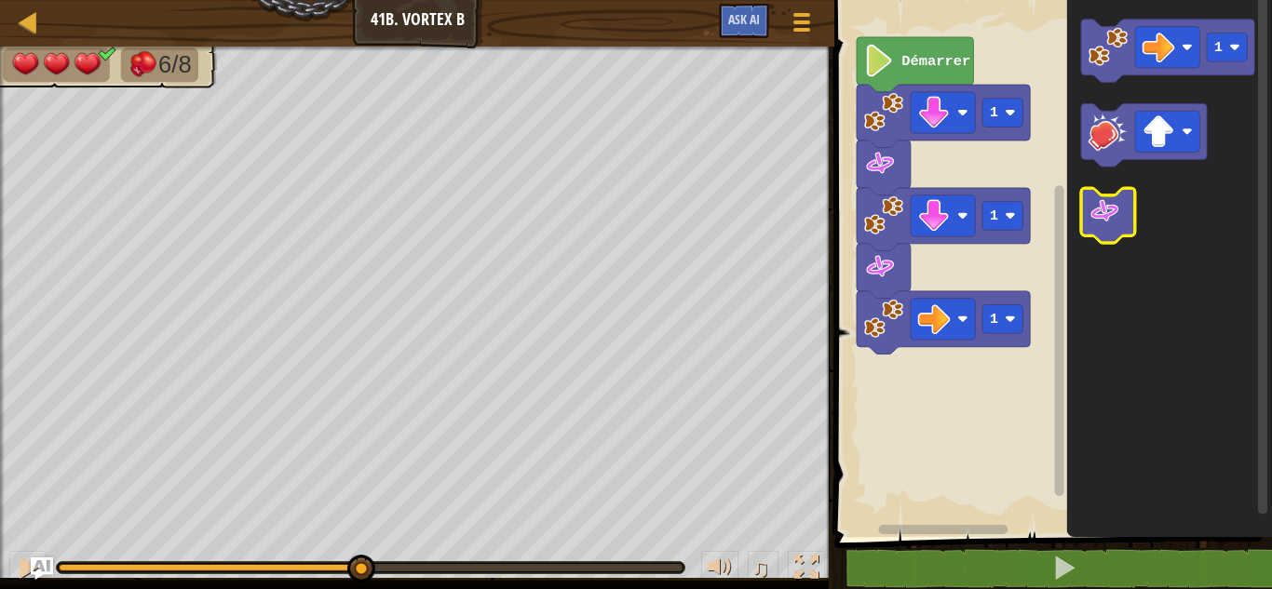
click at [1108, 206] on image "Espace de travail de Blocky" at bounding box center [1104, 211] width 33 height 33
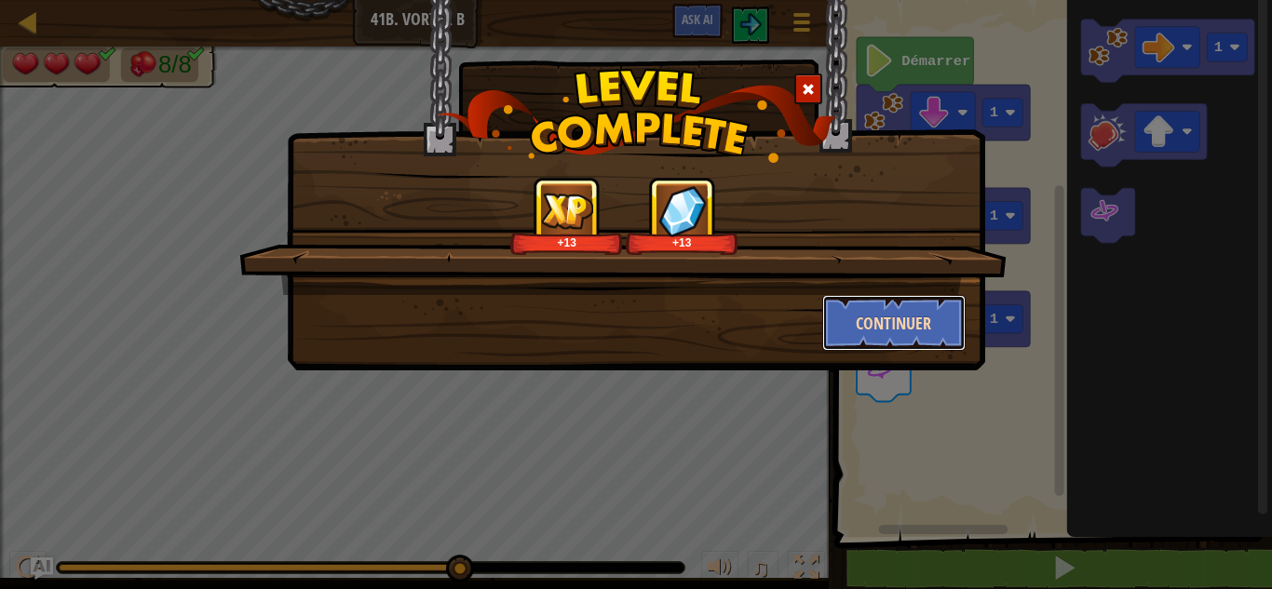
click at [871, 310] on button "Continuer" at bounding box center [894, 323] width 144 height 56
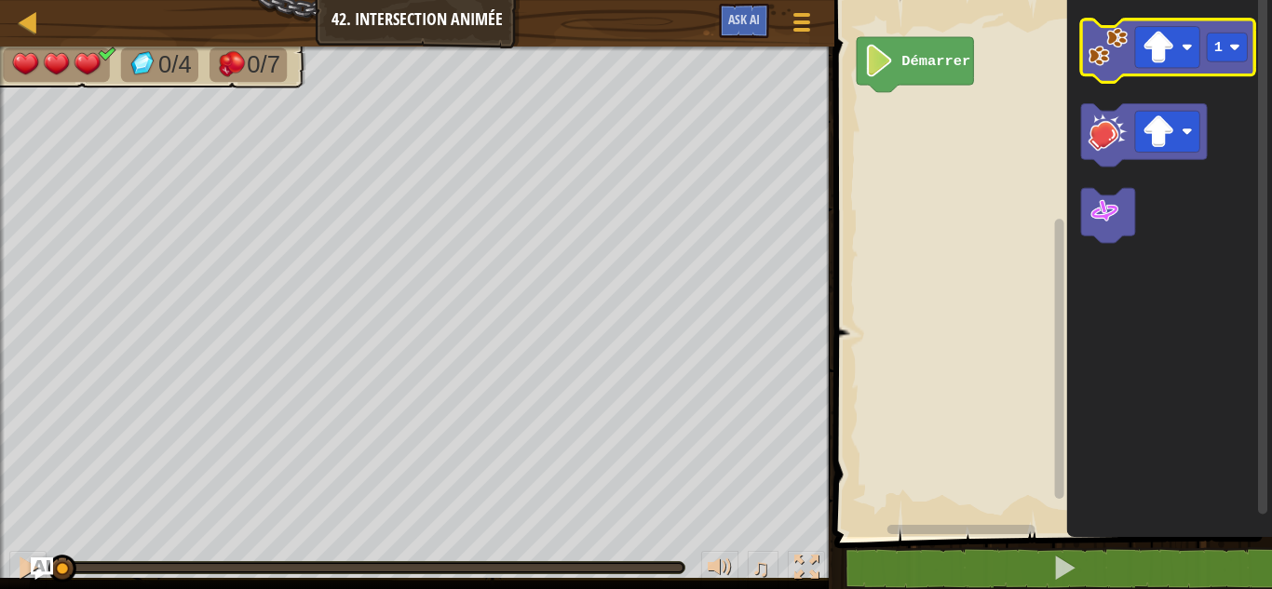
click at [1117, 61] on image "Espace de travail de Blocky" at bounding box center [1107, 46] width 39 height 39
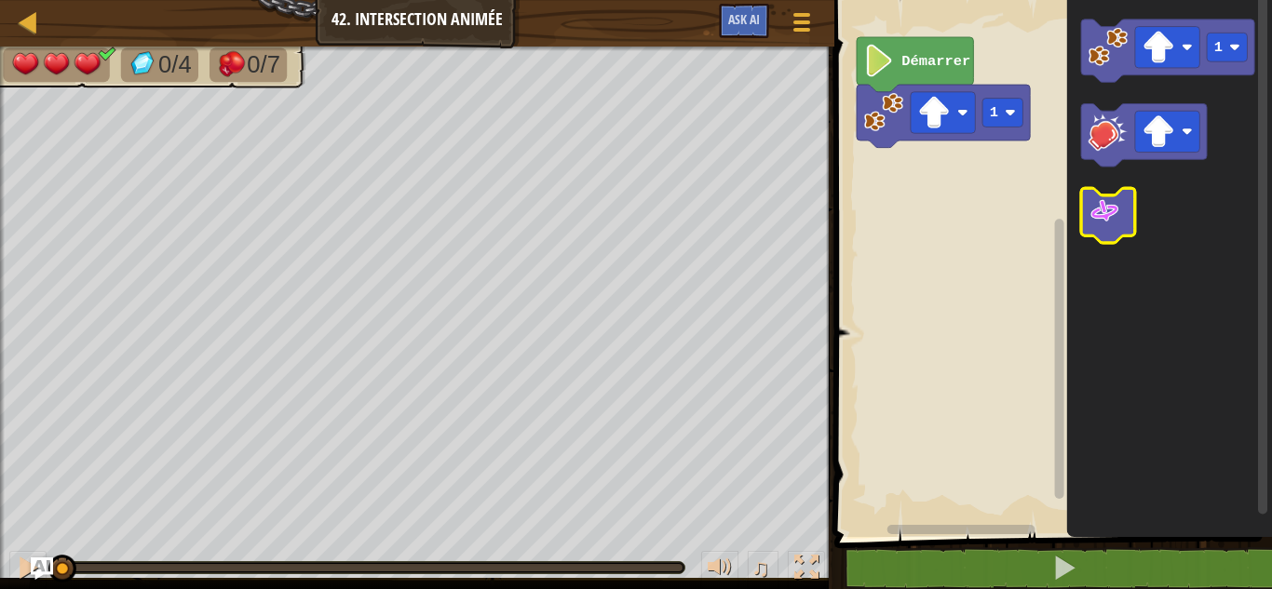
click at [1098, 215] on image "Espace de travail de Blocky" at bounding box center [1104, 211] width 33 height 33
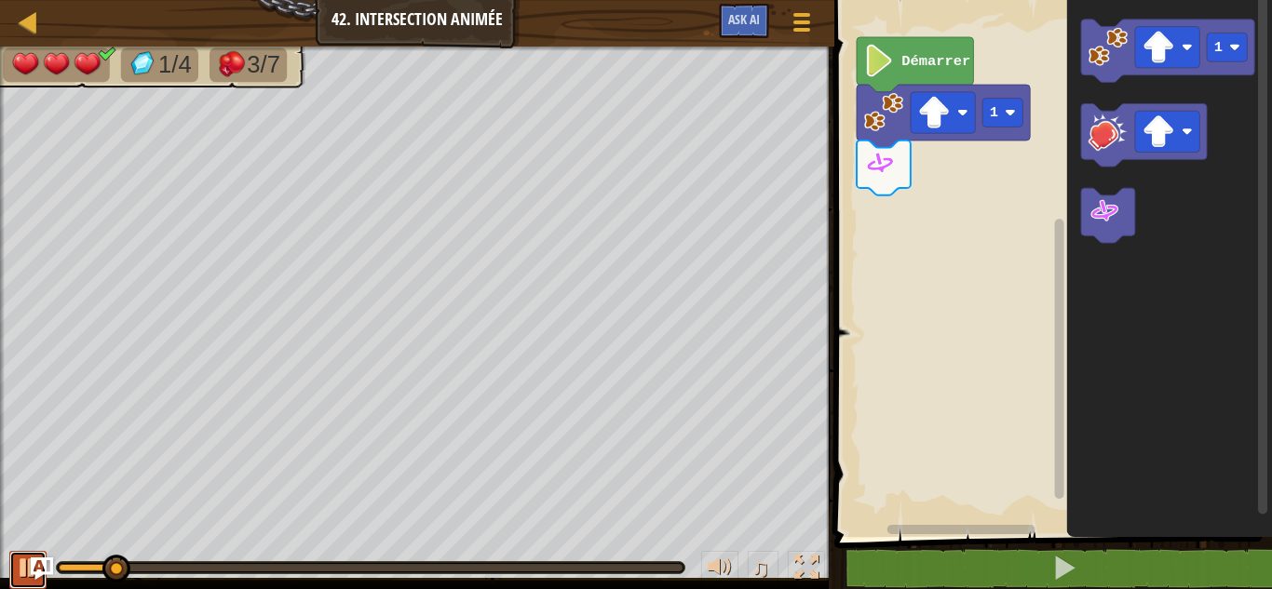
click at [18, 574] on div at bounding box center [28, 568] width 24 height 24
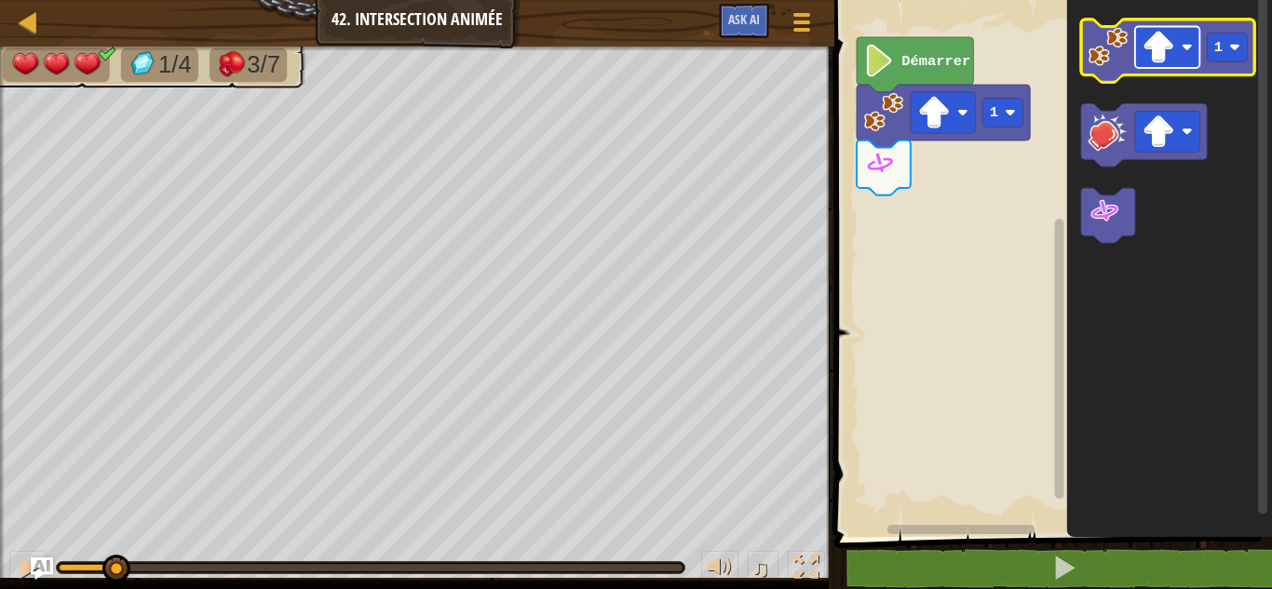
click at [1195, 45] on rect "Espace de travail de Blocky" at bounding box center [1167, 47] width 64 height 41
click at [1219, 46] on text "1" at bounding box center [1218, 47] width 8 height 17
click at [1108, 51] on image "Espace de travail de Blocky" at bounding box center [1107, 46] width 39 height 39
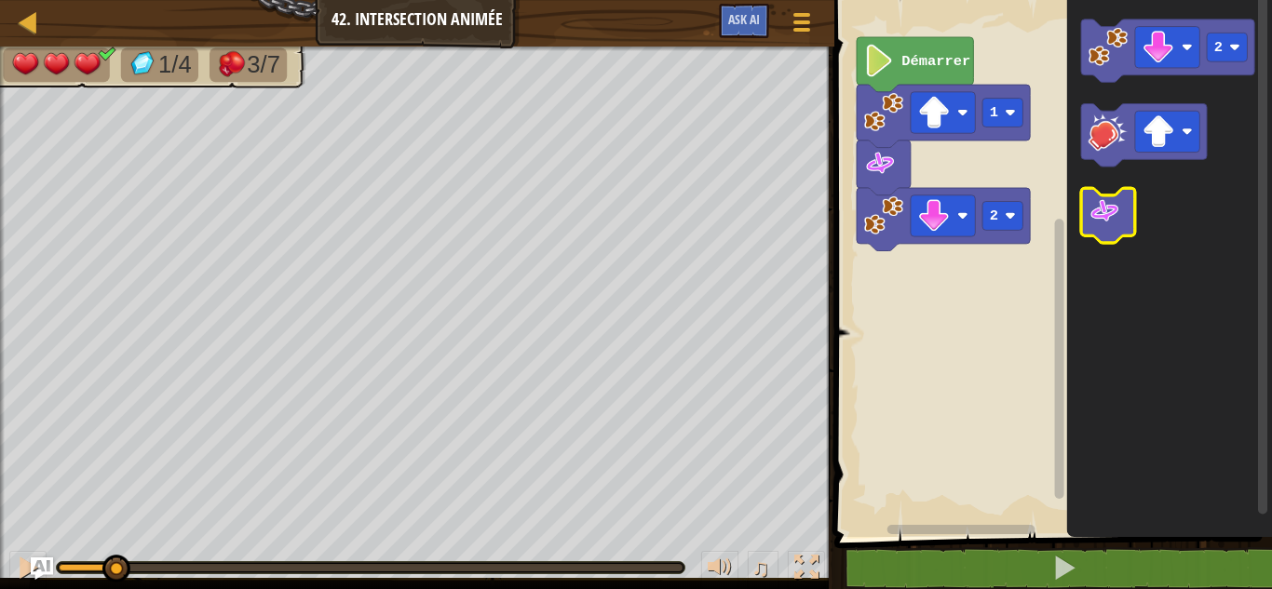
click at [1105, 206] on image "Espace de travail de Blocky" at bounding box center [1104, 211] width 33 height 33
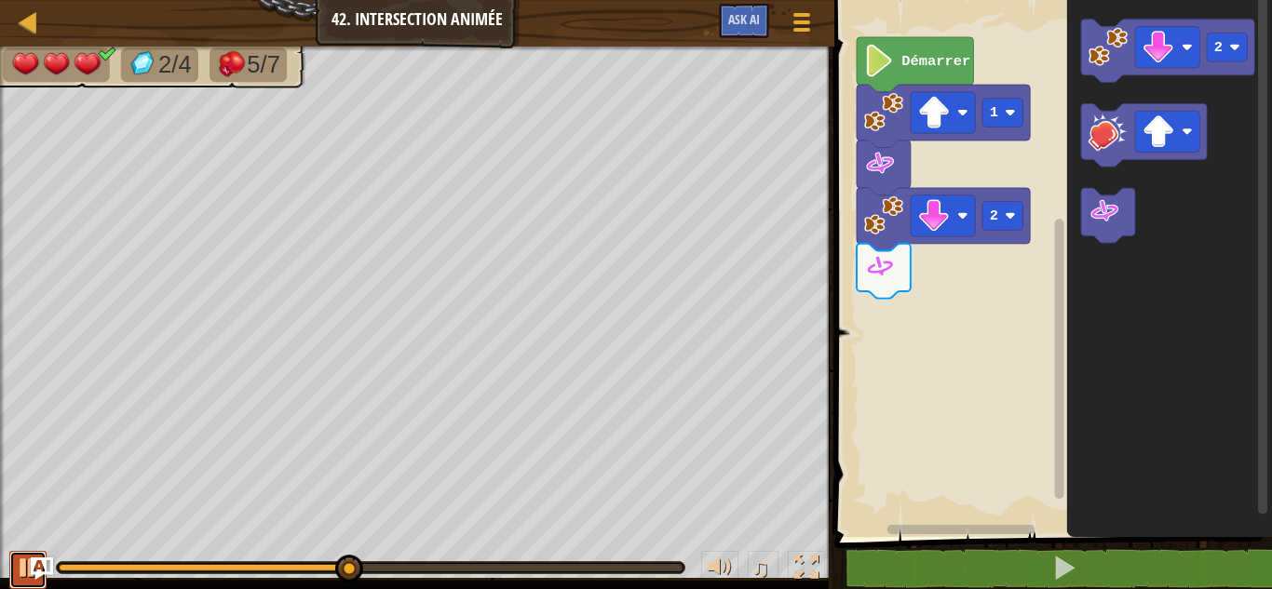
click at [9, 555] on button at bounding box center [27, 570] width 37 height 38
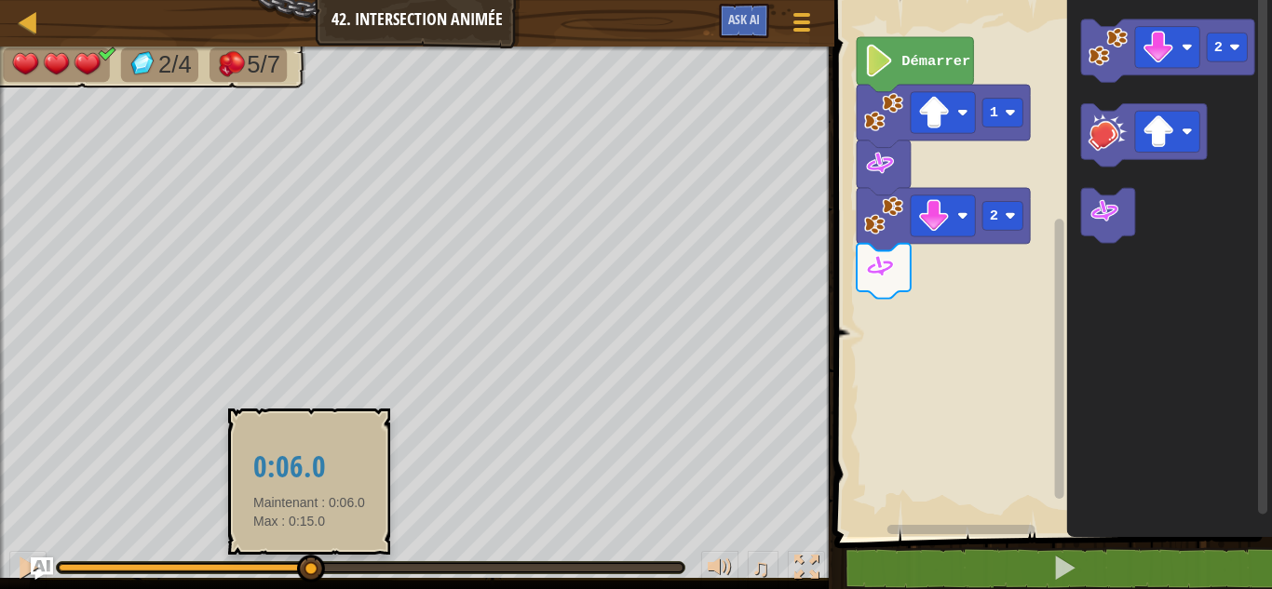
click at [309, 570] on div at bounding box center [184, 567] width 250 height 7
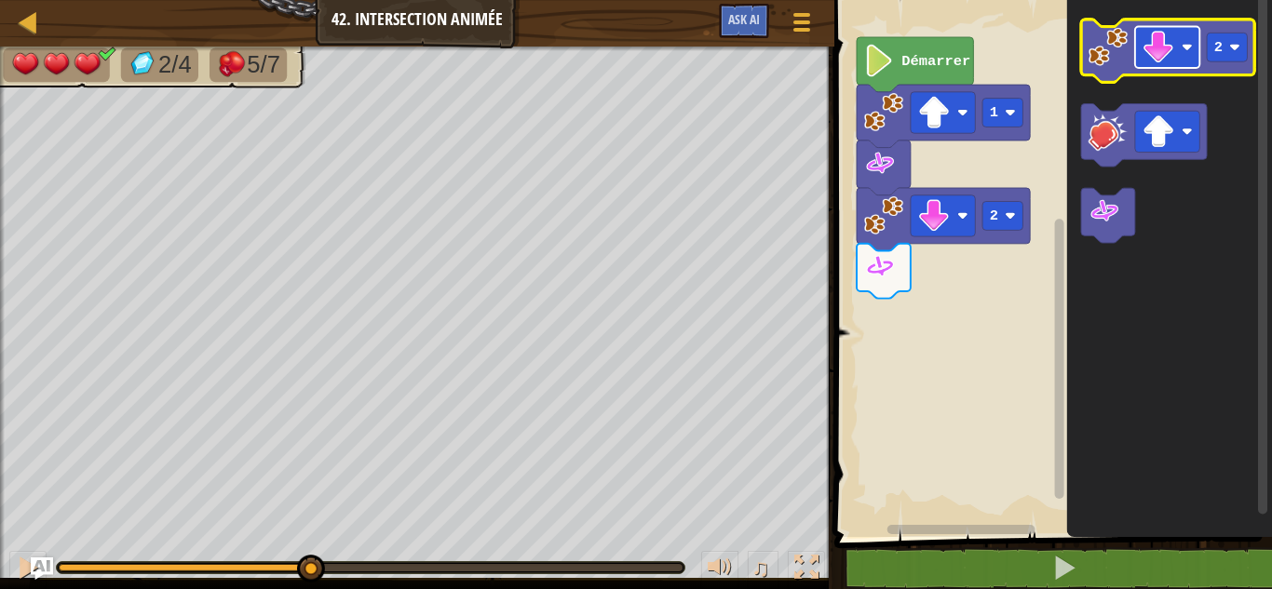
click at [1182, 39] on rect "Espace de travail de Blocky" at bounding box center [1167, 47] width 64 height 41
click at [1110, 50] on image "Espace de travail de Blocky" at bounding box center [1107, 46] width 39 height 39
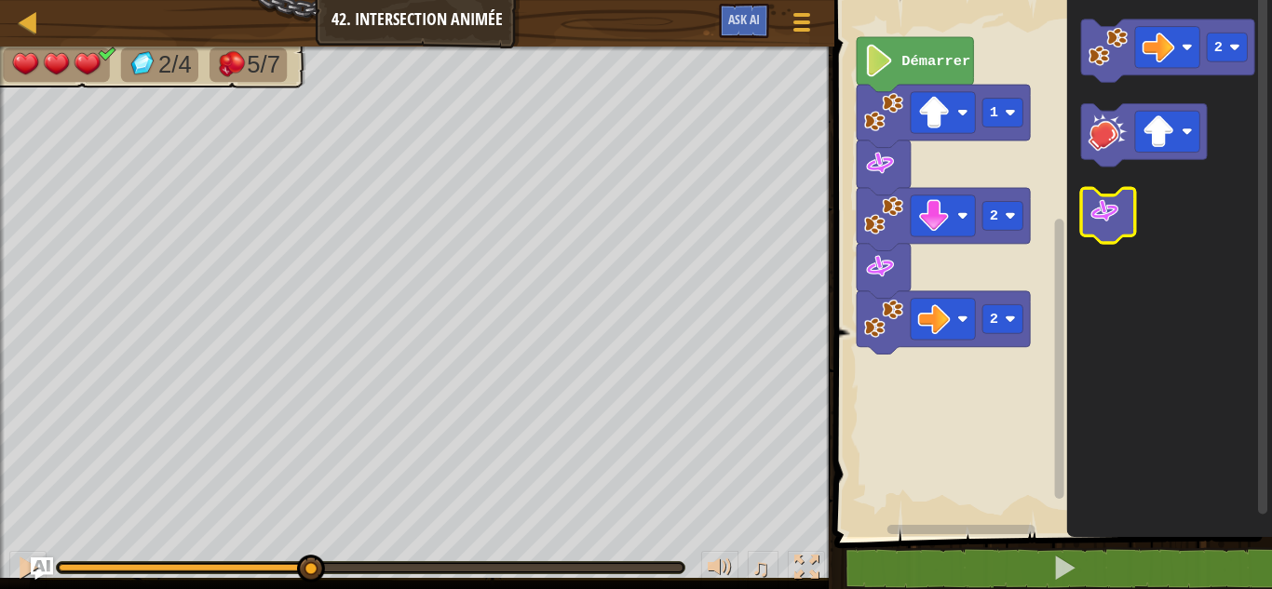
click at [1116, 216] on image "Espace de travail de Blocky" at bounding box center [1104, 211] width 33 height 33
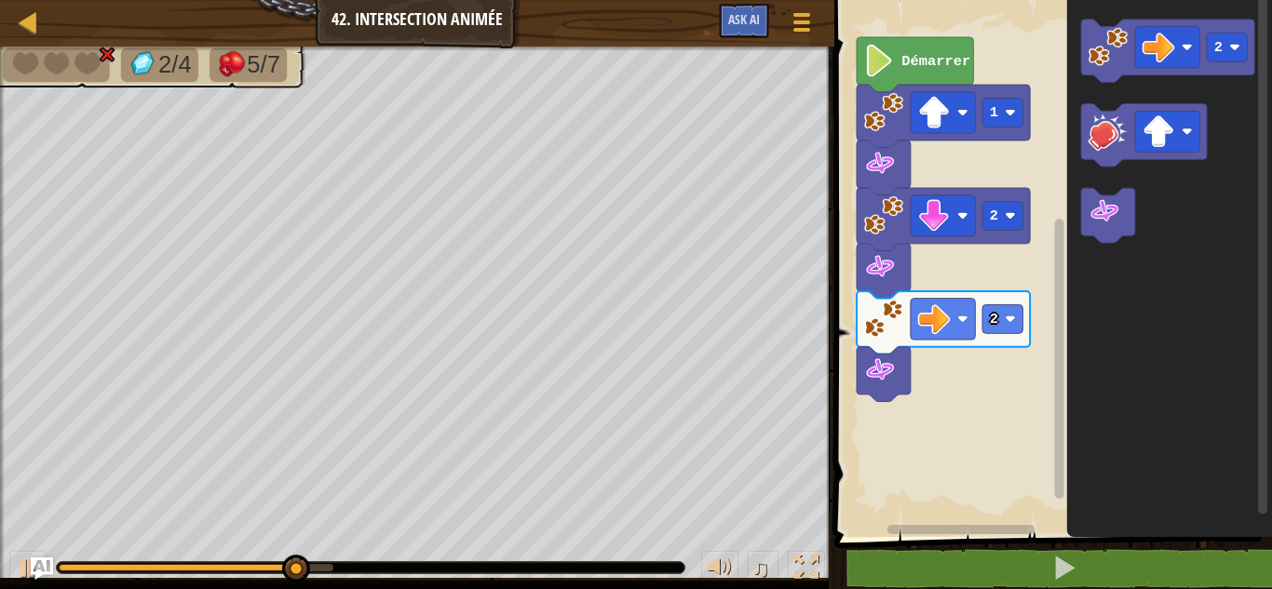
click at [1050, 333] on rect "Espace de travail de Blocky" at bounding box center [1049, 264] width 443 height 546
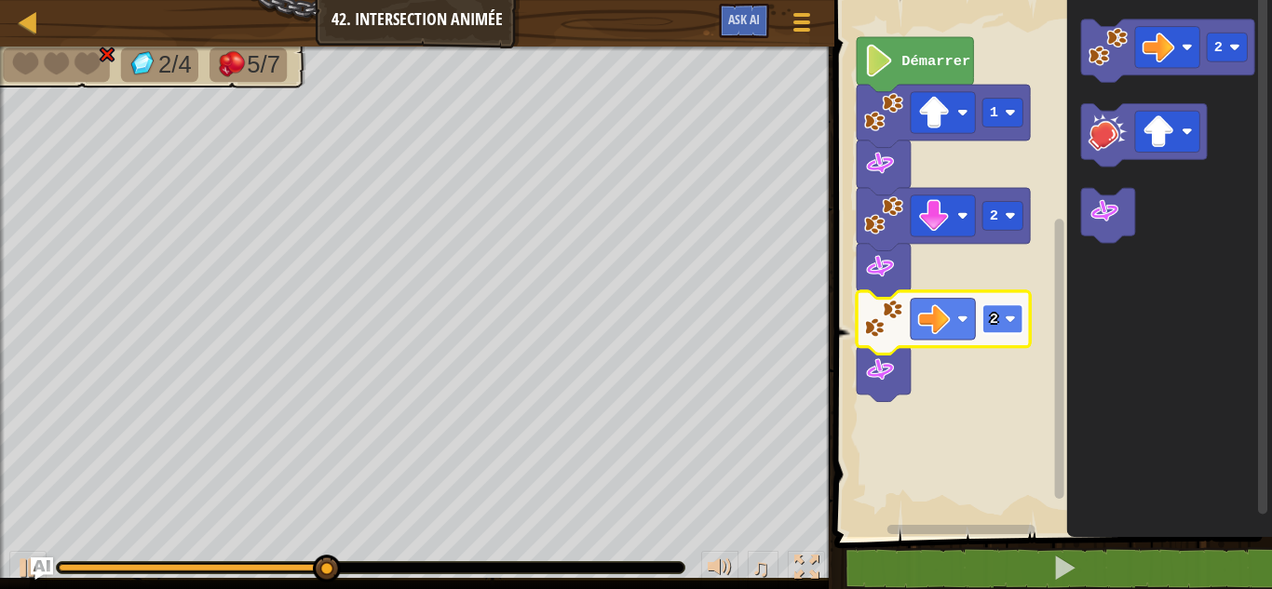
click at [1014, 322] on image "Espace de travail de Blocky" at bounding box center [1009, 319] width 11 height 11
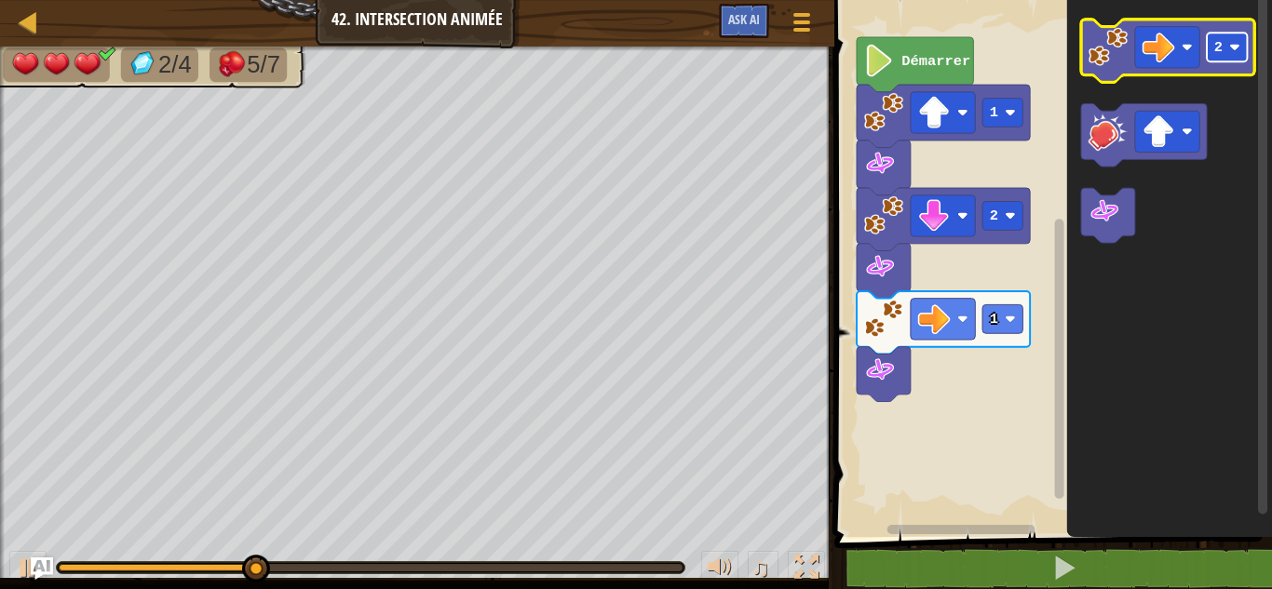
click at [1227, 33] on rect "Espace de travail de Blocky" at bounding box center [1226, 47] width 40 height 29
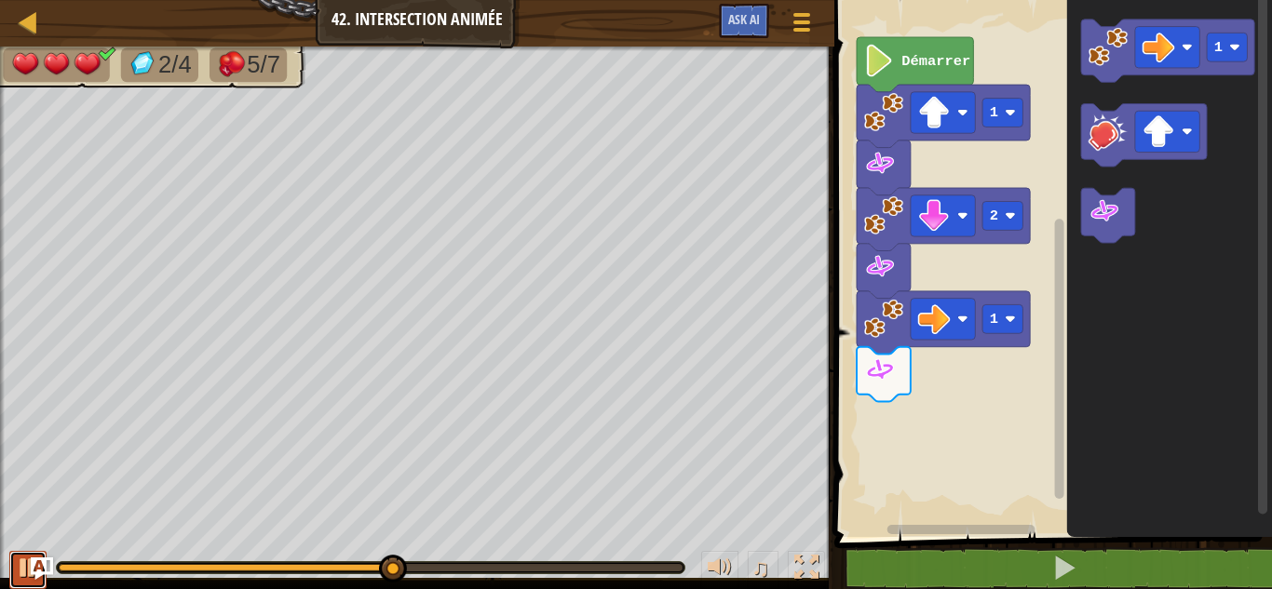
click at [12, 561] on button at bounding box center [27, 570] width 37 height 38
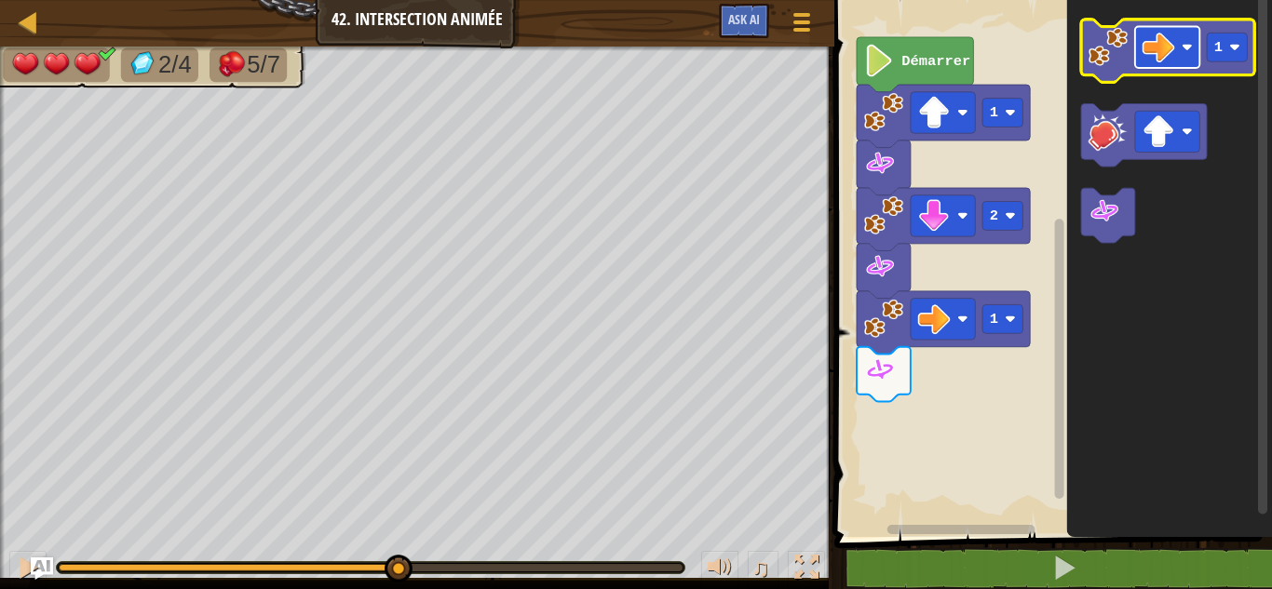
click at [1164, 46] on image "Espace de travail de Blocky" at bounding box center [1158, 47] width 33 height 33
